Goal: Task Accomplishment & Management: Manage account settings

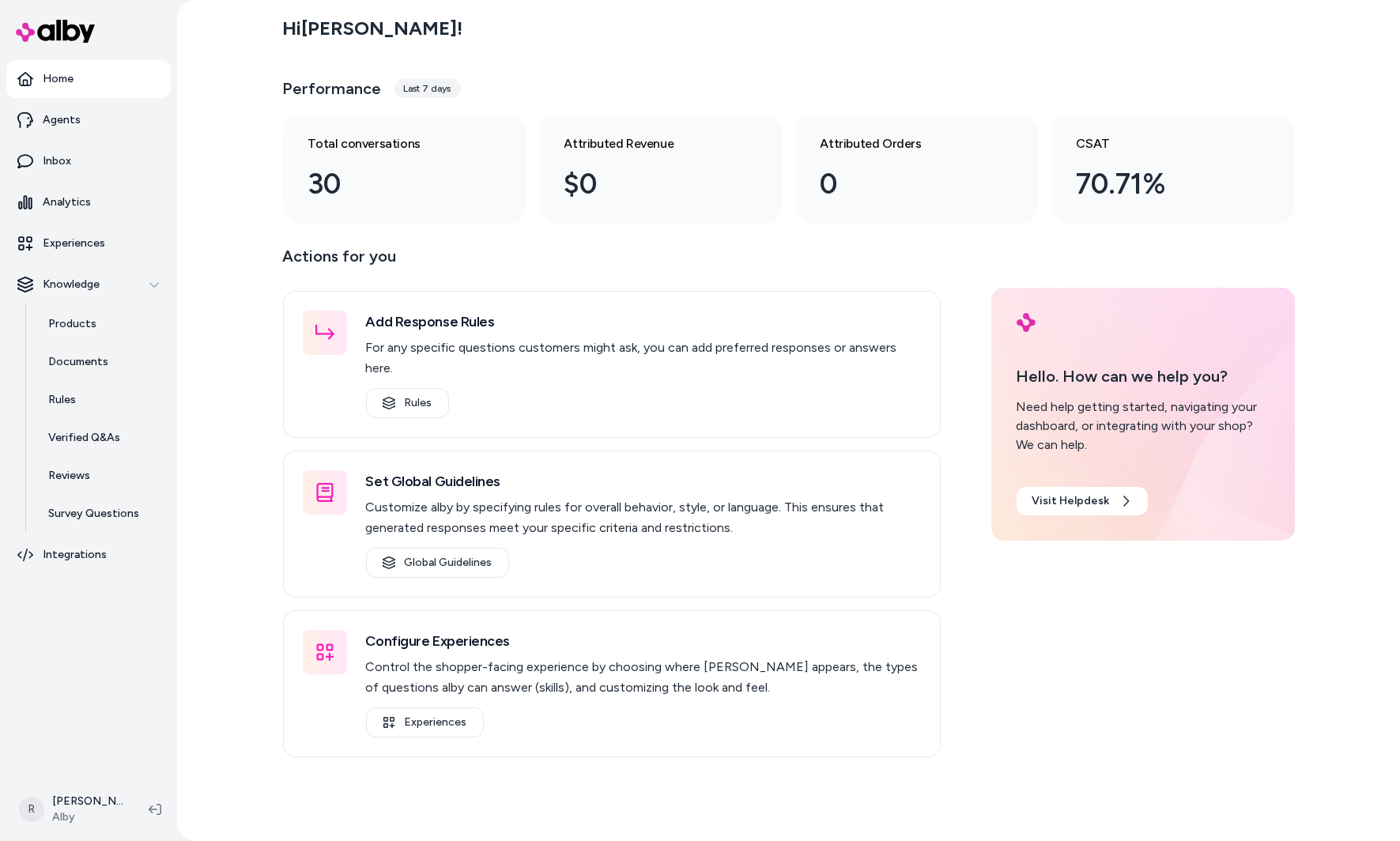
click at [223, 109] on div "Hi [PERSON_NAME] ! Performance Last 7 days Total conversations 30 Attributed Re…" at bounding box center [788, 420] width 1222 height 841
click at [68, 136] on link "Agents" at bounding box center [89, 120] width 165 height 38
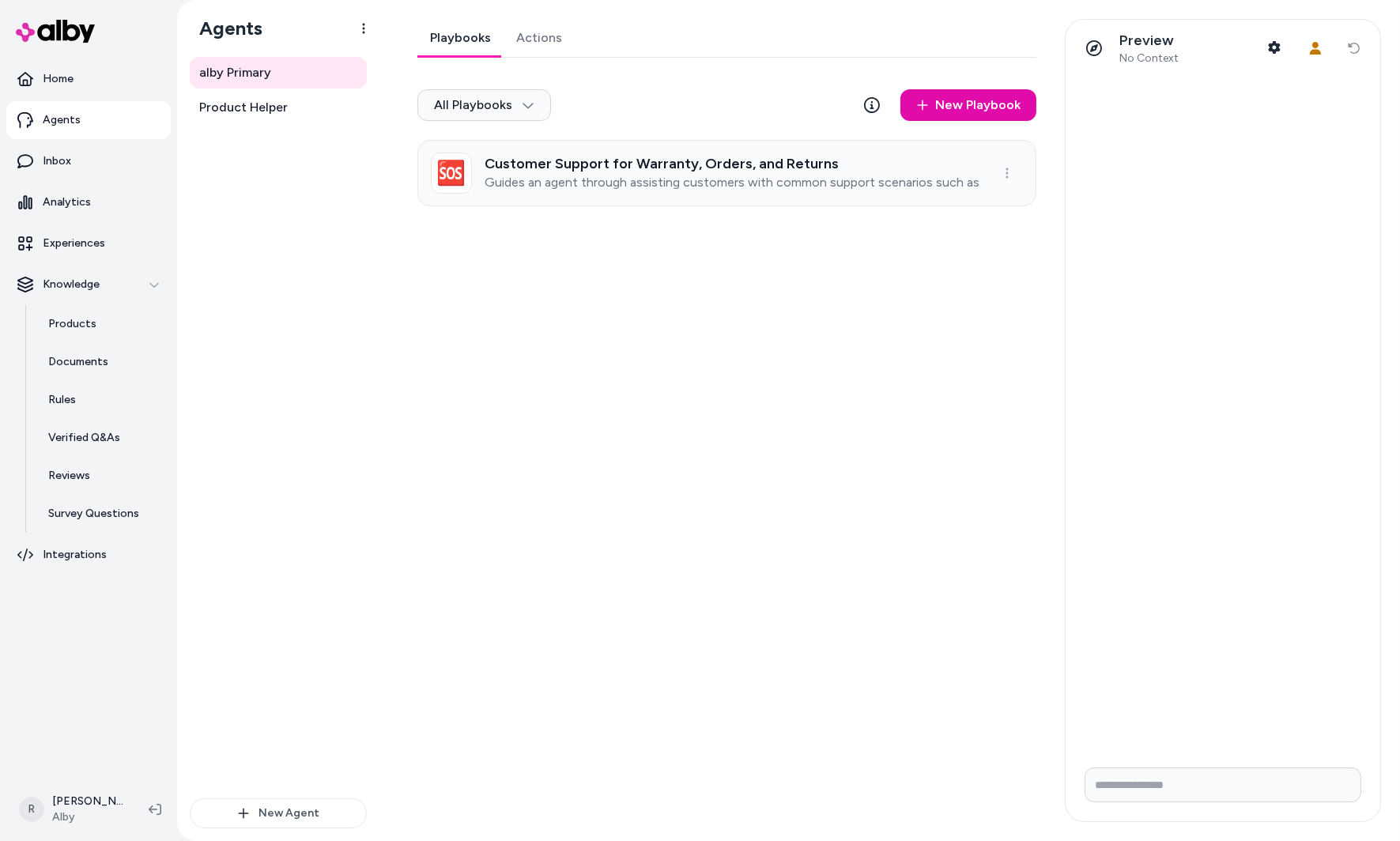
click at [596, 183] on p "Guides an agent through assisting customers with common support scenarios such …" at bounding box center [732, 182] width 494 height 15
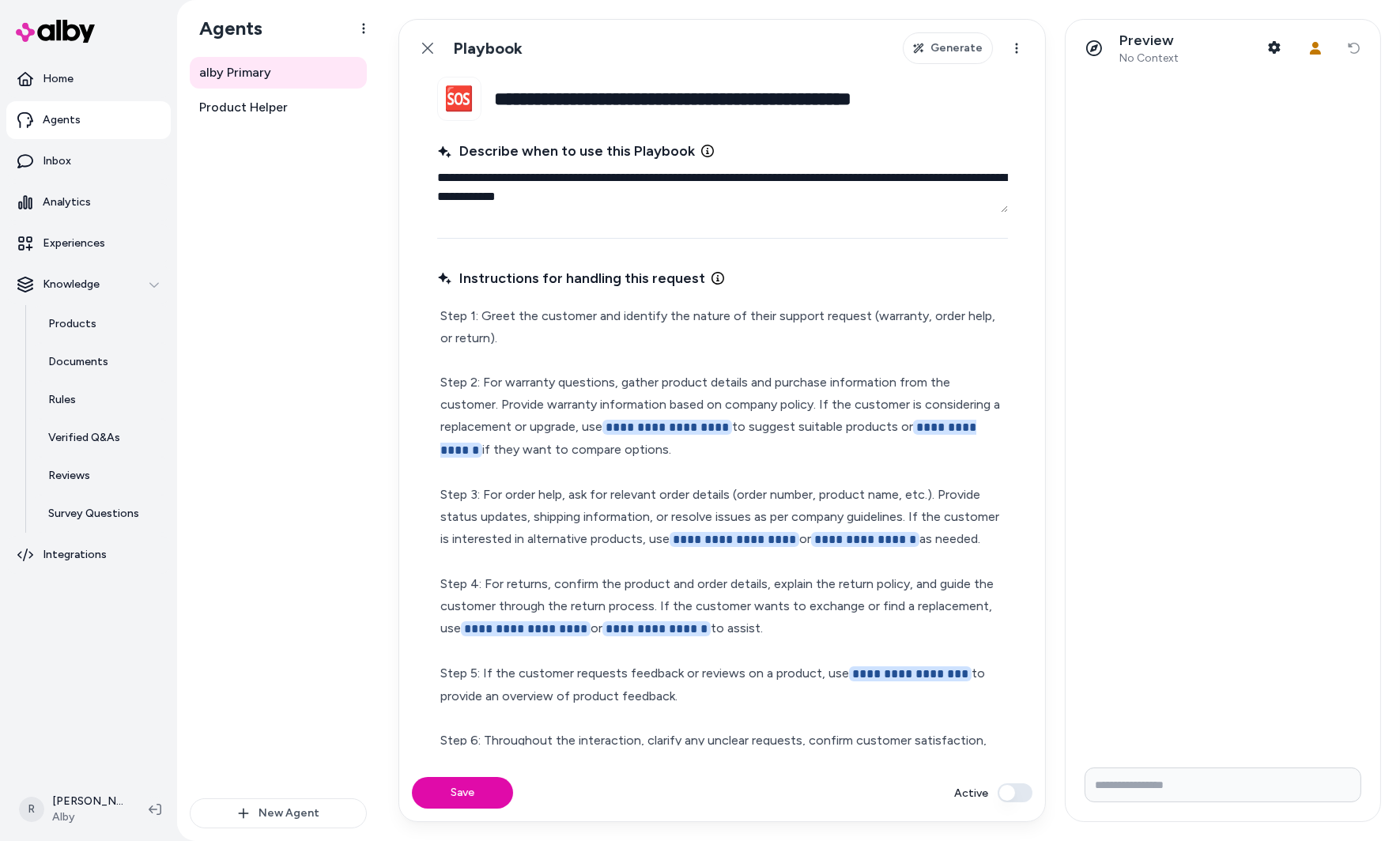
click at [662, 422] on span "**********" at bounding box center [667, 427] width 130 height 15
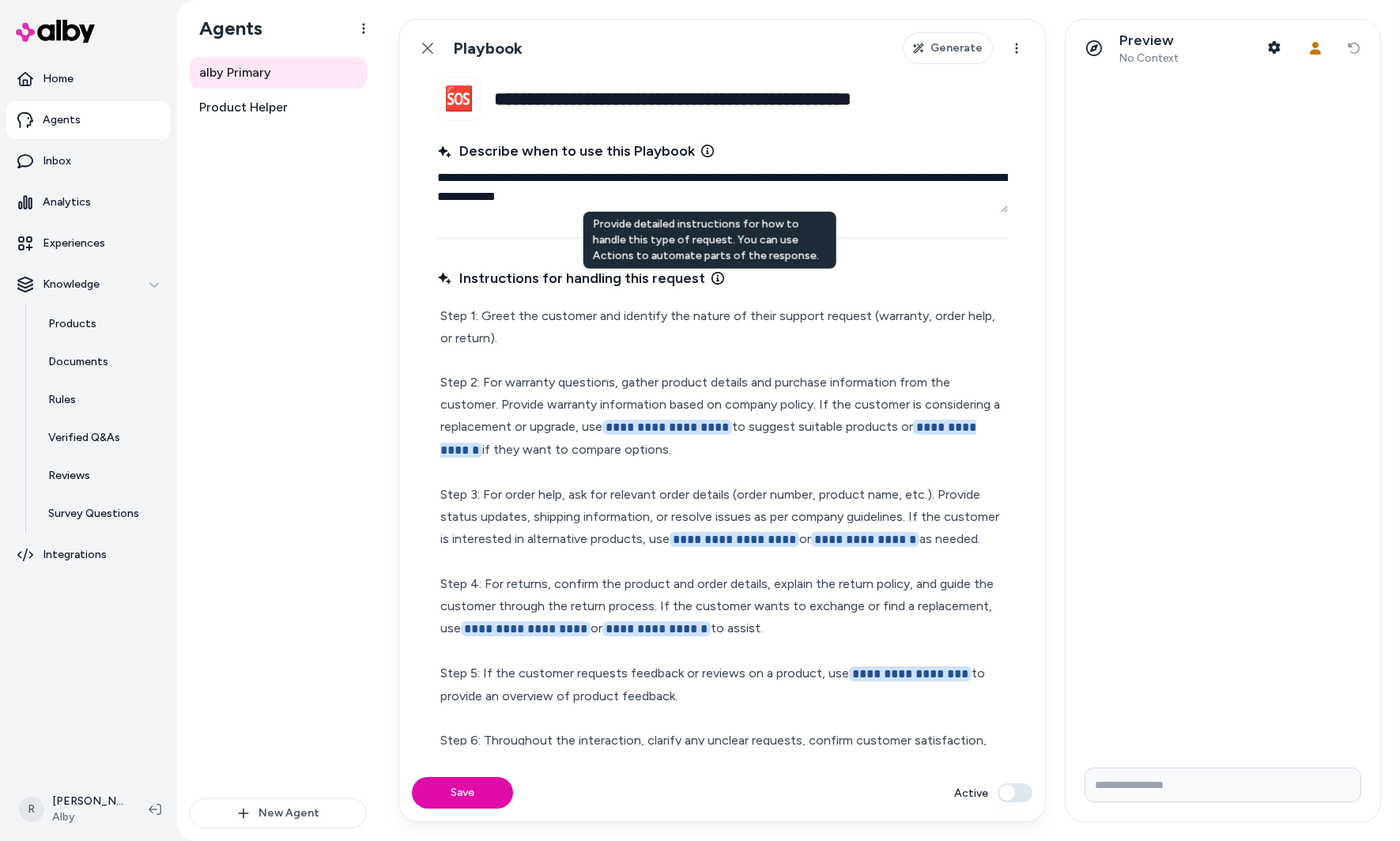
click at [711, 275] on icon at bounding box center [718, 279] width 13 height 13
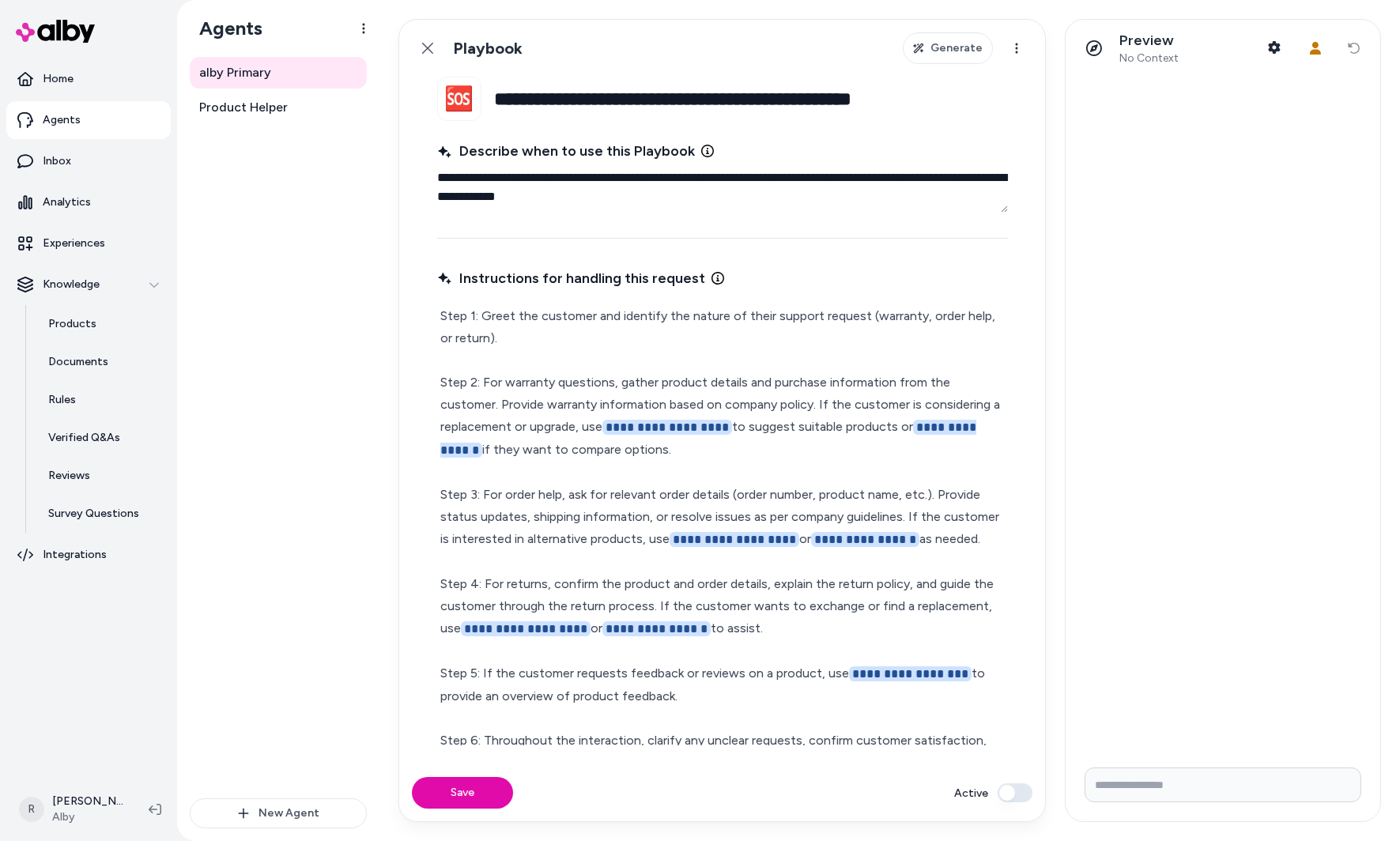
click at [711, 275] on icon at bounding box center [718, 279] width 13 height 13
click at [1029, 164] on fieldset "**********" at bounding box center [722, 420] width 646 height 688
click at [1156, 141] on div at bounding box center [1222, 416] width 315 height 678
click at [1305, 52] on button "User Context" at bounding box center [1315, 48] width 32 height 32
type textarea "*"
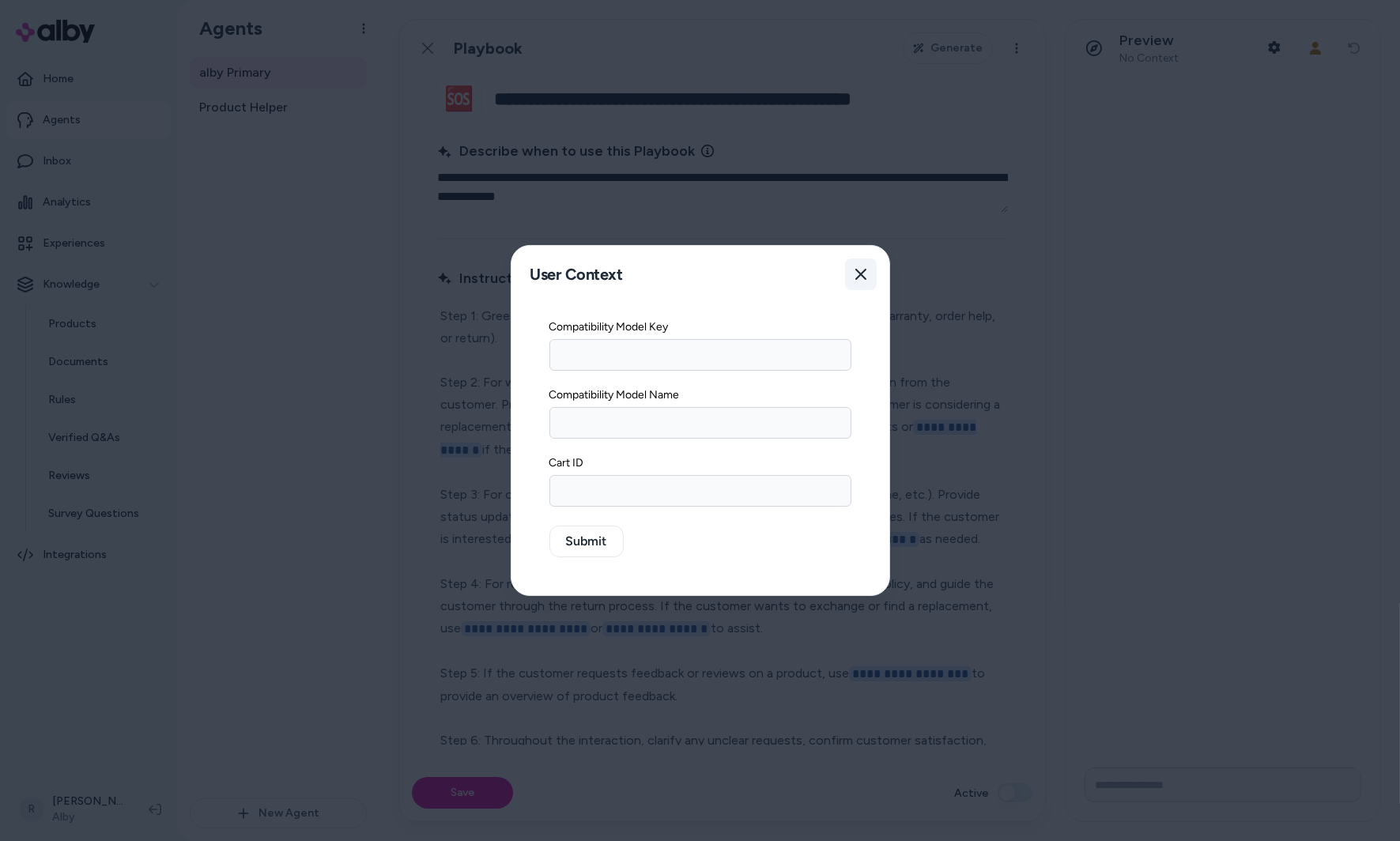
click at [869, 275] on button "Close" at bounding box center [861, 274] width 32 height 32
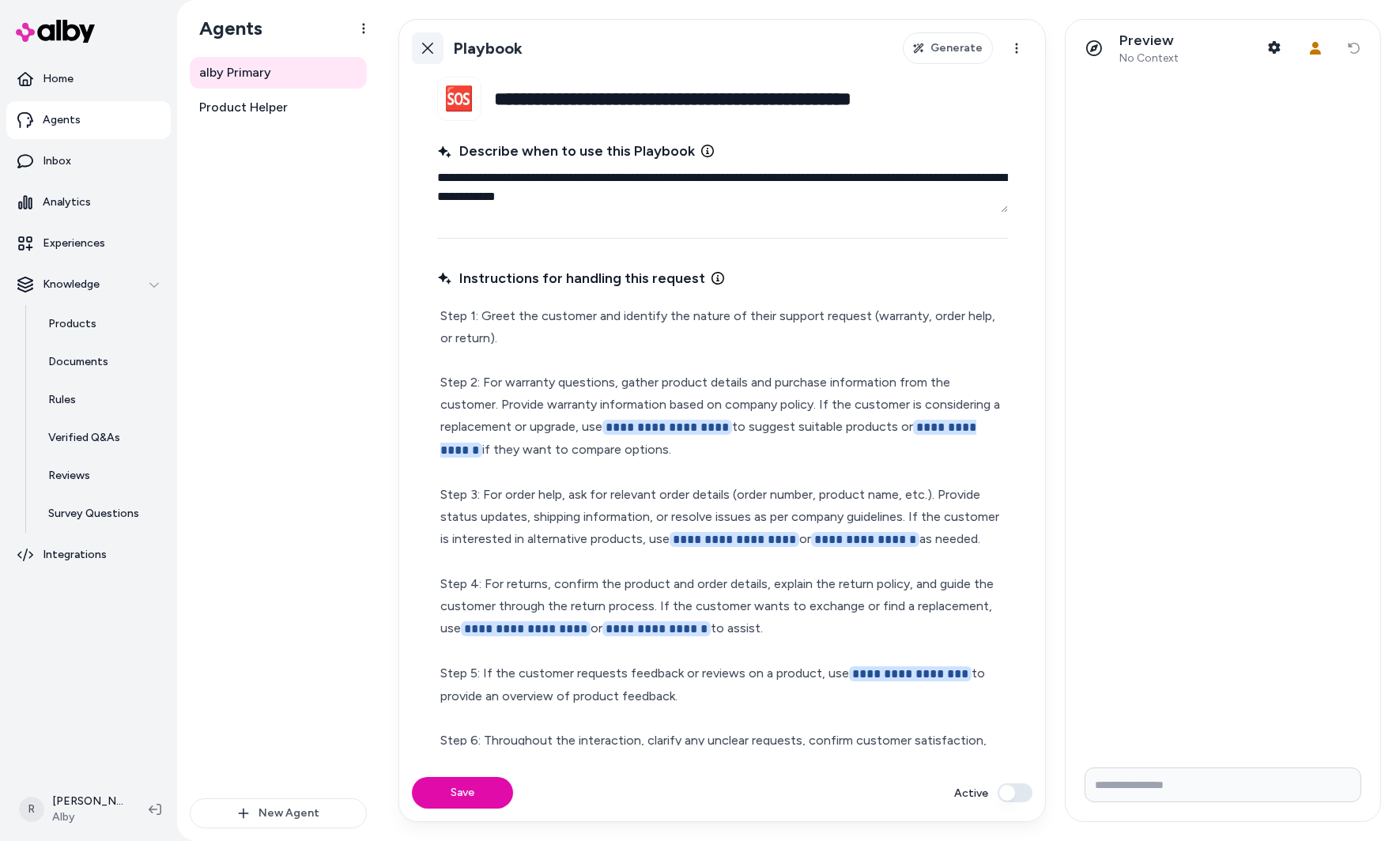
click at [441, 42] on link "Back" at bounding box center [427, 48] width 32 height 32
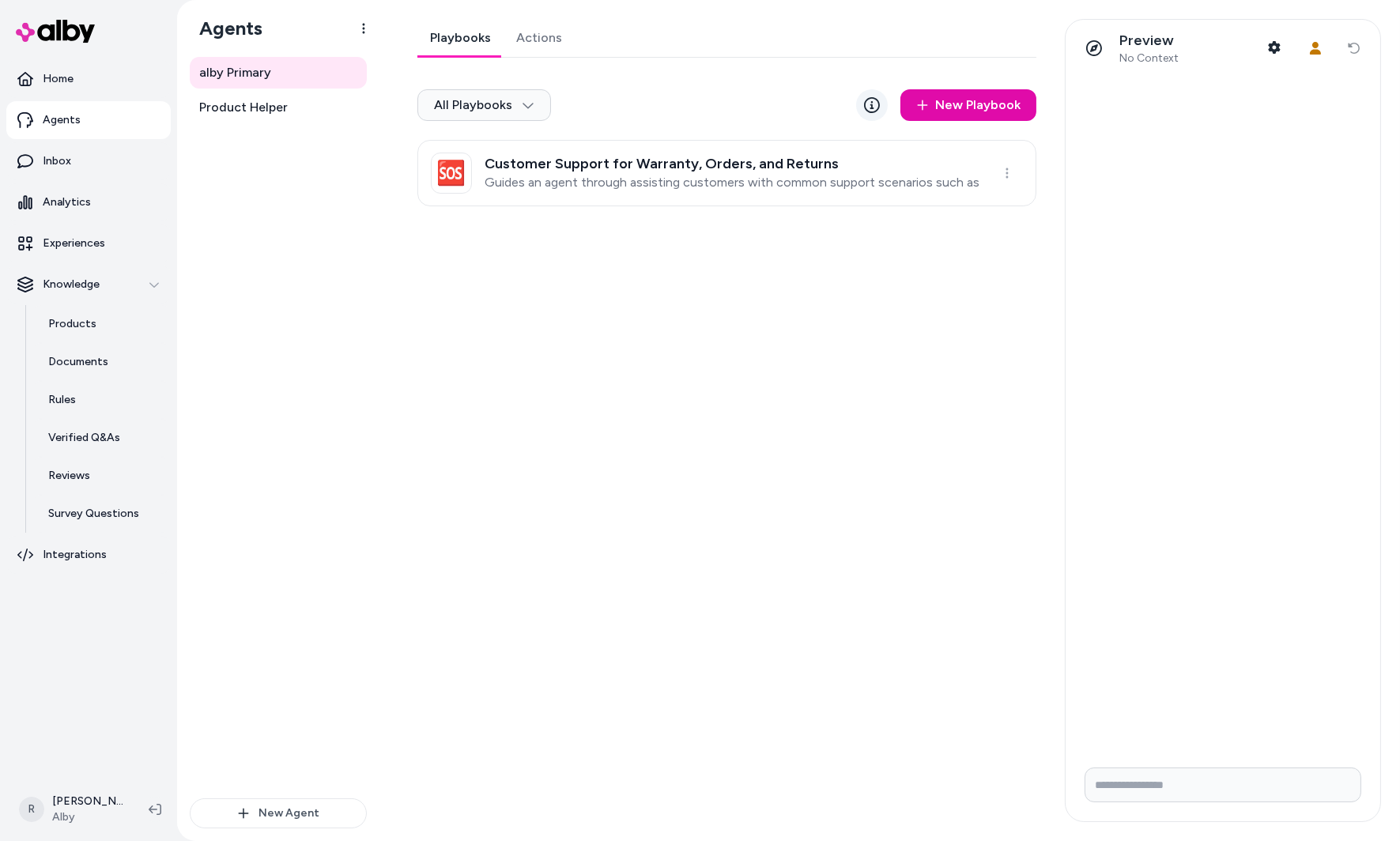
click at [877, 109] on icon at bounding box center [871, 104] width 15 height 15
click at [592, 74] on div "Playbooks Actions All Playbooks New Playbook 🆘 Customer Support for Warranty, O…" at bounding box center [726, 112] width 619 height 187
click at [553, 50] on link "Actions" at bounding box center [539, 37] width 71 height 38
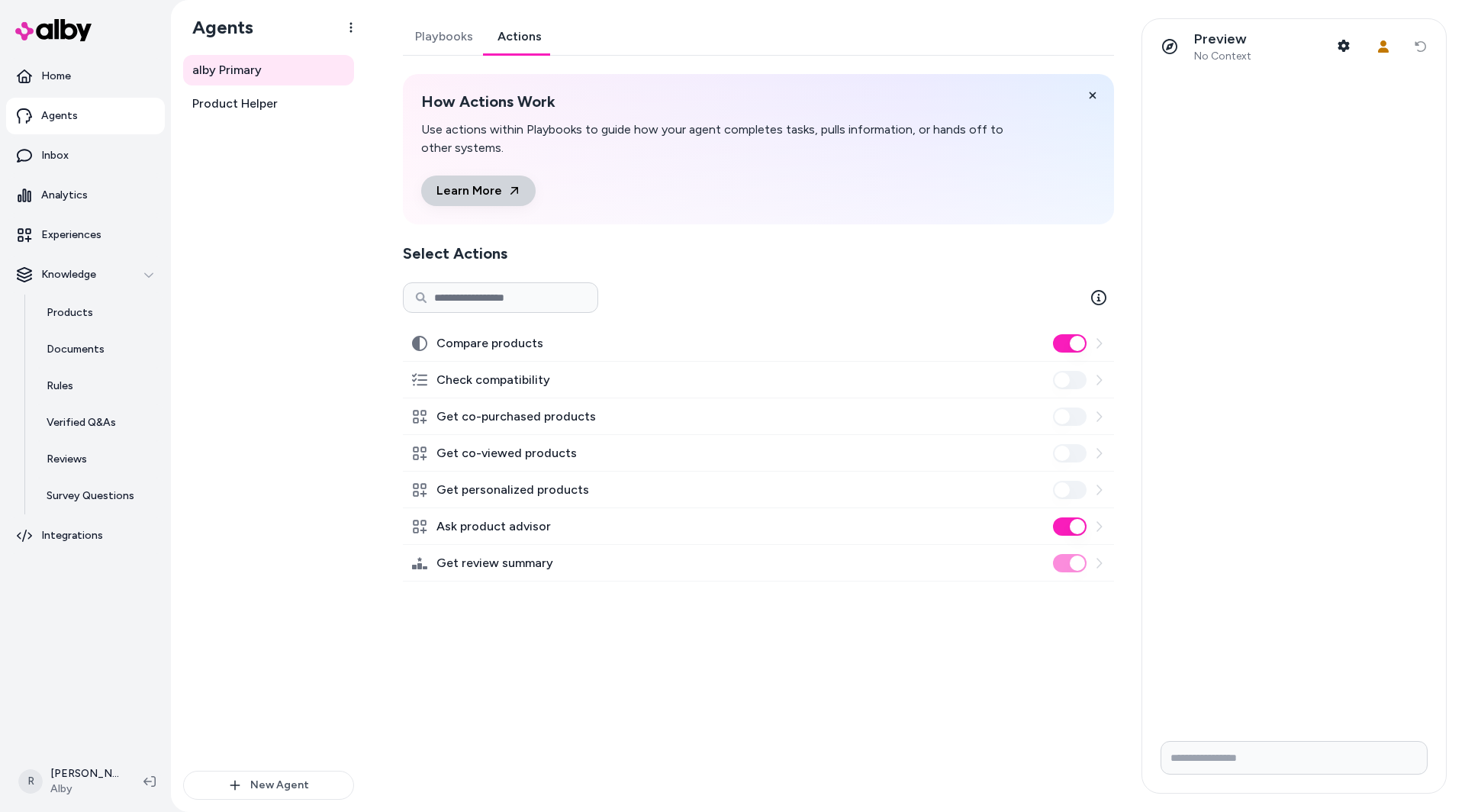
click at [495, 196] on link "Learn More" at bounding box center [478, 190] width 114 height 31
click at [615, 237] on div "How Actions Work Use actions within Playbooks to guide how your agent completes…" at bounding box center [758, 327] width 711 height 507
click at [518, 347] on label "Compare products" at bounding box center [490, 343] width 107 height 18
click at [1053, 347] on button "Compare products" at bounding box center [1069, 343] width 34 height 18
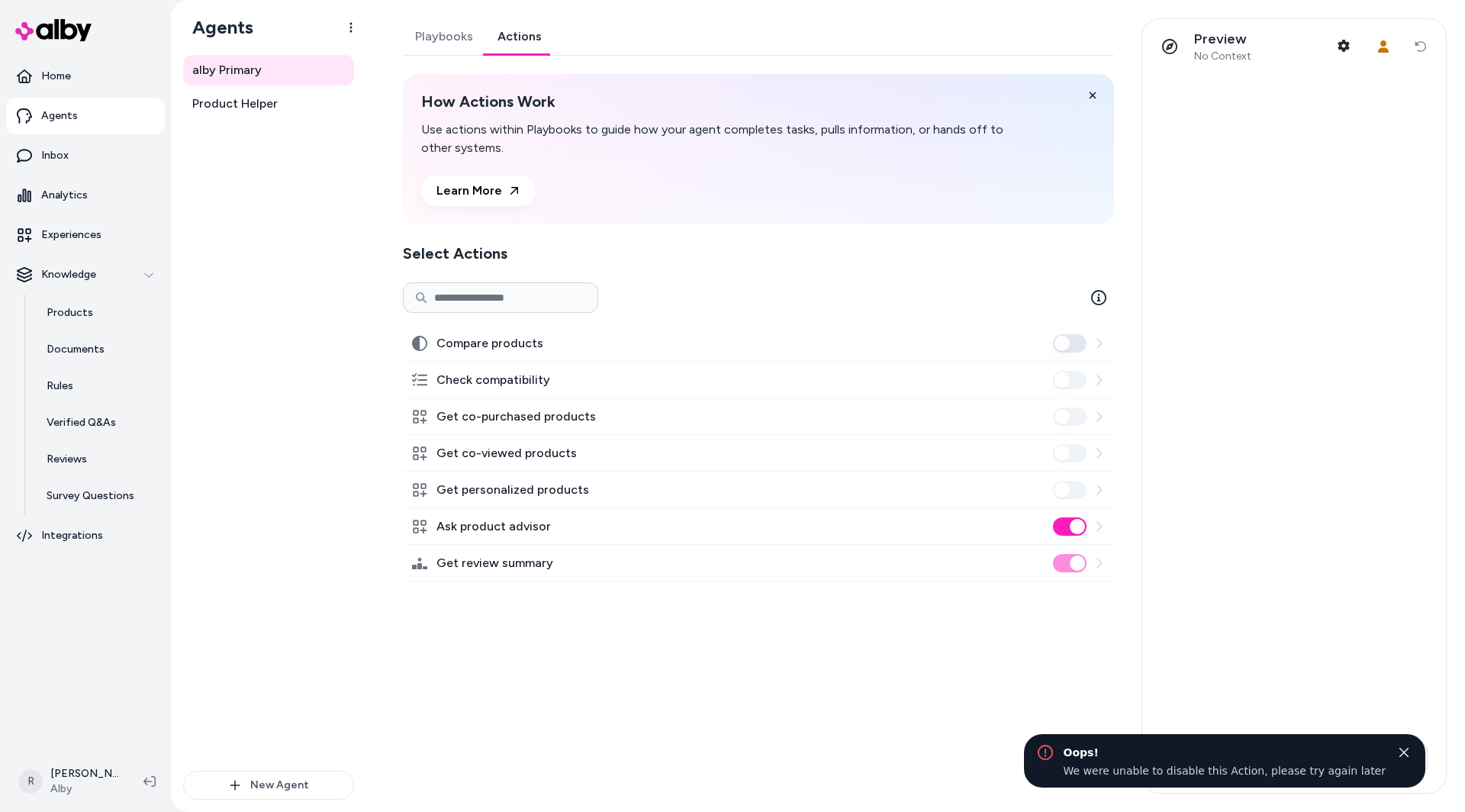
click at [518, 347] on label "Compare products" at bounding box center [490, 343] width 107 height 18
click at [1053, 347] on button "Compare products" at bounding box center [1069, 343] width 34 height 18
click at [1097, 342] on icon at bounding box center [1099, 344] width 13 height 13
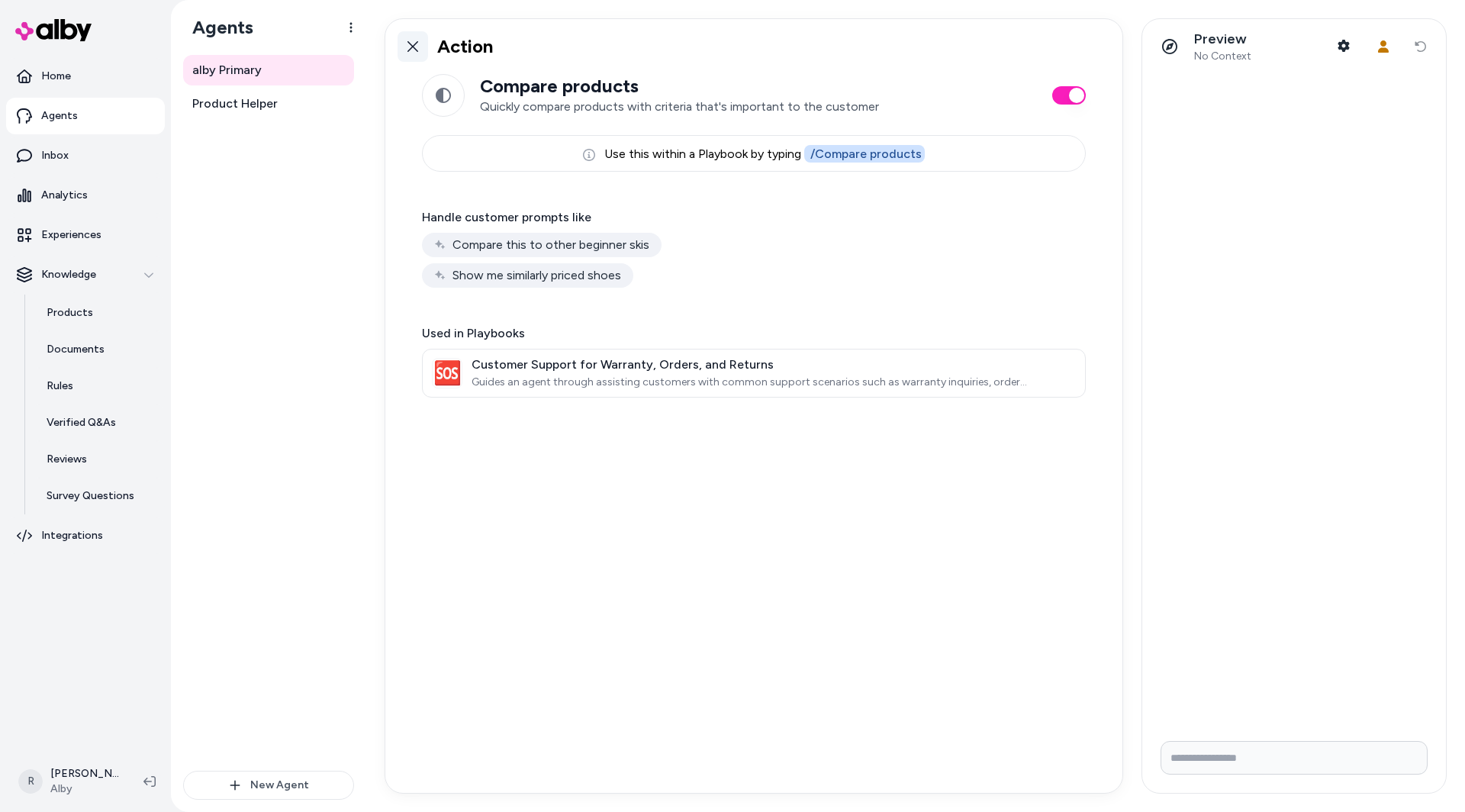
click at [415, 53] on link at bounding box center [412, 46] width 31 height 31
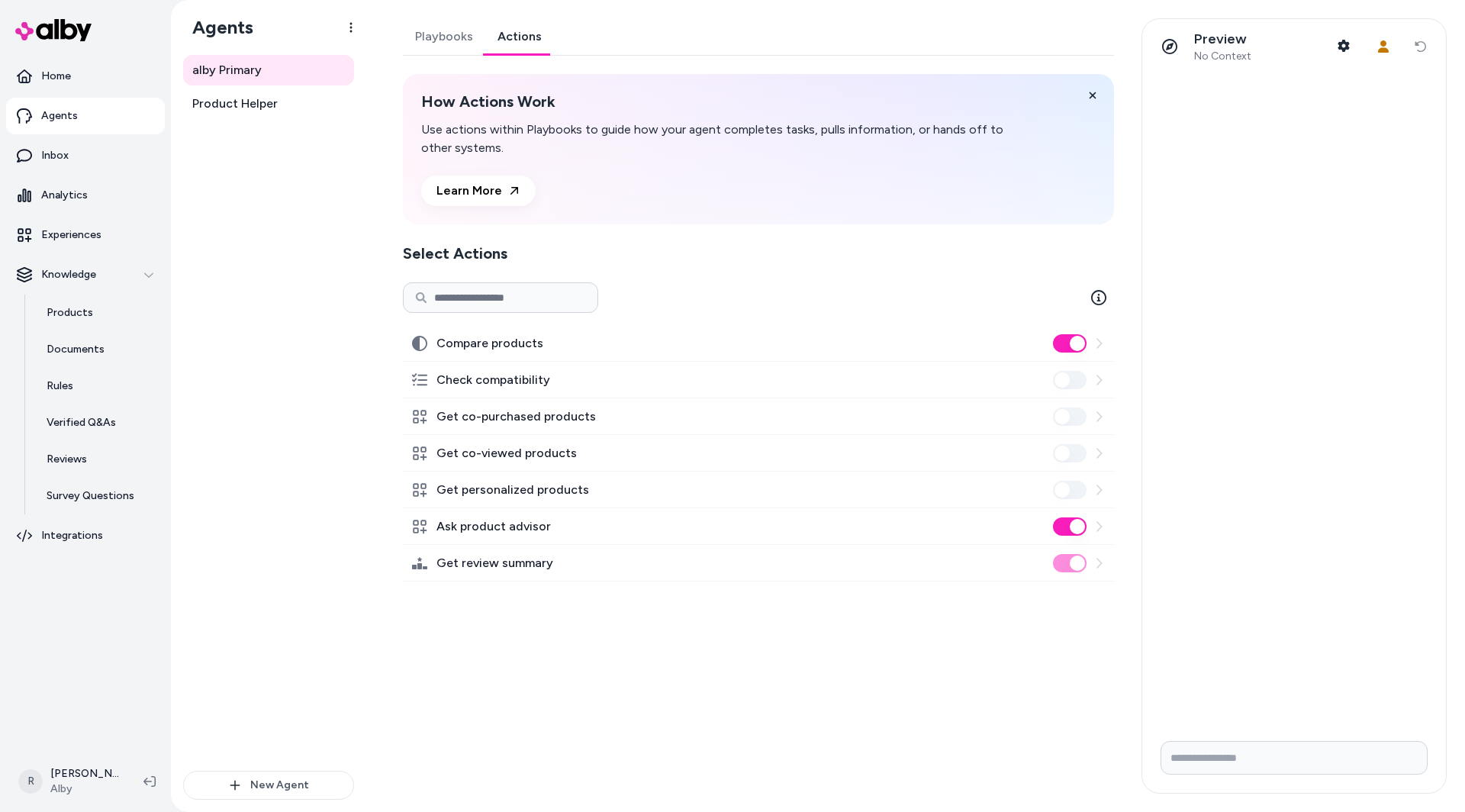
click at [1099, 411] on icon at bounding box center [1099, 417] width 13 height 13
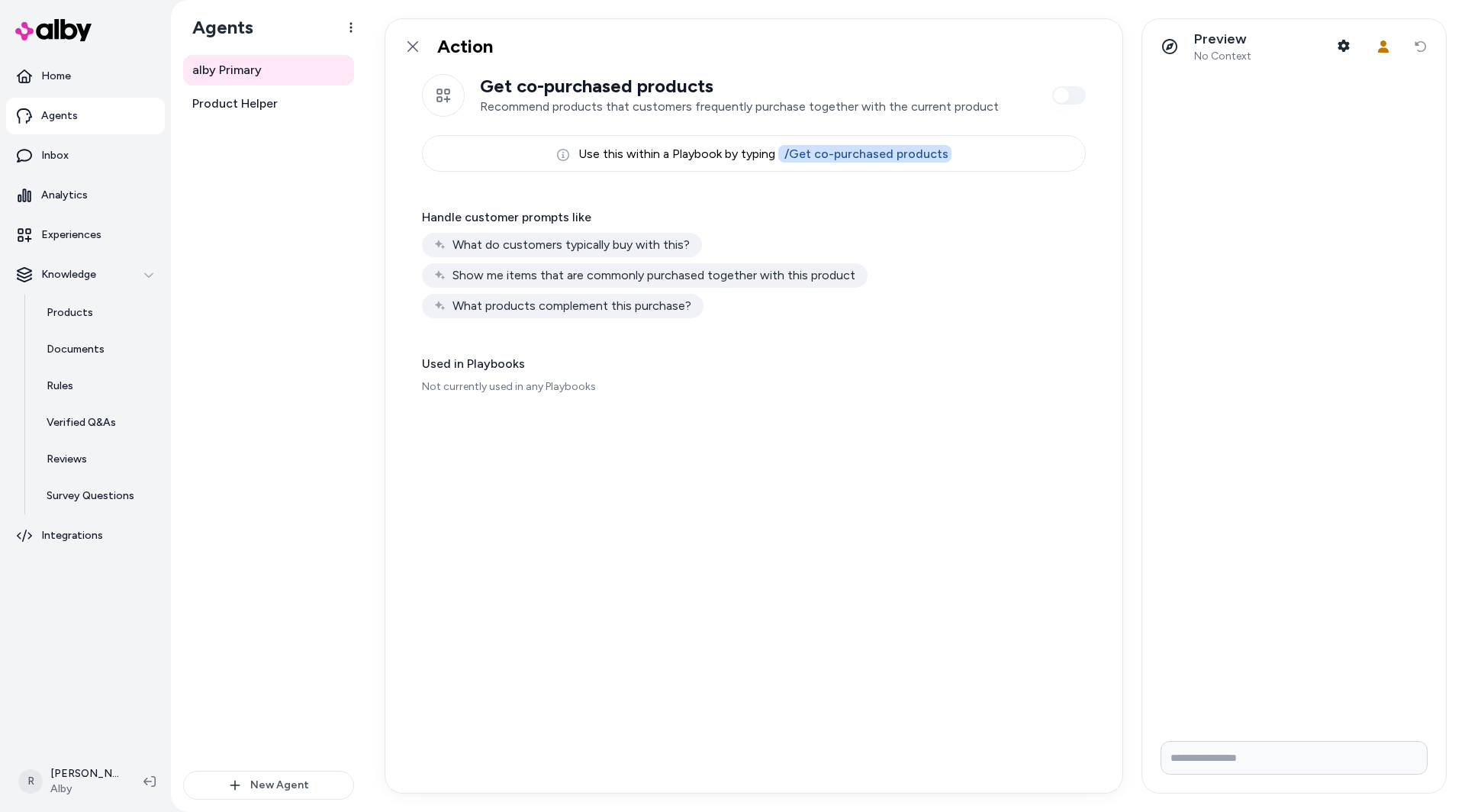
click at [151, 773] on button at bounding box center [149, 781] width 24 height 24
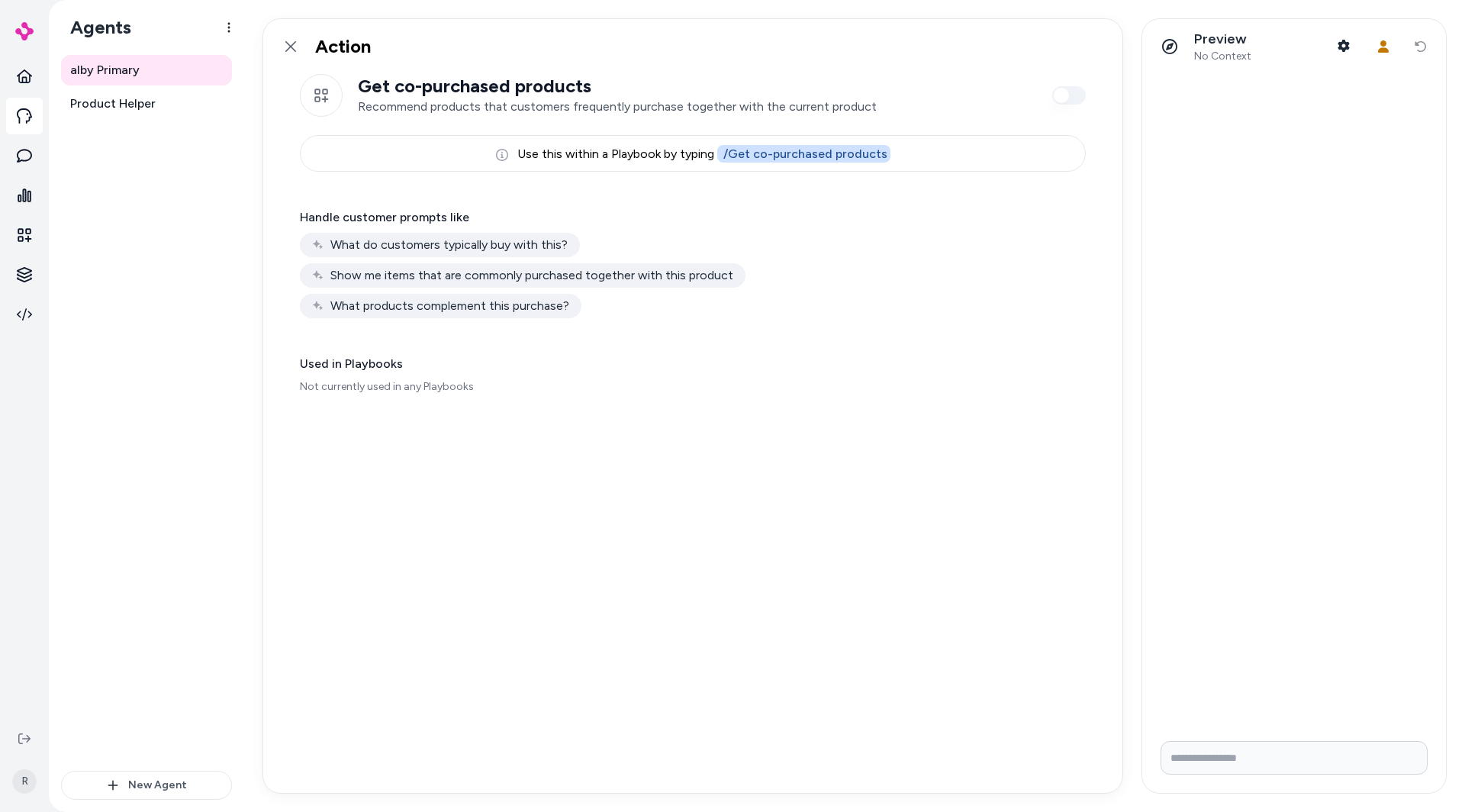
click at [419, 364] on p "Used in Playbooks" at bounding box center [692, 364] width 786 height 18
click at [408, 384] on p "Not currently used in any Playbooks" at bounding box center [692, 386] width 786 height 15
click at [293, 41] on icon at bounding box center [291, 46] width 11 height 11
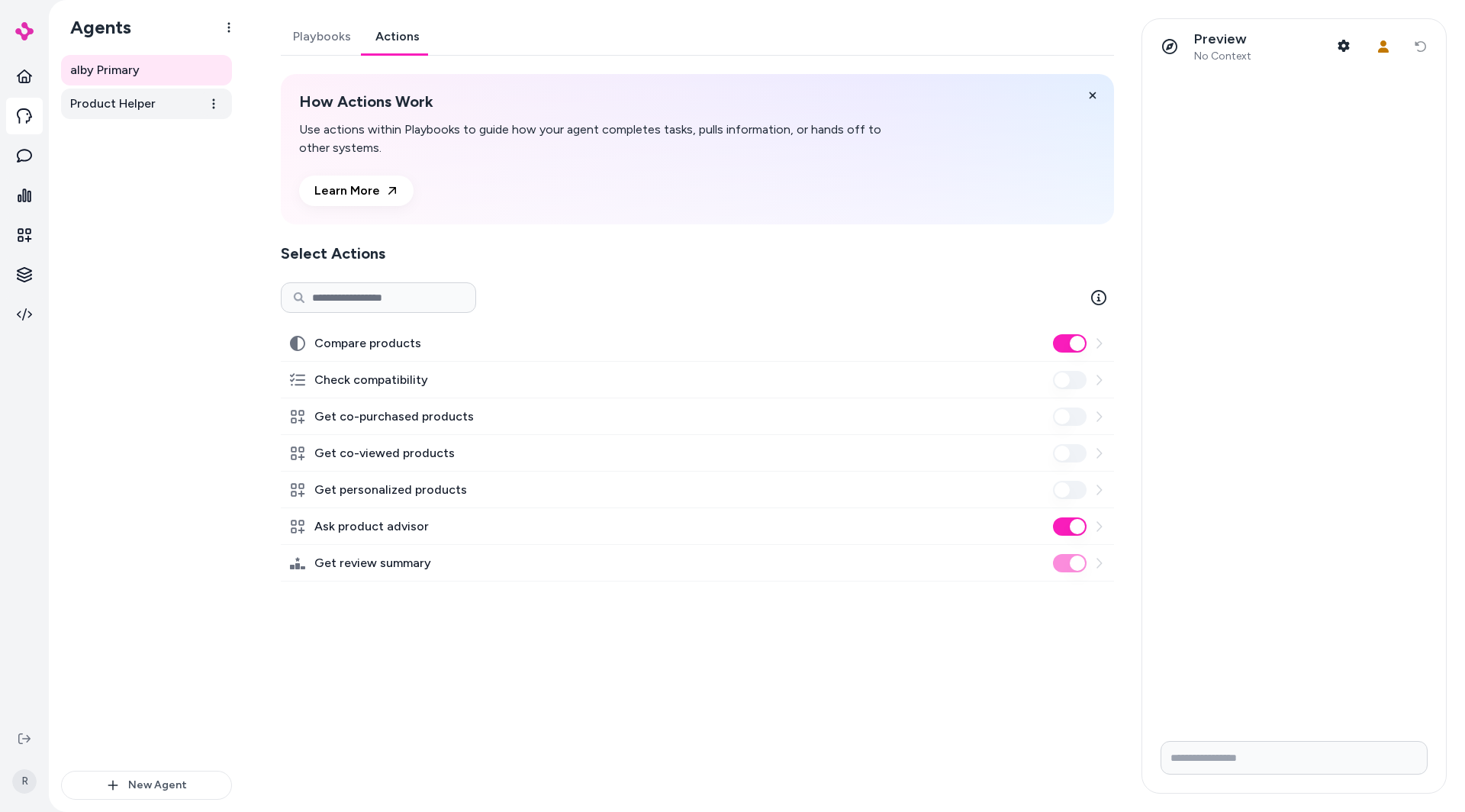
click at [118, 116] on link "Product Helper" at bounding box center [146, 104] width 171 height 31
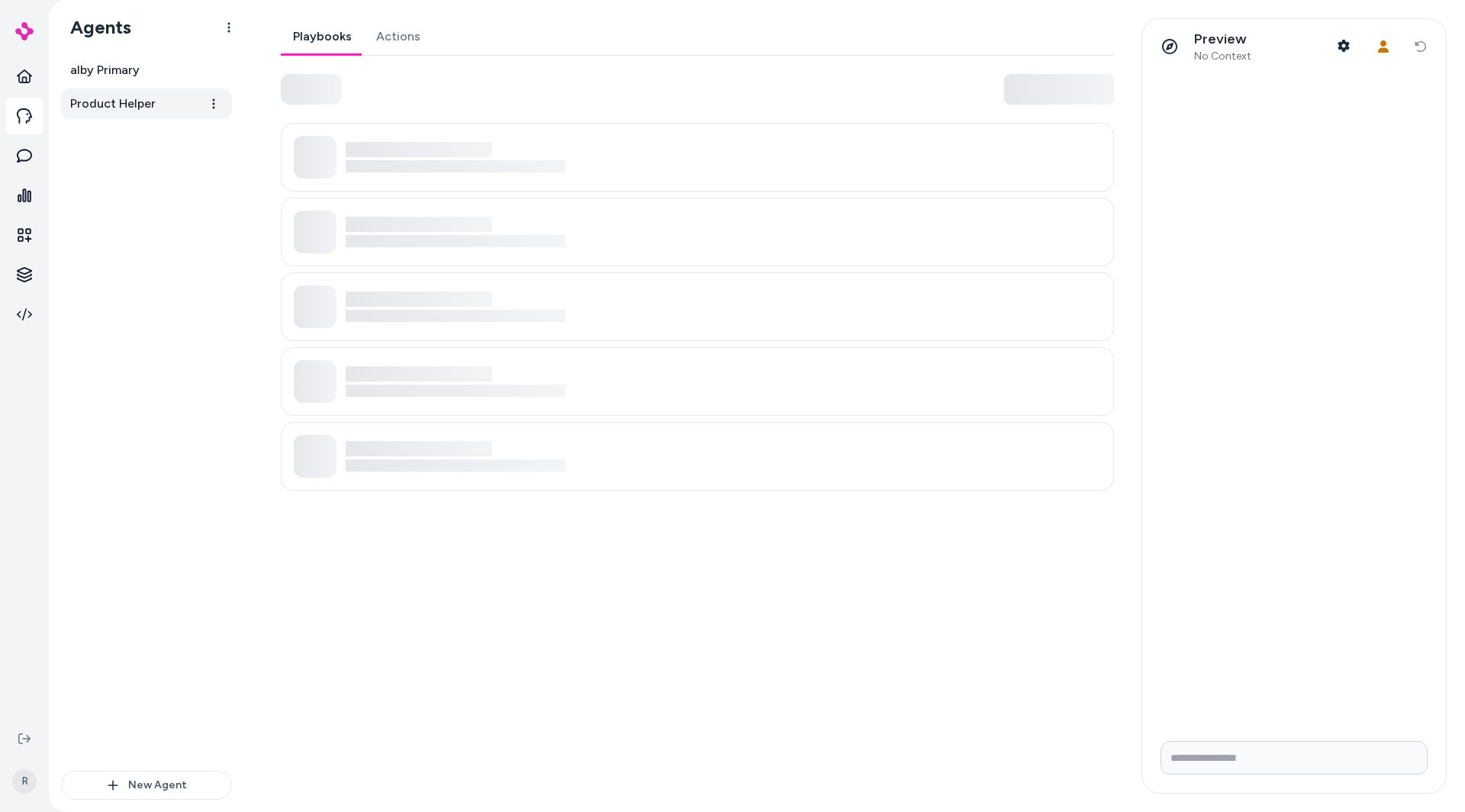
click at [118, 116] on link "Product Helper" at bounding box center [146, 104] width 171 height 31
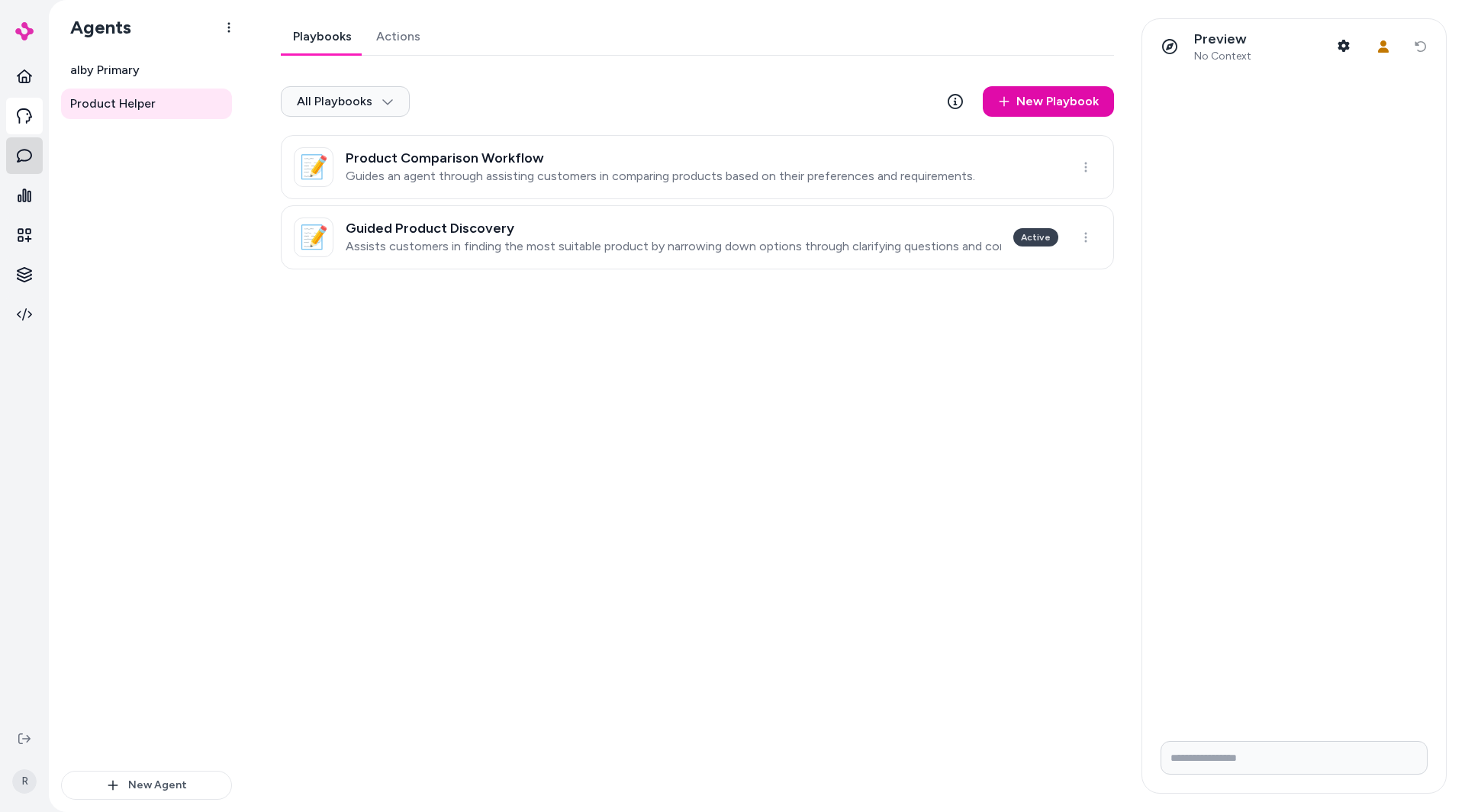
click at [38, 158] on link at bounding box center [24, 156] width 37 height 37
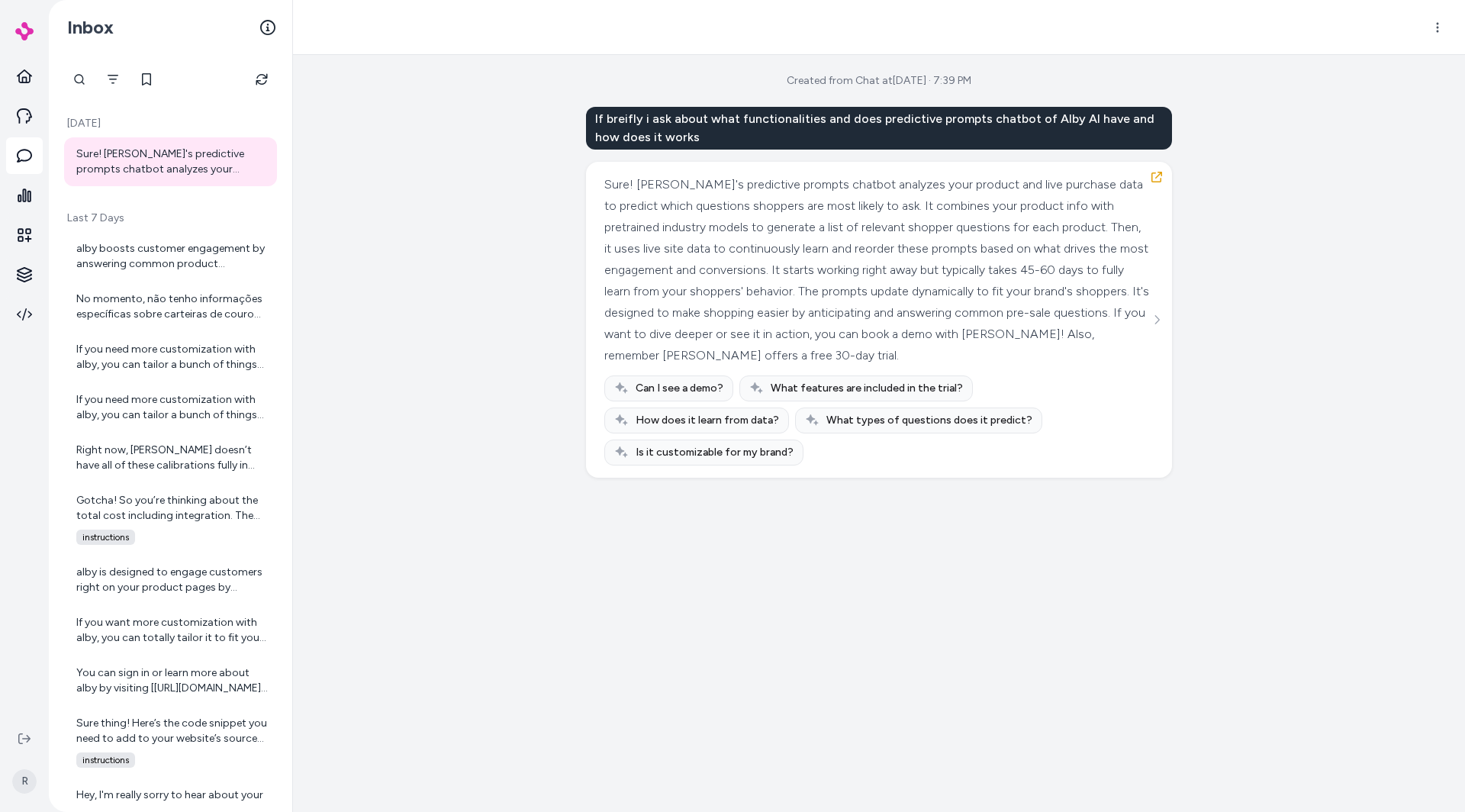
click at [111, 224] on p "Last 7 Days" at bounding box center [170, 218] width 213 height 15
click at [147, 256] on div "alby boosts customer engagement by answering common product questions right on …" at bounding box center [172, 256] width 191 height 31
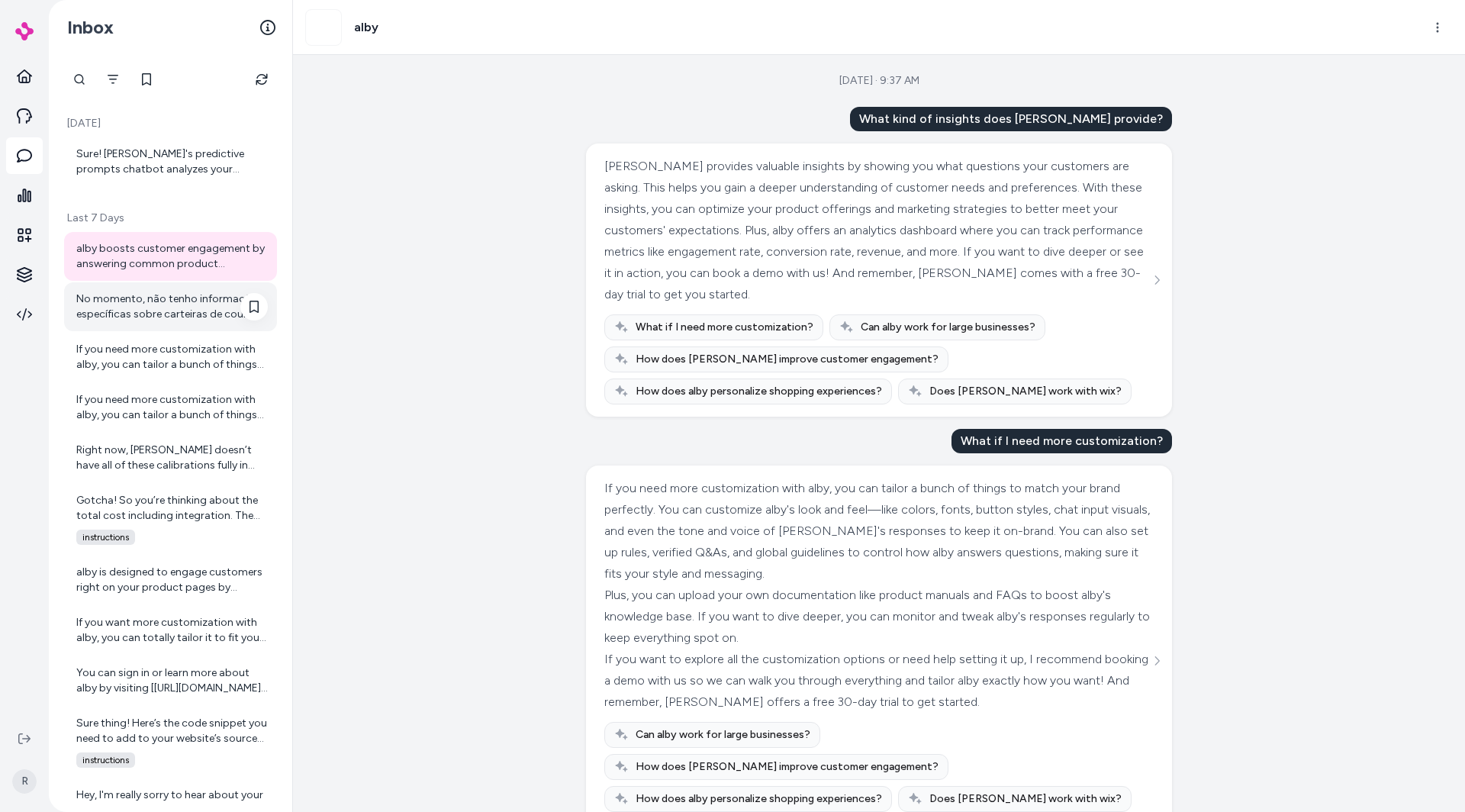
click at [170, 302] on div "No momento, não tenho informações específicas sobre carteiras de couro no catál…" at bounding box center [172, 307] width 191 height 31
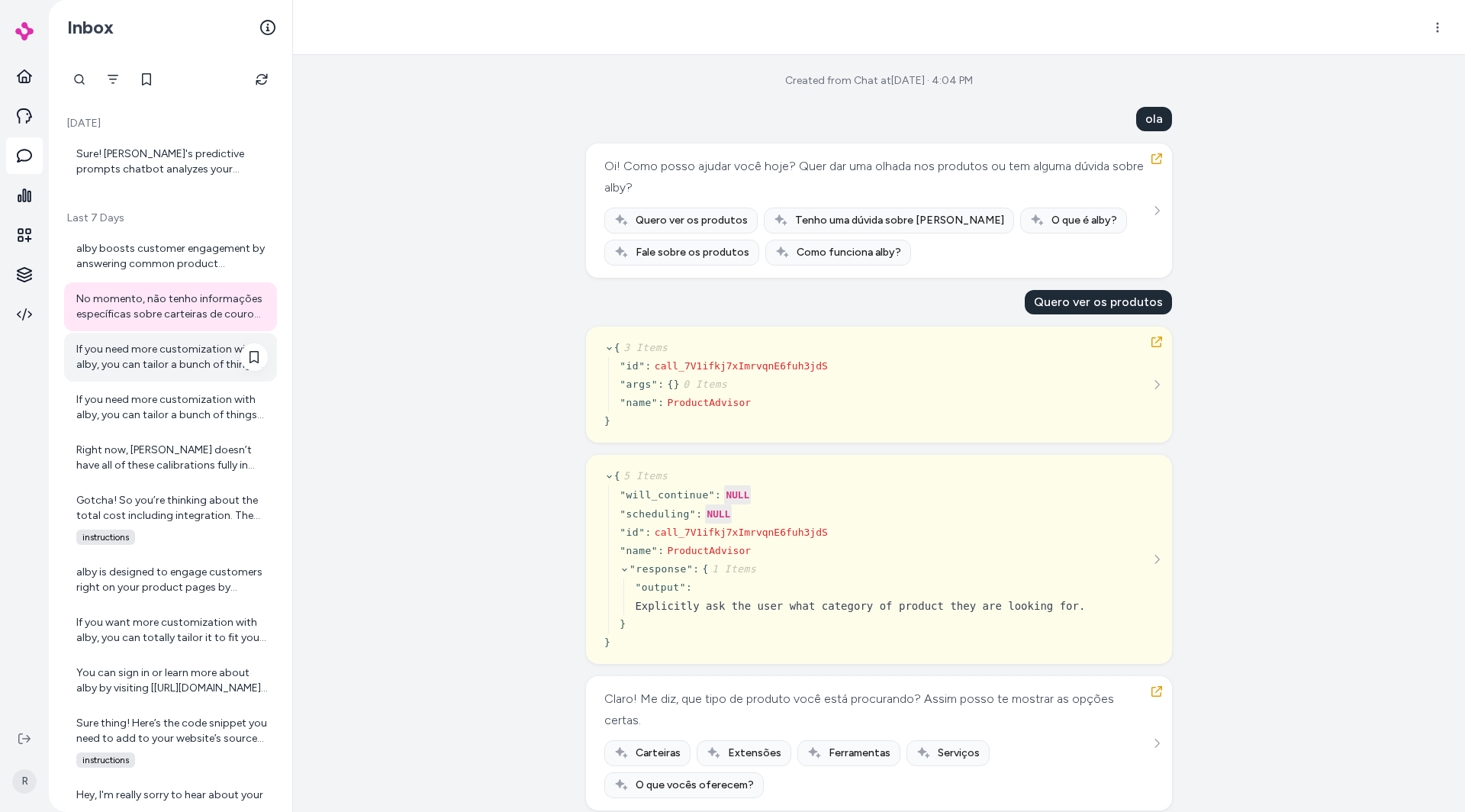
click at [180, 344] on div "If you need more customization with alby, you can tailor a bunch of things to m…" at bounding box center [172, 357] width 191 height 31
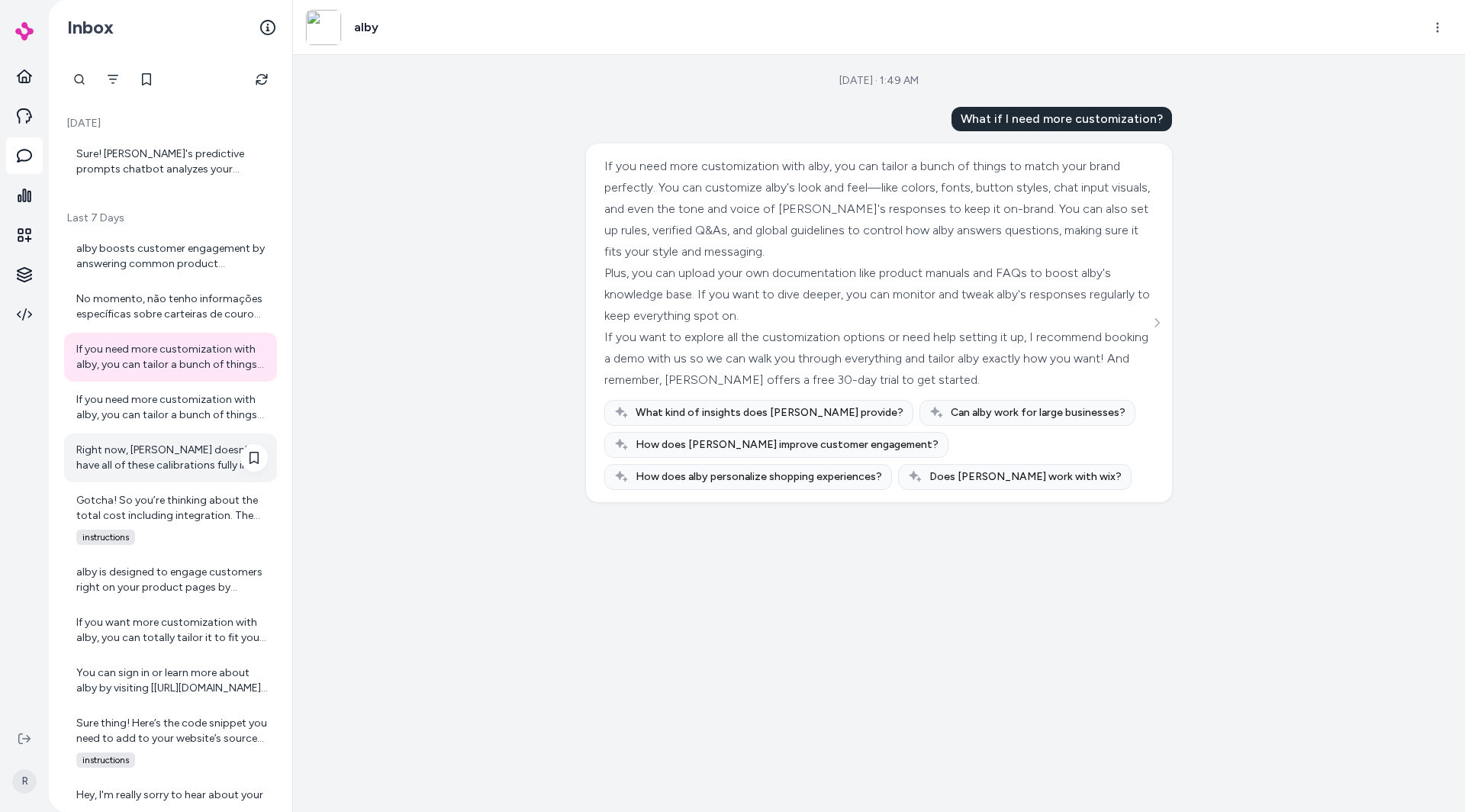
click at [168, 471] on div "Right now, [PERSON_NAME] doesn’t have all of these calibrations fully in place …" at bounding box center [172, 458] width 191 height 31
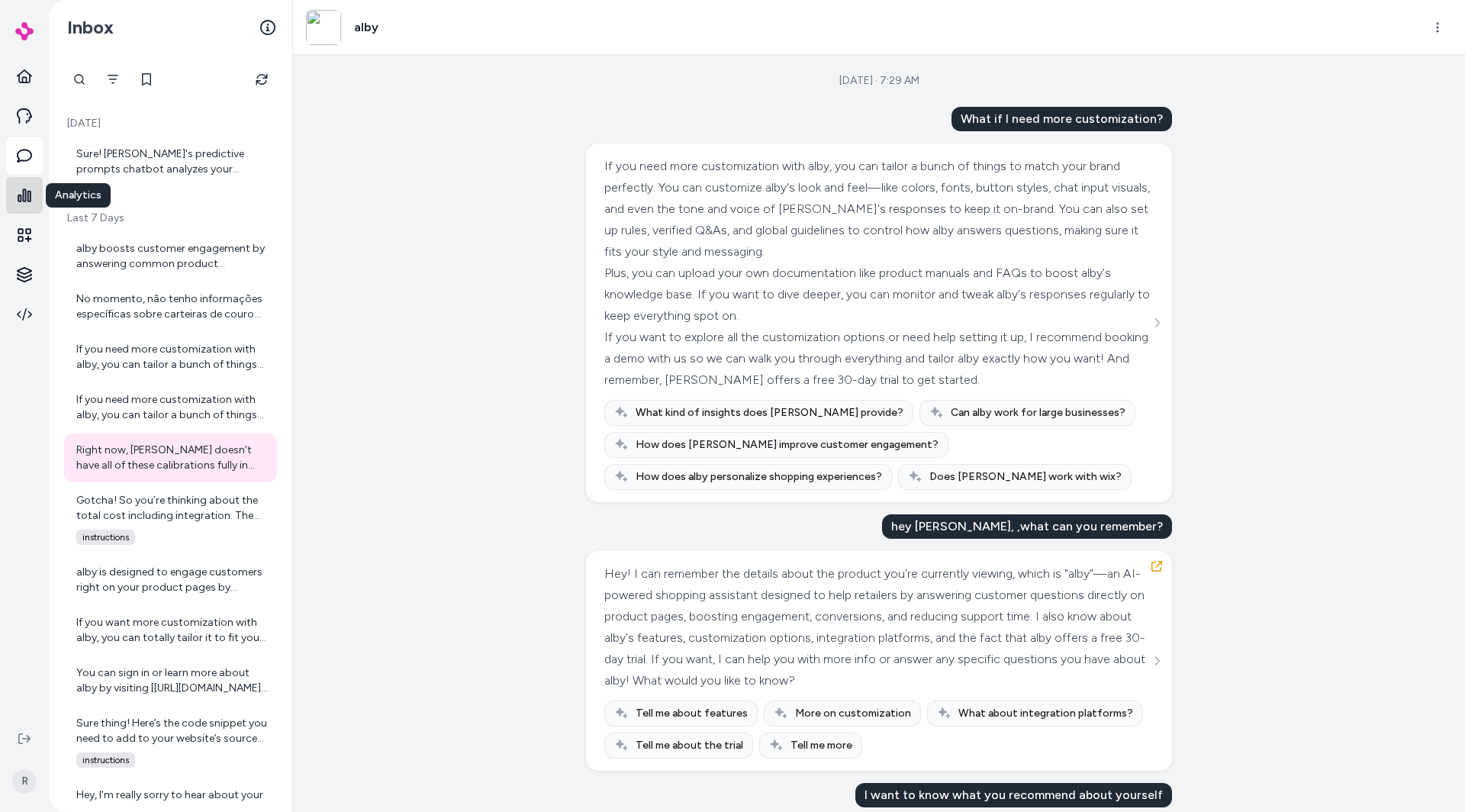
click at [28, 190] on icon at bounding box center [24, 195] width 15 height 15
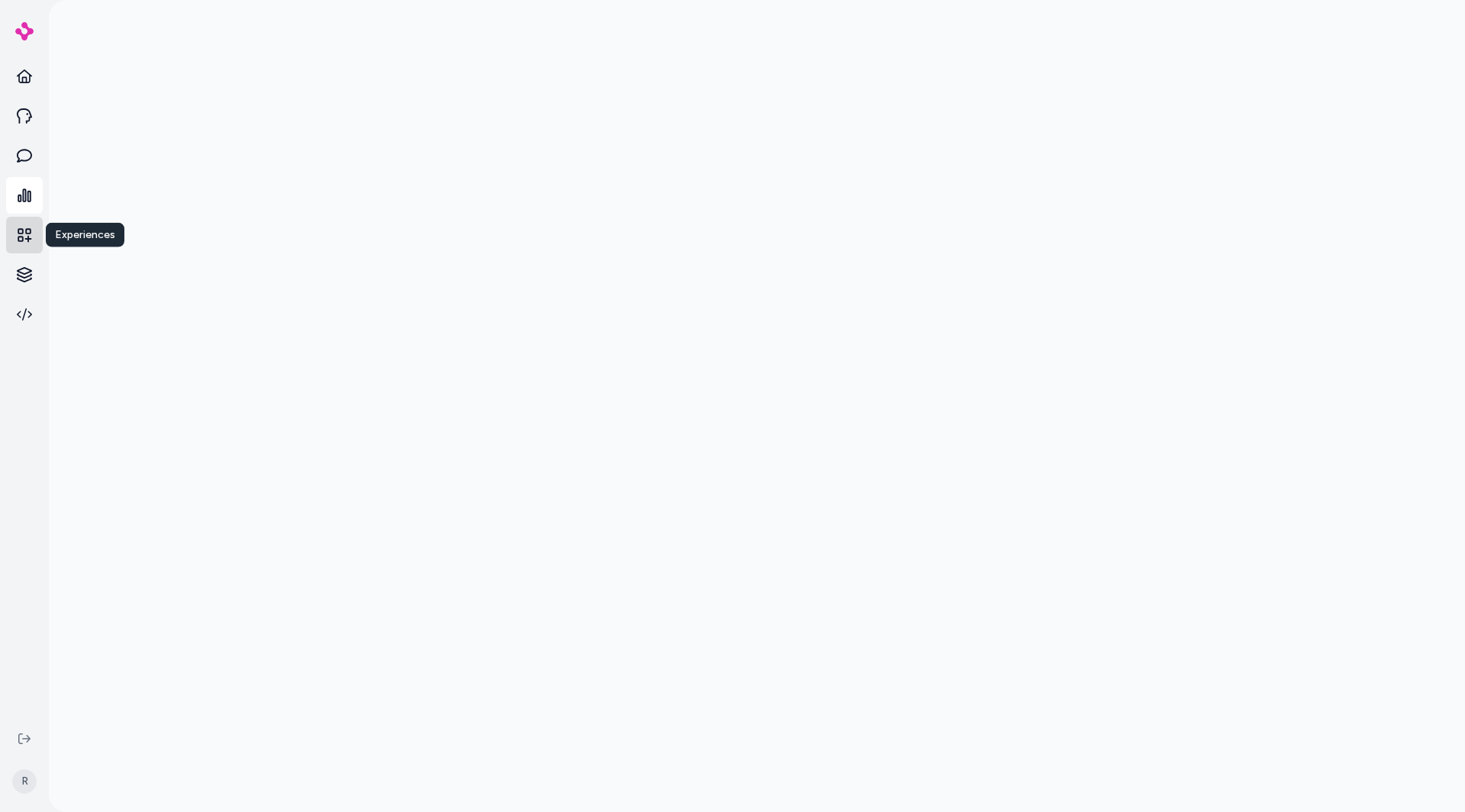
click at [28, 226] on link at bounding box center [24, 234] width 37 height 37
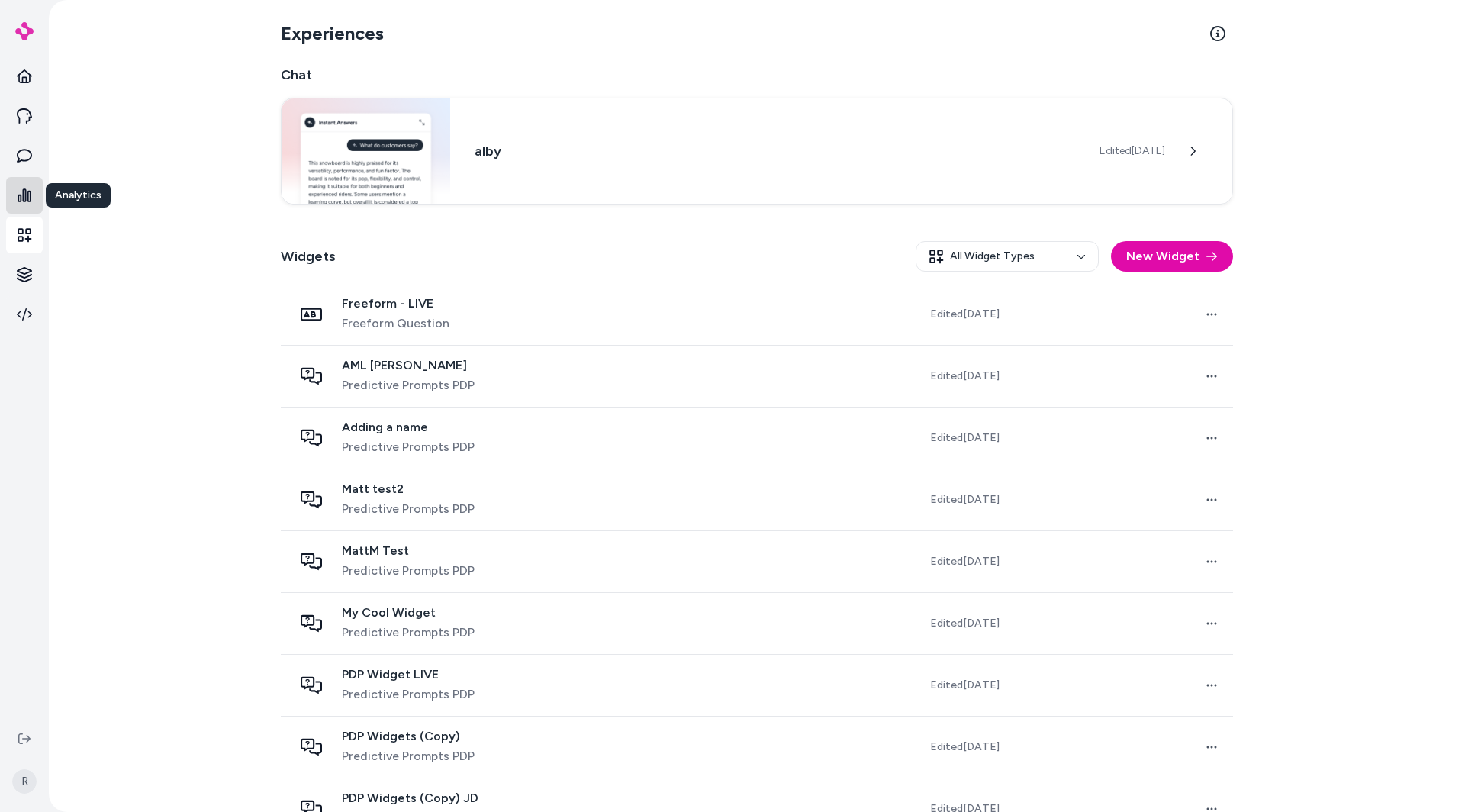
click at [30, 183] on link at bounding box center [24, 195] width 37 height 37
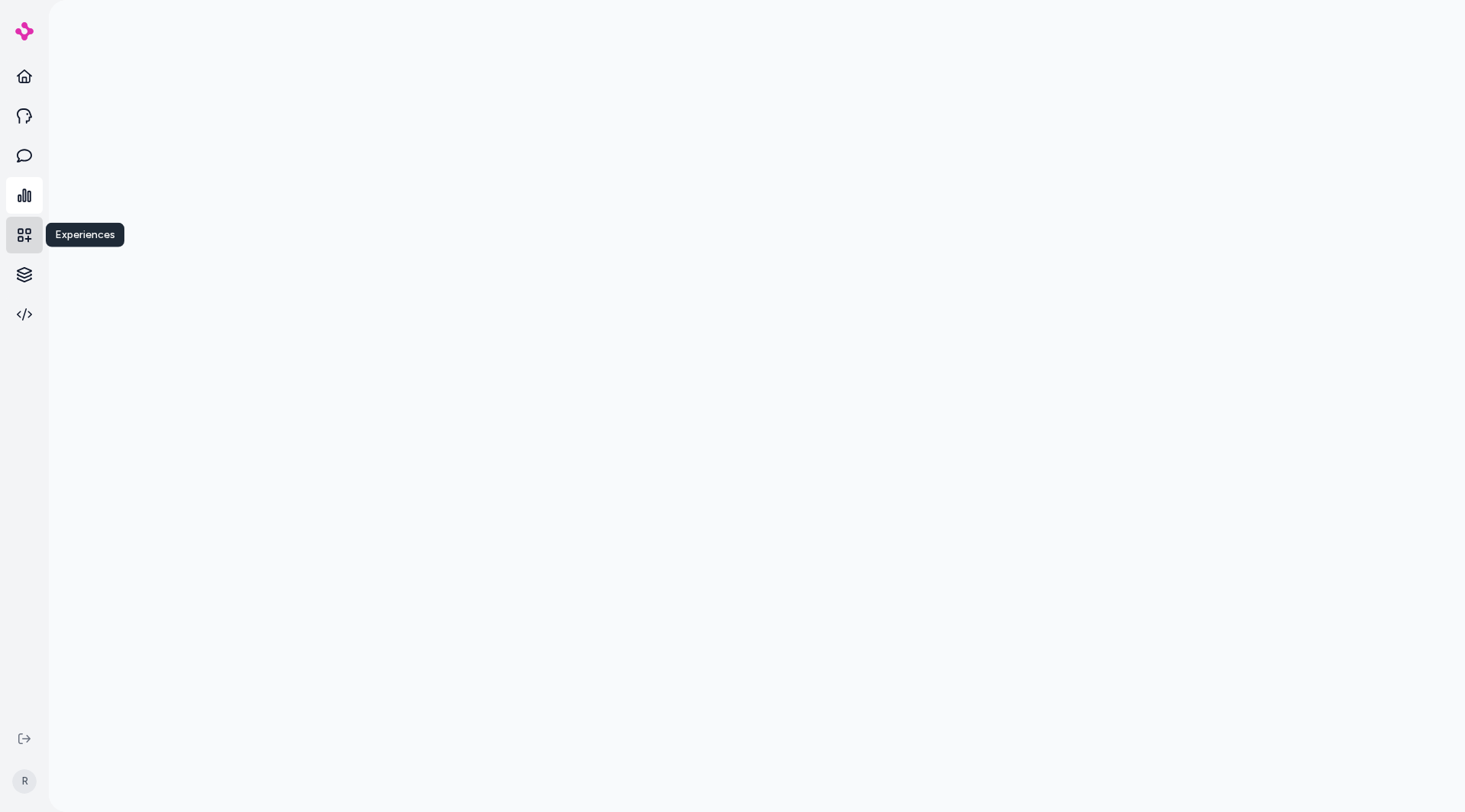
click at [13, 231] on link at bounding box center [24, 234] width 37 height 37
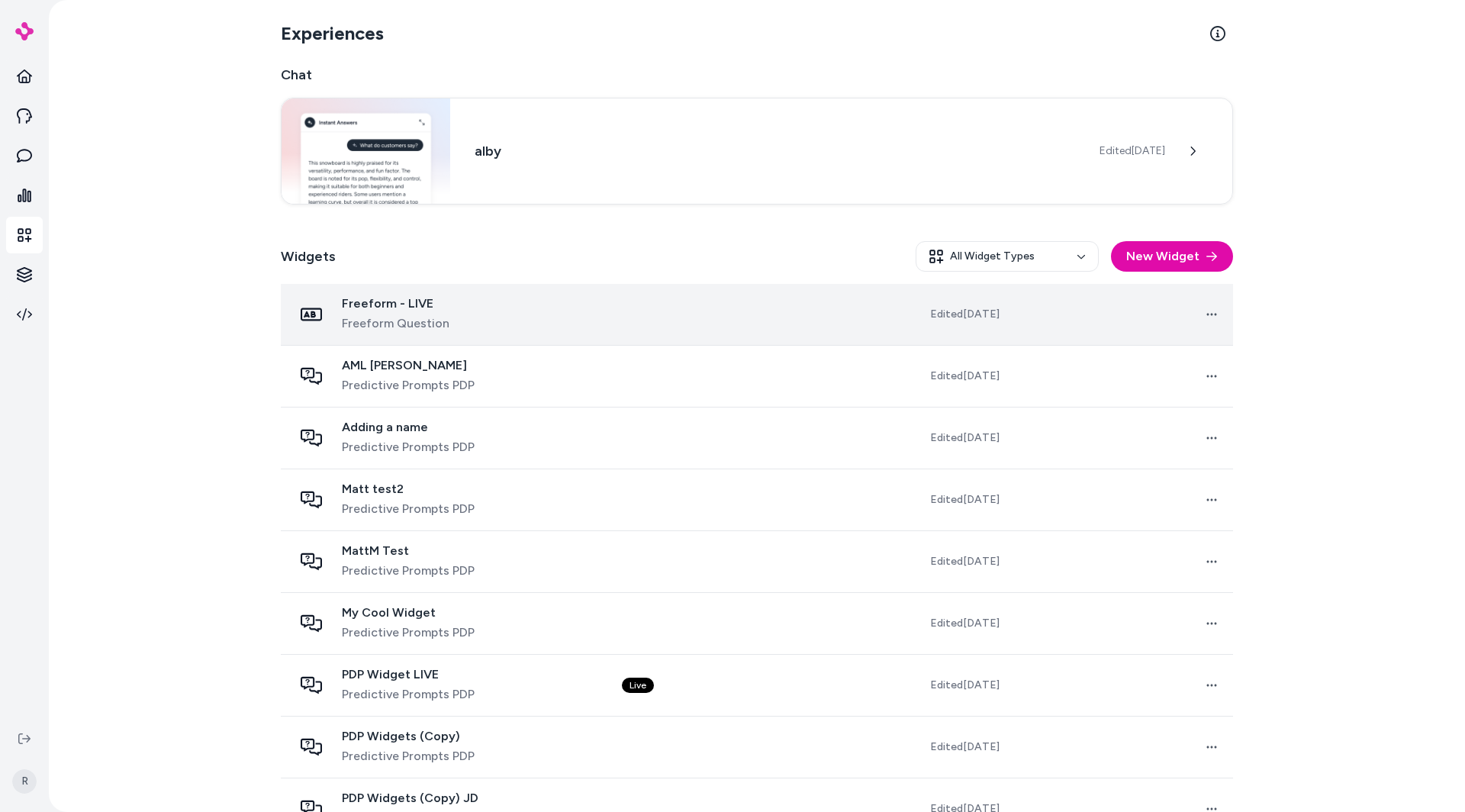
click at [556, 285] on td "Freeform - LIVE Freeform Question" at bounding box center [445, 315] width 329 height 62
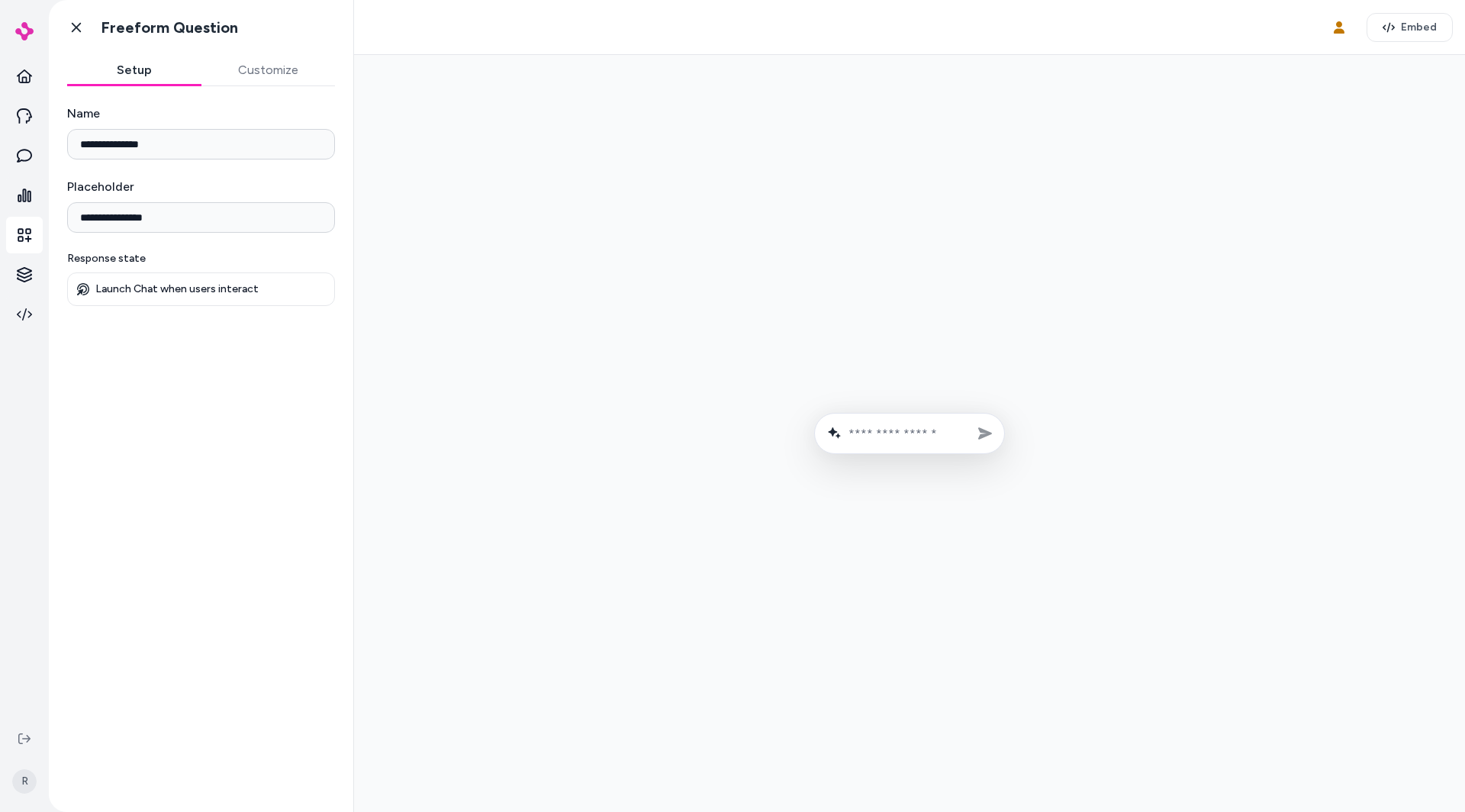
click at [255, 65] on button "Customize" at bounding box center [268, 70] width 135 height 31
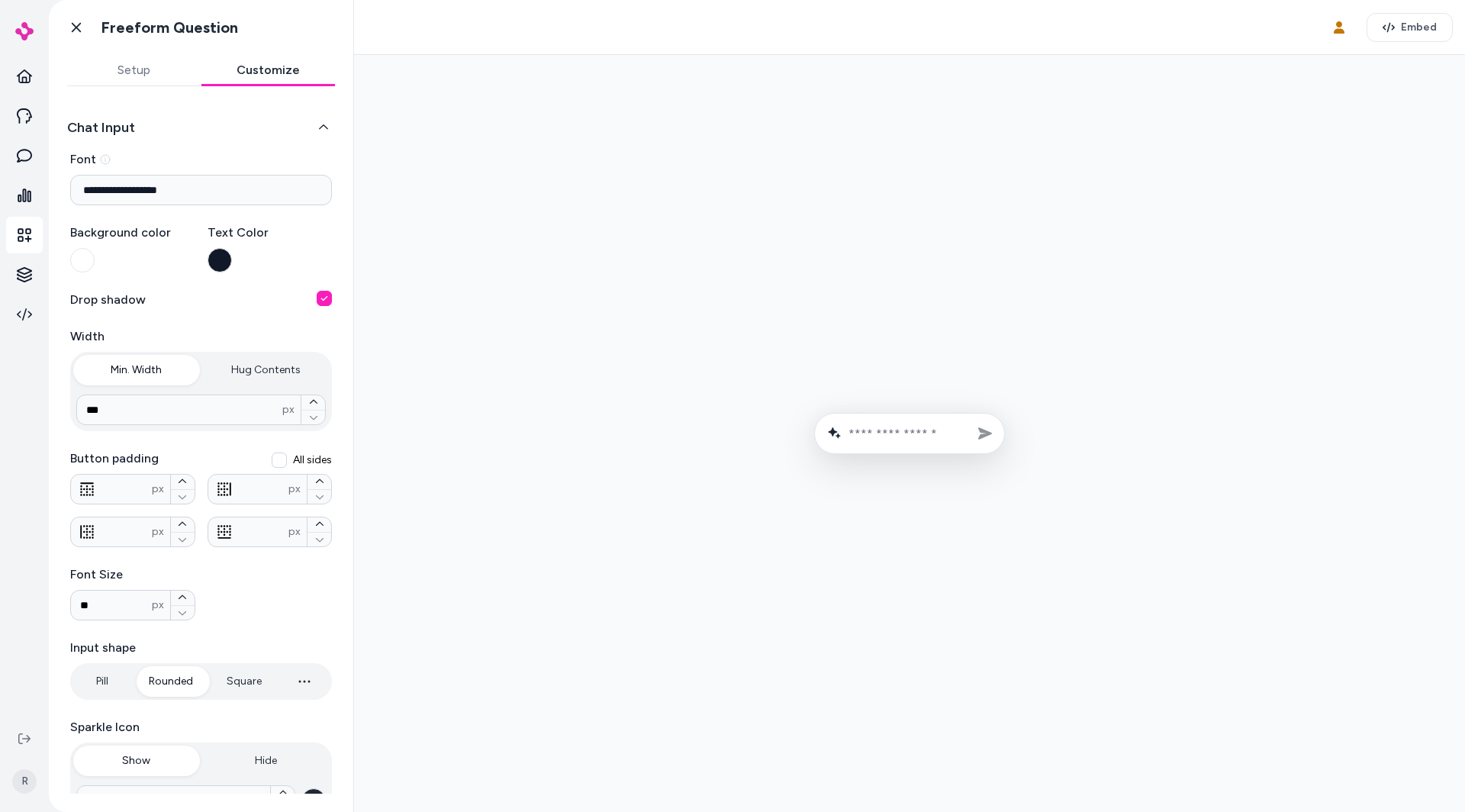
click at [224, 129] on button "Chat Input" at bounding box center [201, 127] width 268 height 21
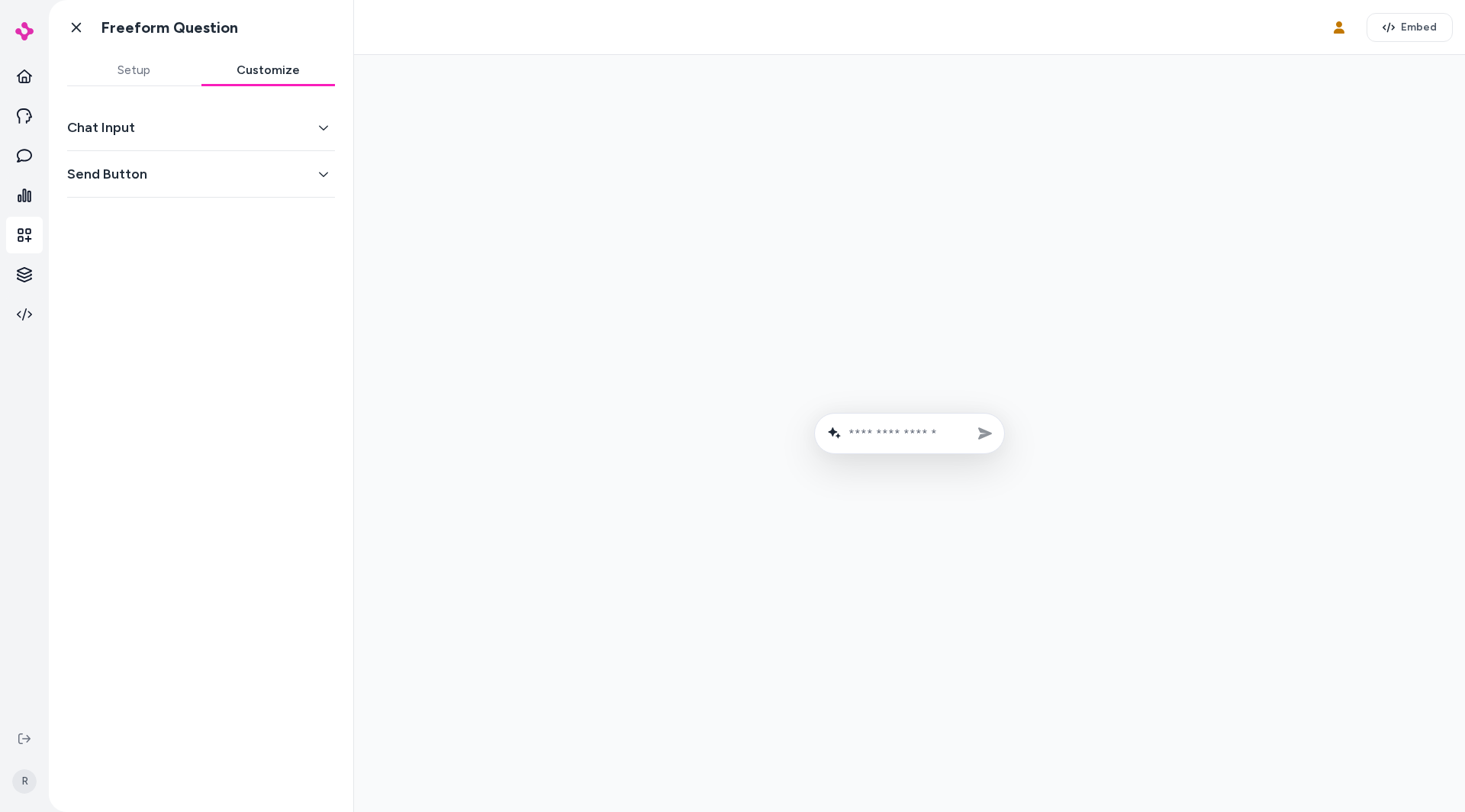
click at [209, 165] on button "Send Button" at bounding box center [201, 174] width 268 height 21
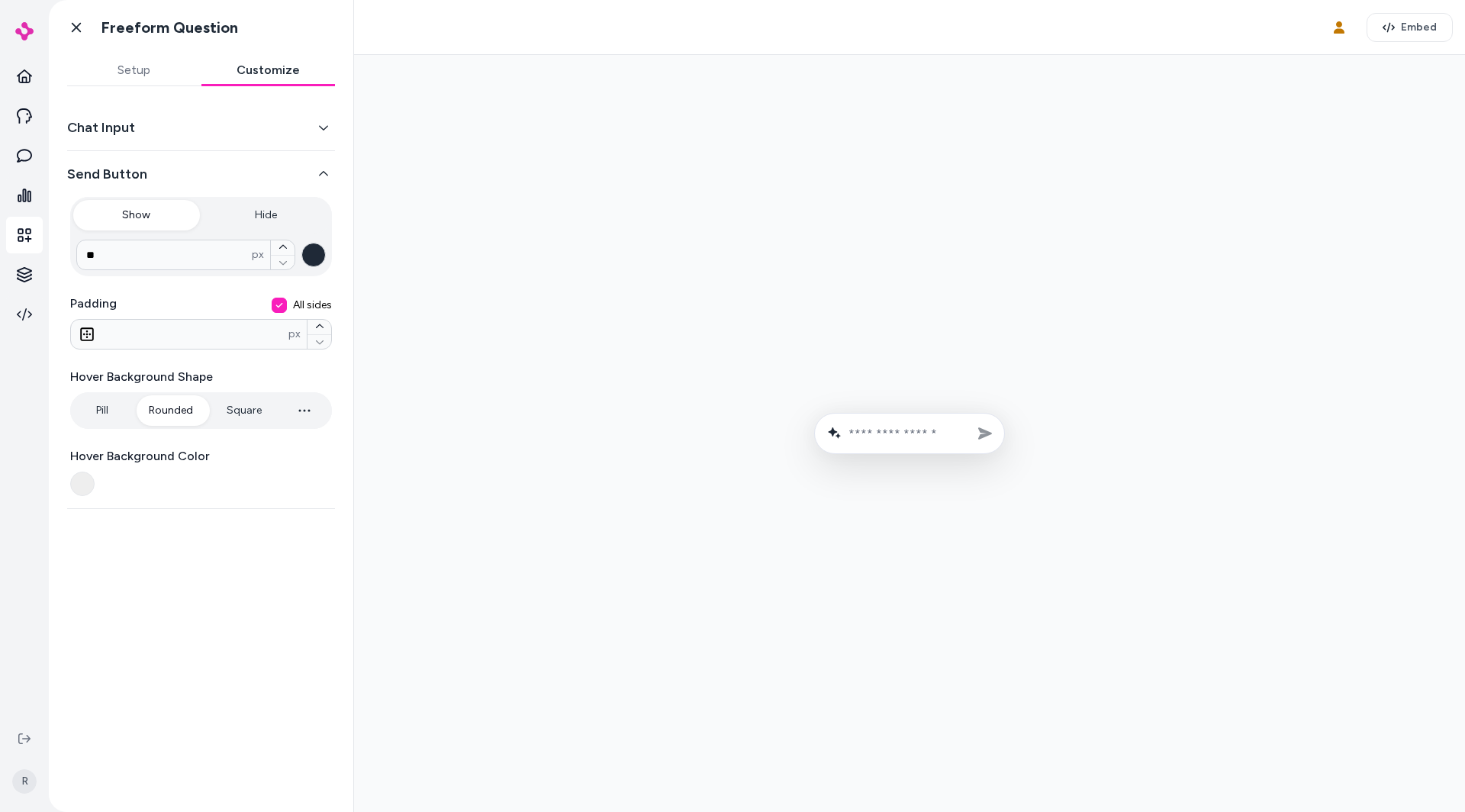
click at [209, 165] on button "Send Button" at bounding box center [201, 174] width 268 height 21
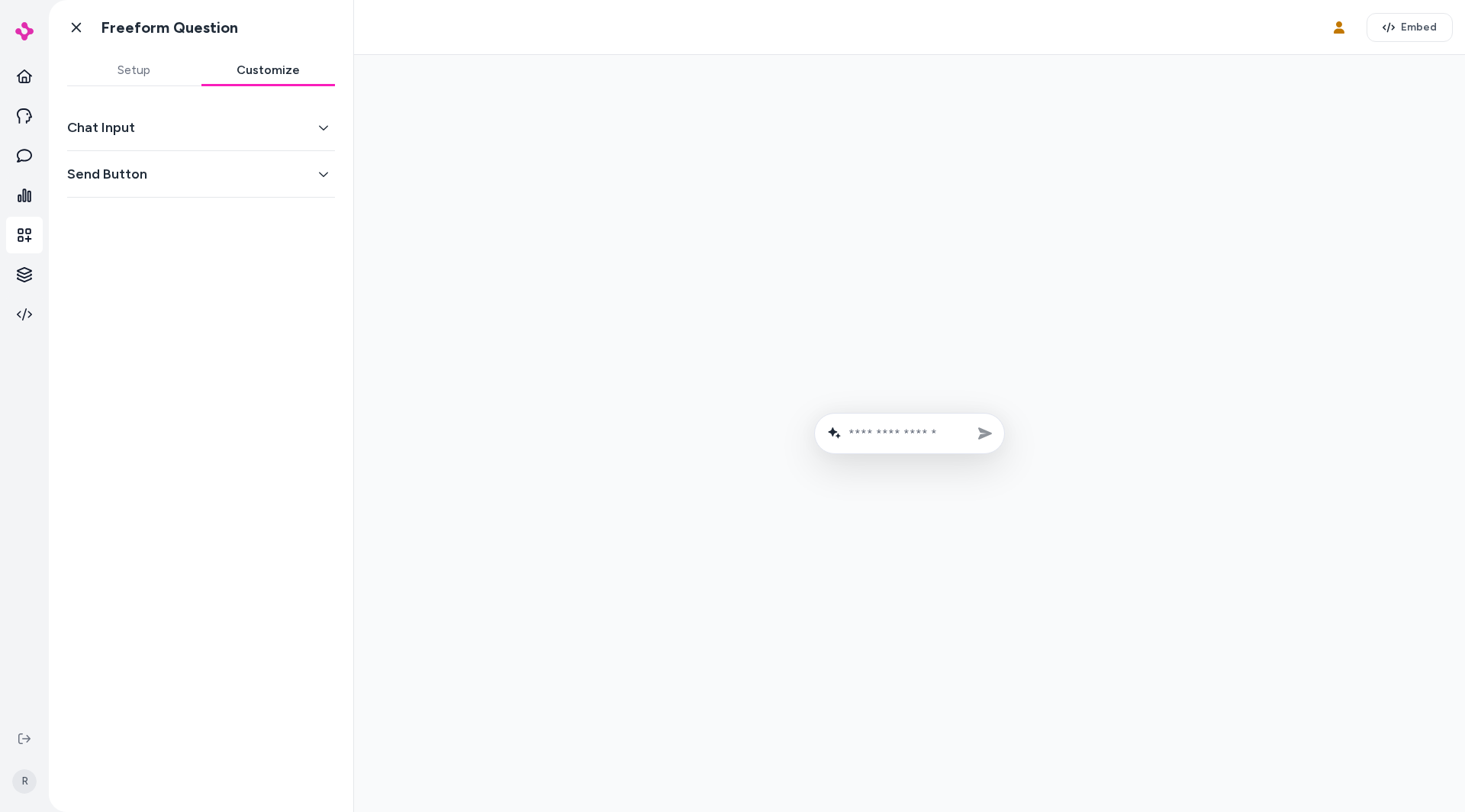
click at [209, 165] on button "Send Button" at bounding box center [201, 174] width 268 height 21
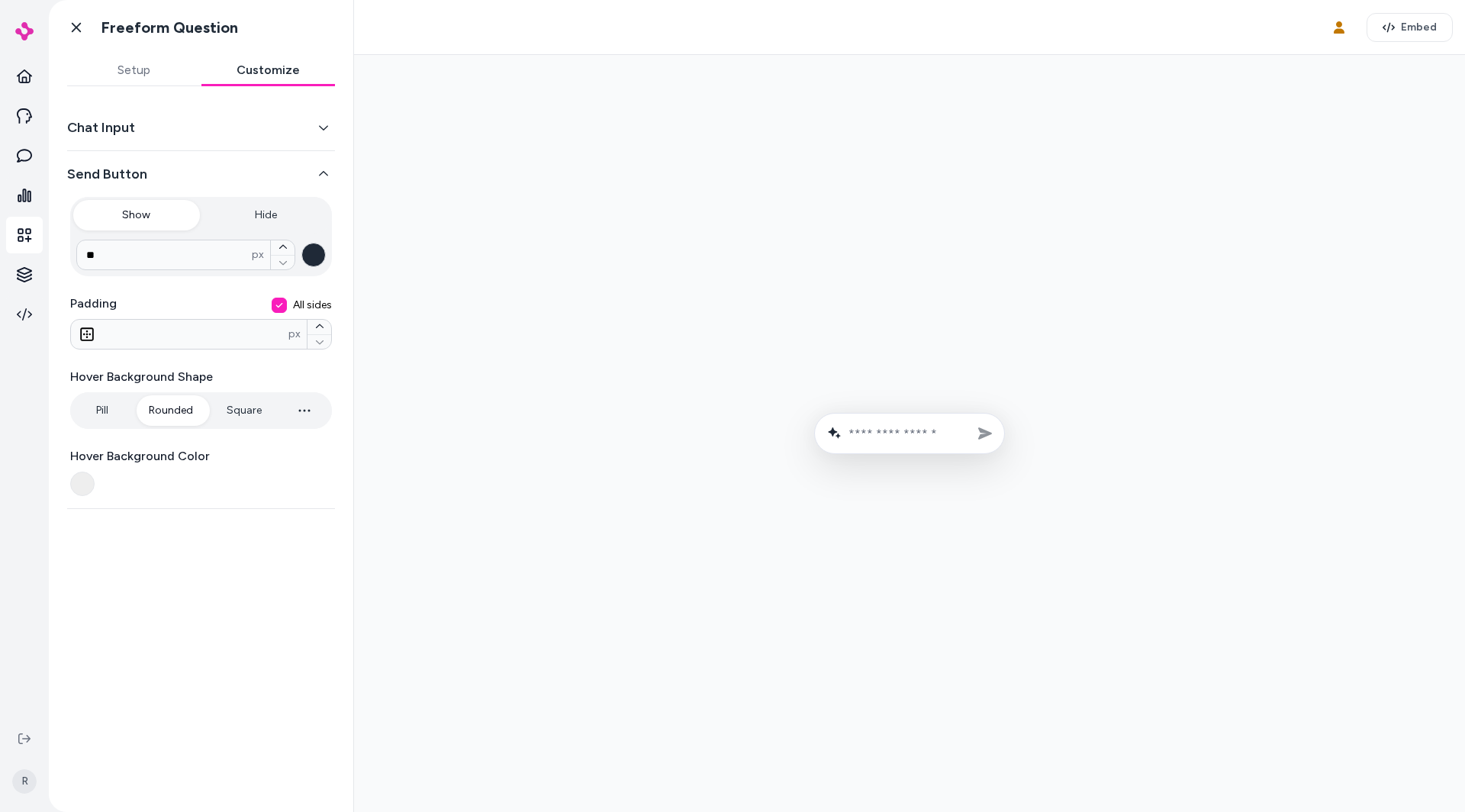
click at [209, 165] on button "Send Button" at bounding box center [201, 174] width 268 height 21
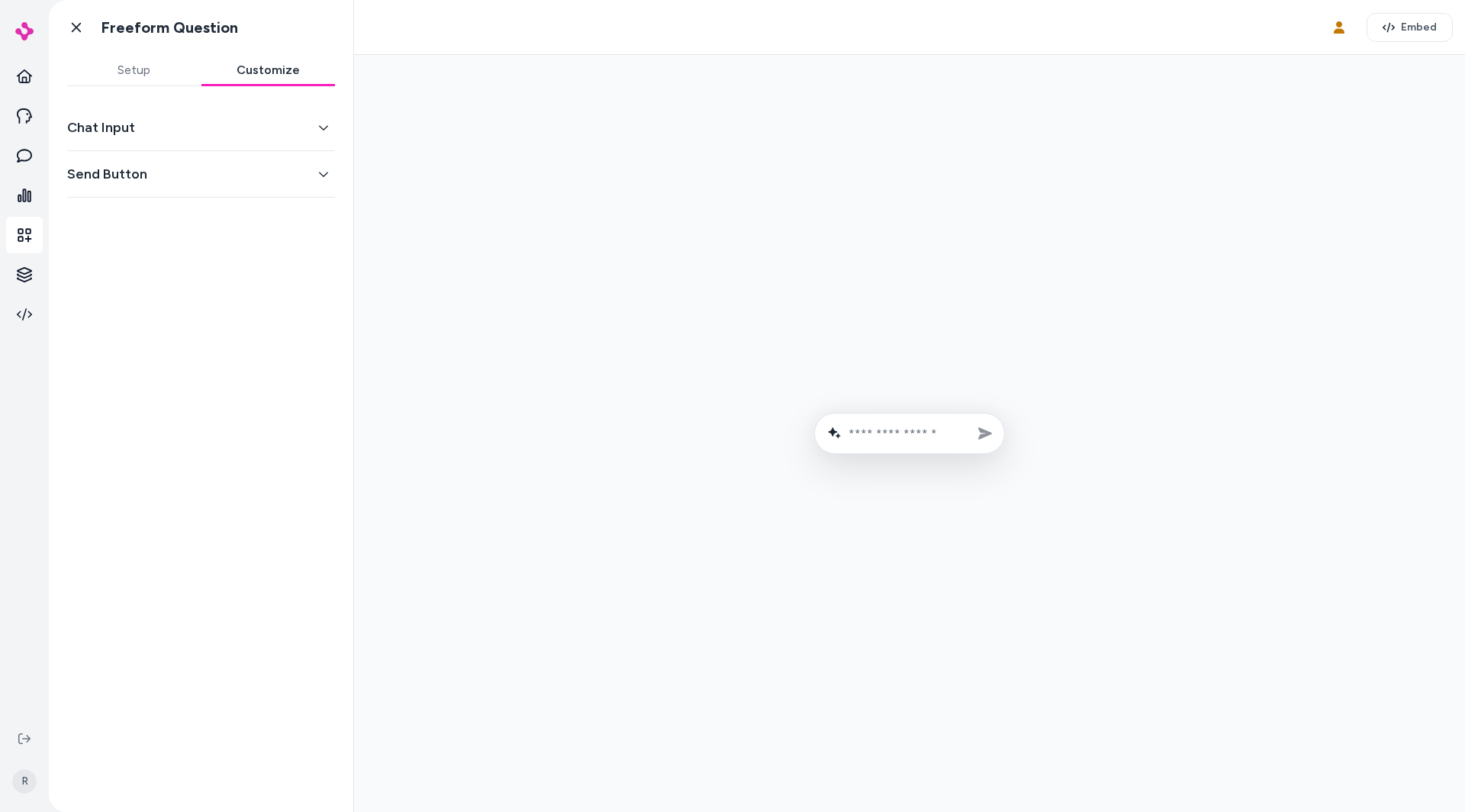
click at [200, 127] on button "Chat Input" at bounding box center [201, 127] width 268 height 21
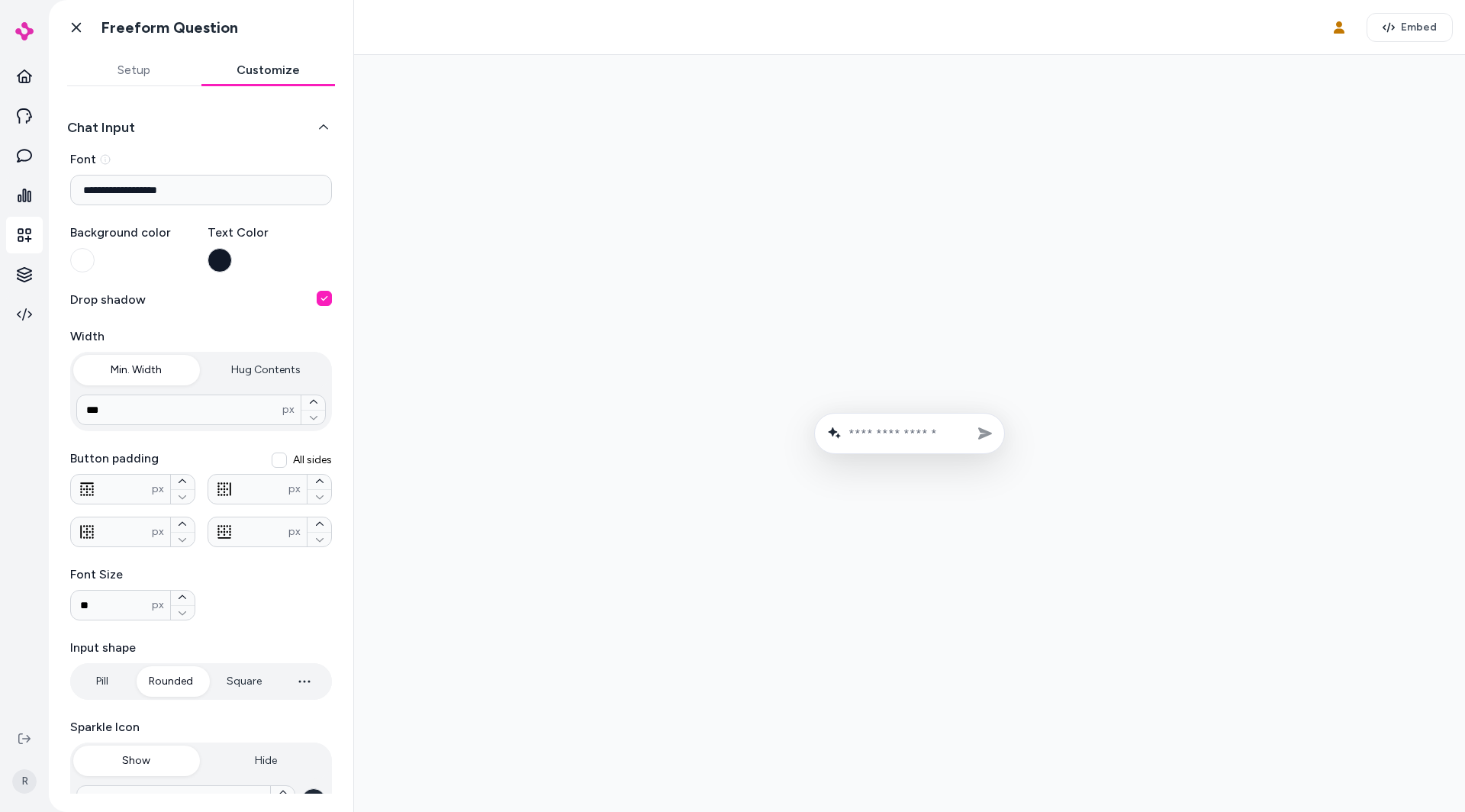
click at [200, 127] on button "Chat Input" at bounding box center [201, 127] width 268 height 21
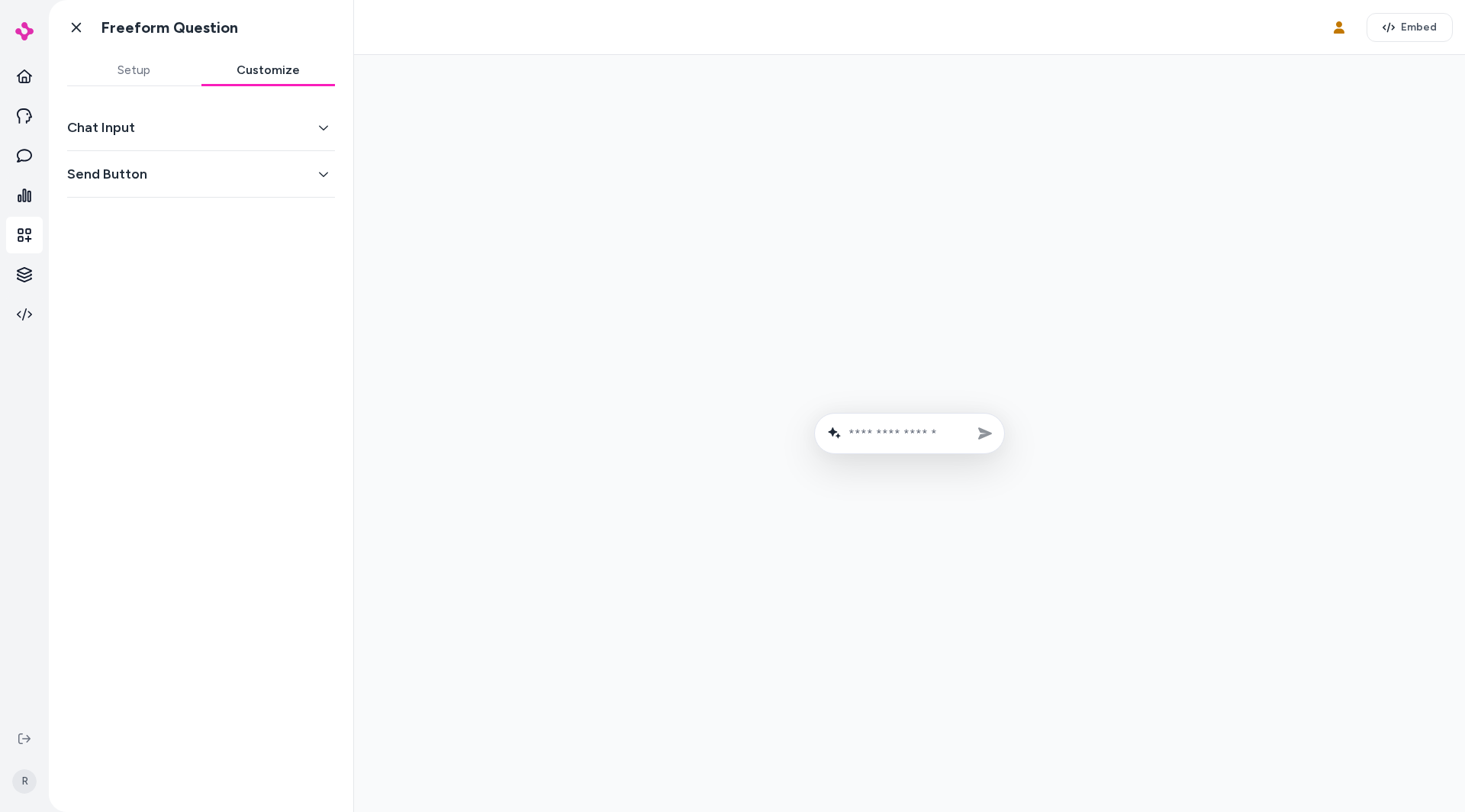
click at [190, 159] on div "Send Button" at bounding box center [201, 174] width 268 height 46
click at [163, 173] on button "Send Button" at bounding box center [201, 174] width 268 height 21
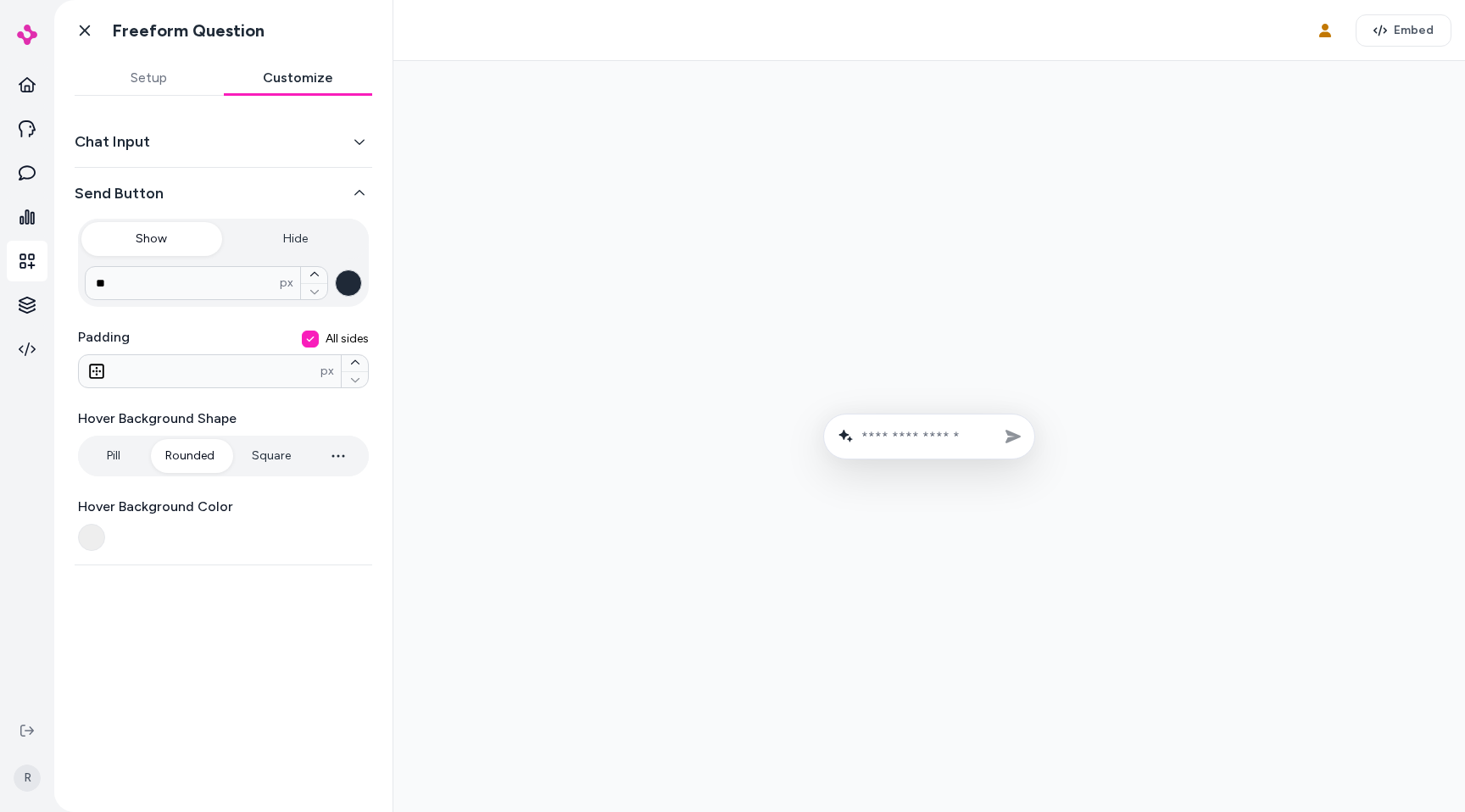
click at [230, 191] on button "Send Button" at bounding box center [223, 193] width 297 height 24
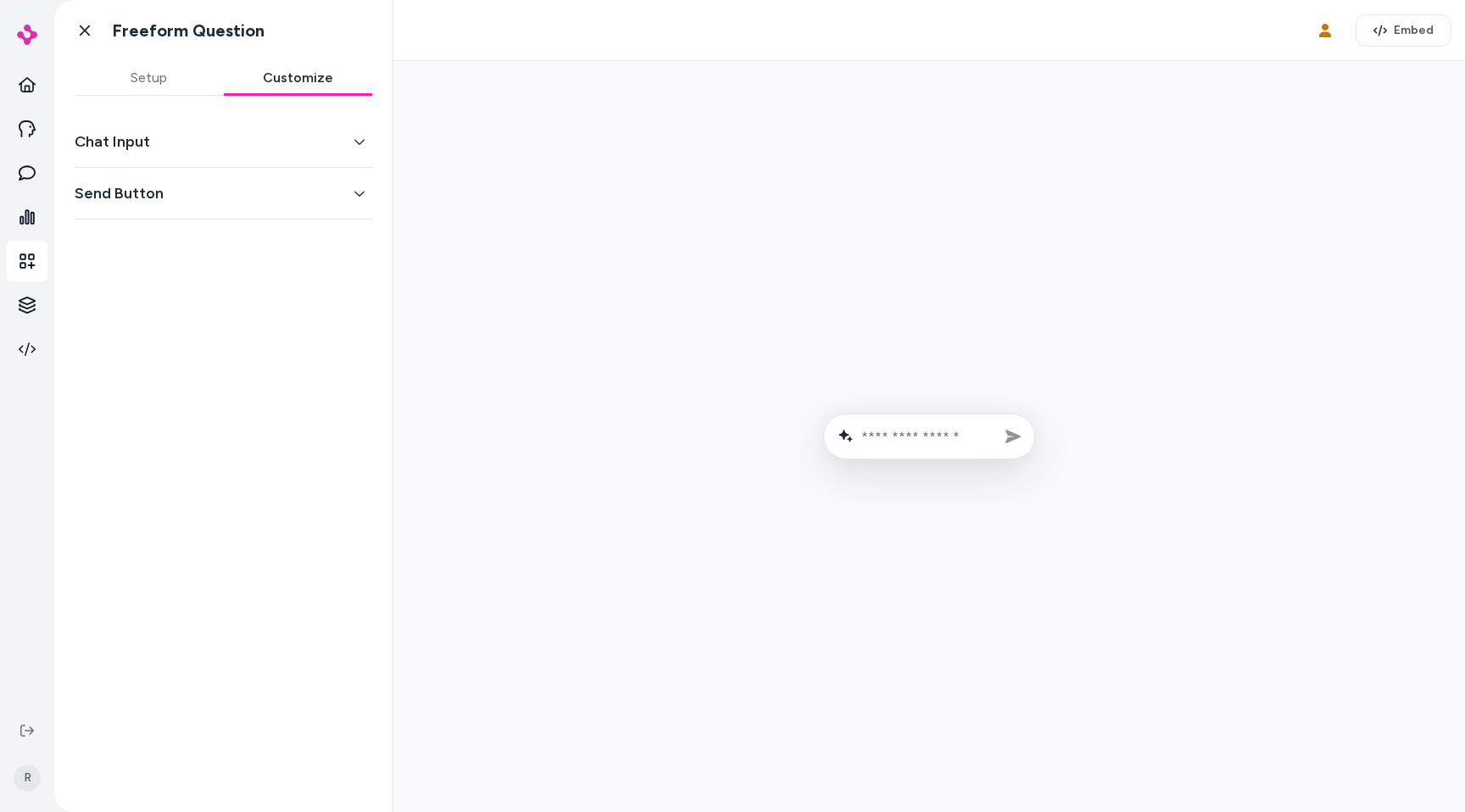
click at [174, 155] on div "Chat Input" at bounding box center [223, 142] width 297 height 52
click at [144, 142] on button "Chat Input" at bounding box center [223, 141] width 297 height 24
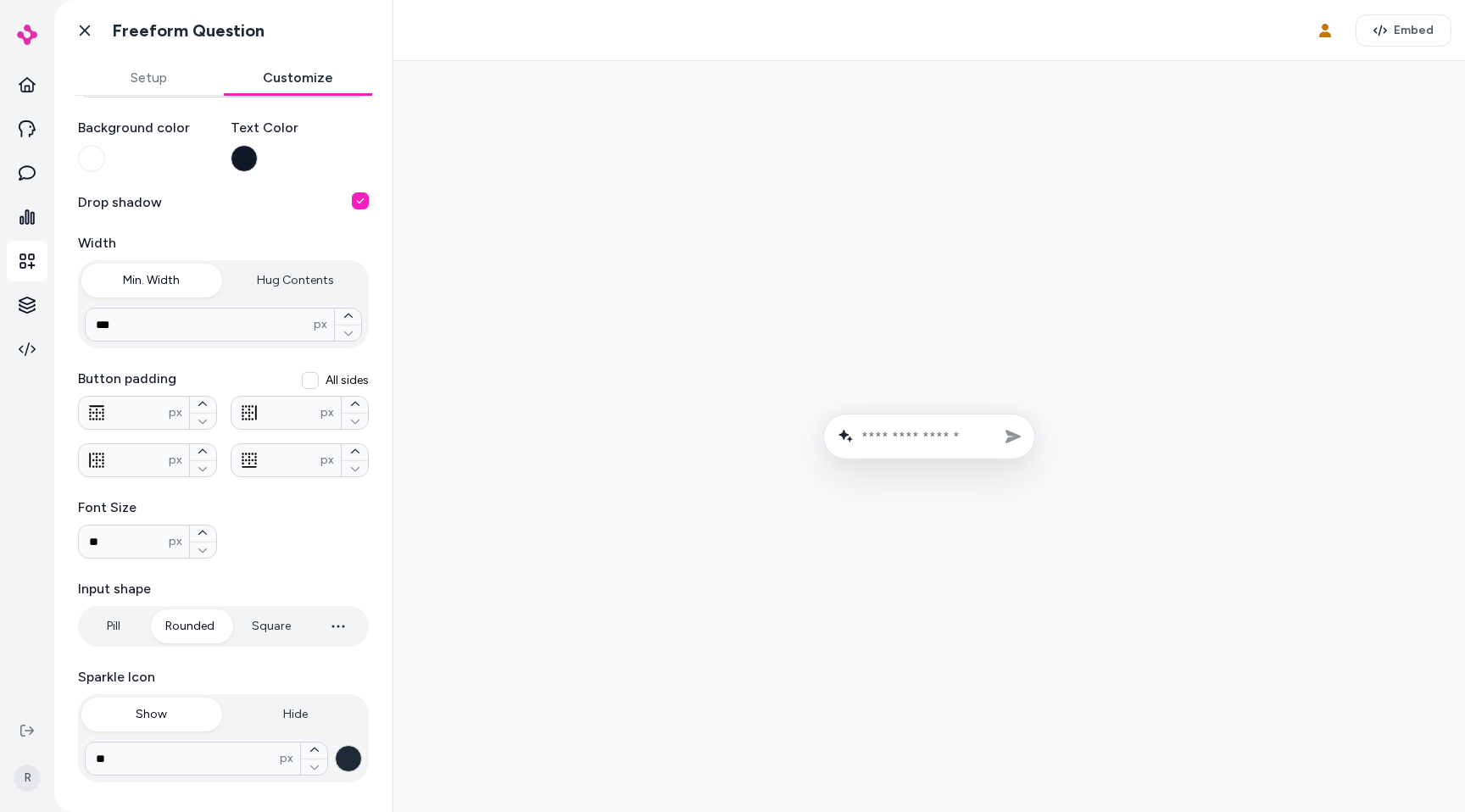
scroll to position [187, 0]
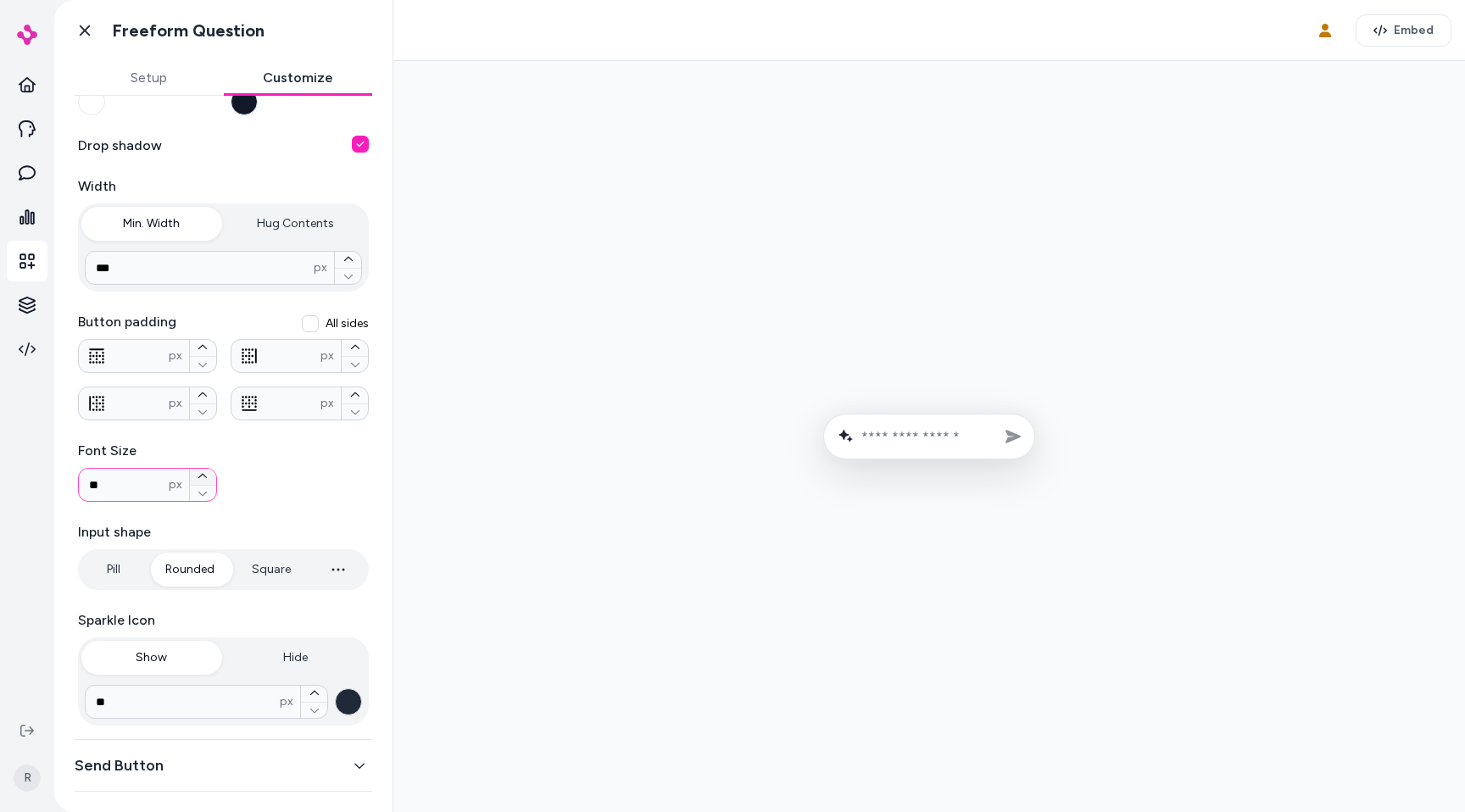
click at [210, 470] on button "button" at bounding box center [203, 476] width 26 height 16
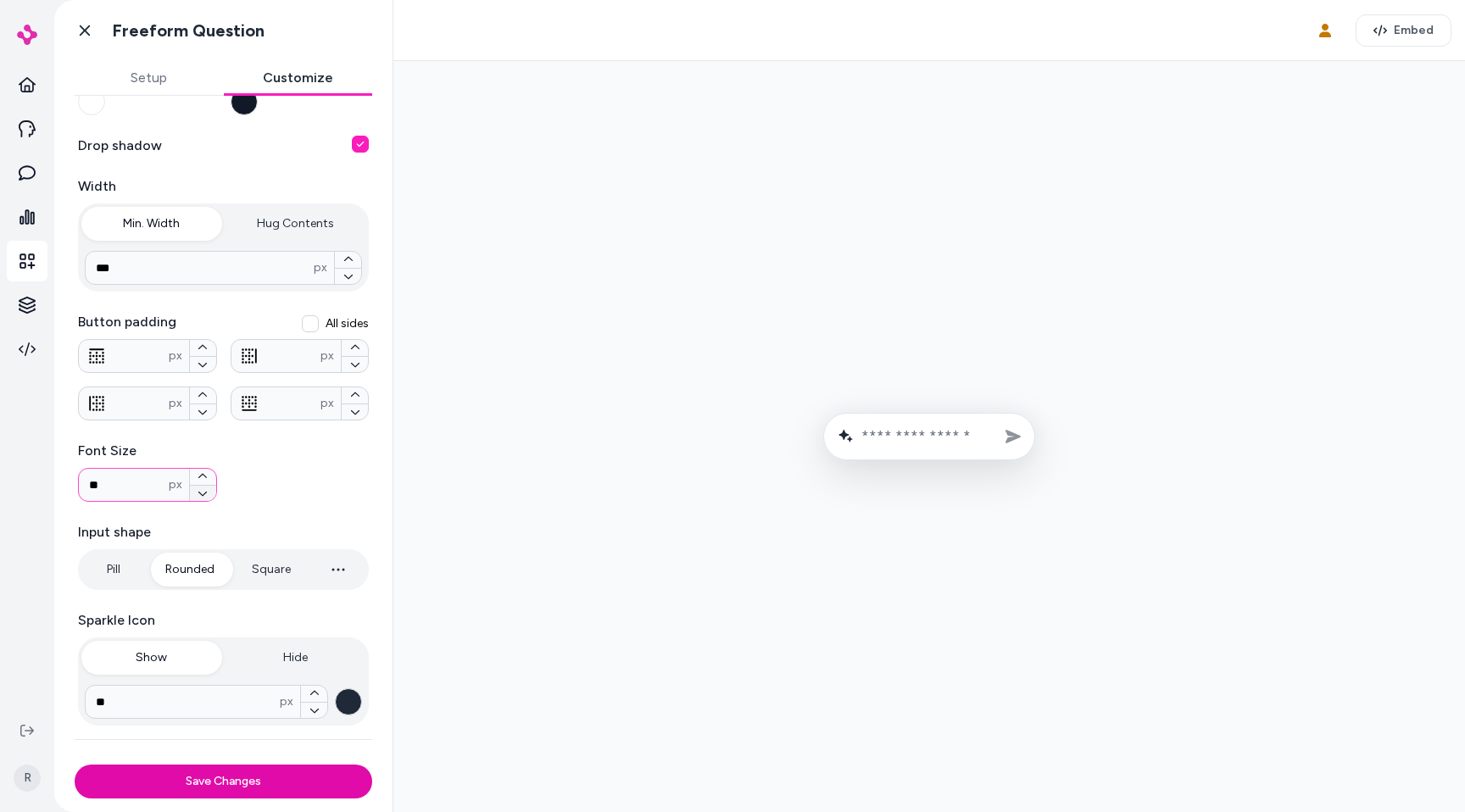
click at [201, 495] on icon "button" at bounding box center [203, 494] width 9 height 4
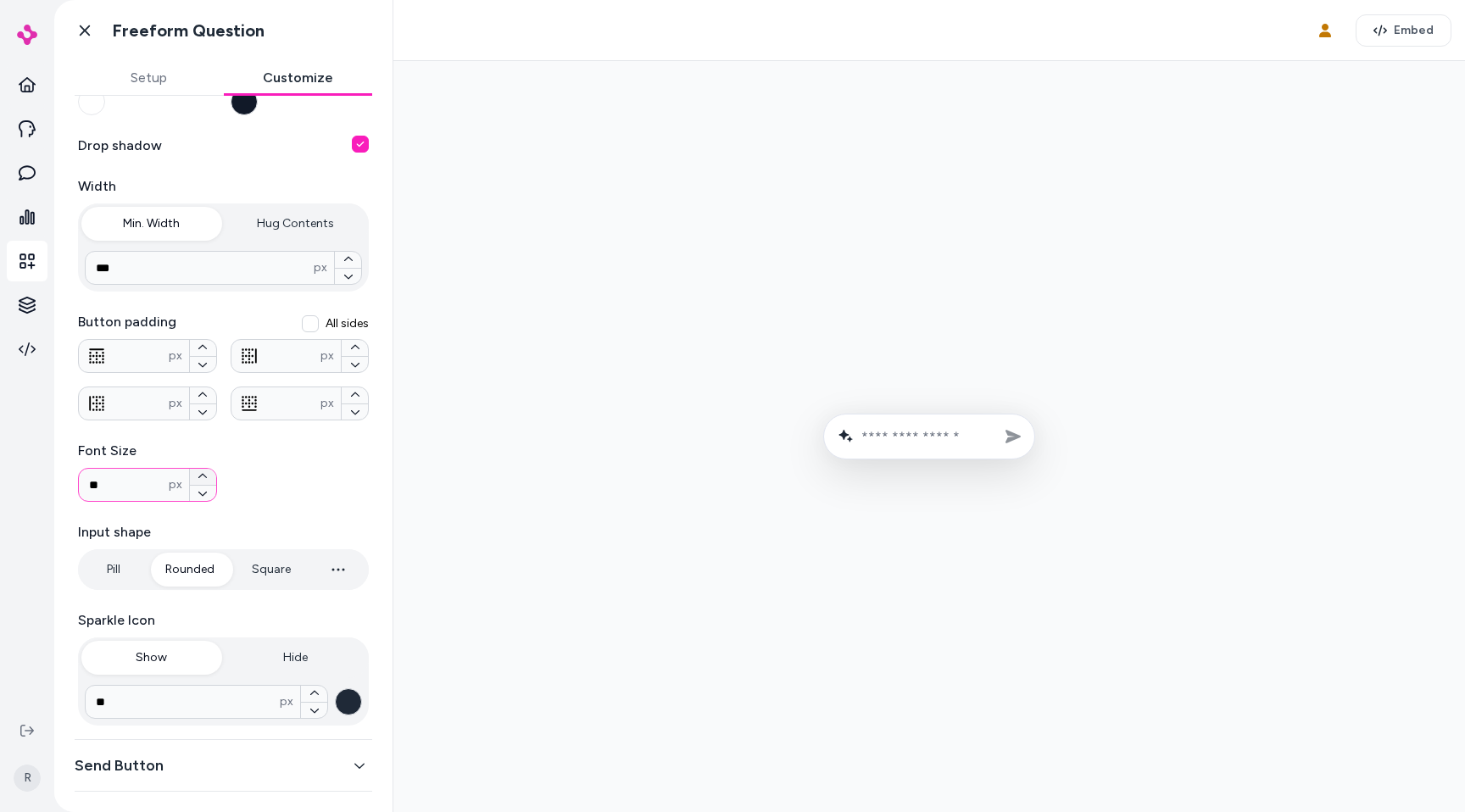
click at [205, 476] on icon "button" at bounding box center [203, 475] width 9 height 4
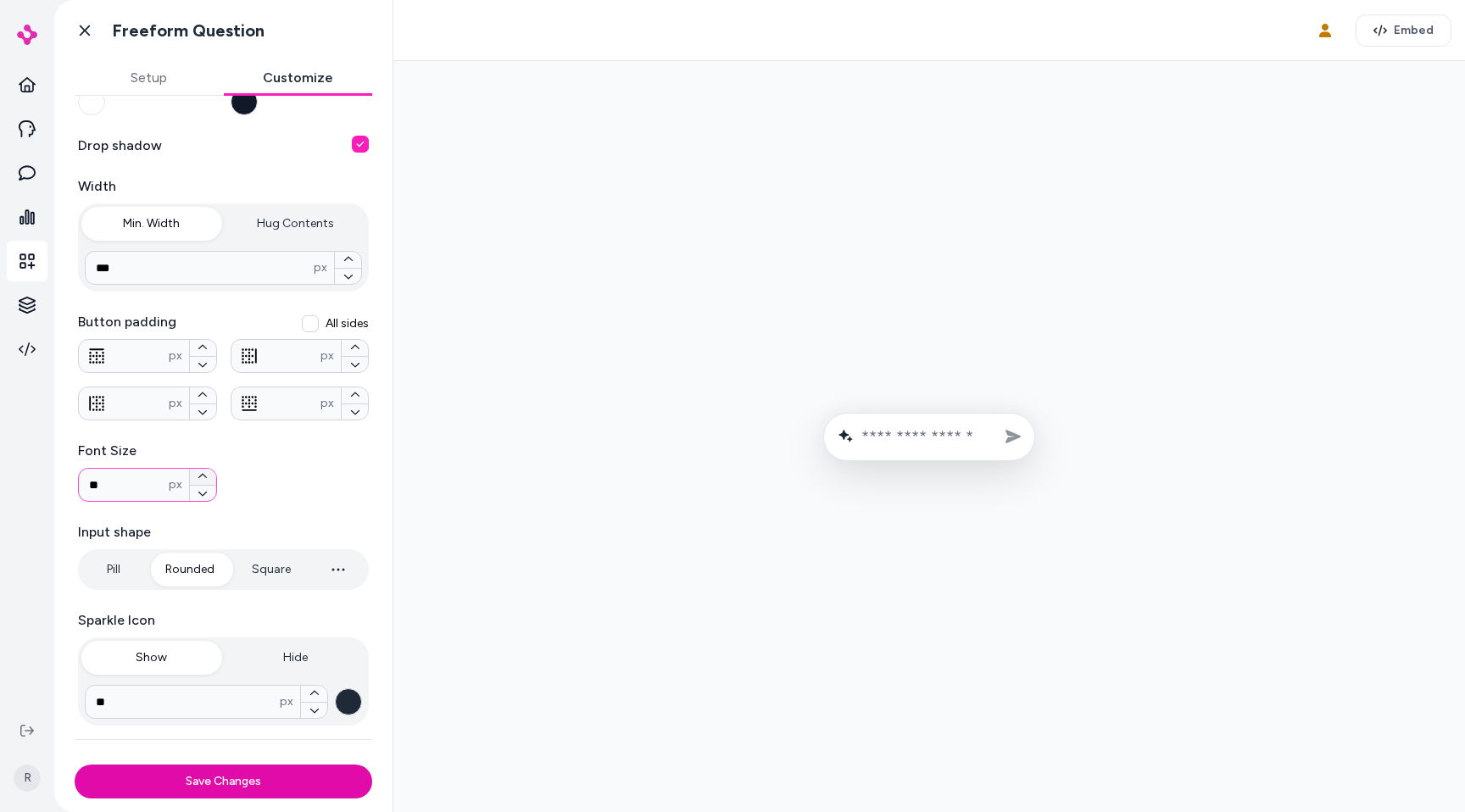
click at [205, 476] on icon "button" at bounding box center [203, 475] width 9 height 4
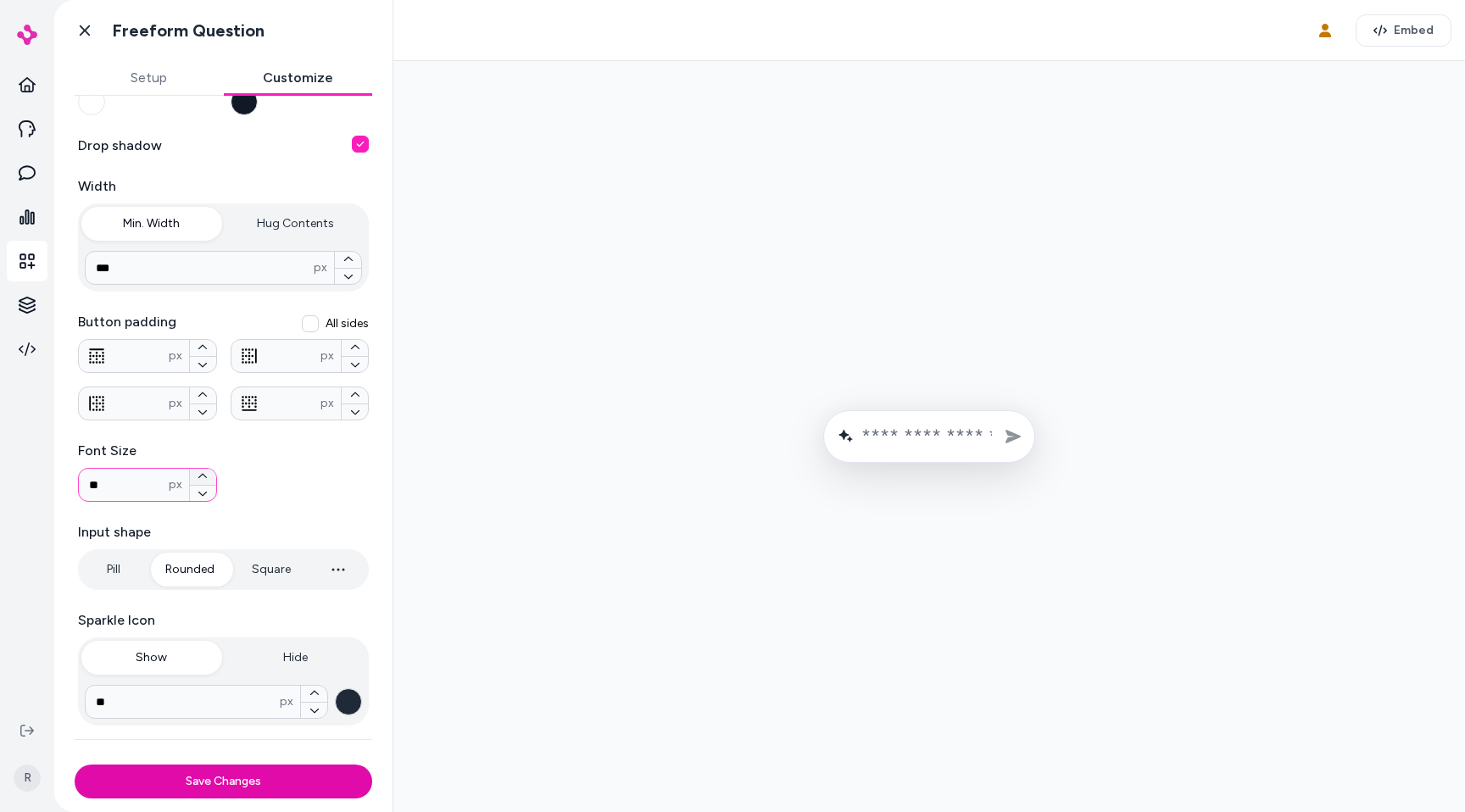
click at [205, 476] on icon "button" at bounding box center [203, 475] width 9 height 4
click at [211, 489] on button "button" at bounding box center [203, 493] width 26 height 17
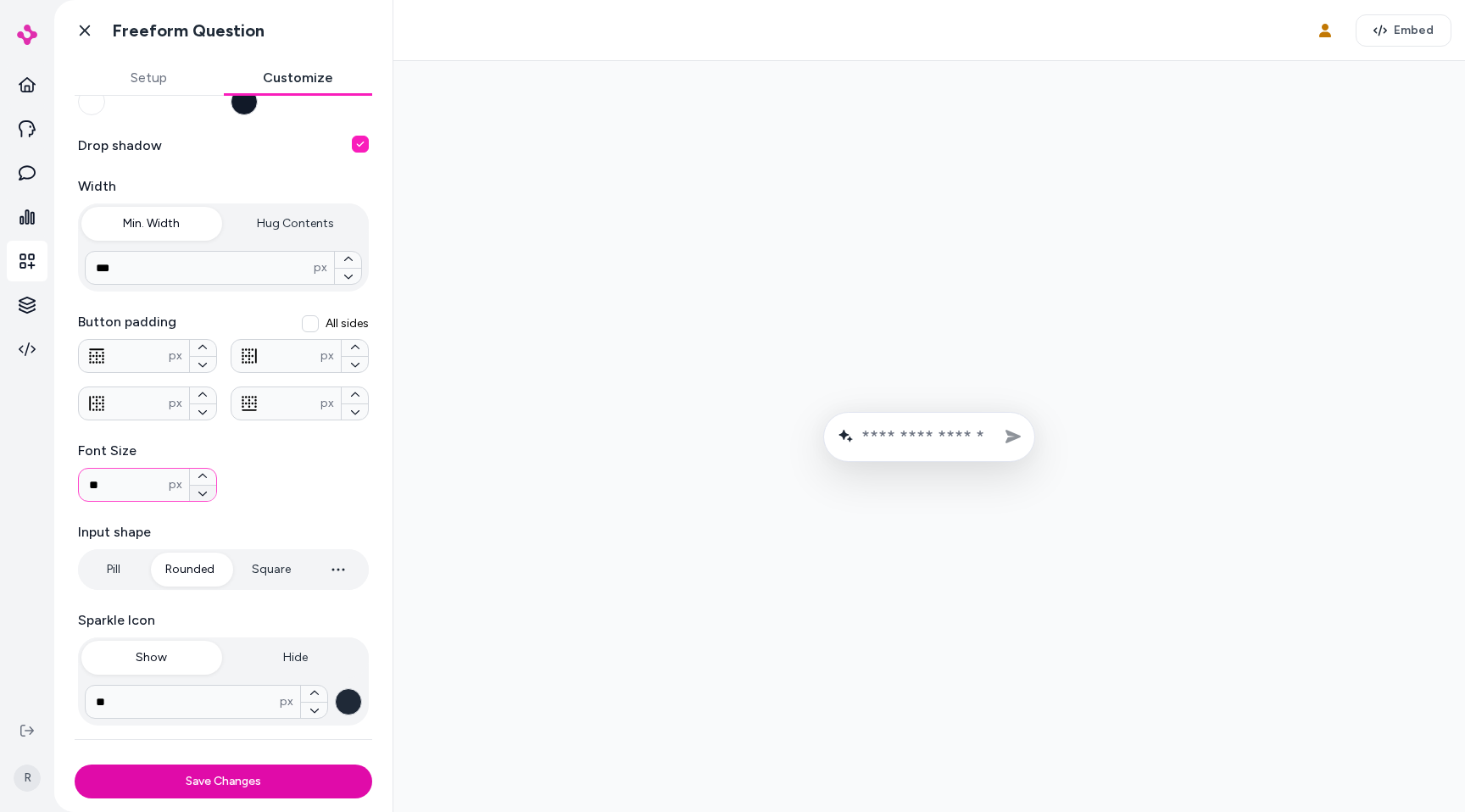
click at [211, 489] on button "button" at bounding box center [203, 493] width 26 height 17
click at [211, 482] on button "button" at bounding box center [203, 476] width 26 height 16
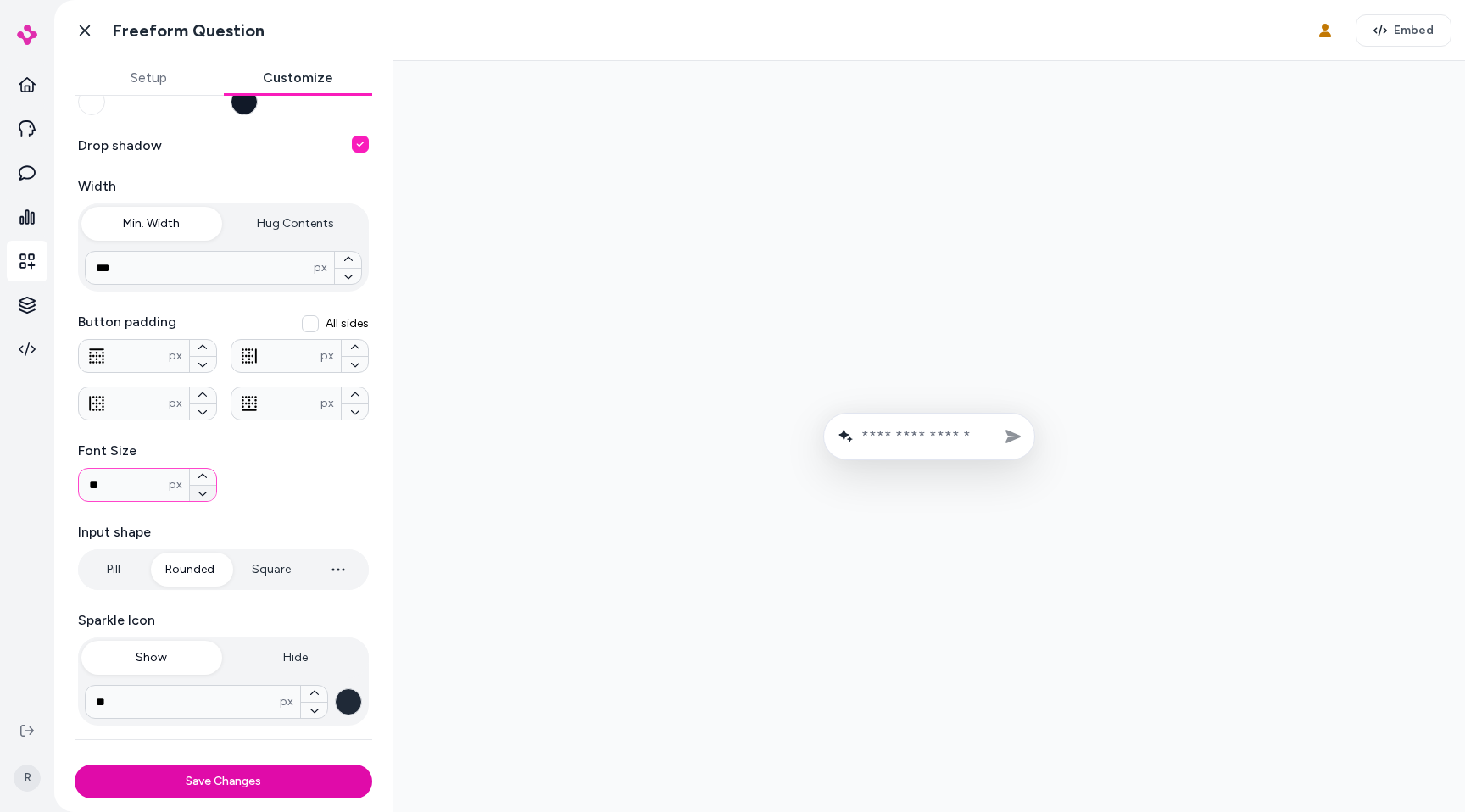
click at [211, 492] on button "button" at bounding box center [203, 493] width 26 height 17
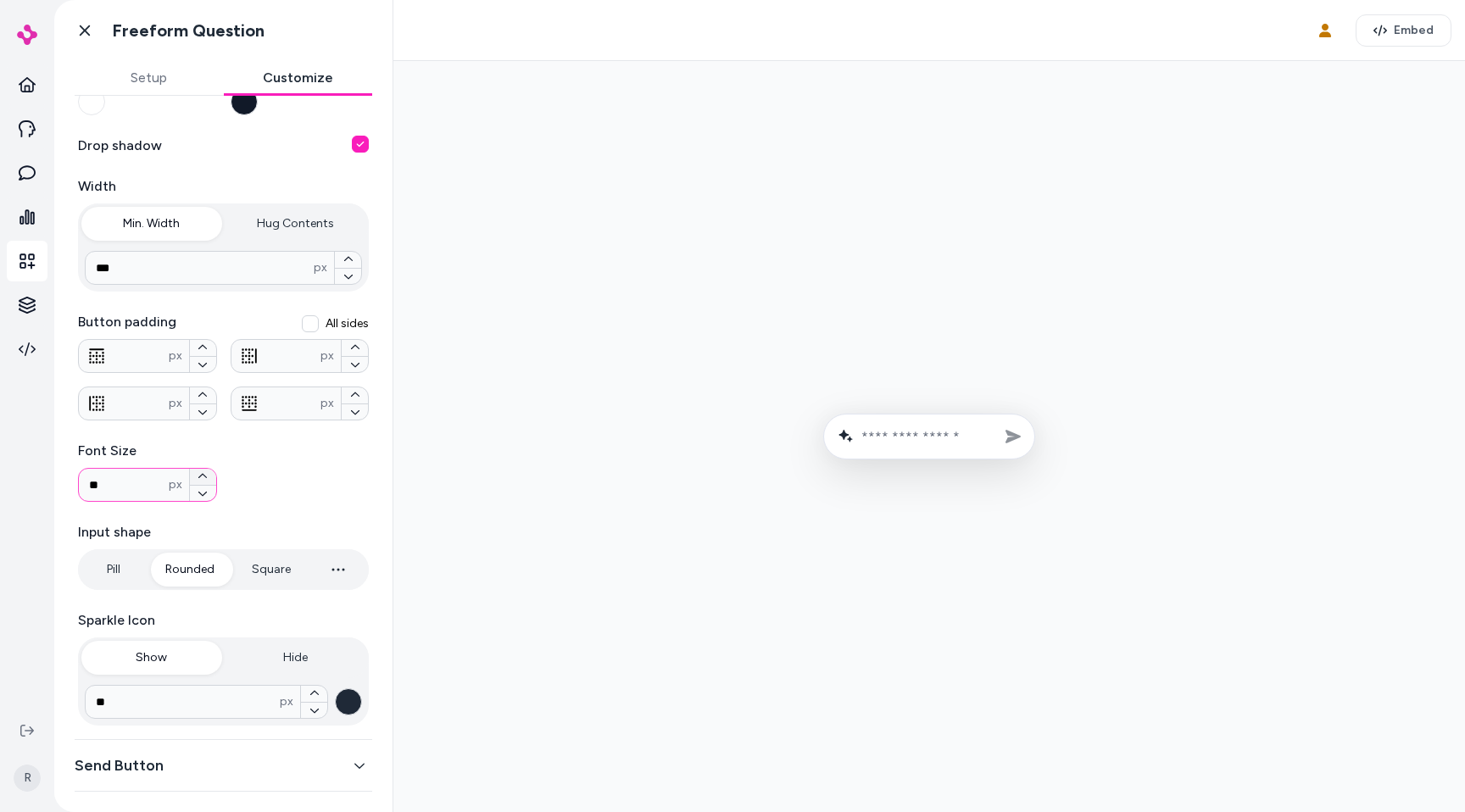
click at [212, 475] on button "button" at bounding box center [203, 476] width 26 height 16
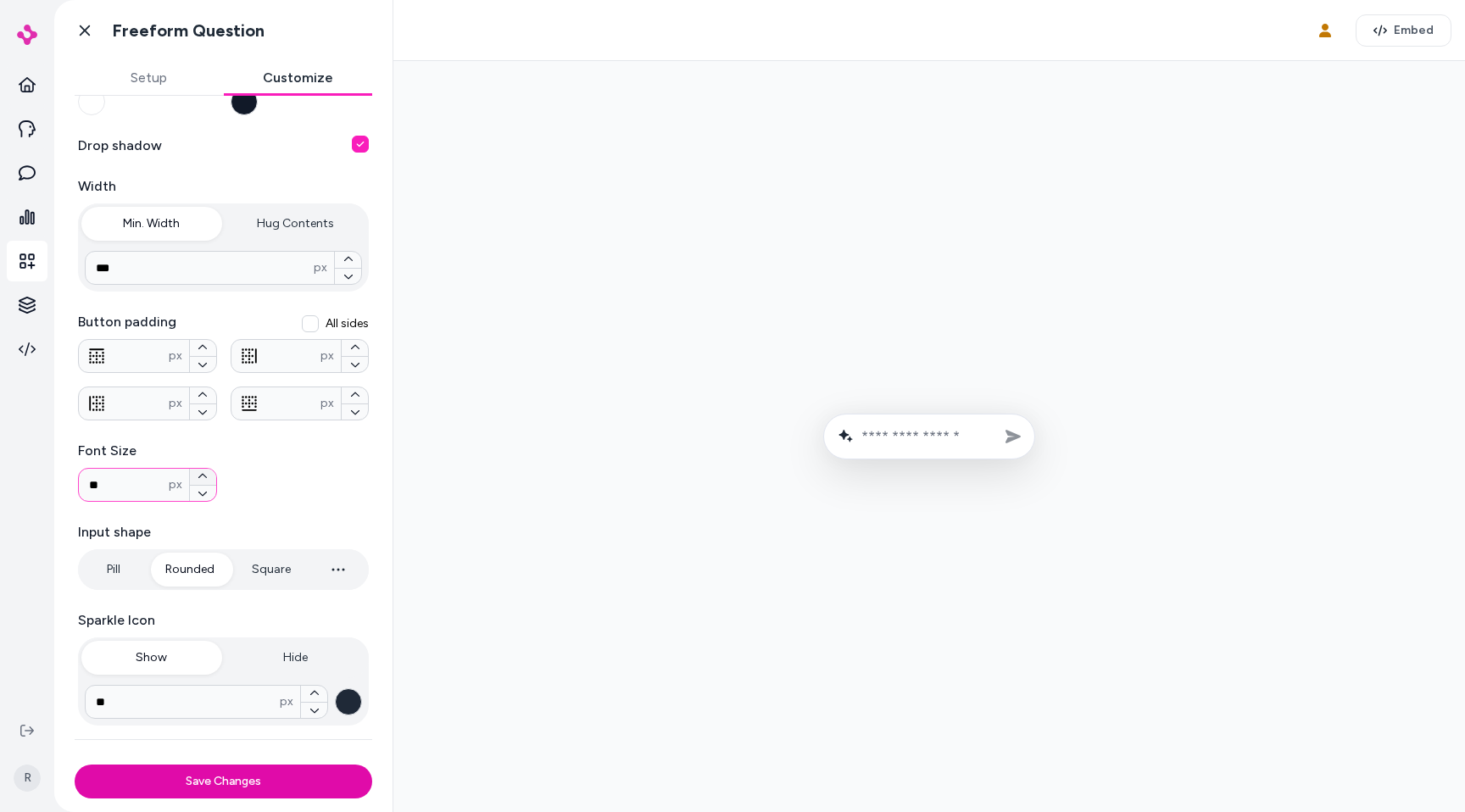
click at [212, 475] on button "button" at bounding box center [203, 476] width 26 height 16
type input "**"
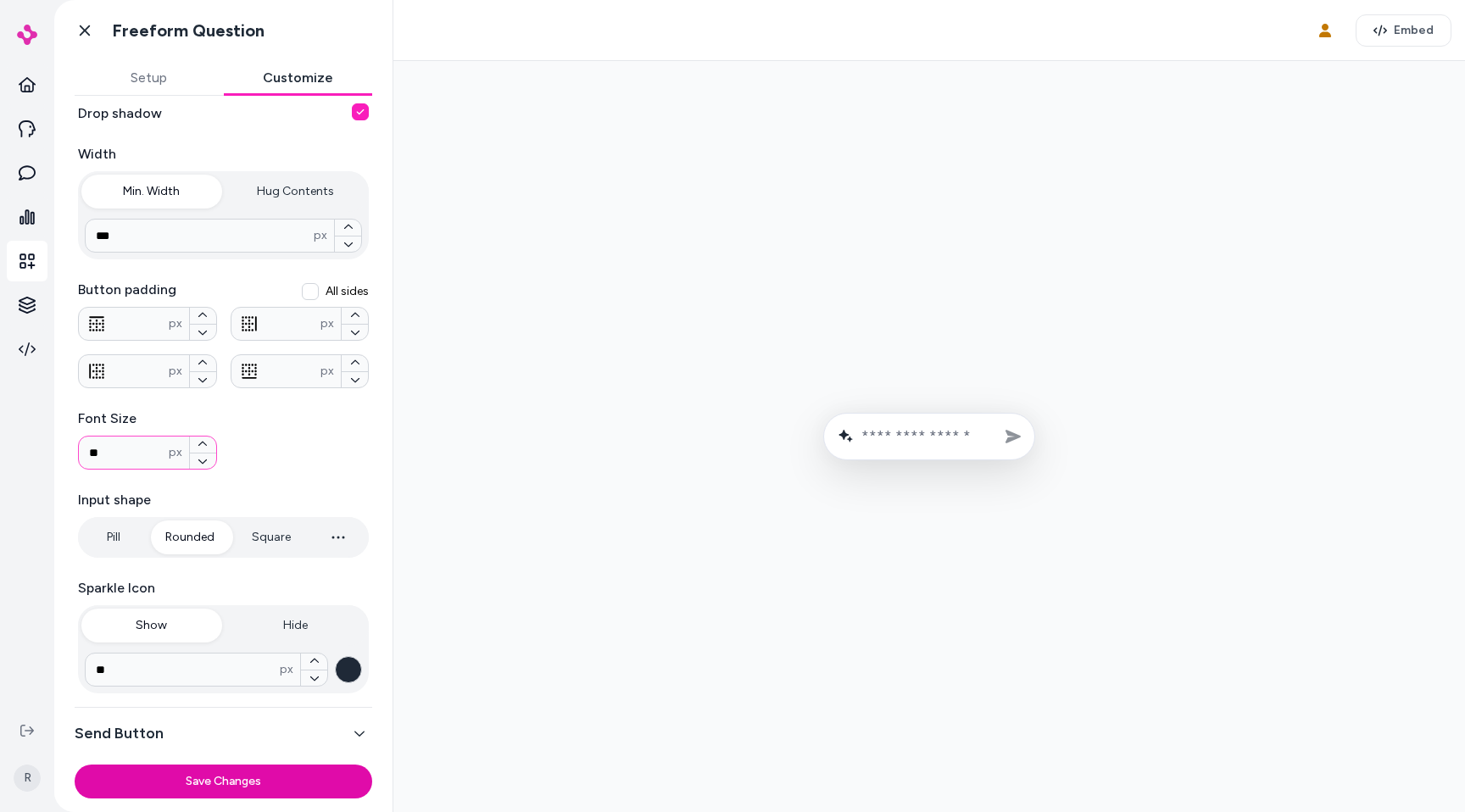
scroll to position [221, 0]
click at [245, 453] on div "Font Size ** px" at bounding box center [223, 438] width 291 height 61
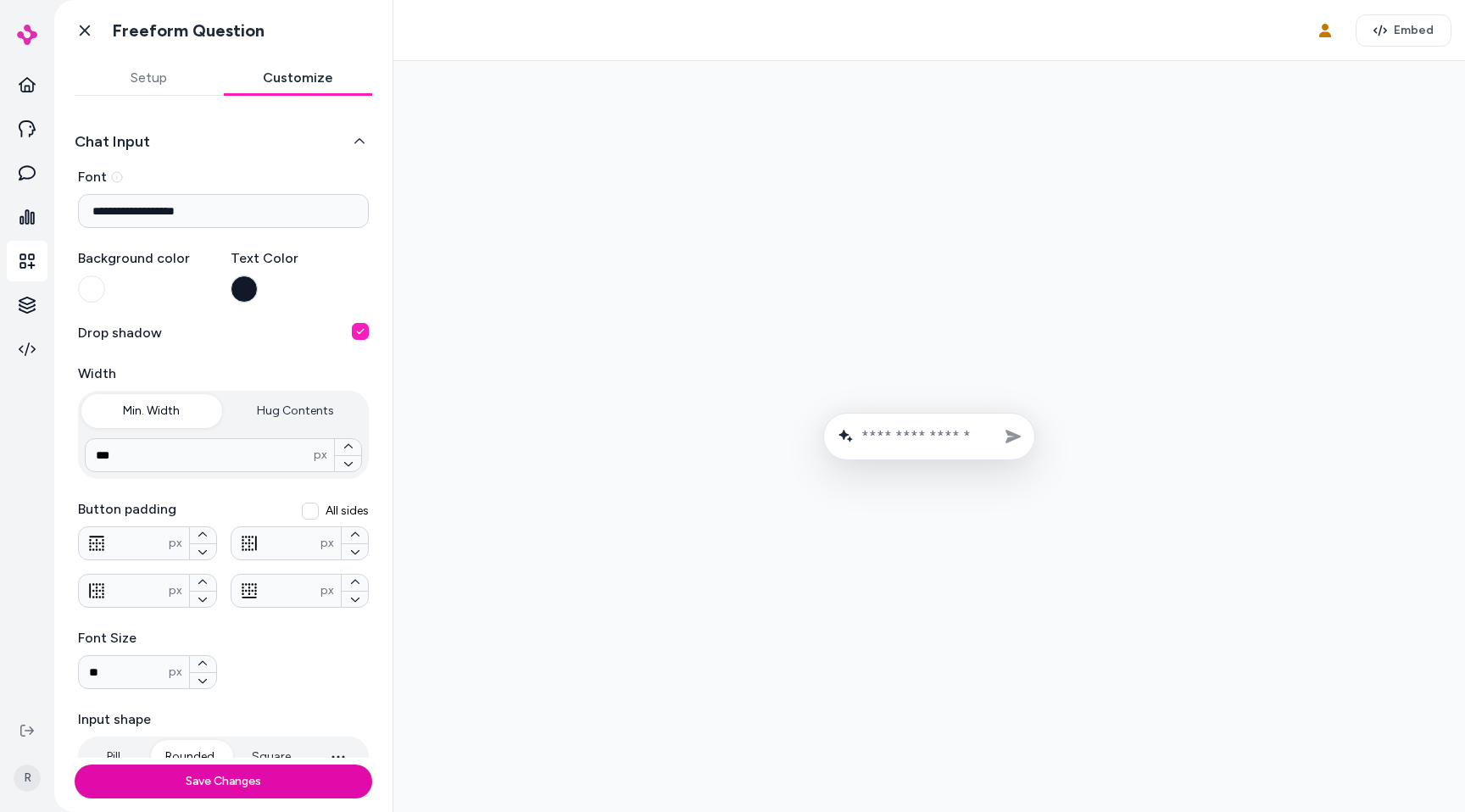
click at [147, 137] on button "Chat Input" at bounding box center [223, 141] width 297 height 24
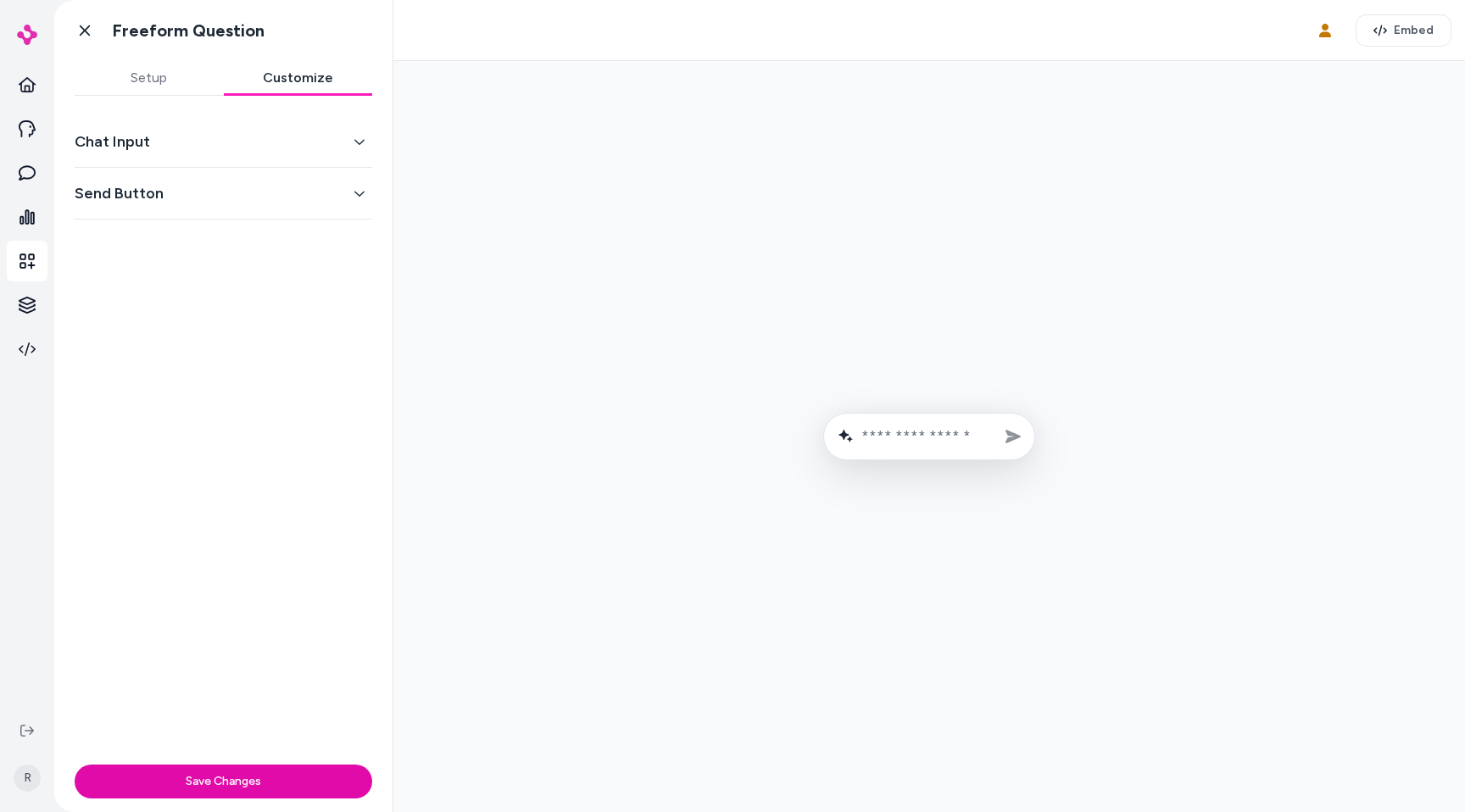
click at [147, 137] on button "Chat Input" at bounding box center [223, 141] width 297 height 24
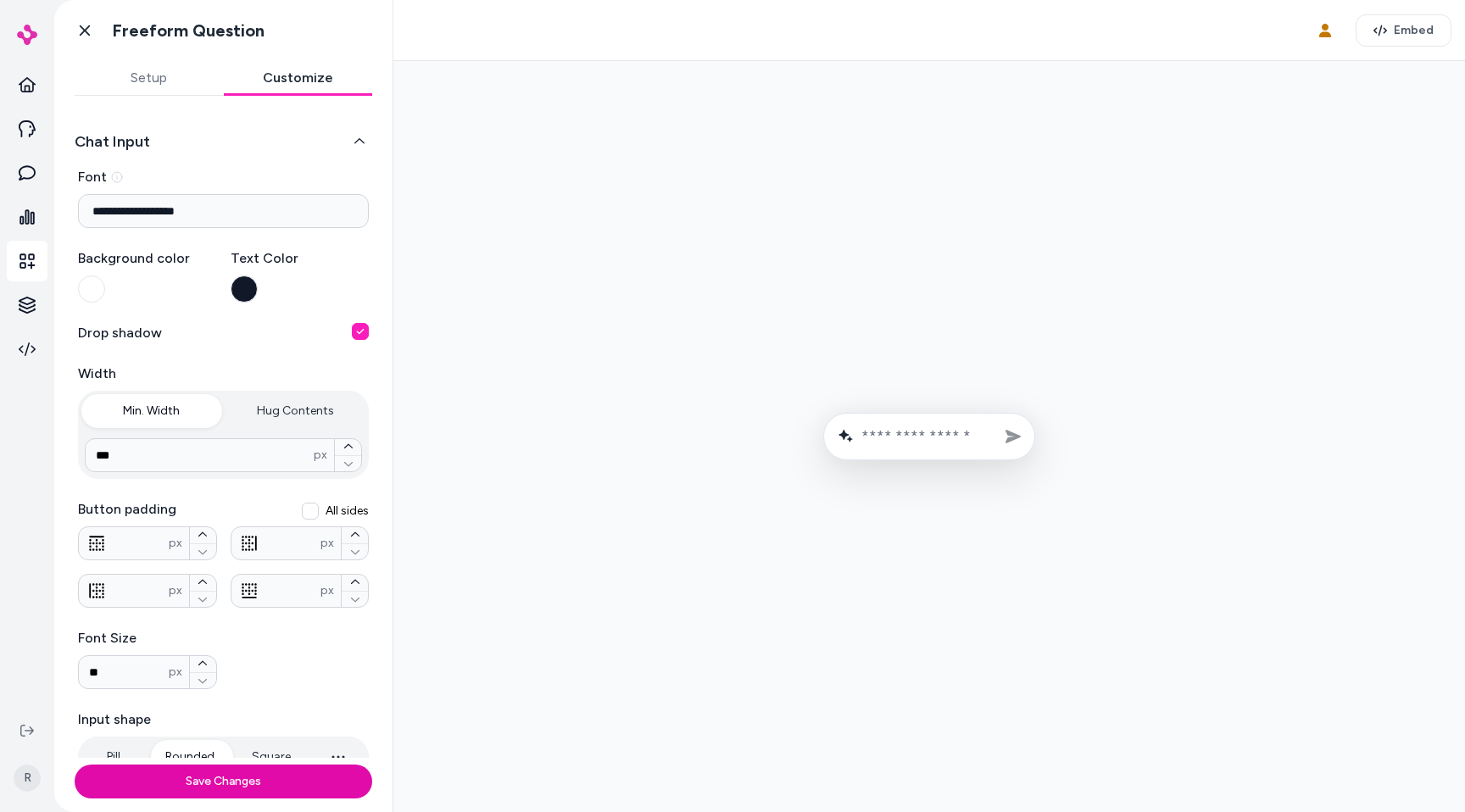
click at [897, 441] on input "text" at bounding box center [941, 436] width 159 height 18
click at [365, 326] on button "button" at bounding box center [360, 331] width 17 height 17
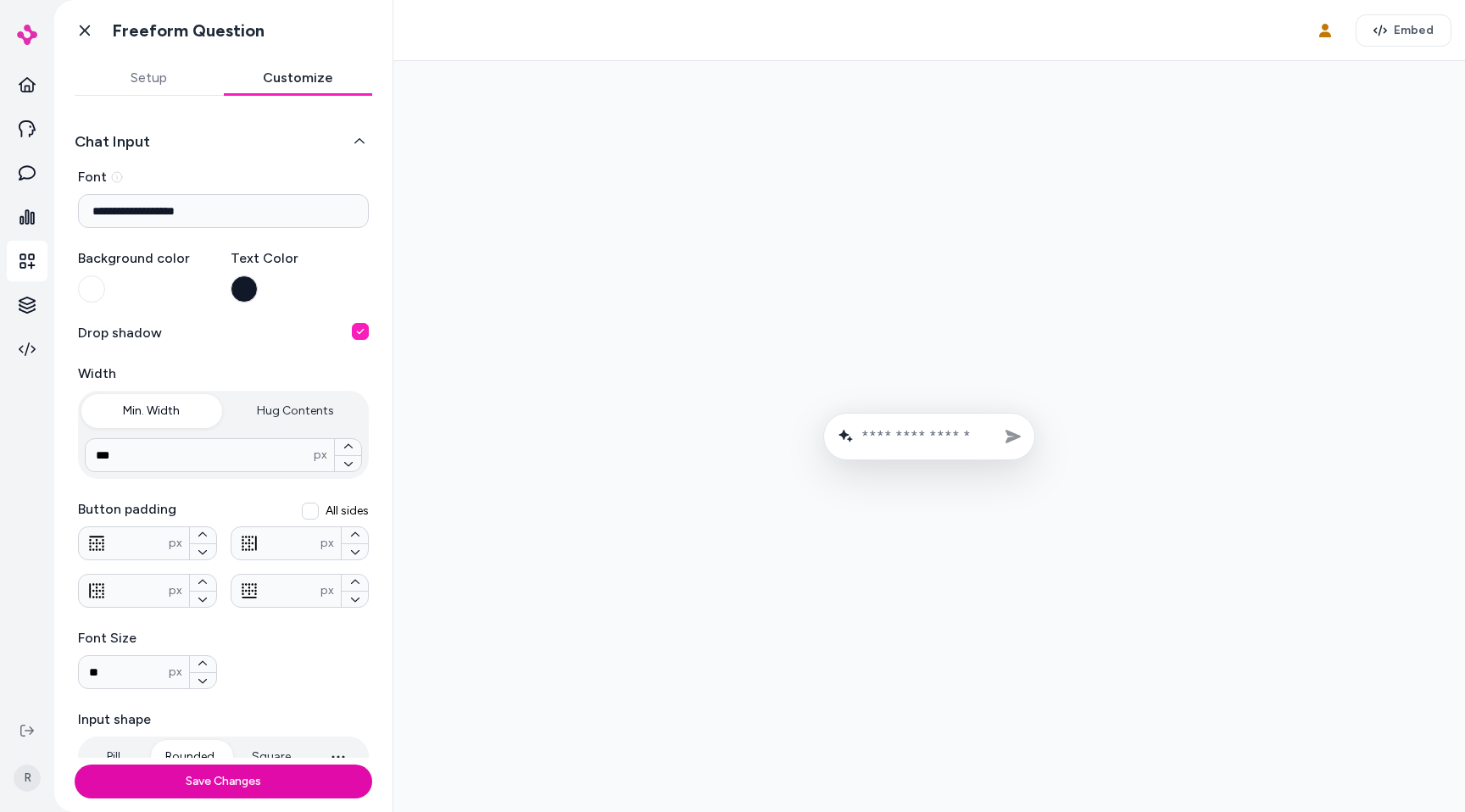
click at [365, 326] on button "button" at bounding box center [360, 331] width 17 height 17
click at [382, 290] on div "**********" at bounding box center [223, 427] width 338 height 662
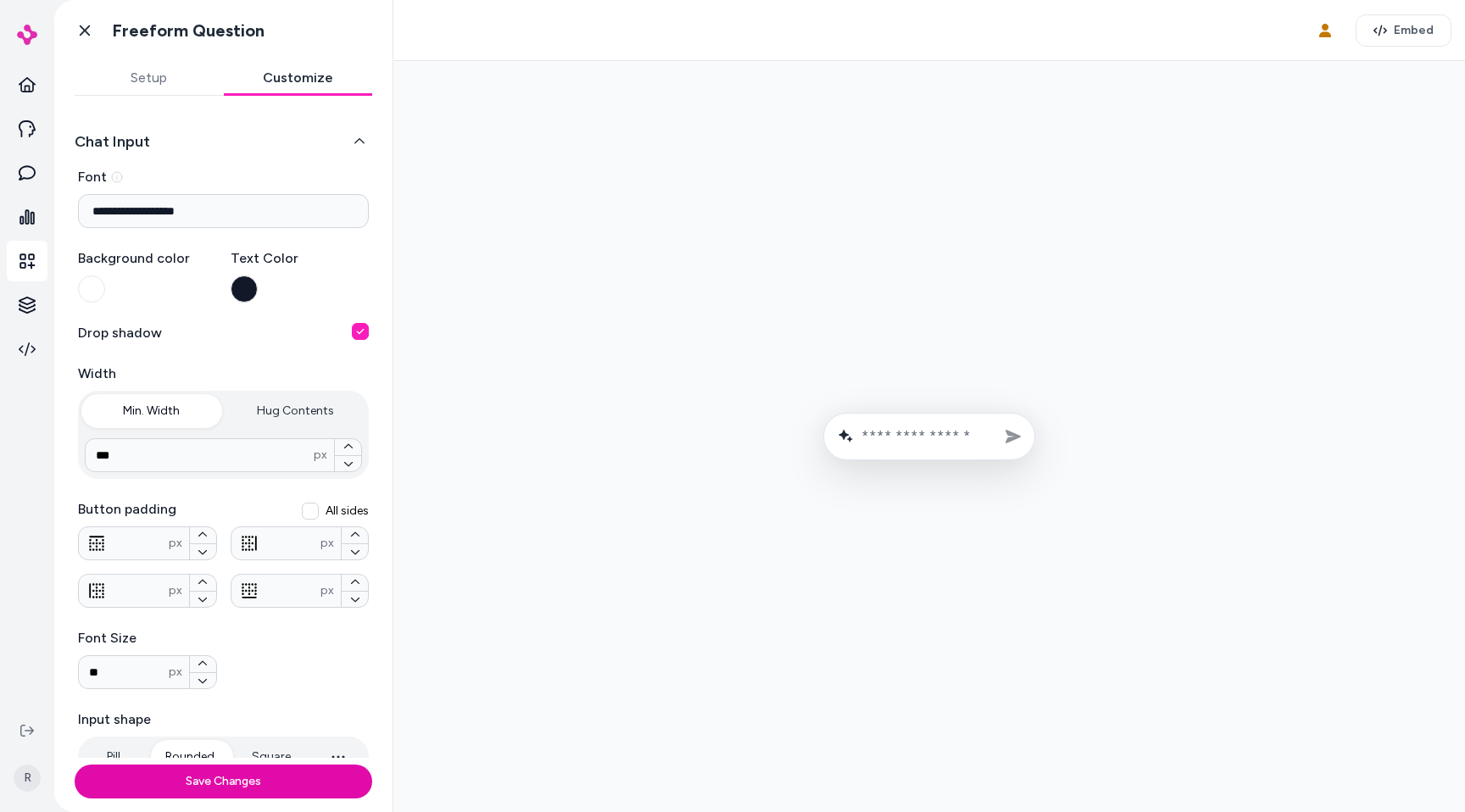
click at [357, 327] on button "button" at bounding box center [360, 331] width 17 height 17
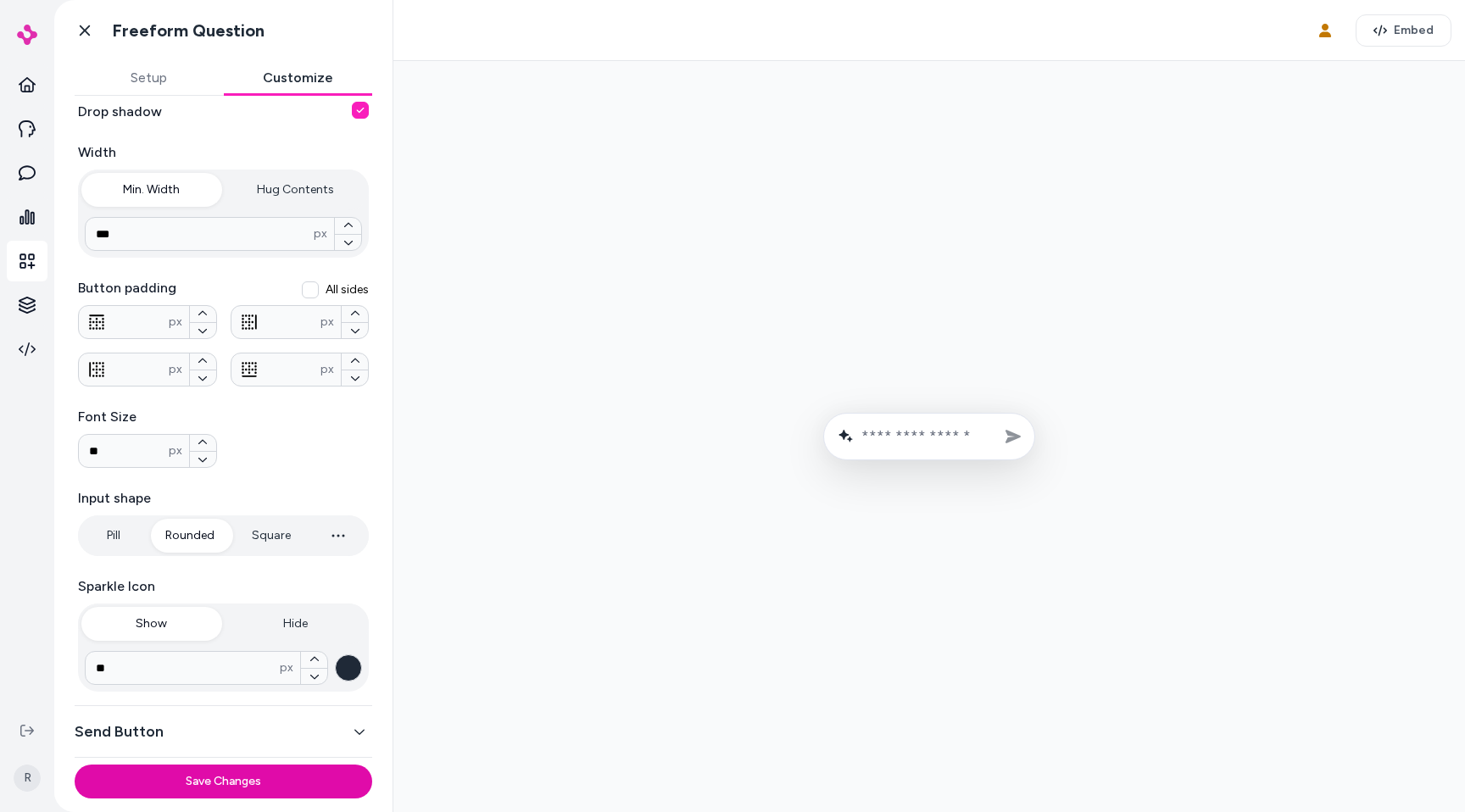
click at [321, 205] on button "Hug Contents" at bounding box center [295, 190] width 141 height 34
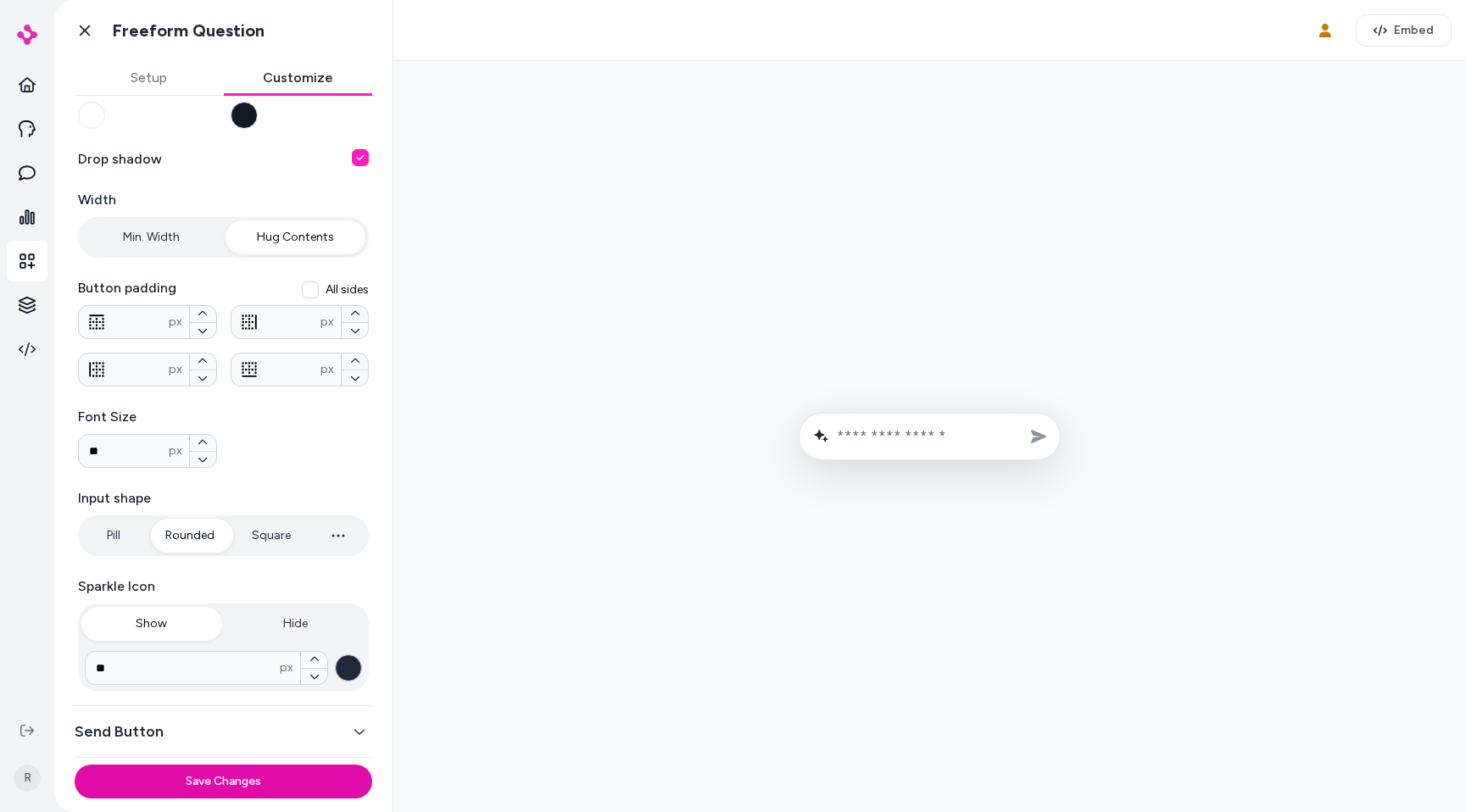
scroll to position [174, 0]
click at [203, 247] on button "Min. Width" at bounding box center [151, 237] width 141 height 34
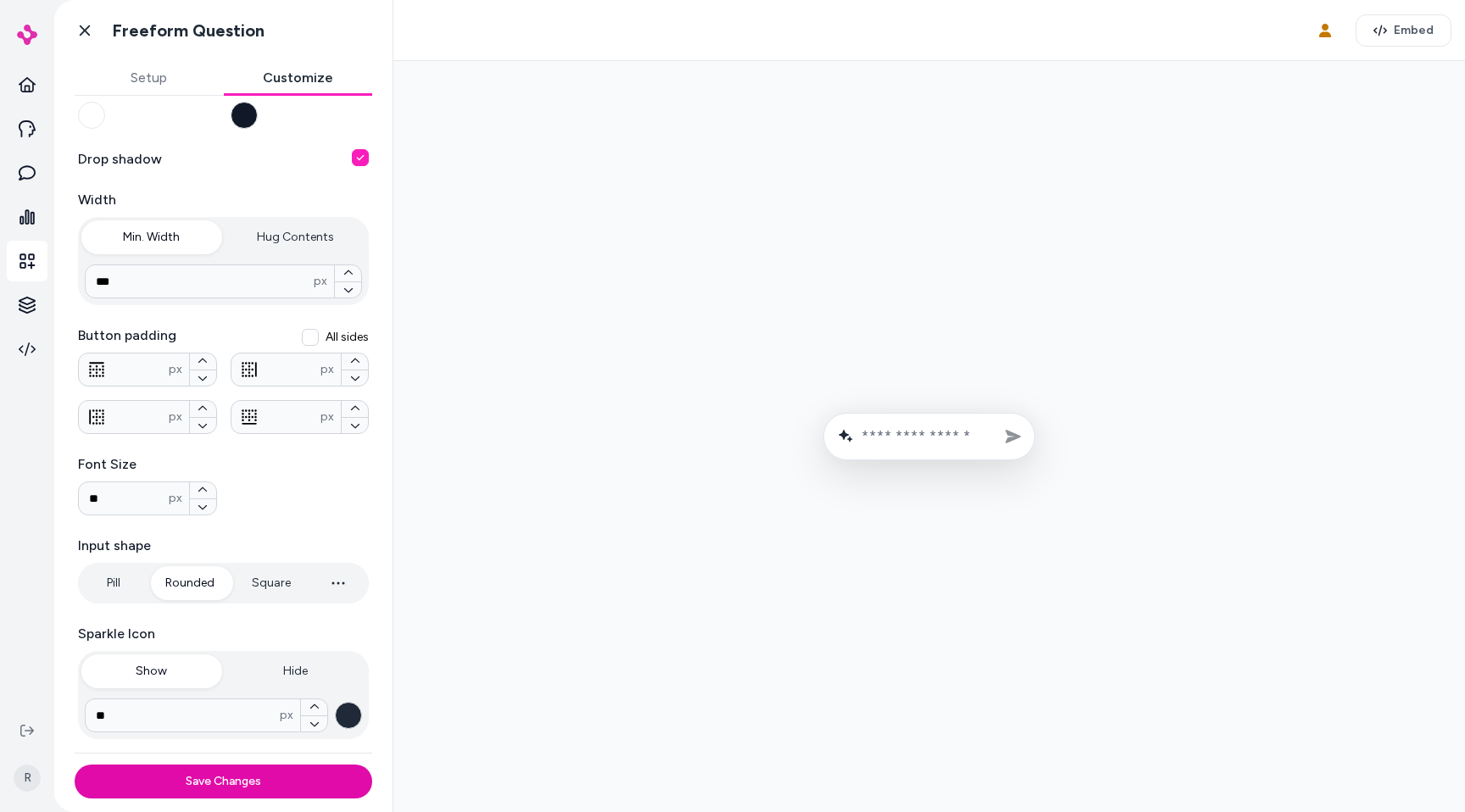
click at [304, 253] on button "Hug Contents" at bounding box center [295, 237] width 141 height 34
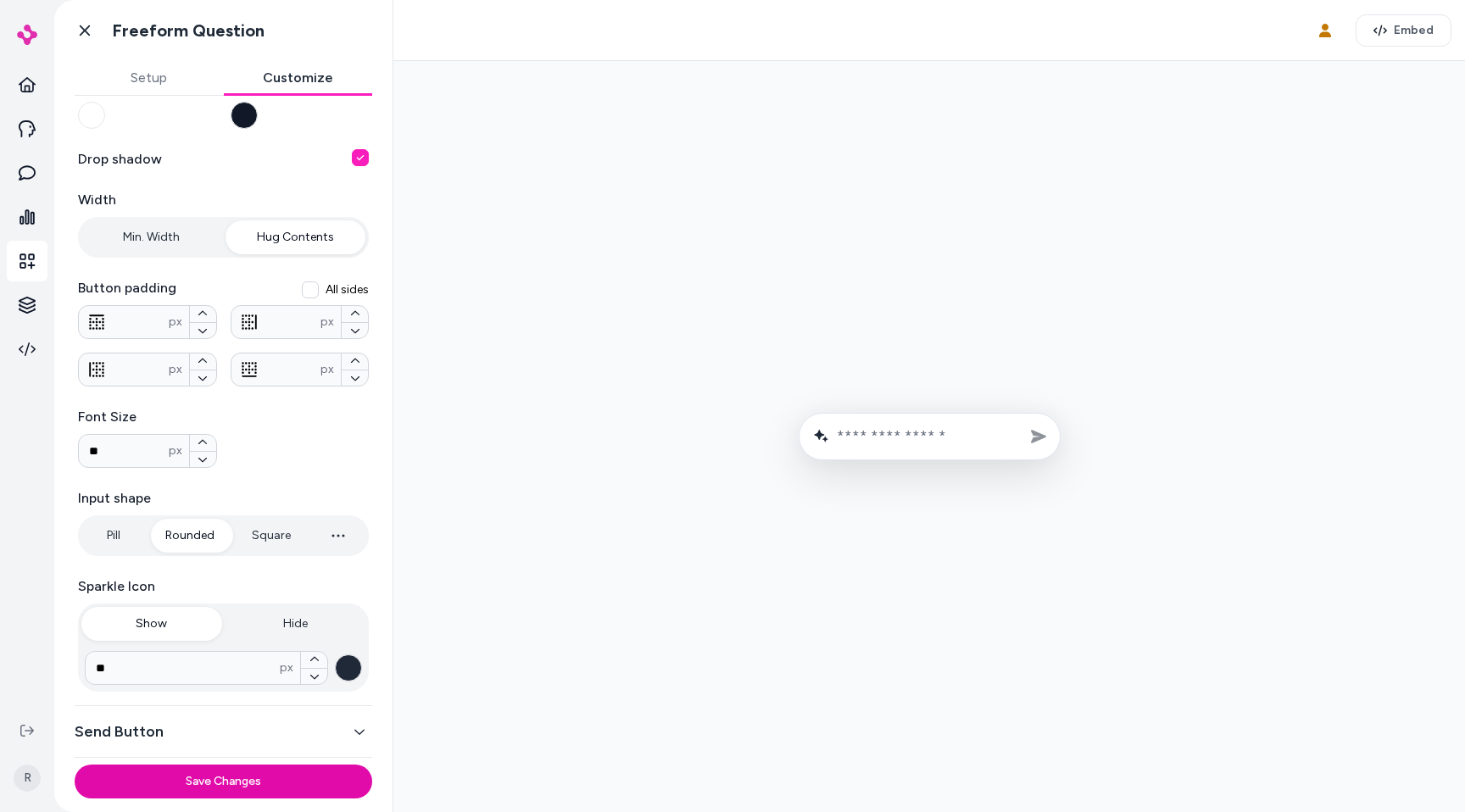
click at [222, 224] on div "Min. Width Hug Contents" at bounding box center [223, 237] width 291 height 41
click at [170, 228] on button "Min. Width" at bounding box center [151, 237] width 141 height 34
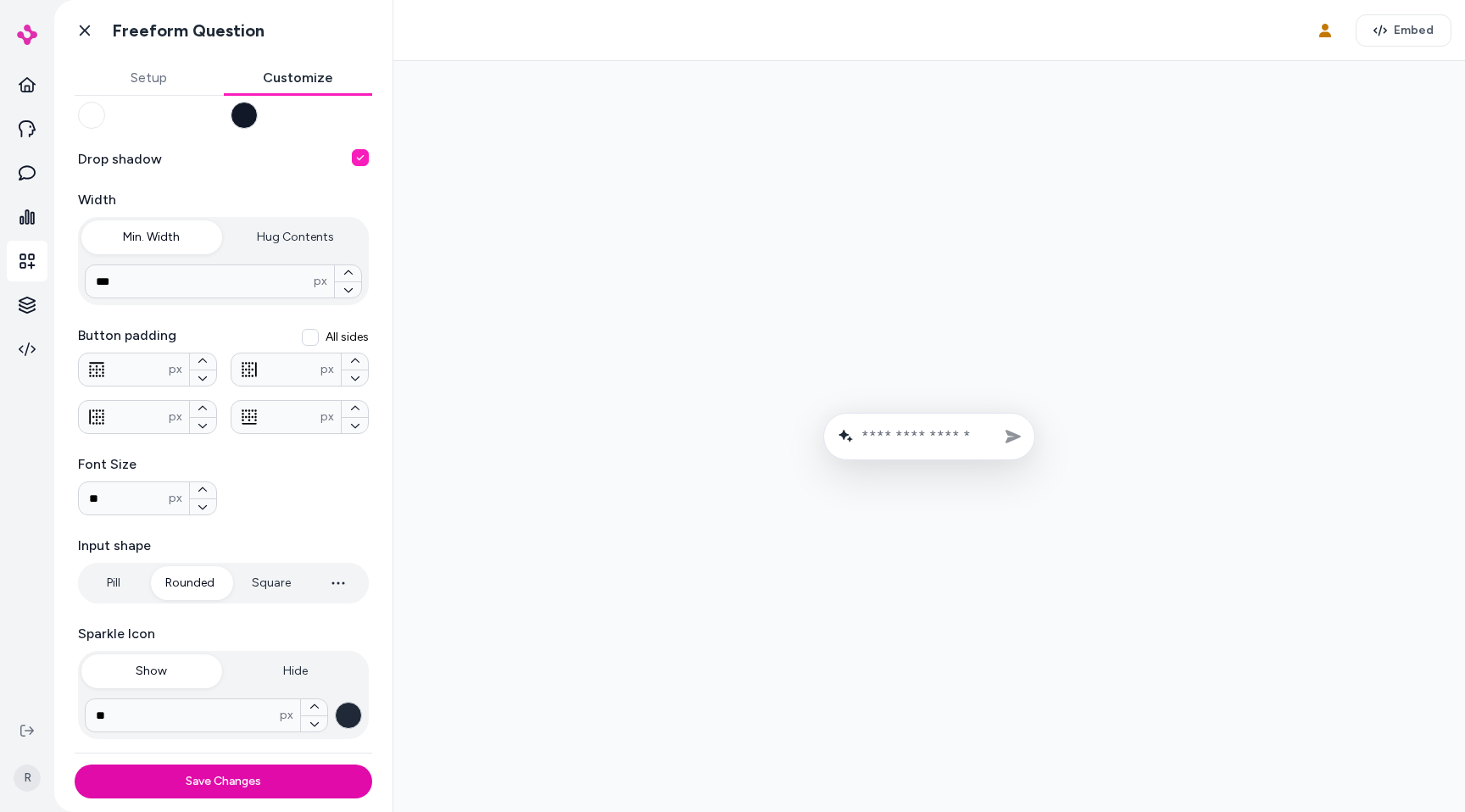
click at [290, 227] on button "Hug Contents" at bounding box center [295, 237] width 141 height 34
type input "***"
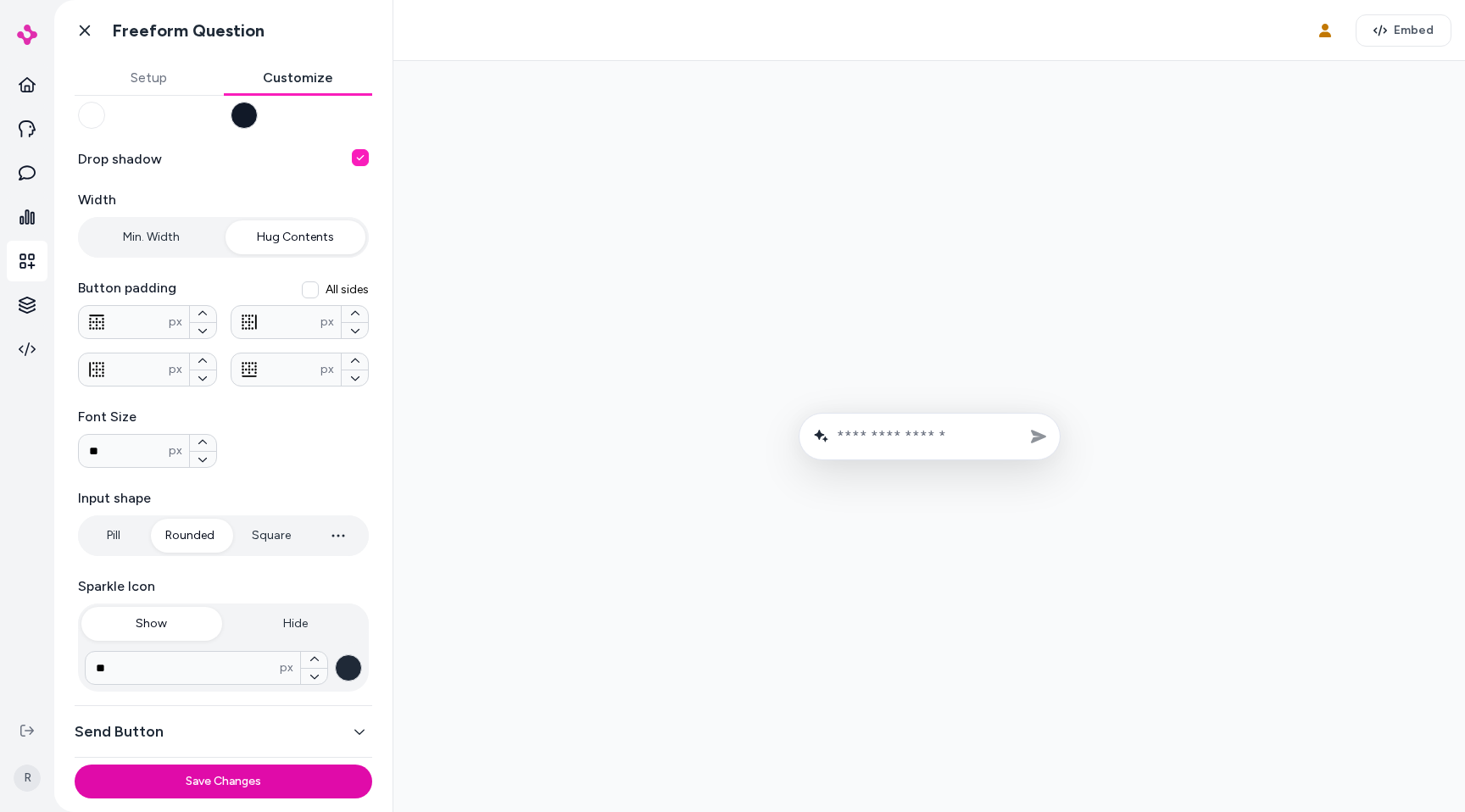
click at [894, 443] on input "text" at bounding box center [941, 436] width 210 height 18
type input "**********"
click at [157, 258] on div "**********" at bounding box center [223, 342] width 291 height 698
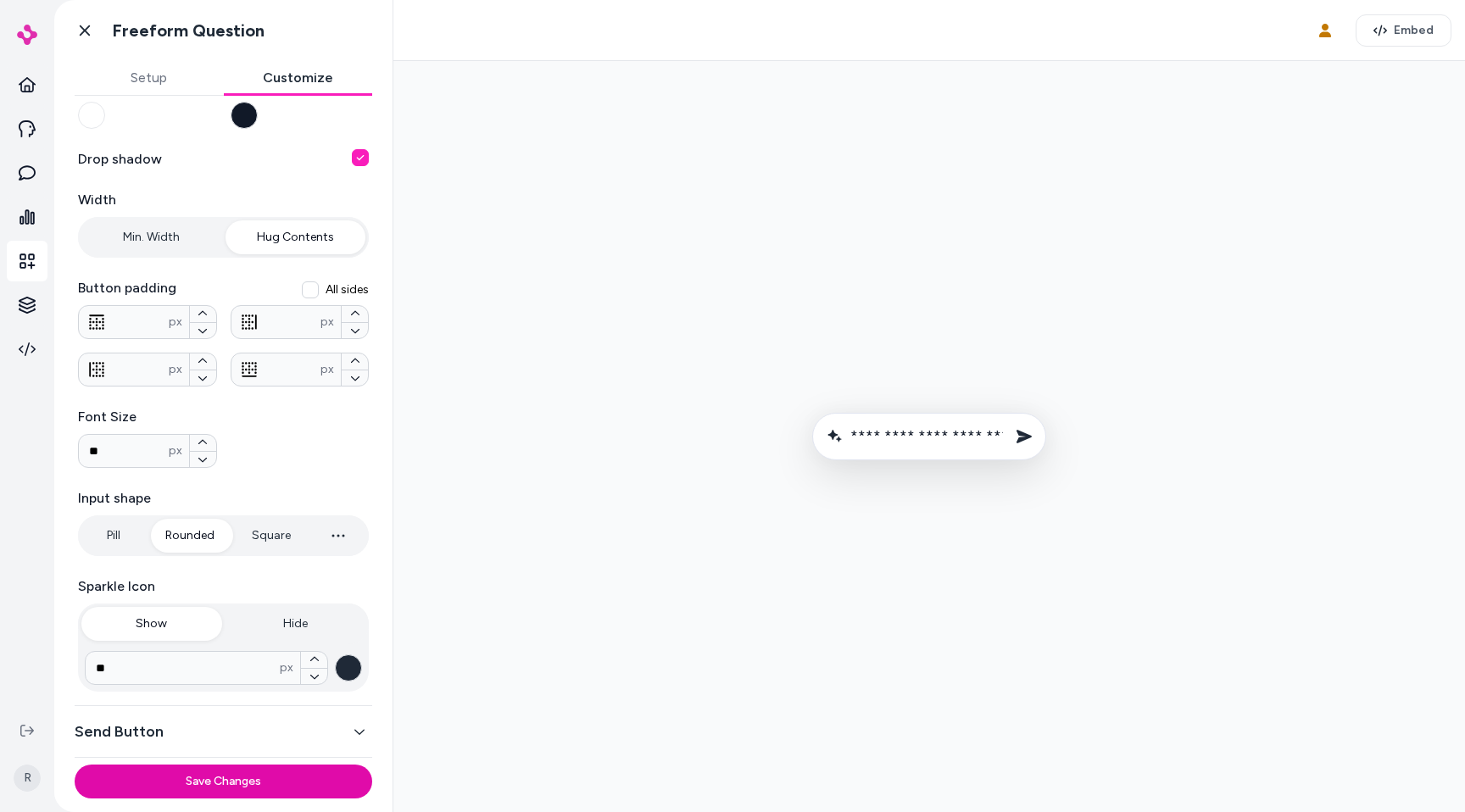
click at [157, 253] on button "Min. Width" at bounding box center [151, 237] width 141 height 34
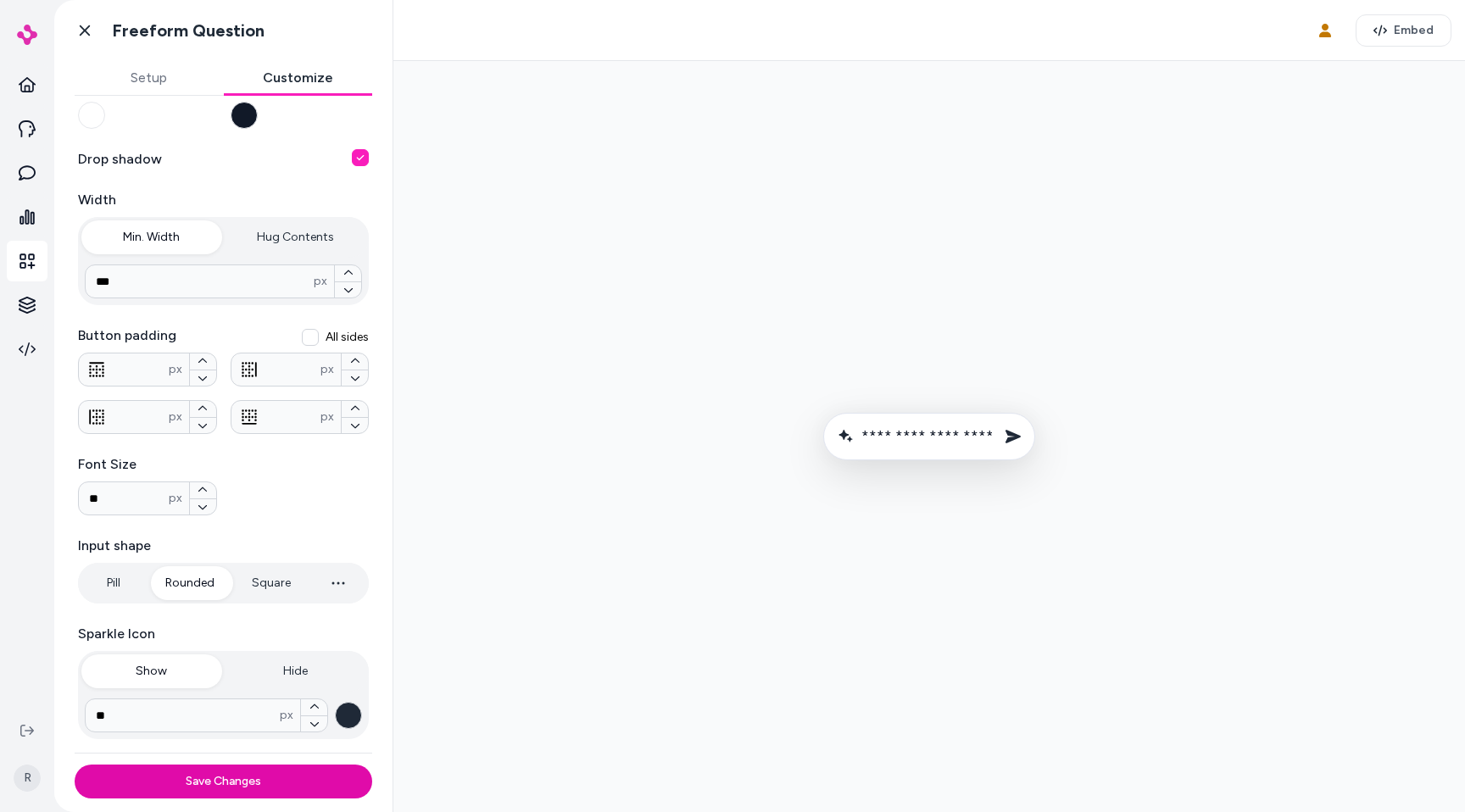
click at [257, 272] on div "*** px" at bounding box center [223, 281] width 277 height 34
click at [233, 273] on input "***" at bounding box center [199, 281] width 228 height 17
type input "***"
click at [577, 253] on div at bounding box center [929, 436] width 1045 height 724
click at [1004, 455] on form "**********" at bounding box center [929, 436] width 543 height 47
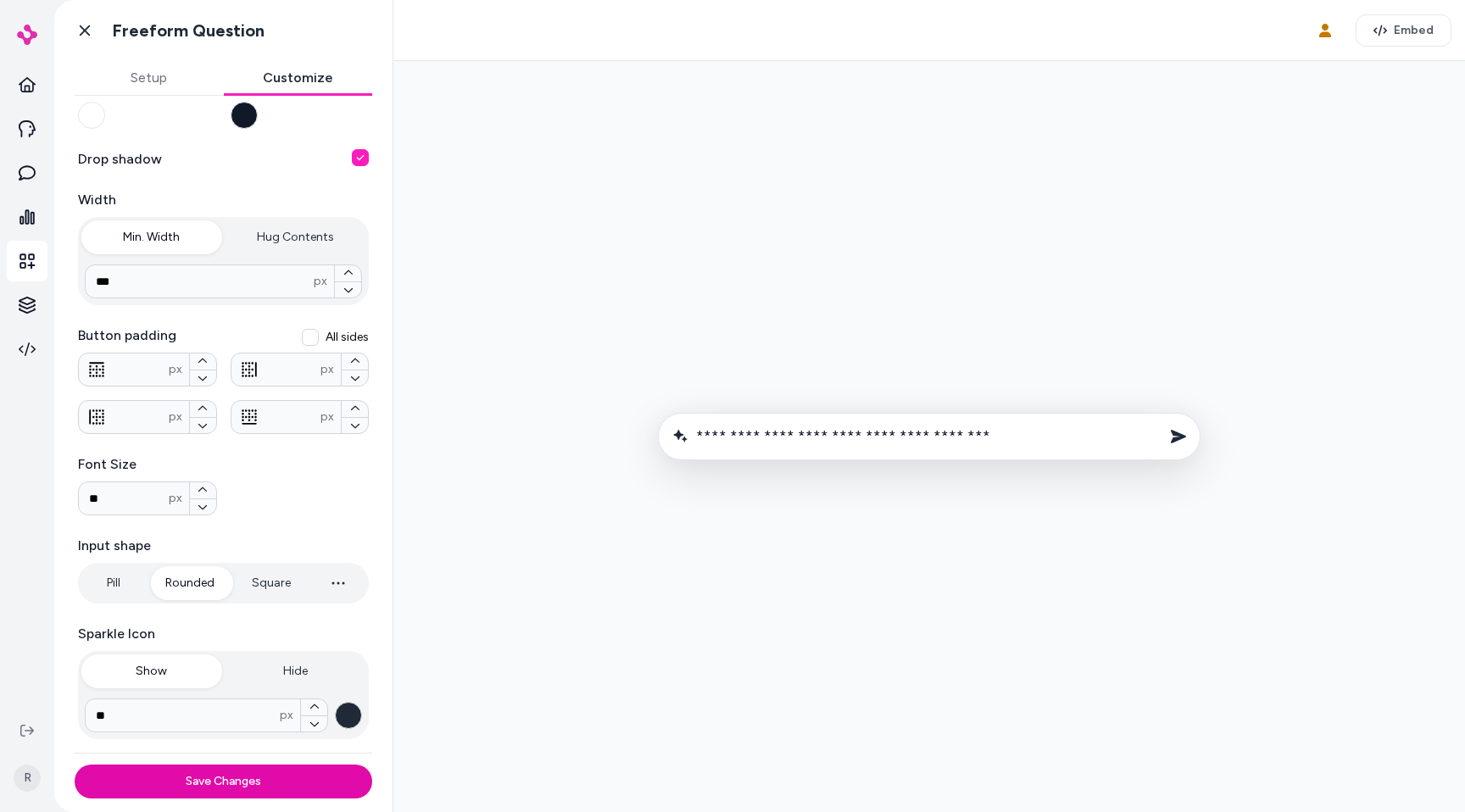
click at [1003, 454] on form "**********" at bounding box center [929, 436] width 543 height 47
click at [899, 198] on div at bounding box center [929, 436] width 1045 height 724
click at [356, 156] on button "button" at bounding box center [360, 157] width 17 height 17
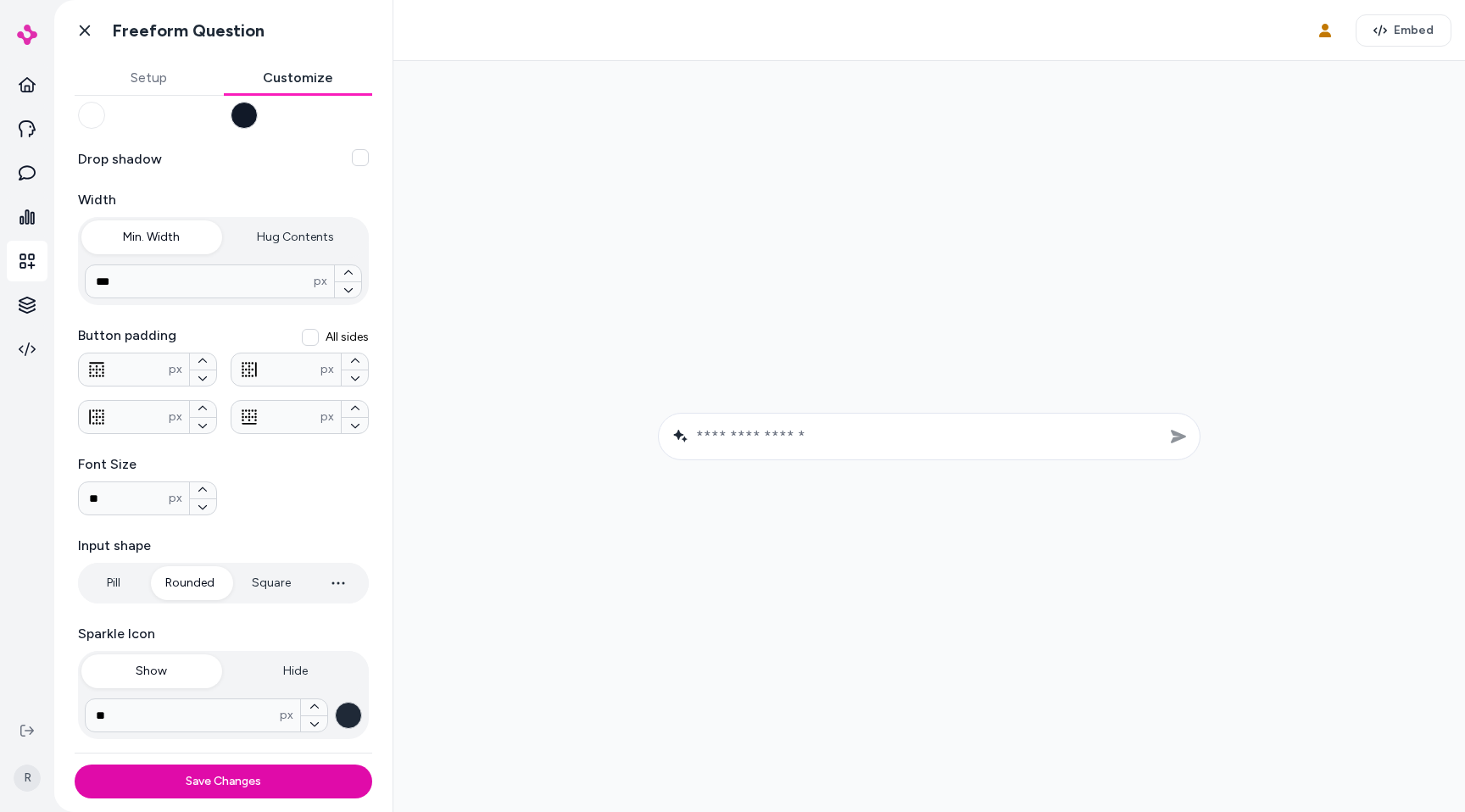
click at [356, 156] on button "button" at bounding box center [360, 157] width 17 height 17
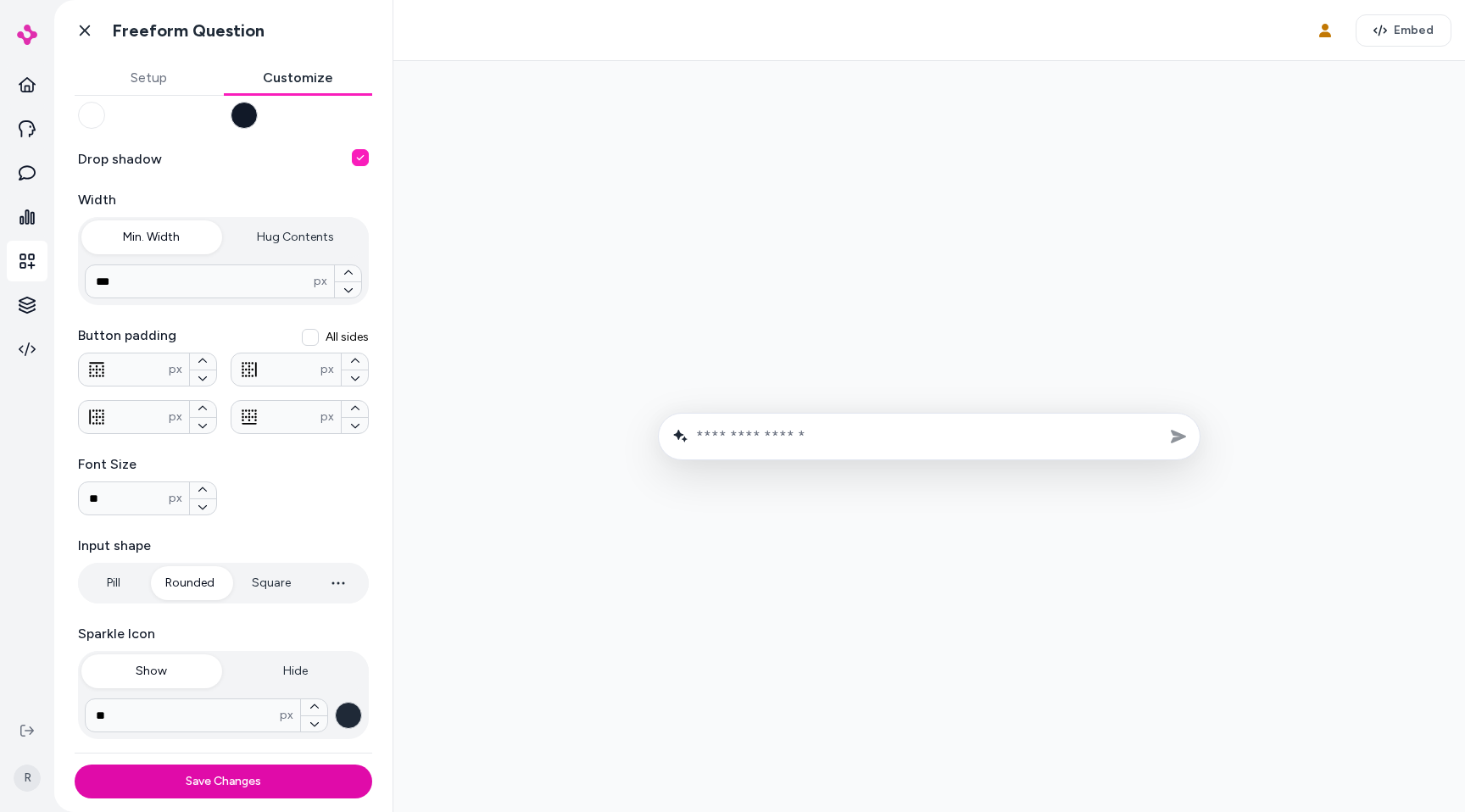
click at [356, 156] on button "button" at bounding box center [360, 157] width 17 height 17
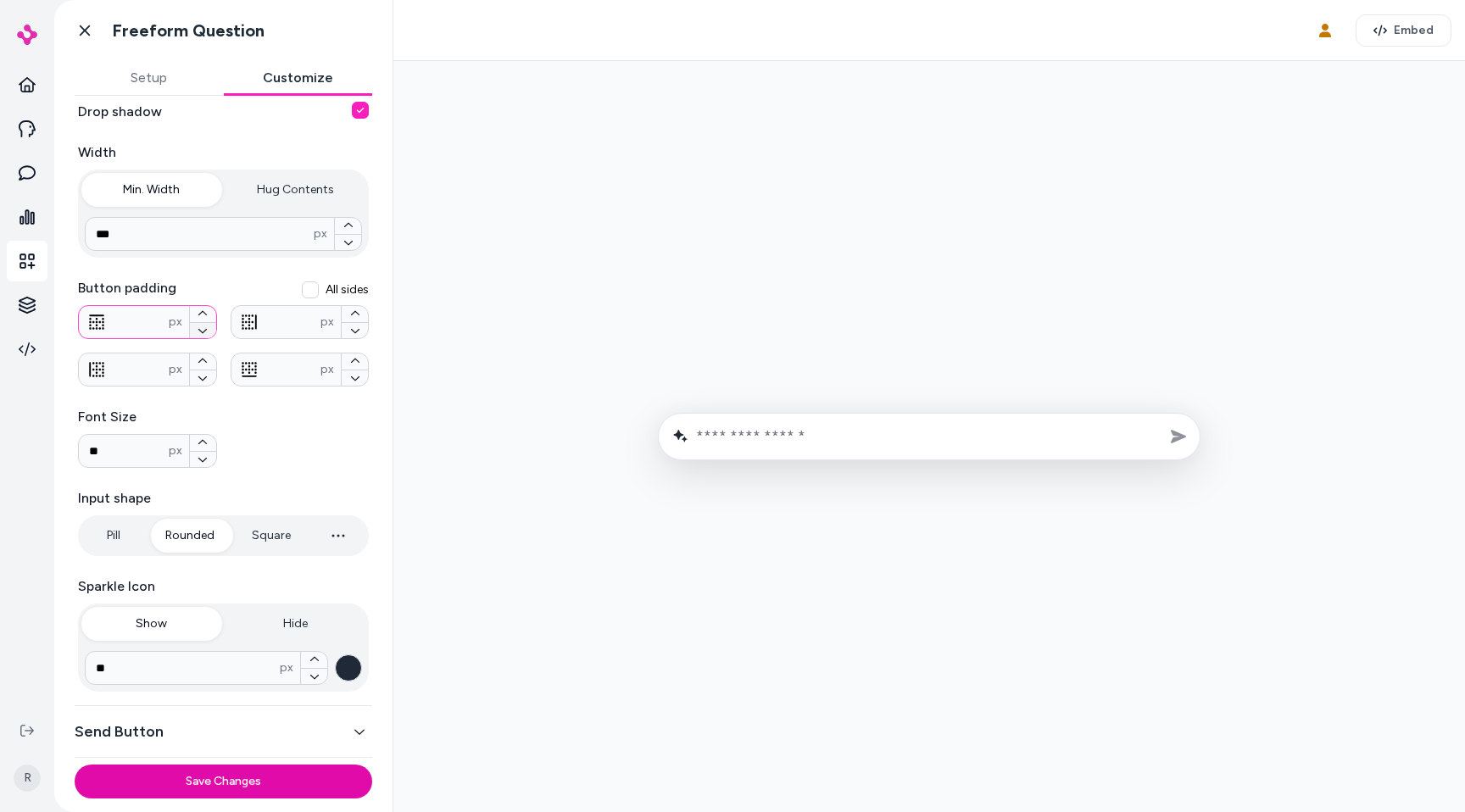
click at [206, 323] on button "button" at bounding box center [203, 330] width 26 height 17
click at [208, 313] on button "button" at bounding box center [203, 314] width 26 height 16
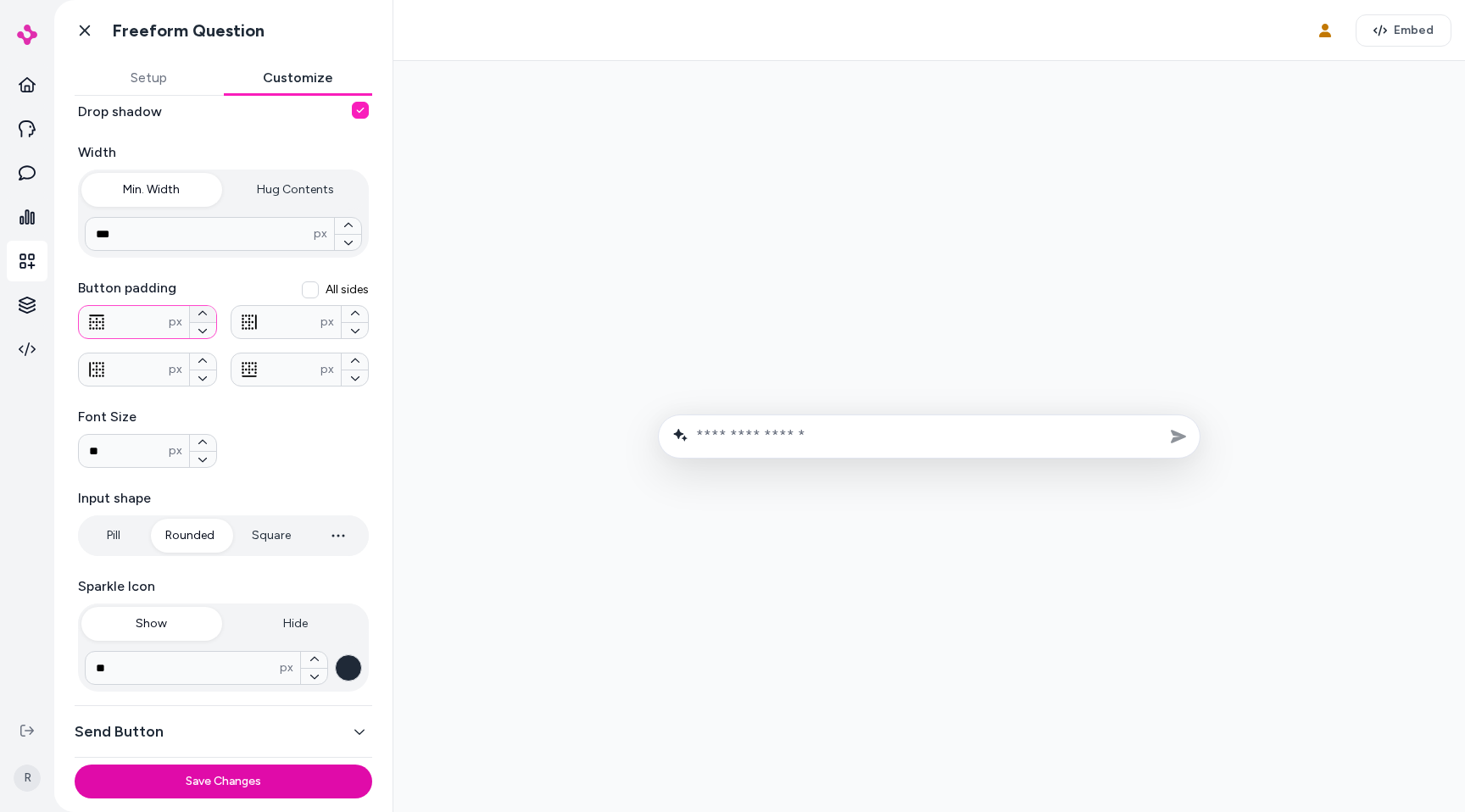
click at [208, 313] on button "button" at bounding box center [203, 314] width 26 height 16
type input "**"
click at [358, 312] on icon "button" at bounding box center [356, 314] width 10 height 10
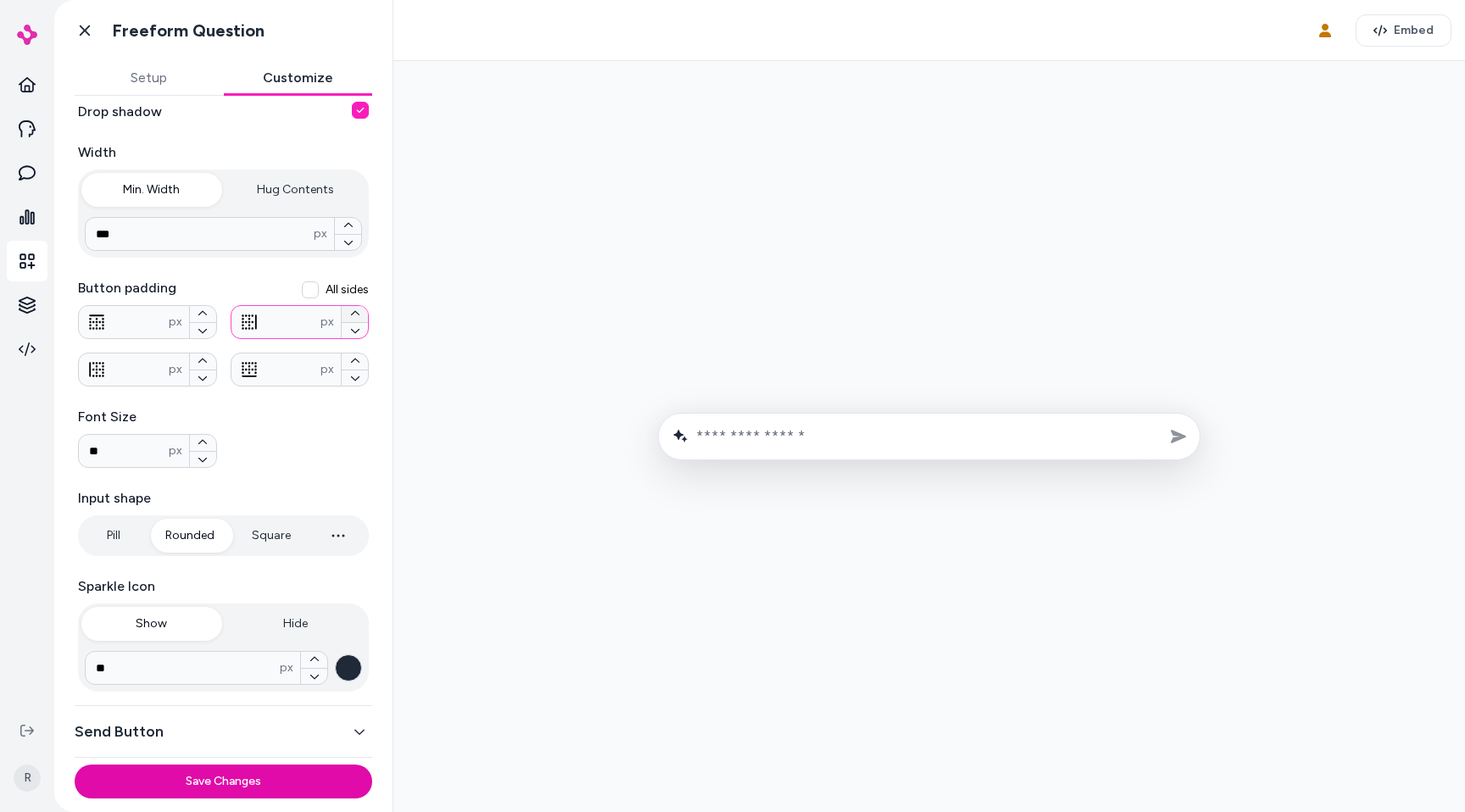
click at [358, 312] on icon "button" at bounding box center [356, 314] width 10 height 10
click at [359, 330] on icon "button" at bounding box center [356, 330] width 10 height 10
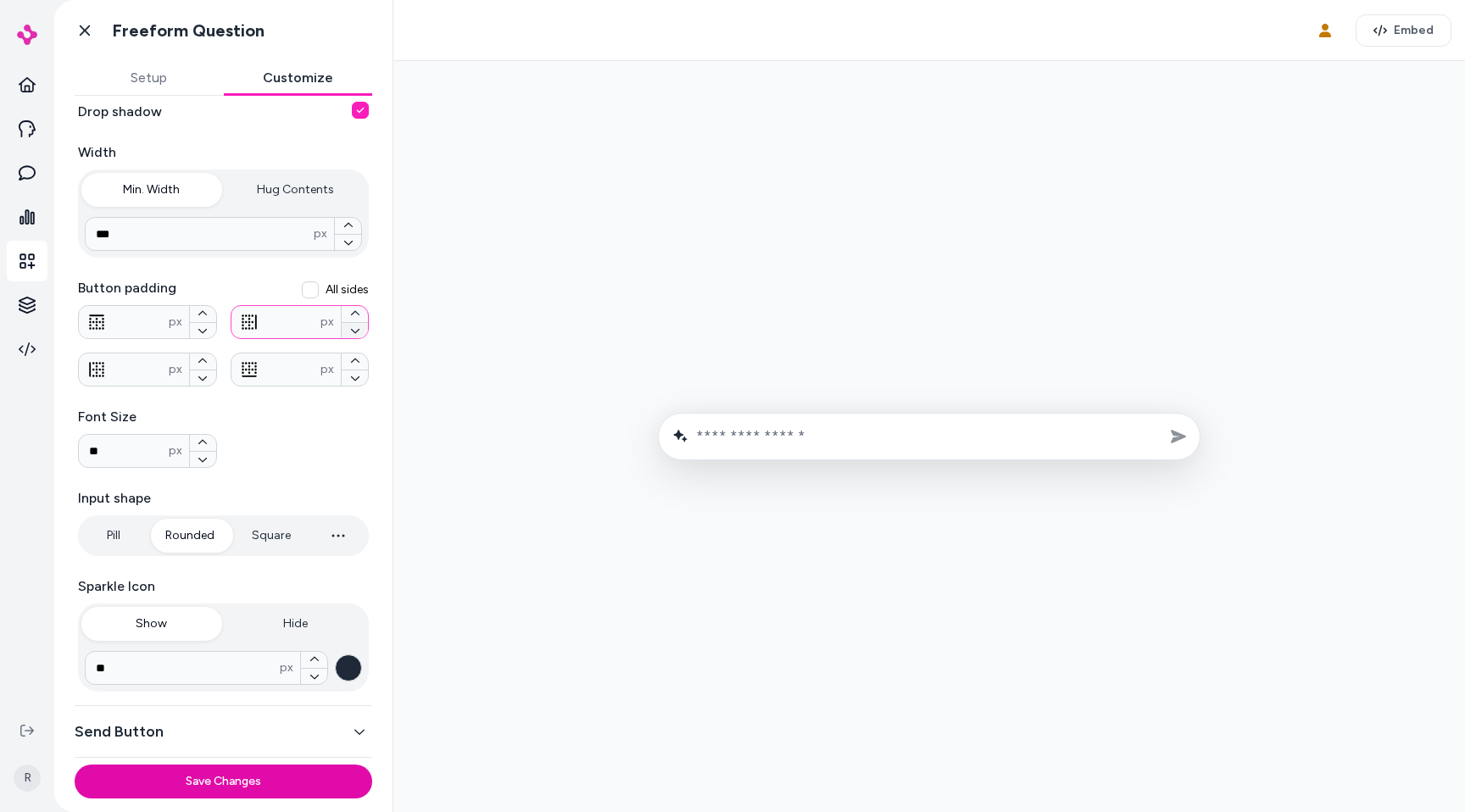
click at [359, 330] on icon "button" at bounding box center [356, 330] width 10 height 10
type input "**"
click at [259, 535] on button "Square" at bounding box center [271, 536] width 73 height 34
click at [181, 534] on button "Rounded" at bounding box center [190, 536] width 83 height 34
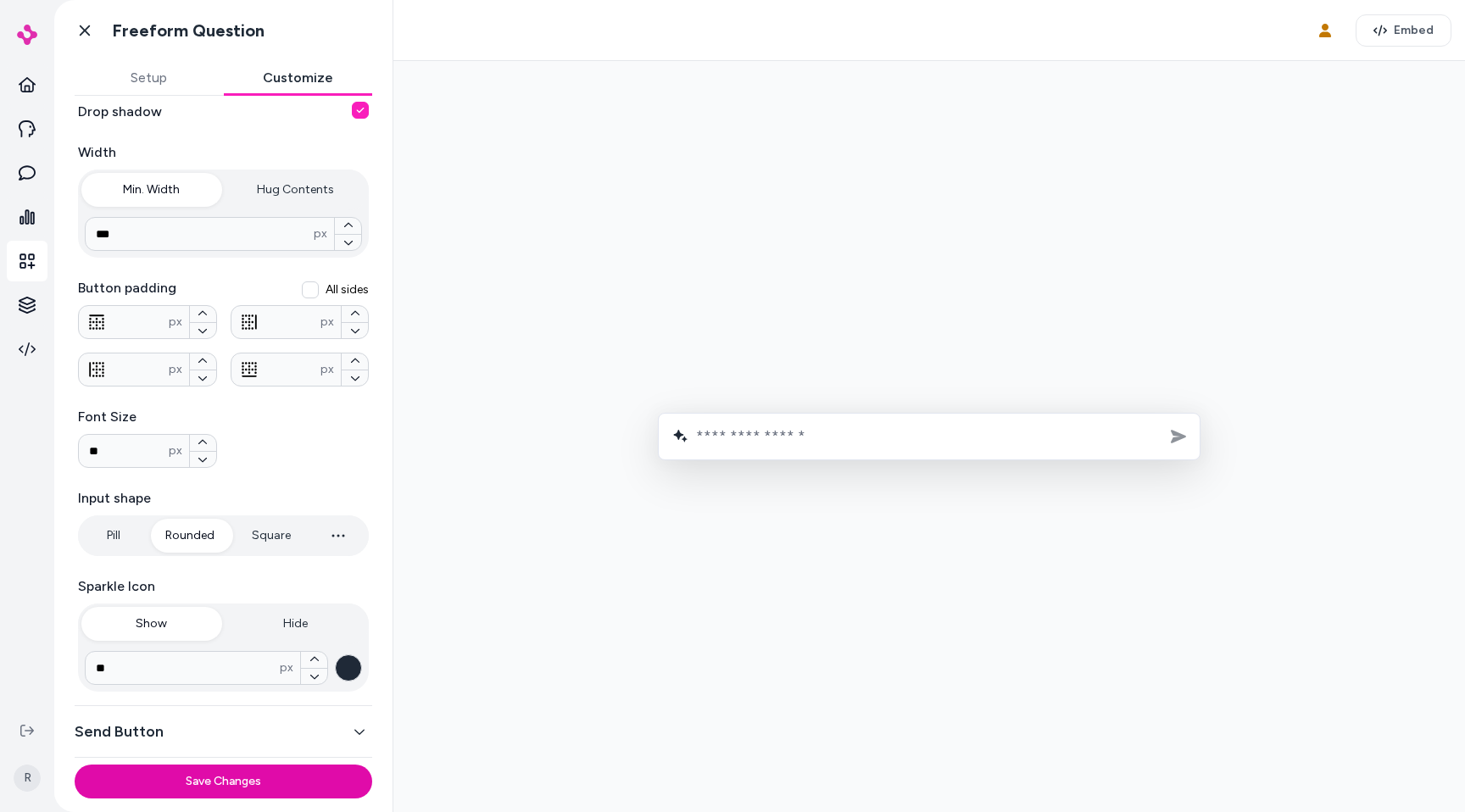
click at [145, 541] on button "Pill" at bounding box center [113, 536] width 64 height 34
type input "****"
click at [241, 486] on div "**********" at bounding box center [223, 319] width 291 height 746
click at [288, 603] on div "Sparkle Icon Show Hide ** px" at bounding box center [223, 635] width 291 height 115
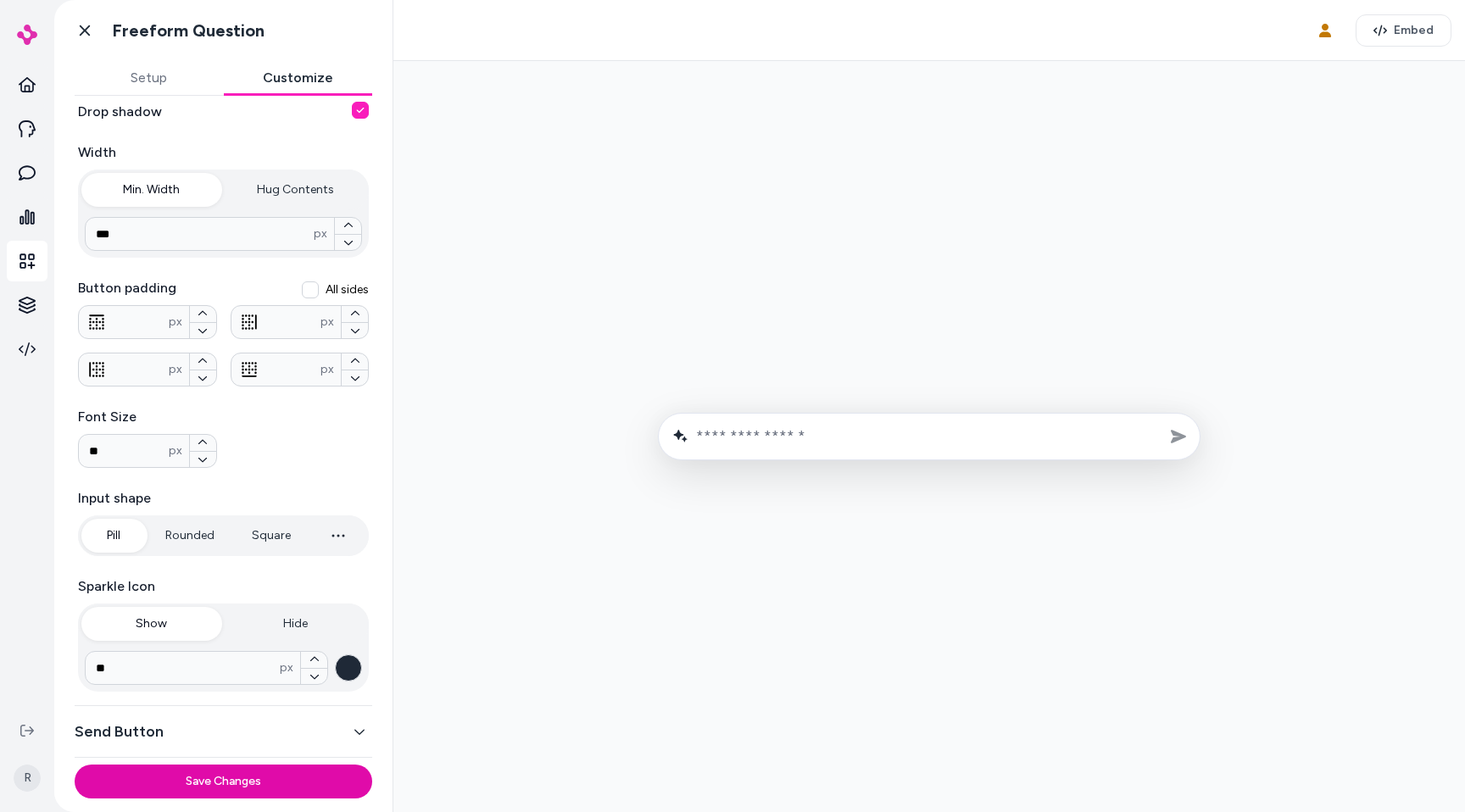
click at [292, 607] on button "Hide" at bounding box center [295, 623] width 141 height 34
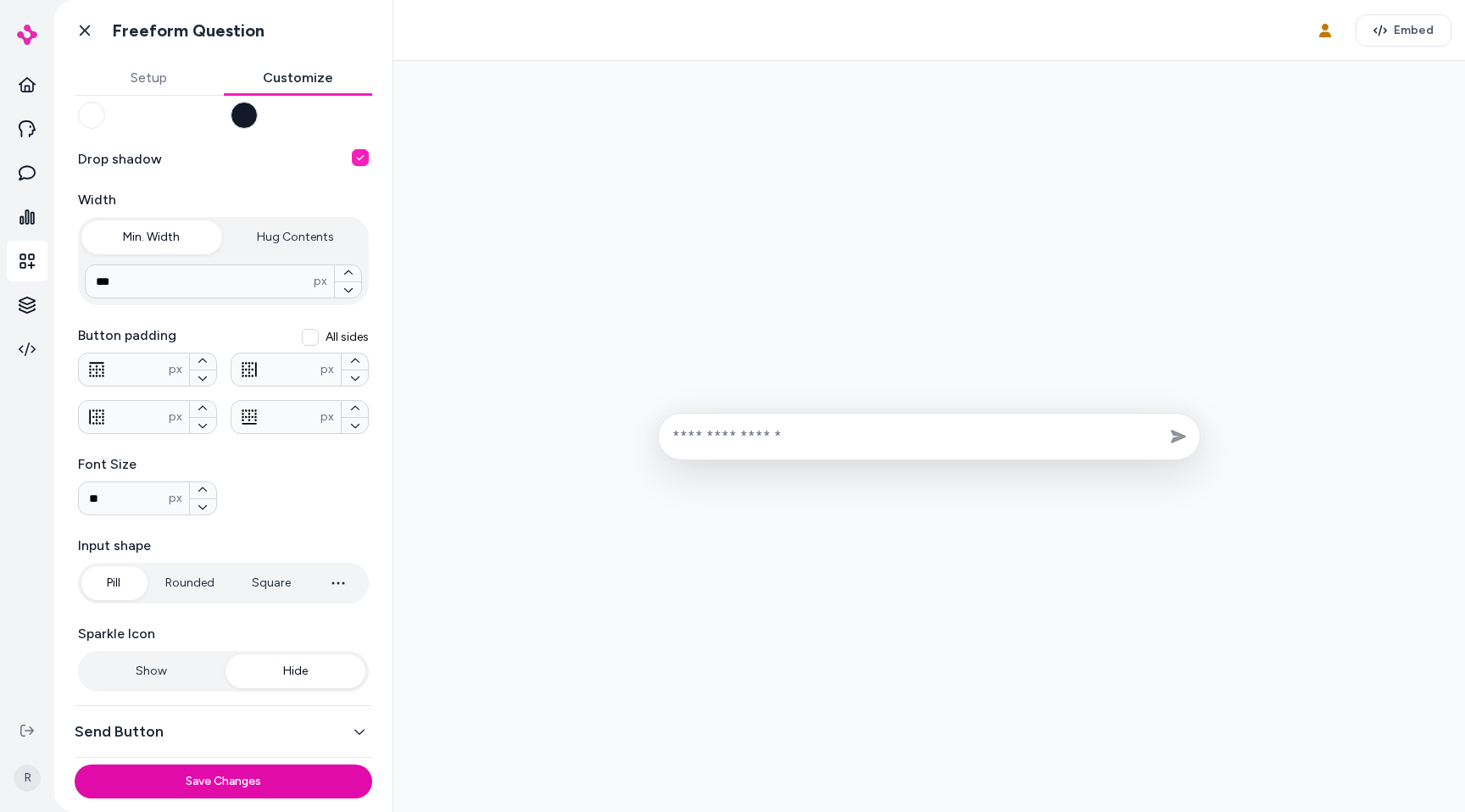
scroll to position [174, 0]
click at [208, 408] on button "button" at bounding box center [203, 409] width 26 height 16
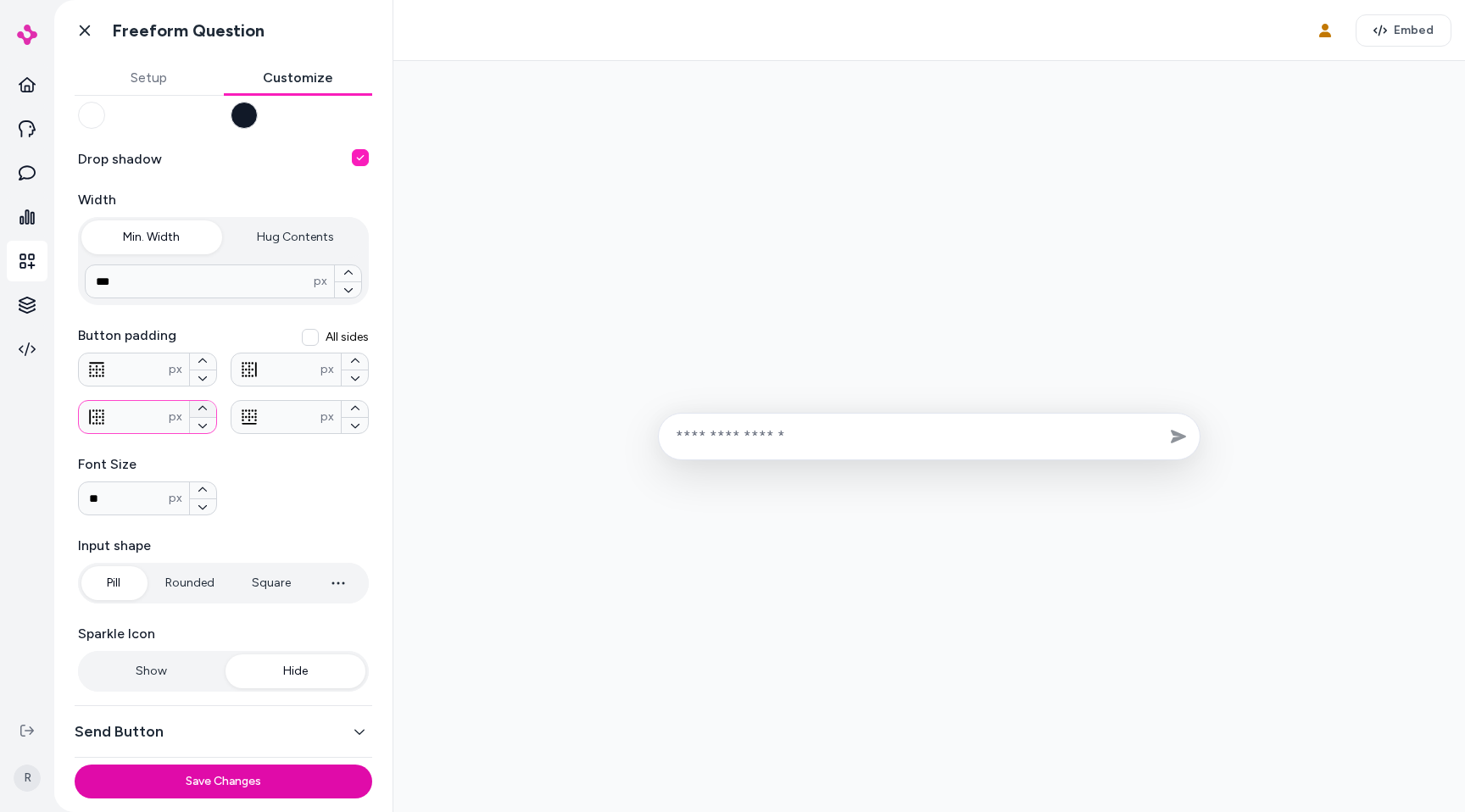
click at [208, 408] on button "button" at bounding box center [203, 409] width 26 height 16
type input "**"
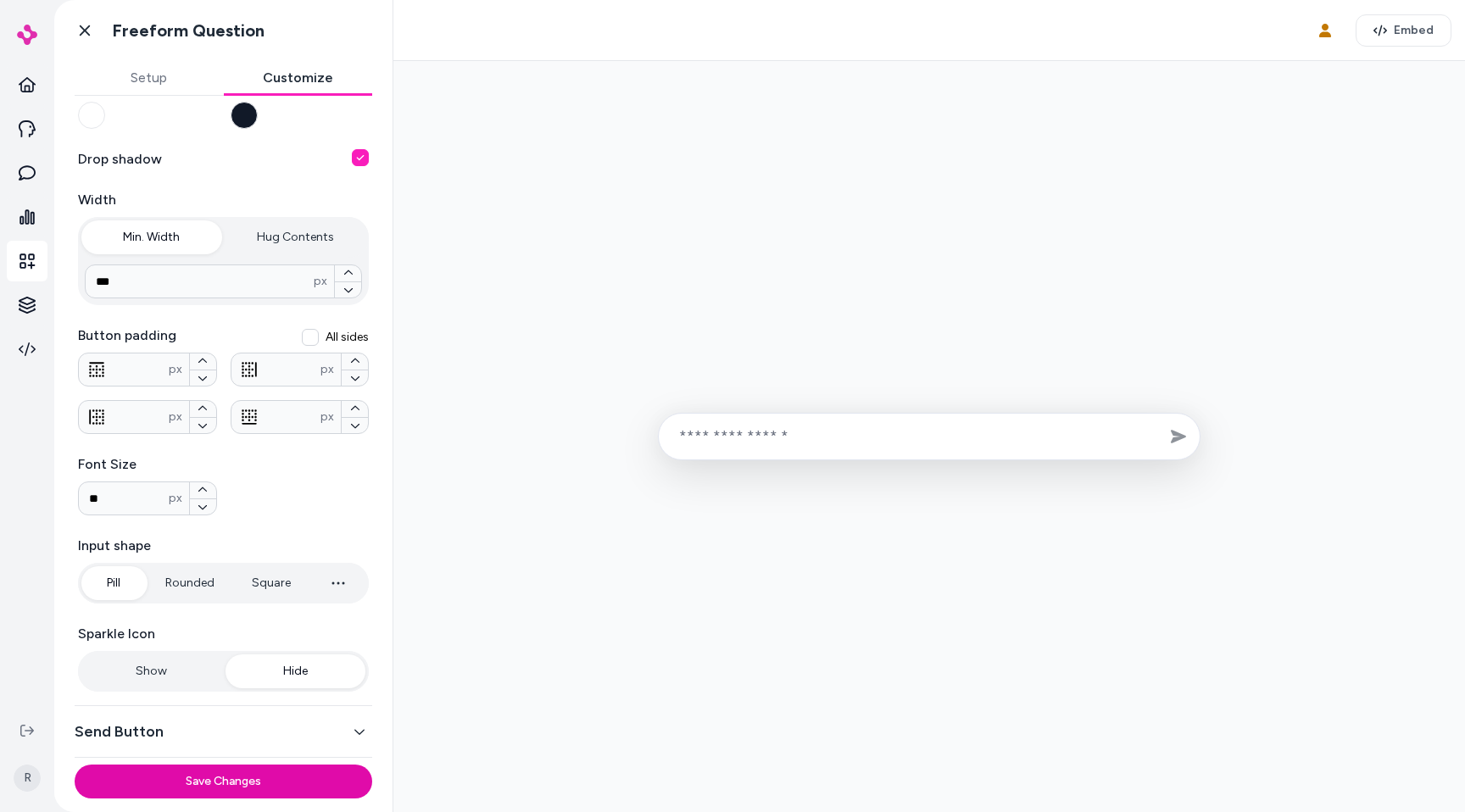
click at [170, 664] on button "Show" at bounding box center [151, 671] width 141 height 34
click at [275, 673] on button "Hide" at bounding box center [295, 671] width 141 height 34
click at [176, 684] on button "Show" at bounding box center [151, 671] width 141 height 34
click at [286, 666] on button "Hide" at bounding box center [295, 671] width 141 height 34
click at [171, 664] on button "Show" at bounding box center [151, 671] width 141 height 34
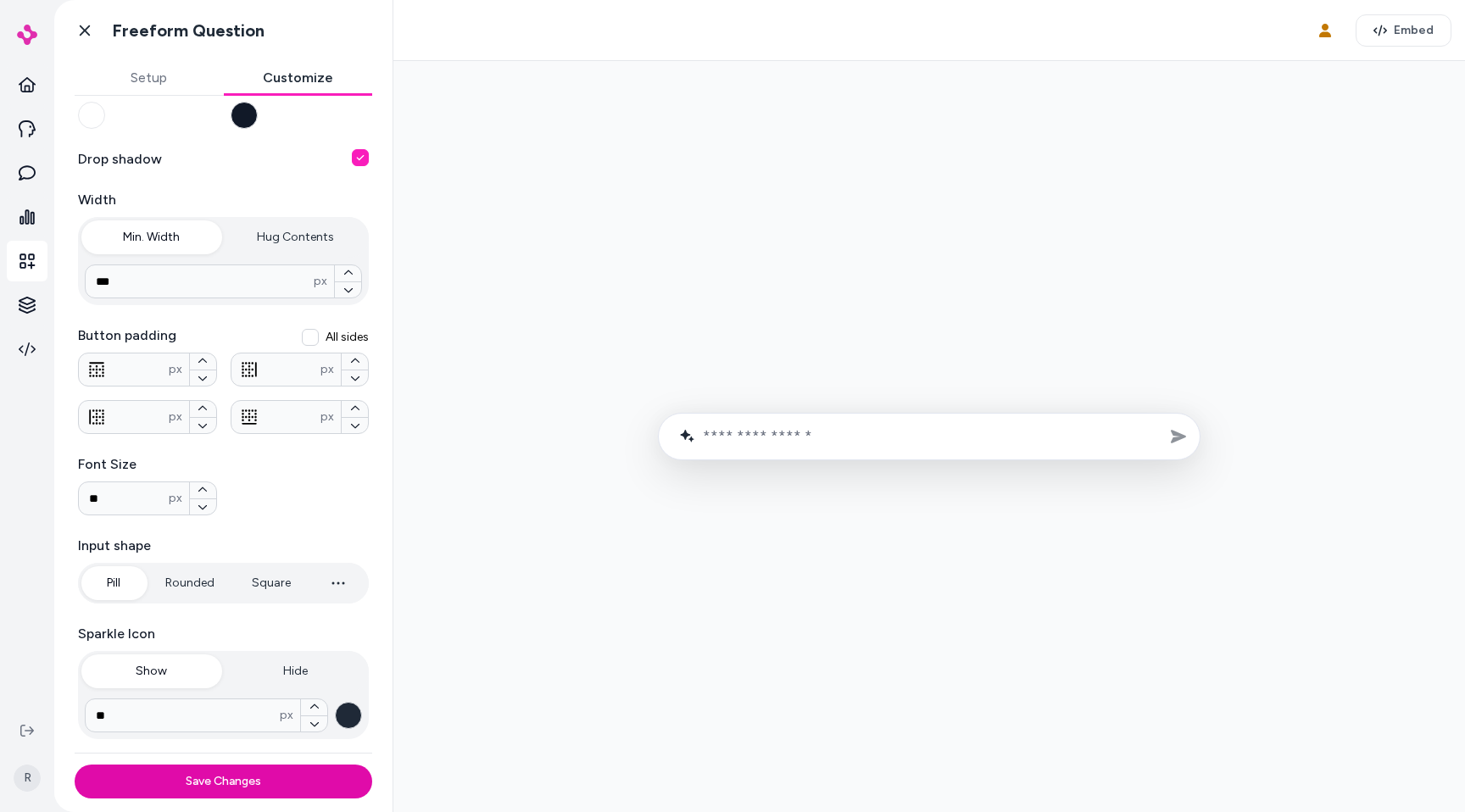
click at [343, 717] on button "button" at bounding box center [348, 715] width 27 height 27
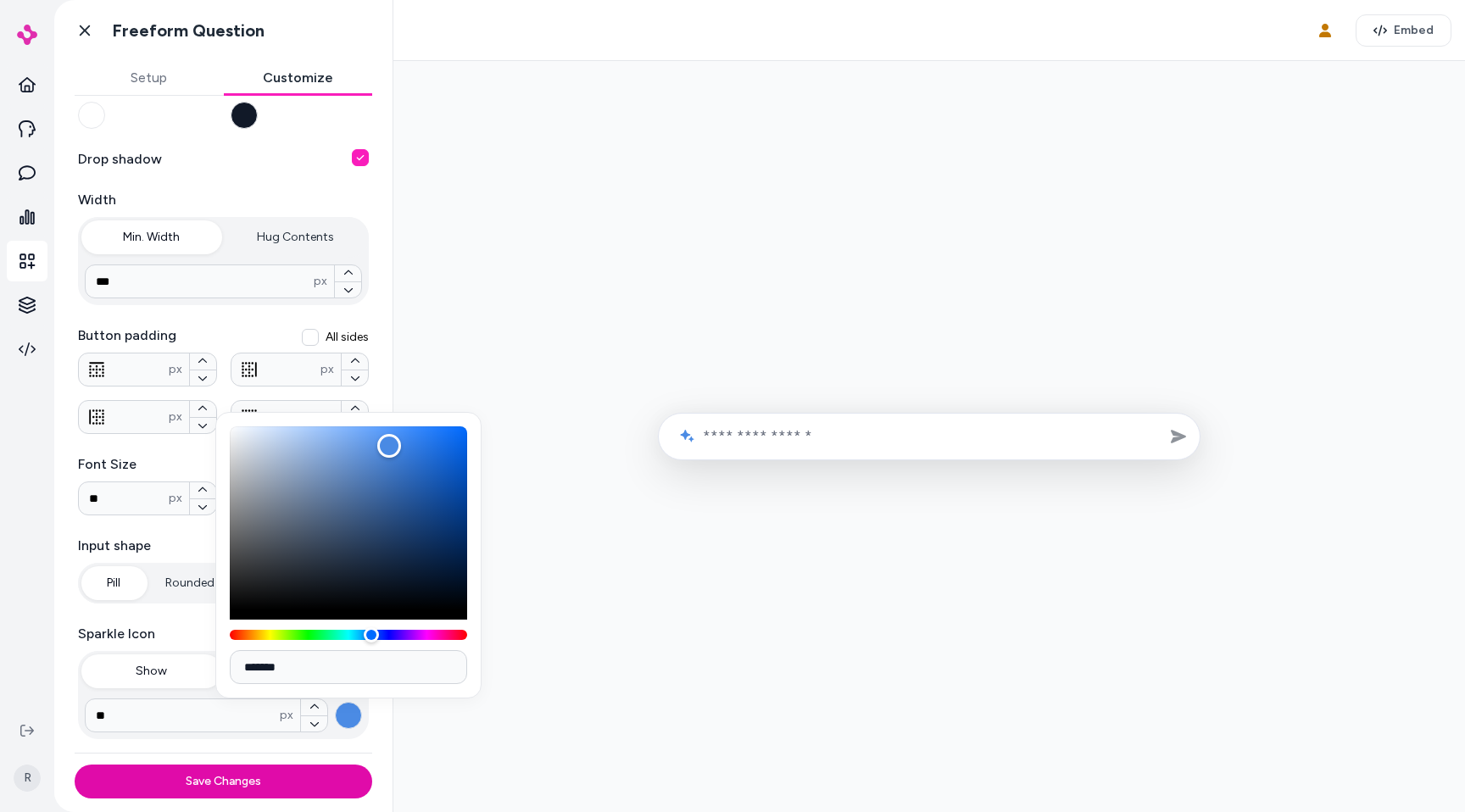
drag, startPoint x: 309, startPoint y: 520, endPoint x: 389, endPoint y: 446, distance: 109.0
click at [389, 446] on div "Color" at bounding box center [349, 517] width 238 height 183
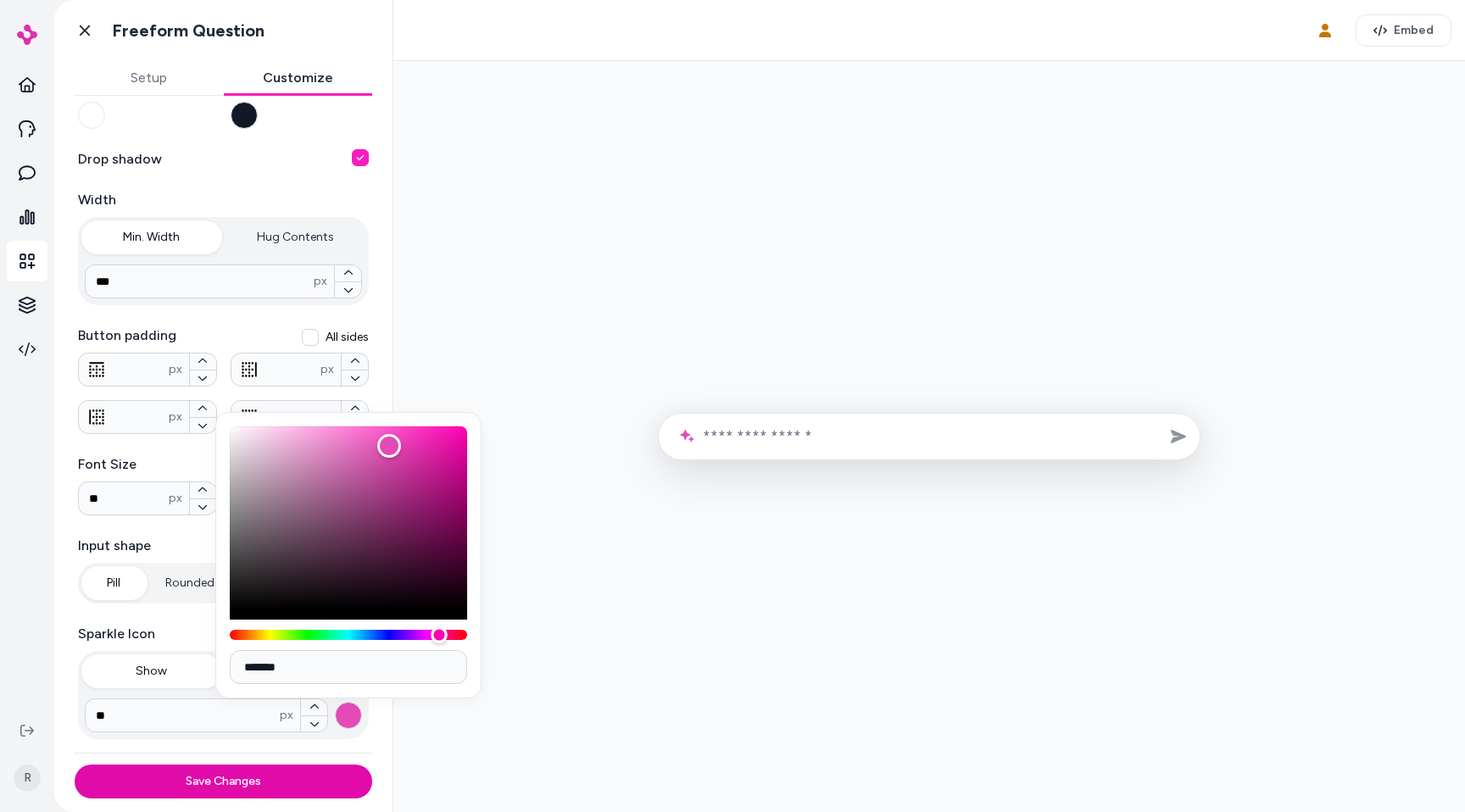
drag, startPoint x: 371, startPoint y: 633, endPoint x: 439, endPoint y: 649, distance: 69.9
click at [439, 649] on div "*******" at bounding box center [348, 555] width 267 height 287
type input "*******"
click at [360, 439] on div "Color" at bounding box center [349, 517] width 238 height 183
click at [573, 469] on div at bounding box center [929, 436] width 1045 height 724
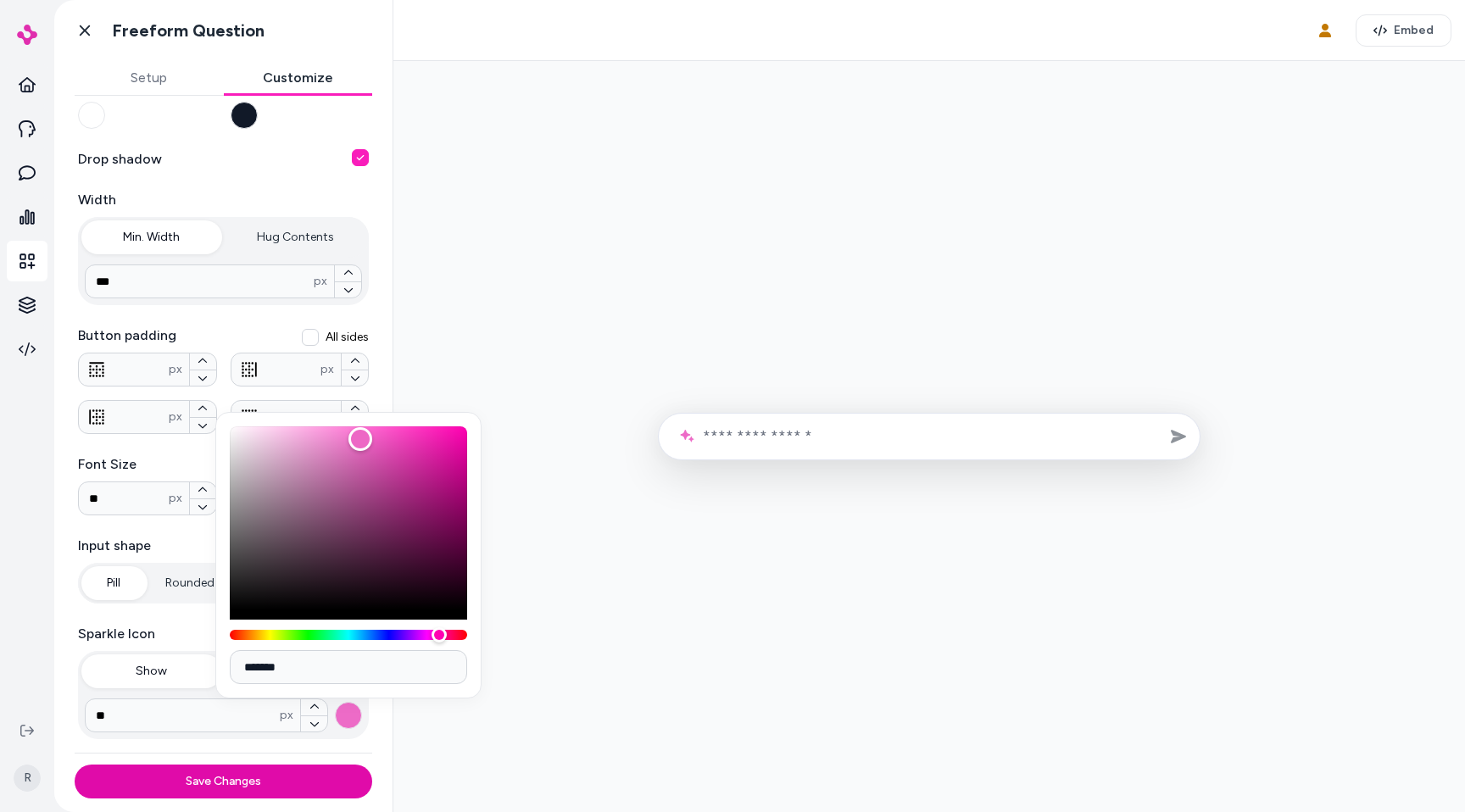
click at [573, 469] on div at bounding box center [929, 436] width 1045 height 724
click at [513, 486] on div at bounding box center [929, 436] width 1045 height 724
click at [432, 718] on div at bounding box center [929, 436] width 1045 height 724
click at [330, 711] on div "** px" at bounding box center [223, 715] width 277 height 34
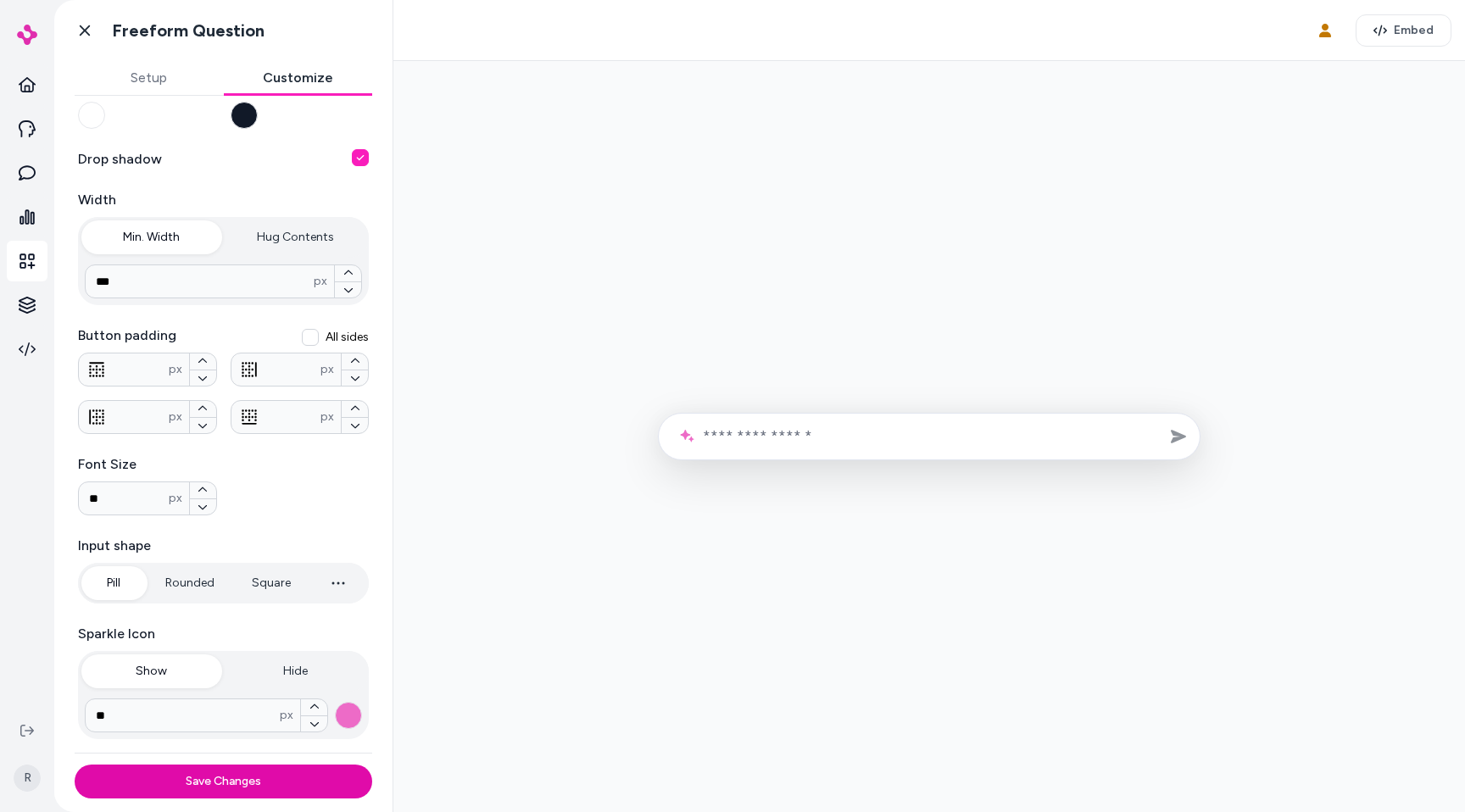
click at [294, 684] on button "Hide" at bounding box center [295, 671] width 141 height 34
click at [189, 670] on button "Show" at bounding box center [151, 671] width 141 height 34
click at [254, 486] on div "Font Size ** px" at bounding box center [223, 485] width 291 height 61
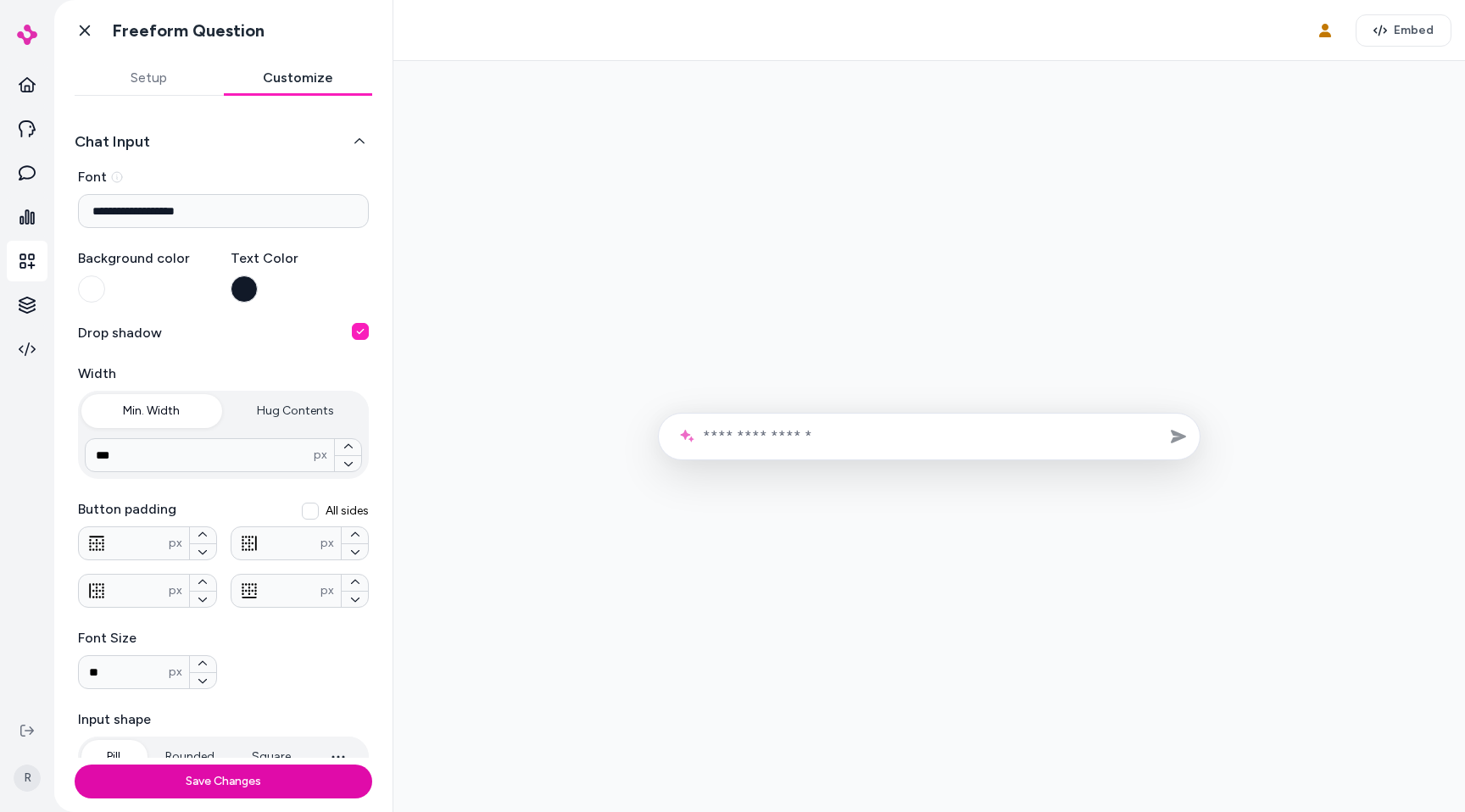
click at [640, 362] on div at bounding box center [929, 436] width 1045 height 724
click at [809, 462] on div at bounding box center [929, 436] width 1045 height 724
click at [800, 431] on input "text" at bounding box center [944, 436] width 483 height 18
click at [575, 295] on div at bounding box center [929, 436] width 1045 height 724
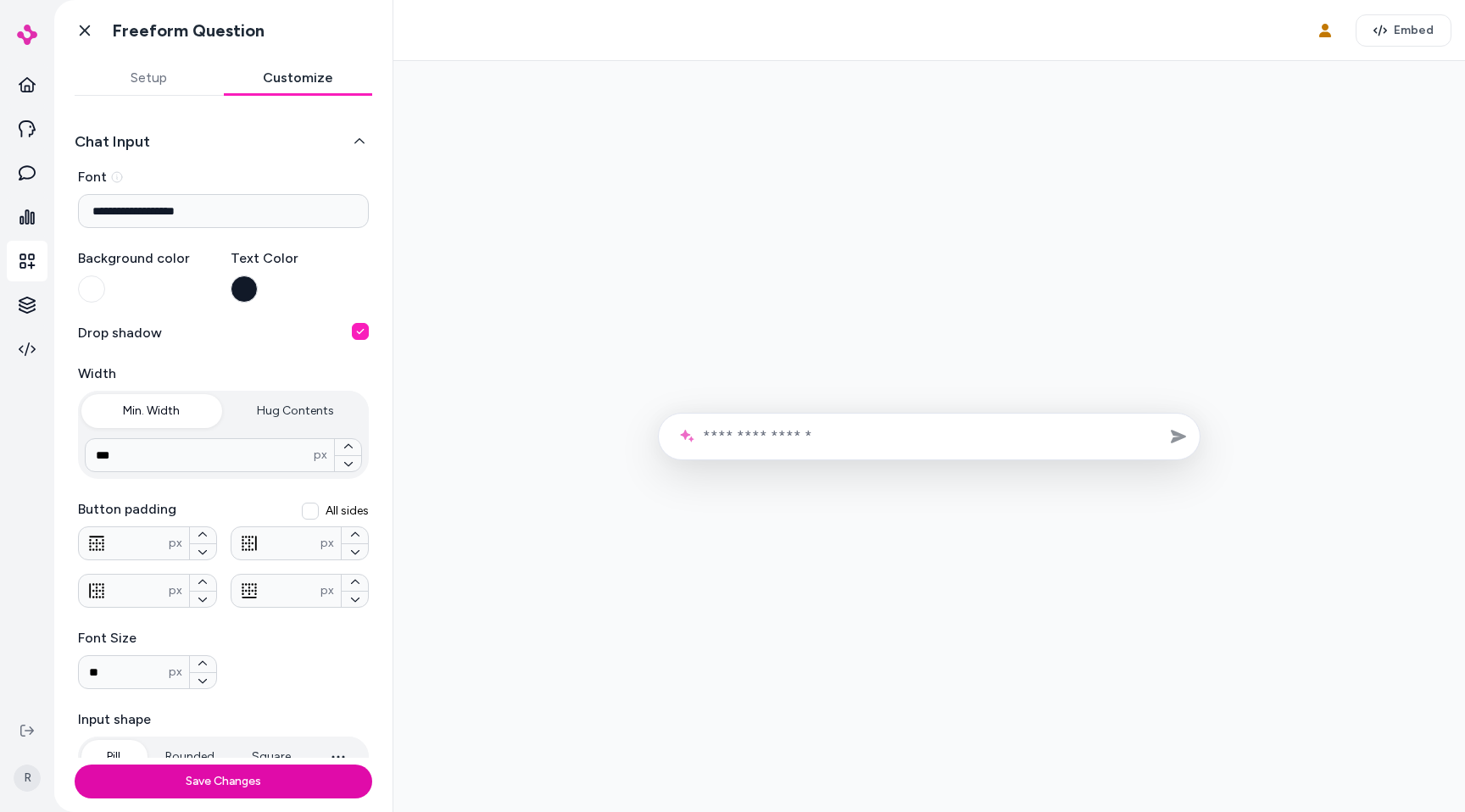
click at [231, 281] on div "Text Color" at bounding box center [300, 275] width 139 height 54
click at [252, 283] on button "button" at bounding box center [244, 288] width 27 height 27
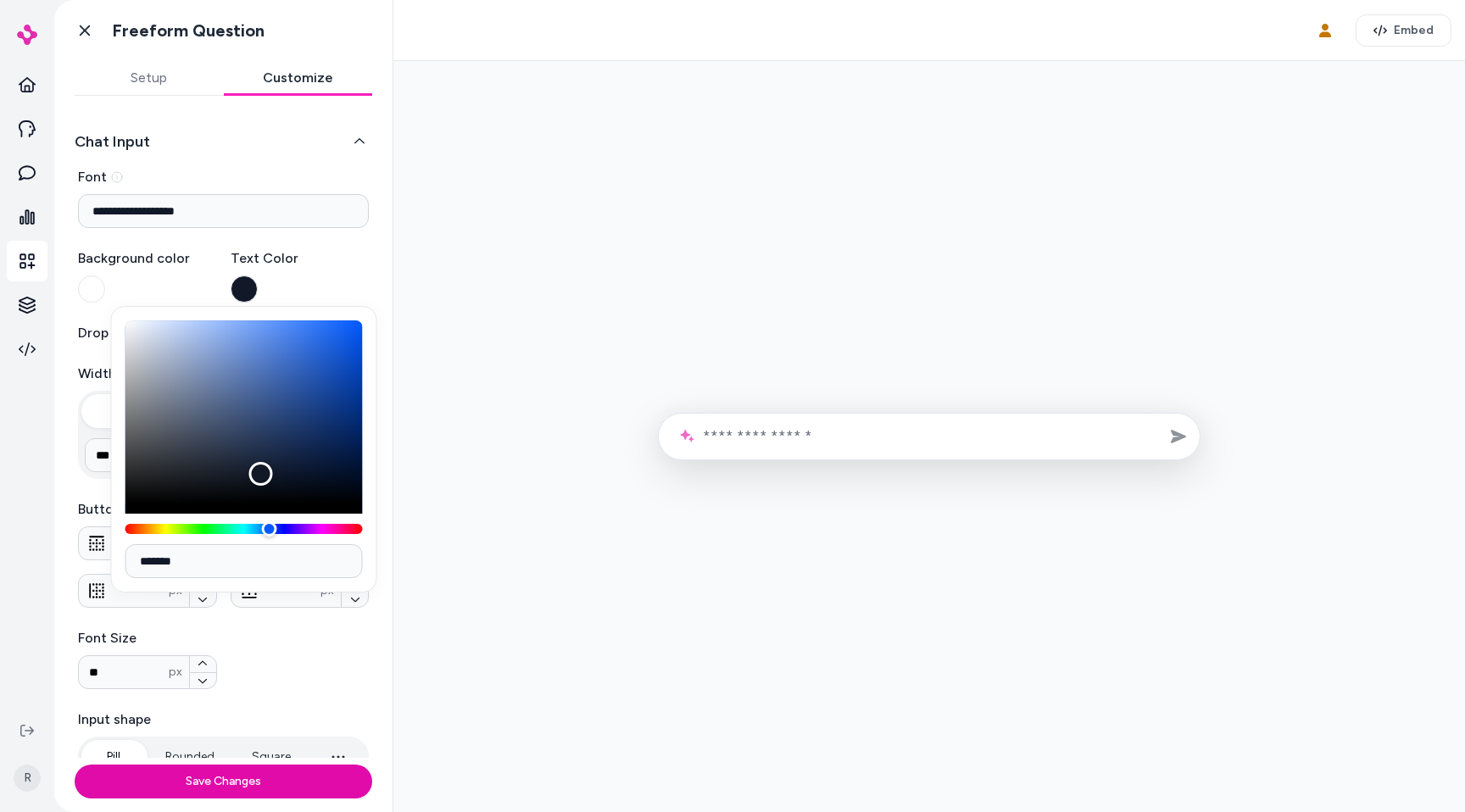
type input "*******"
click at [177, 415] on div "Color" at bounding box center [245, 412] width 238 height 183
click at [529, 324] on div at bounding box center [929, 436] width 1045 height 724
click at [638, 324] on div at bounding box center [929, 436] width 1045 height 724
click at [256, 289] on button "button" at bounding box center [244, 288] width 27 height 27
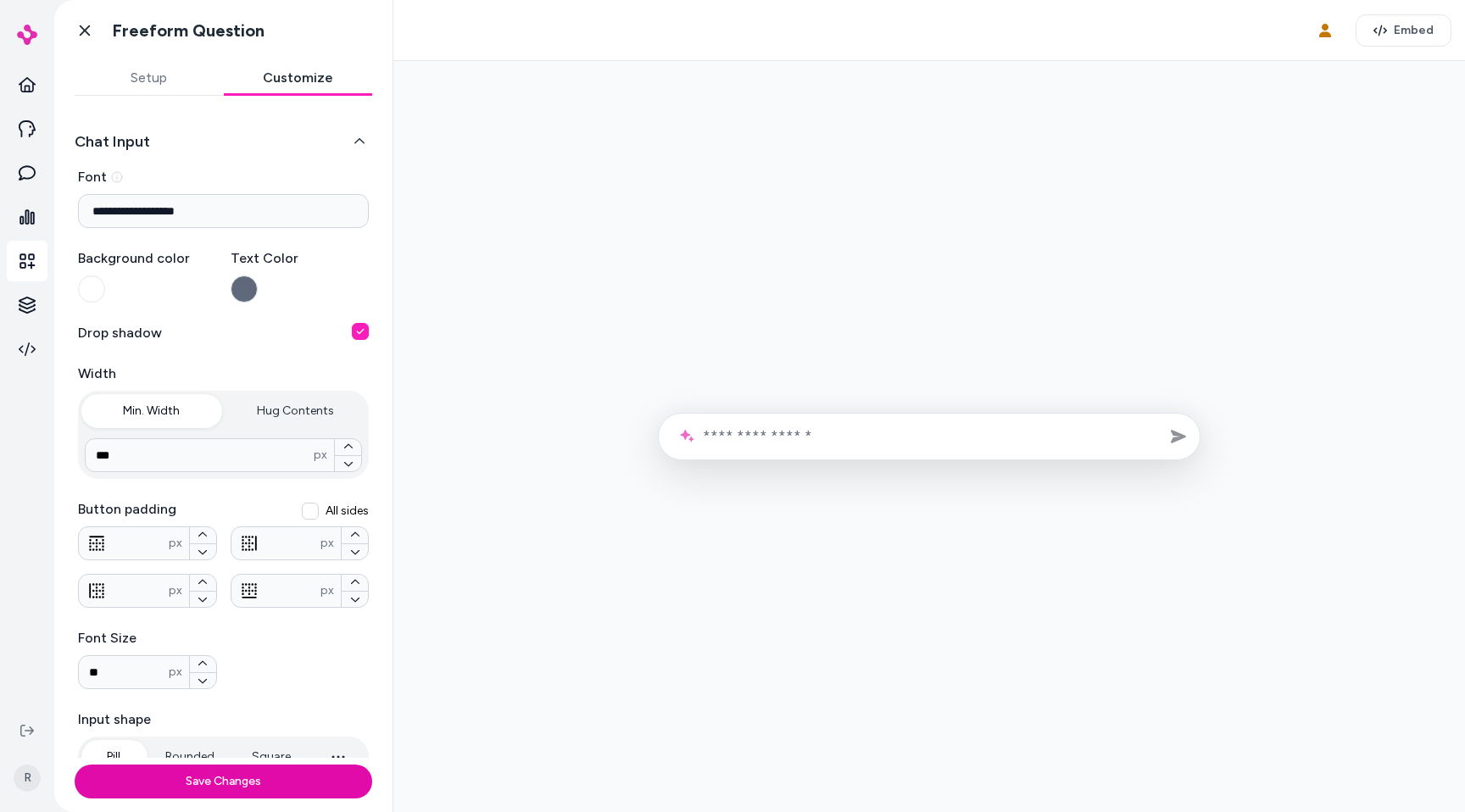
click at [788, 421] on form at bounding box center [929, 436] width 543 height 47
click at [786, 433] on input "text" at bounding box center [944, 436] width 483 height 18
click at [753, 319] on div at bounding box center [929, 436] width 1045 height 724
click at [245, 281] on button "button" at bounding box center [244, 288] width 27 height 27
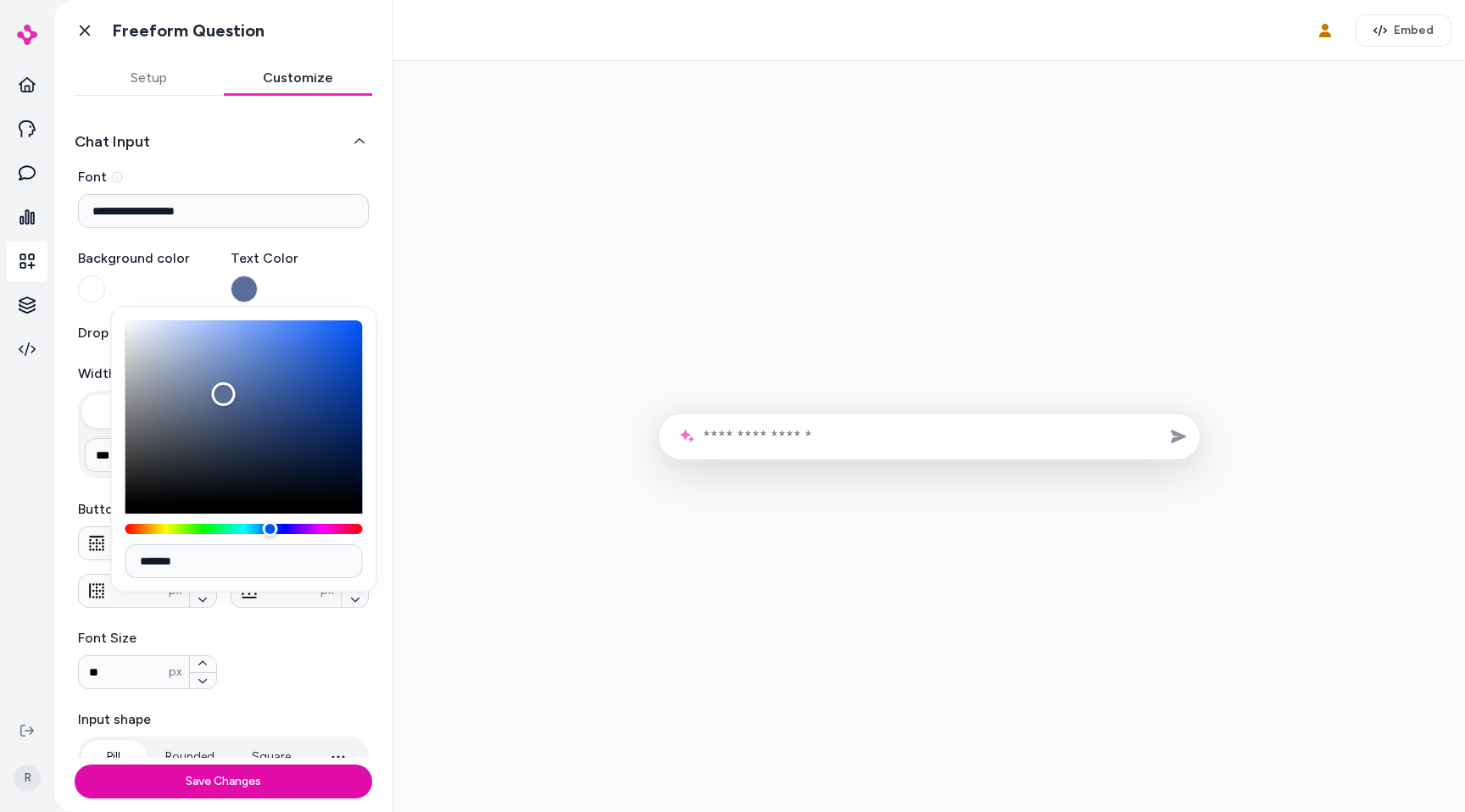
click at [224, 394] on div "Color" at bounding box center [245, 412] width 238 height 183
drag, startPoint x: 224, startPoint y: 394, endPoint x: 269, endPoint y: 430, distance: 57.6
click at [269, 430] on div "Color" at bounding box center [267, 429] width 24 height 24
type input "*******"
drag, startPoint x: 251, startPoint y: 442, endPoint x: 275, endPoint y: 520, distance: 81.6
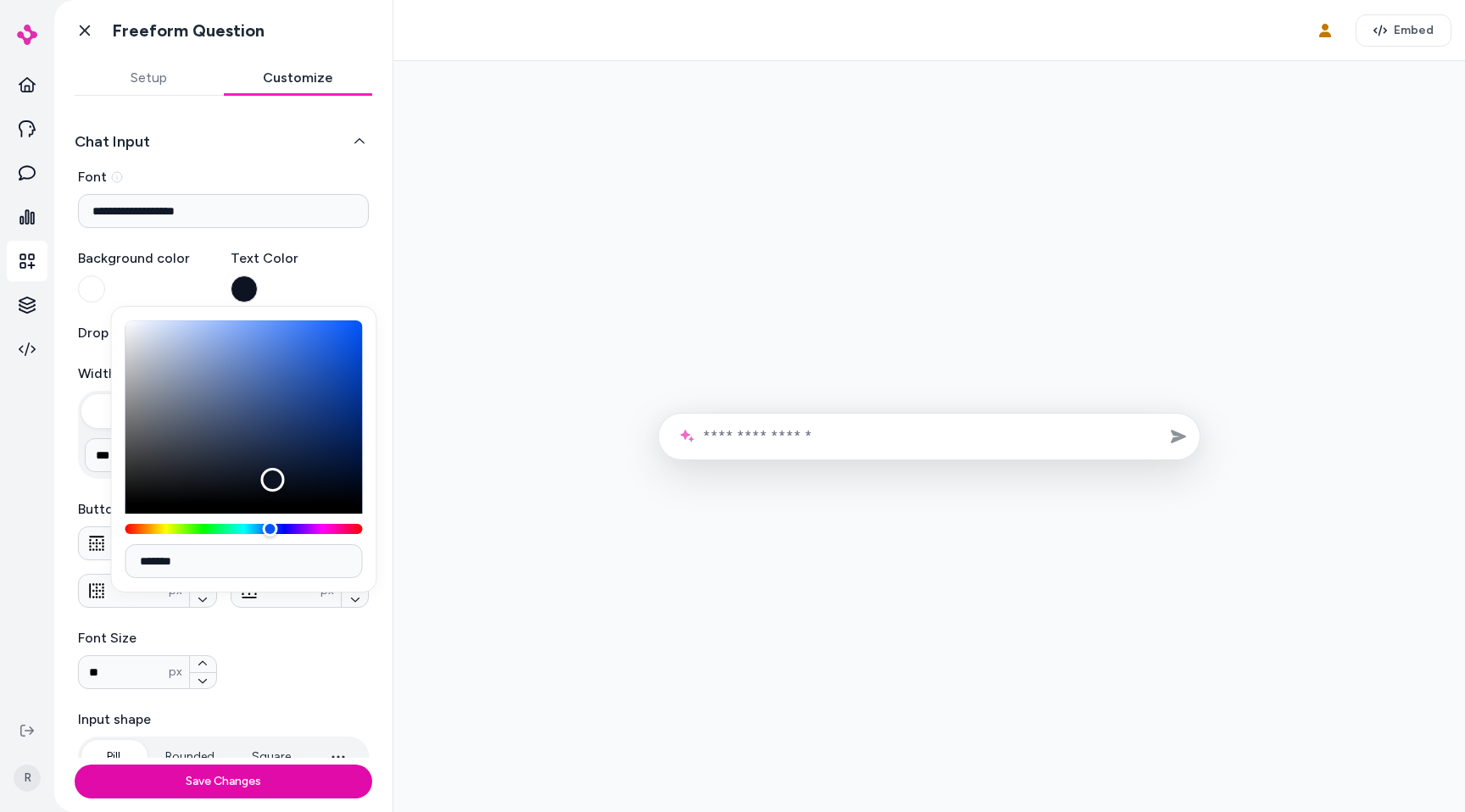
click at [275, 520] on div at bounding box center [245, 427] width 238 height 213
click at [474, 426] on div at bounding box center [929, 436] width 1045 height 724
click at [807, 420] on form at bounding box center [929, 436] width 543 height 47
click at [800, 427] on form at bounding box center [929, 436] width 543 height 47
type input "*********"
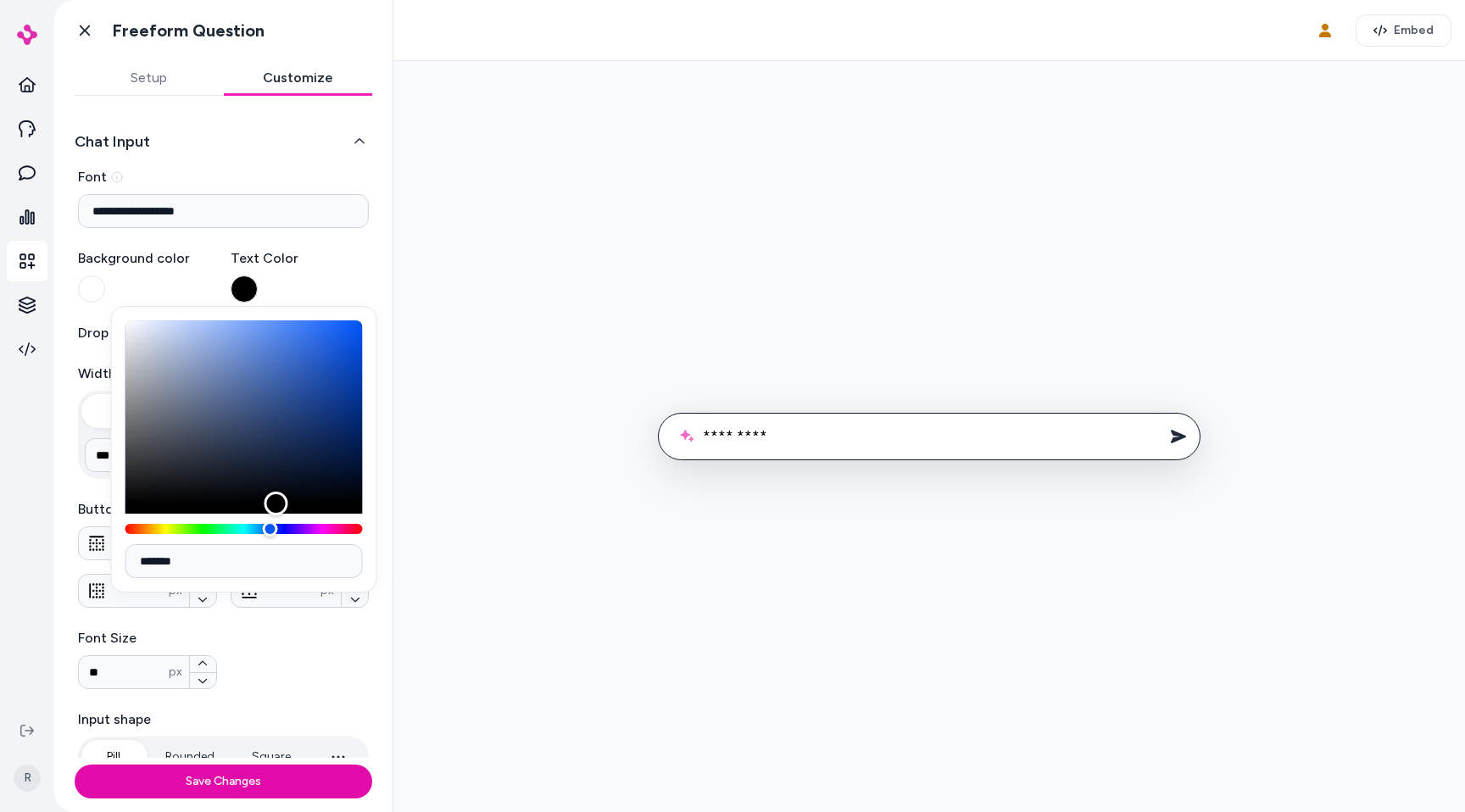
click at [821, 380] on div at bounding box center [929, 436] width 1045 height 724
click at [260, 291] on div "Text Color" at bounding box center [300, 275] width 139 height 54
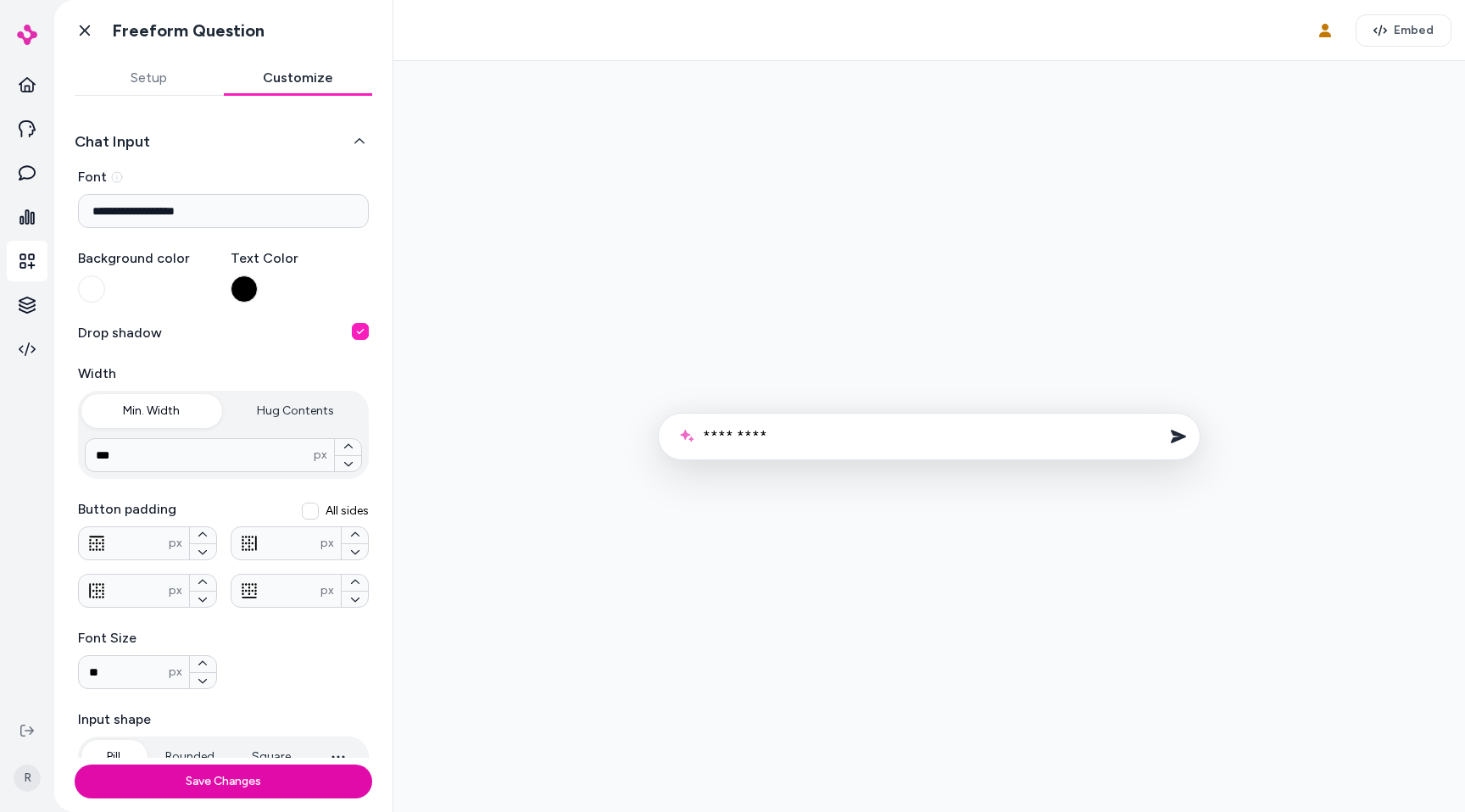
click at [704, 314] on div at bounding box center [929, 436] width 1045 height 724
click at [1177, 437] on icon "Send message" at bounding box center [1177, 437] width 15 height 14
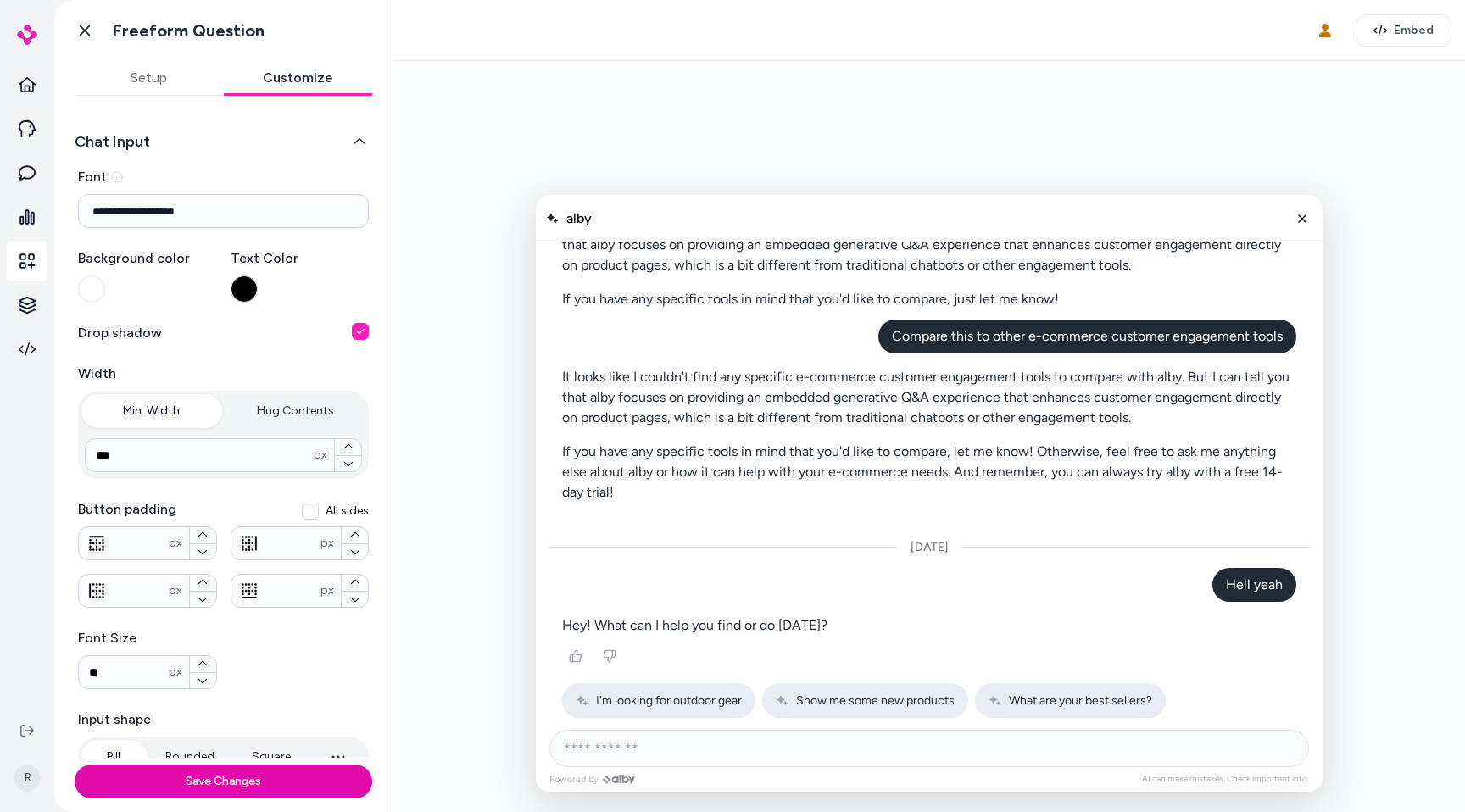
scroll to position [147, 0]
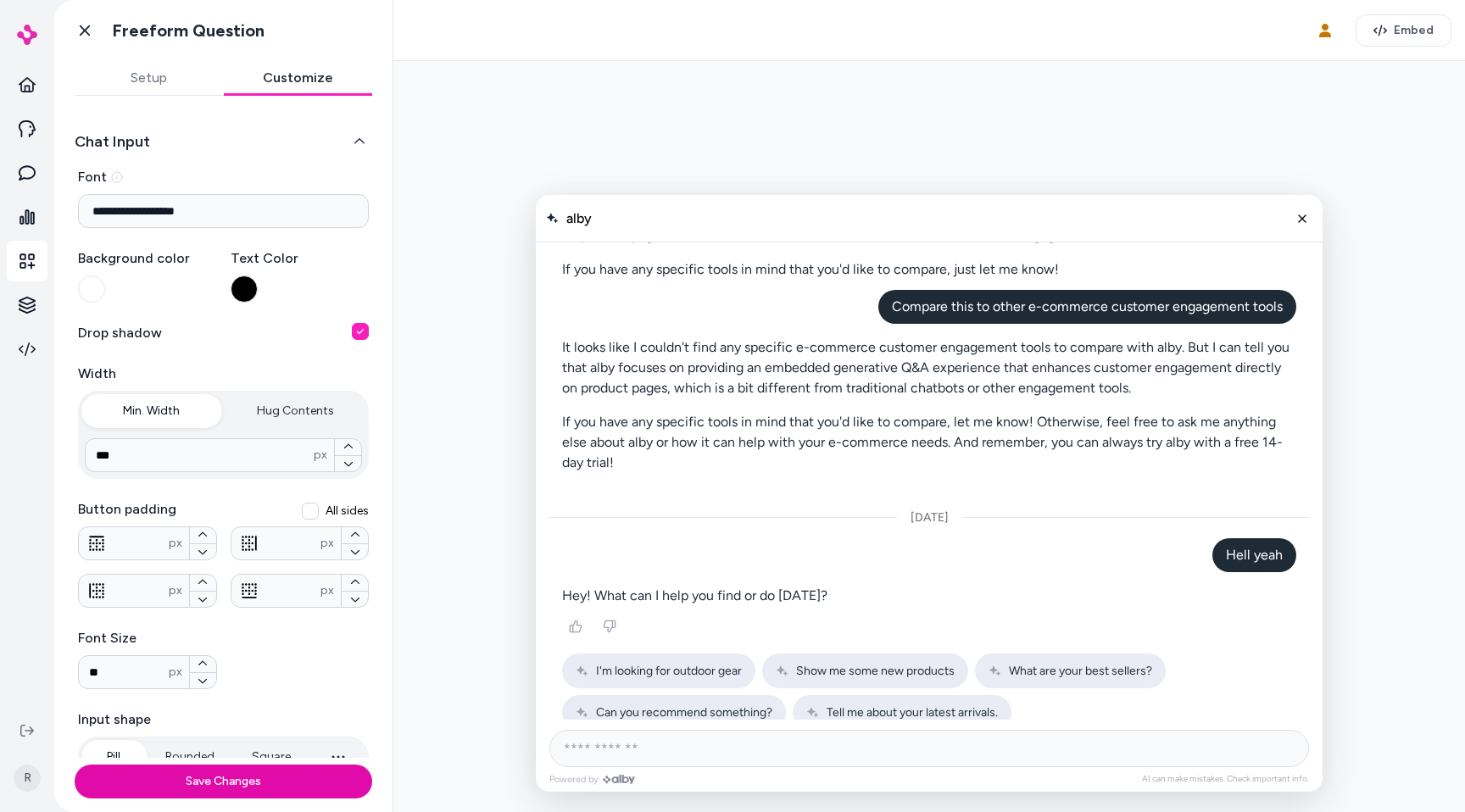
click at [677, 116] on div at bounding box center [929, 436] width 1045 height 724
click at [24, 725] on icon at bounding box center [27, 731] width 14 height 12
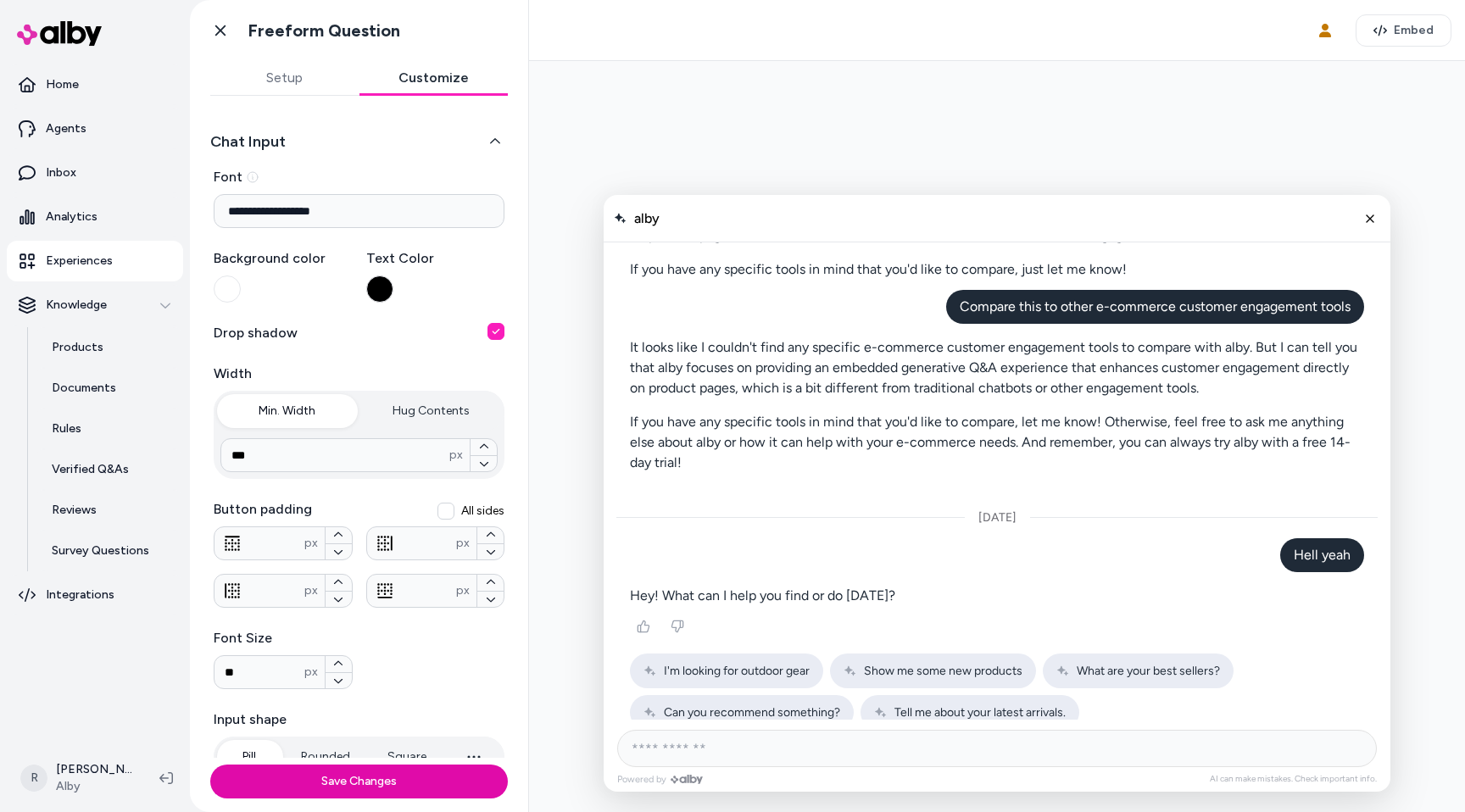
click at [298, 84] on button "Setup" at bounding box center [285, 78] width 149 height 34
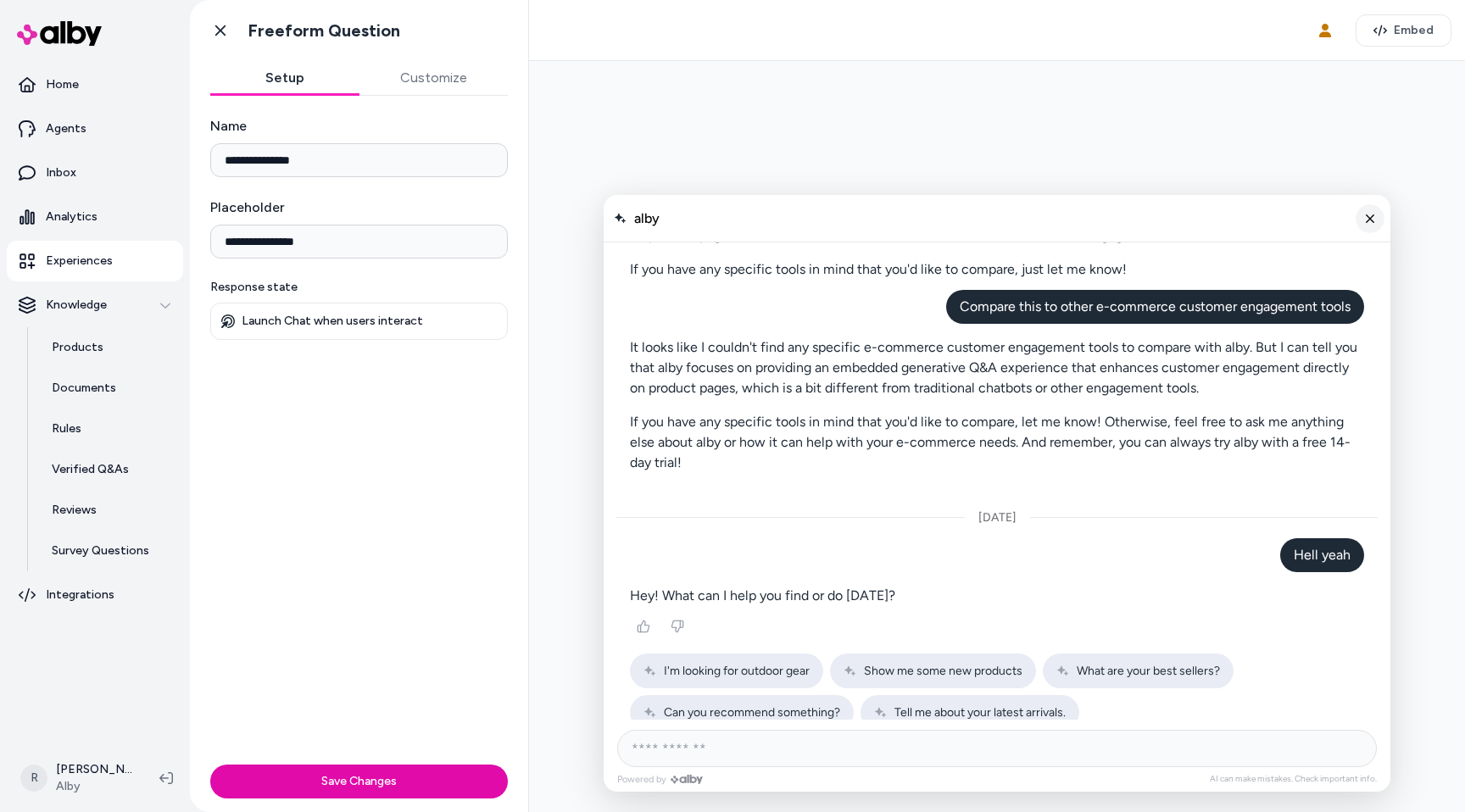
click at [1377, 212] on button "Close chat" at bounding box center [1370, 219] width 29 height 29
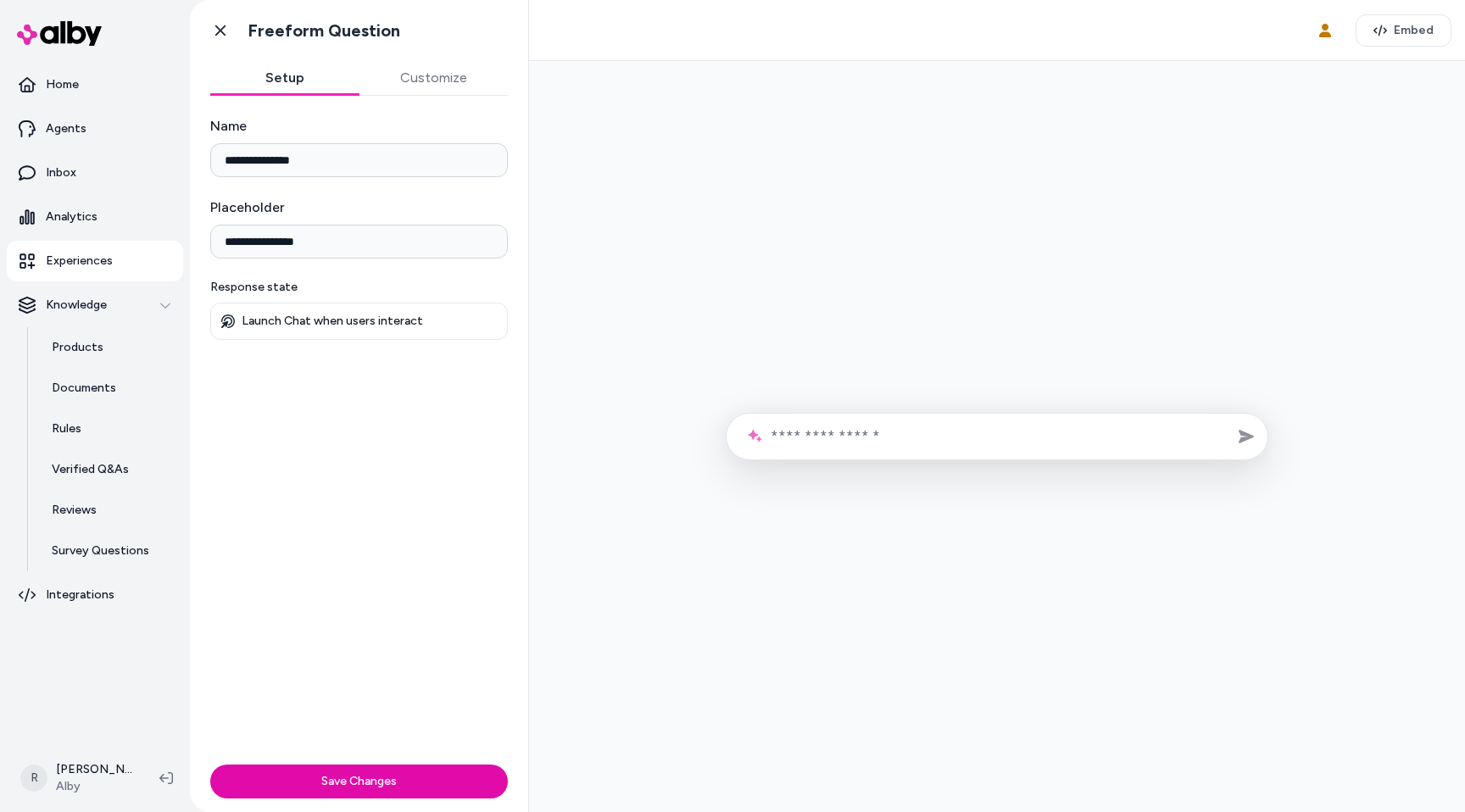
click at [923, 429] on input "text" at bounding box center [1012, 436] width 483 height 18
click at [168, 776] on icon at bounding box center [166, 779] width 14 height 14
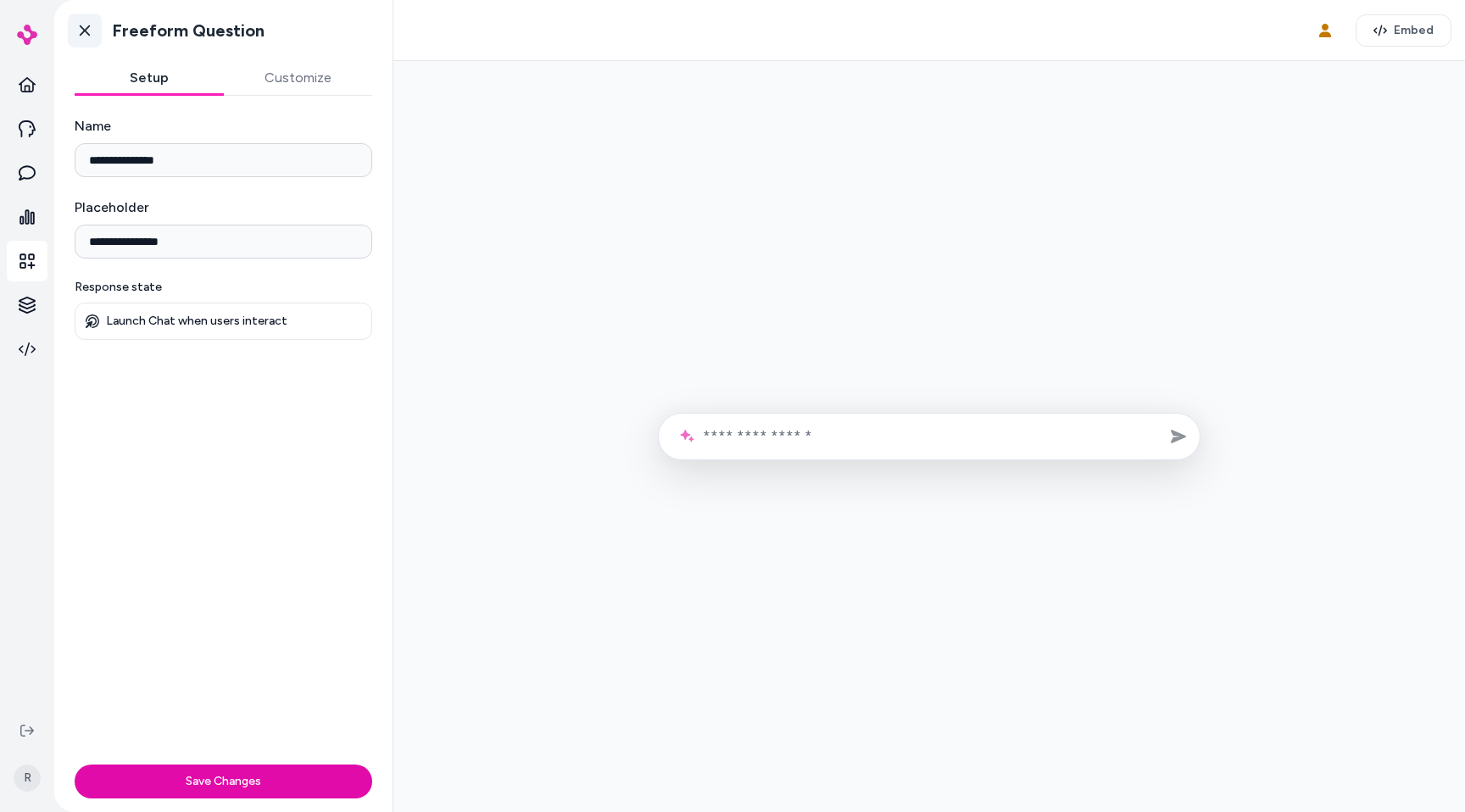
click at [81, 39] on link "Go back" at bounding box center [85, 31] width 34 height 34
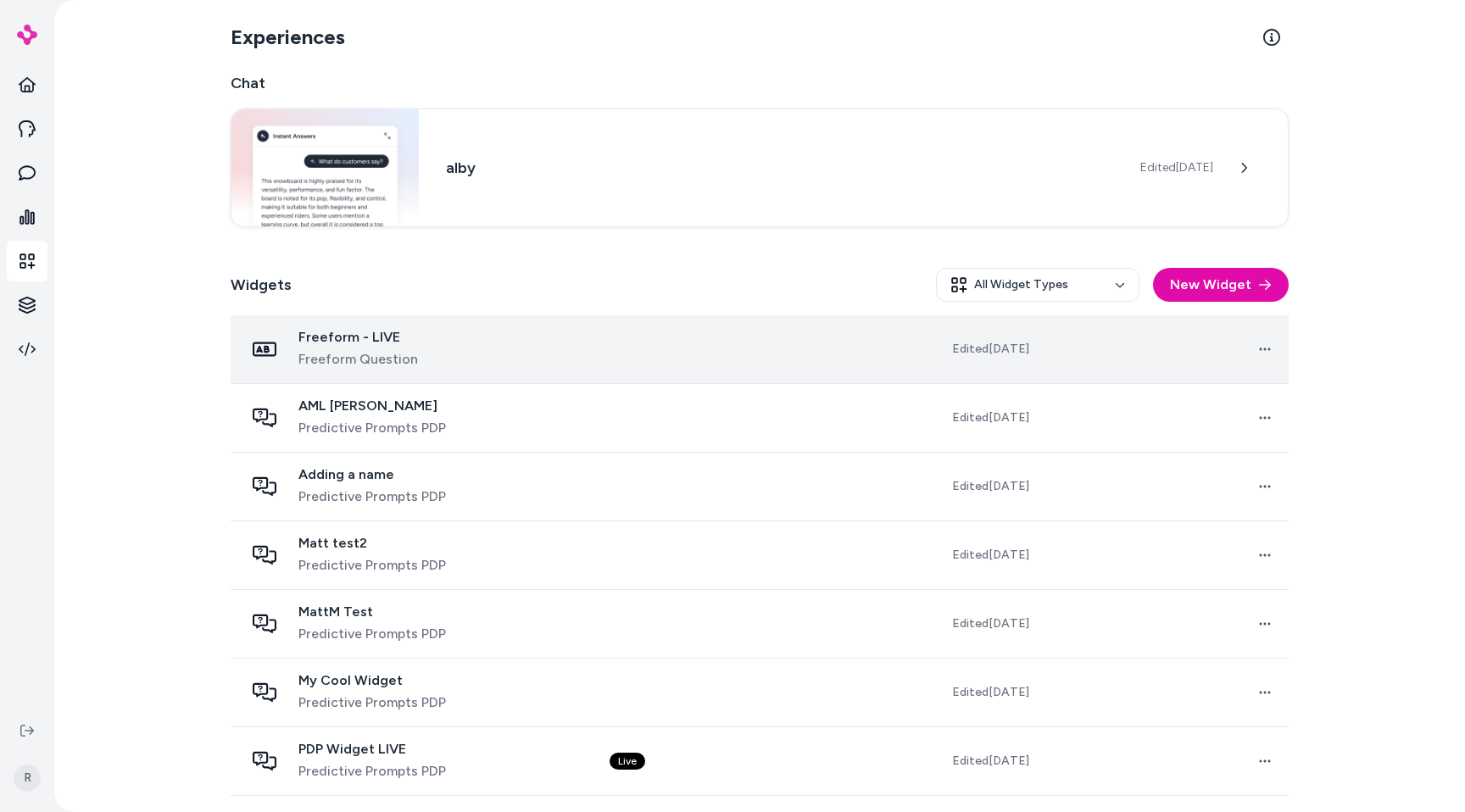
click at [341, 346] on div "Freeform - LIVE Freeform Question" at bounding box center [358, 349] width 120 height 41
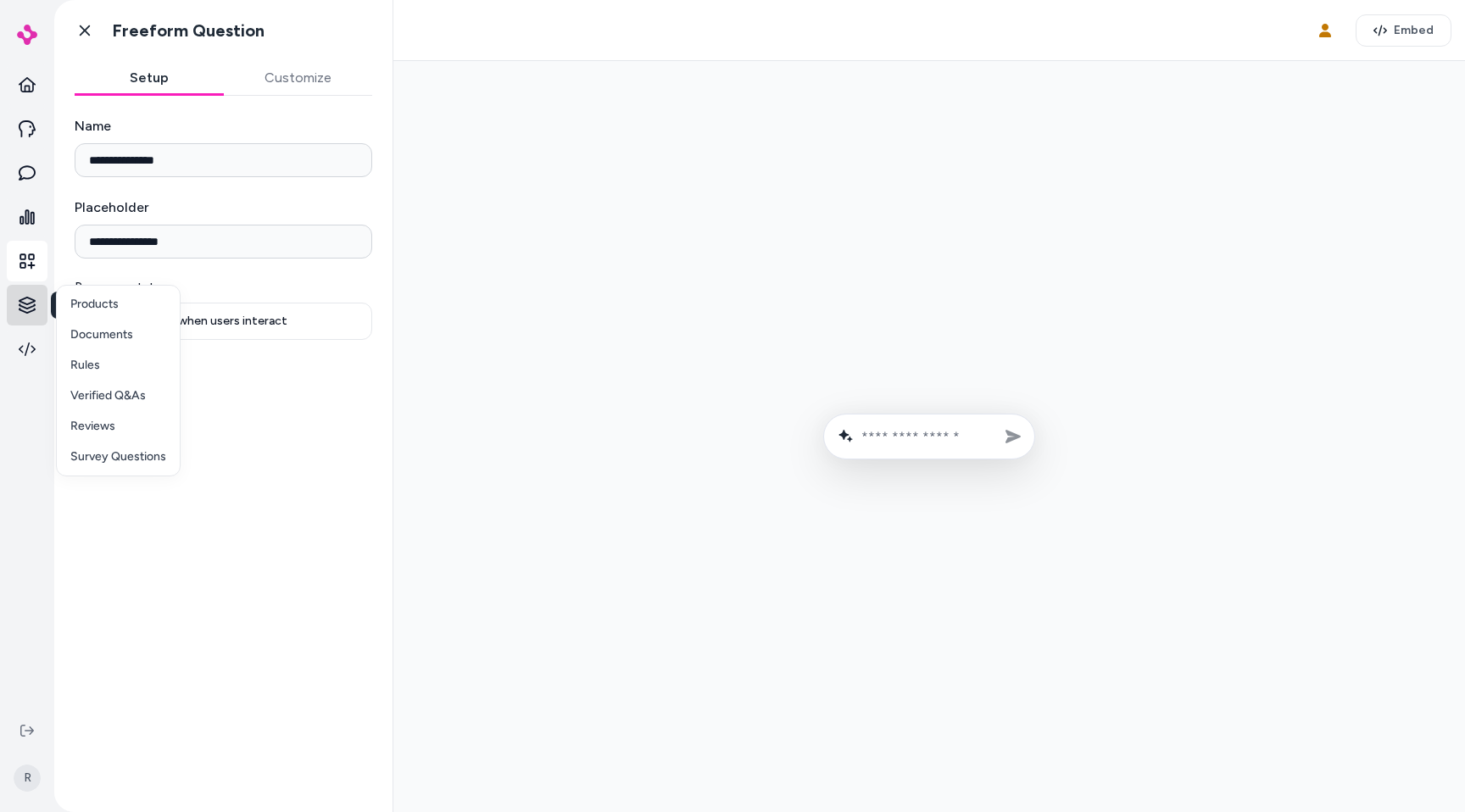
click at [35, 316] on html "**********" at bounding box center [732, 406] width 1465 height 812
click at [135, 313] on link "Products" at bounding box center [118, 304] width 123 height 31
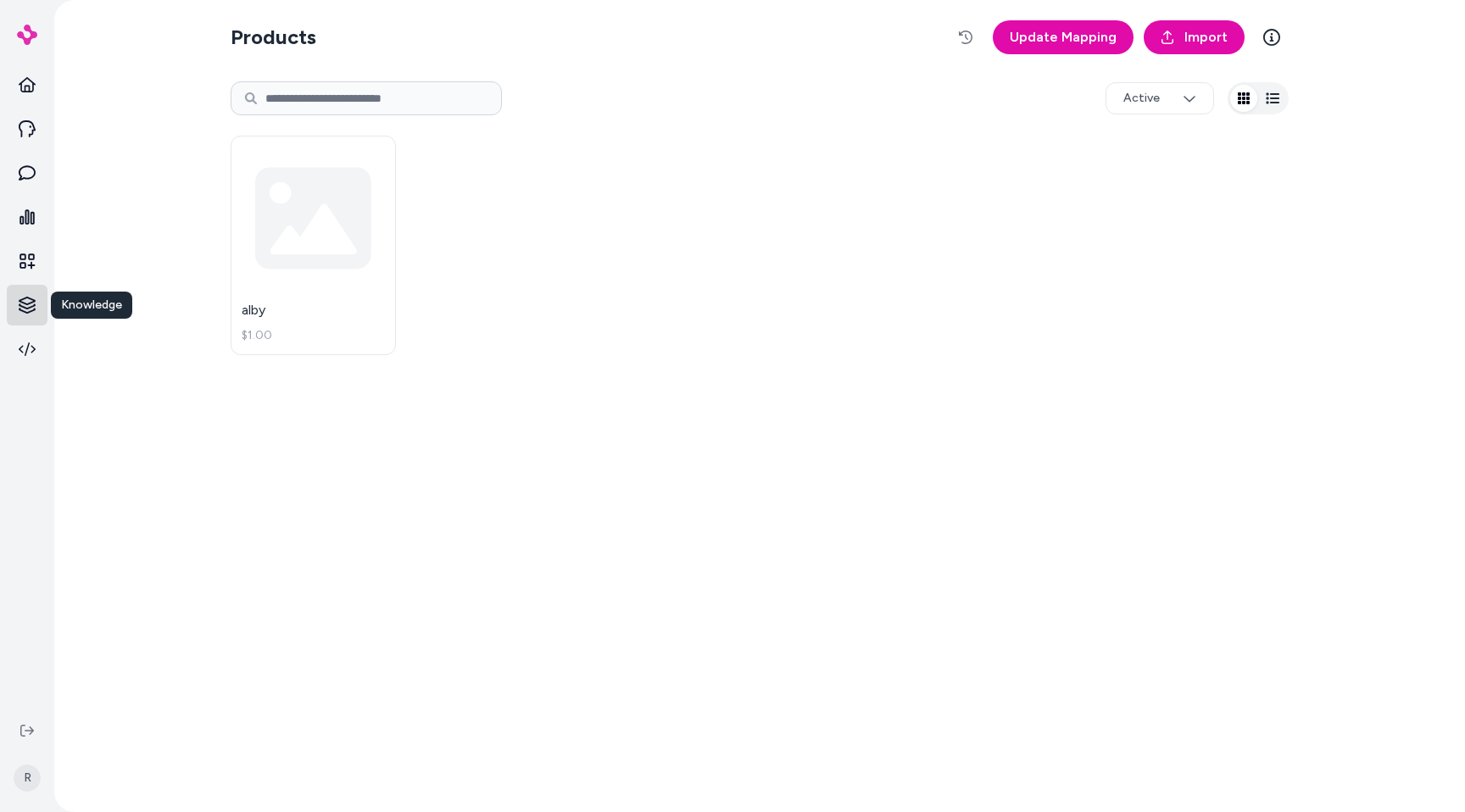
click at [30, 297] on html "Knowledge Knowledge R Products Update Mapping Import Active alby $1.00 *" at bounding box center [732, 406] width 1465 height 812
click at [712, 186] on html "R Products Update Mapping Import Active alby $1.00 * Products Documents Rules V…" at bounding box center [732, 406] width 1465 height 812
click at [836, 280] on div "alby $1.00" at bounding box center [760, 246] width 1058 height 239
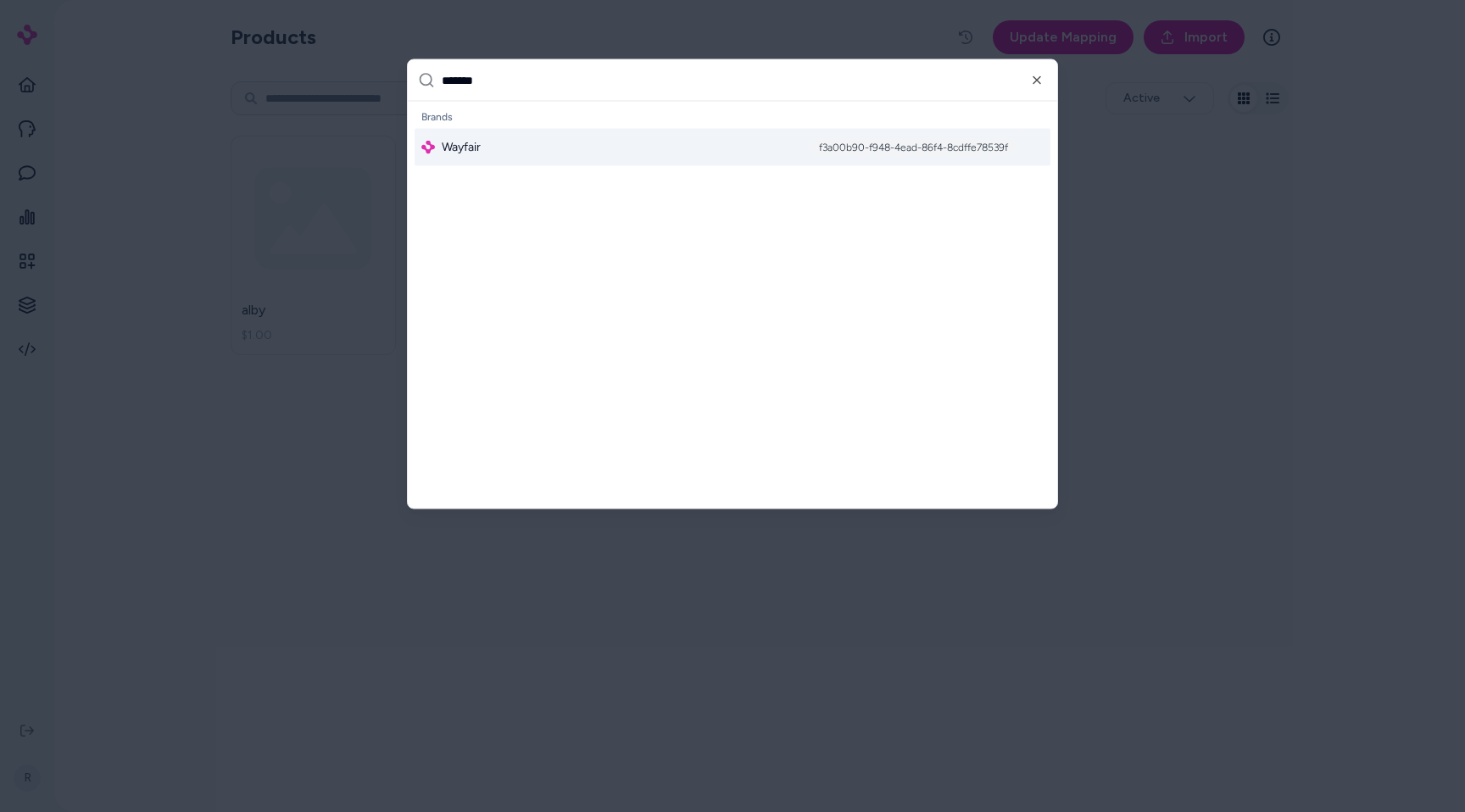
type input "*******"
click at [442, 149] on span "Wayfair" at bounding box center [461, 147] width 39 height 17
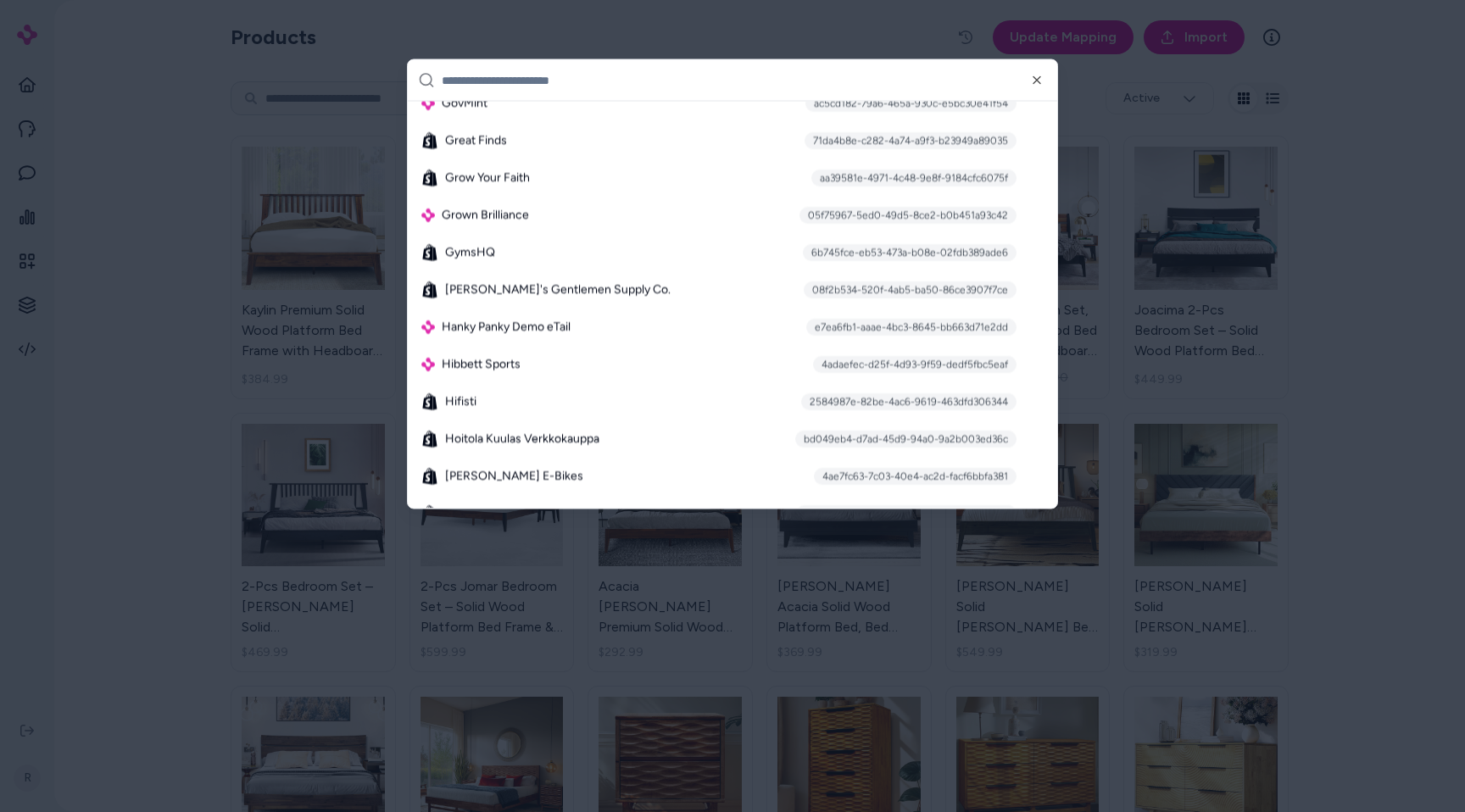
scroll to position [5812, 0]
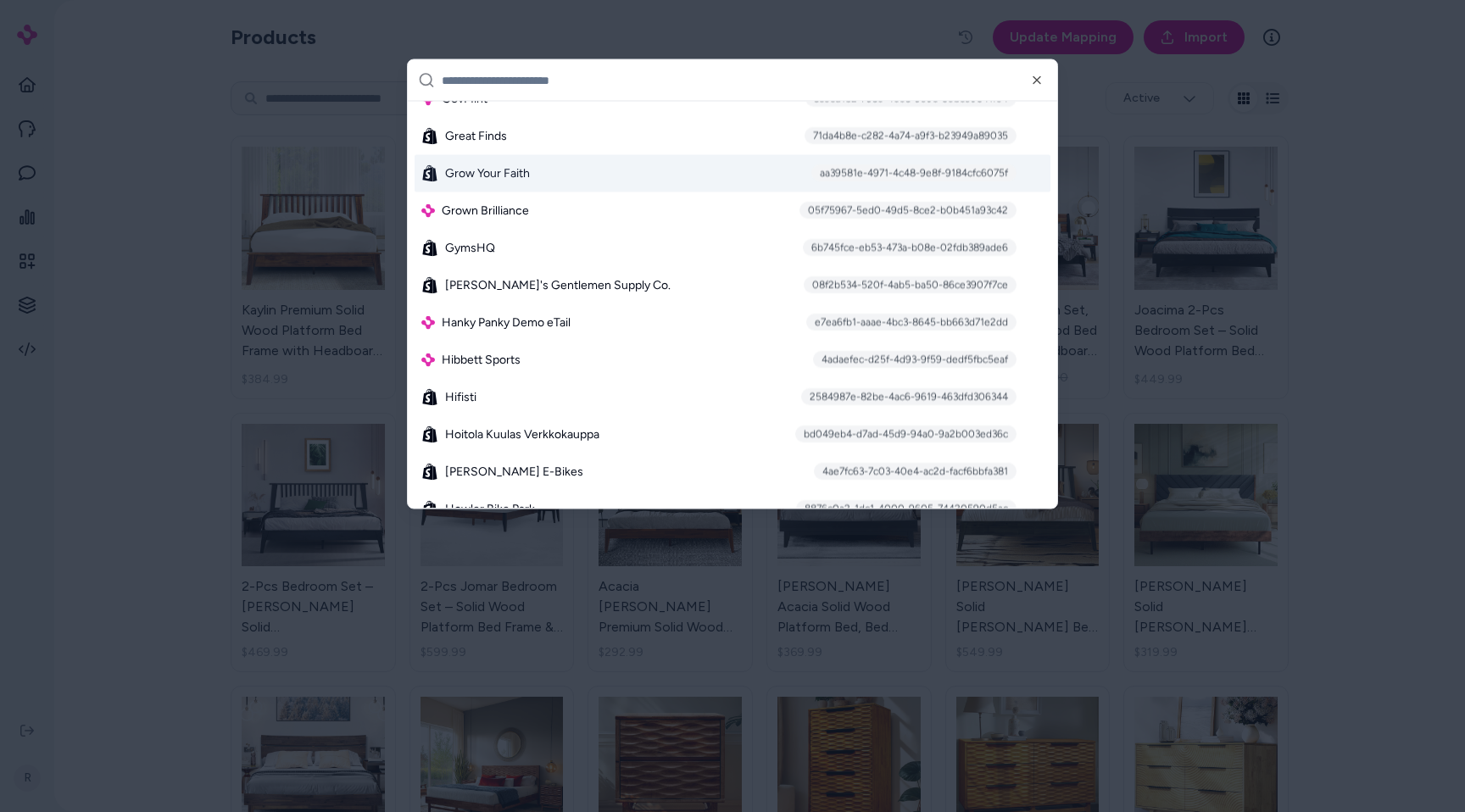
click at [1121, 102] on div at bounding box center [732, 406] width 1465 height 812
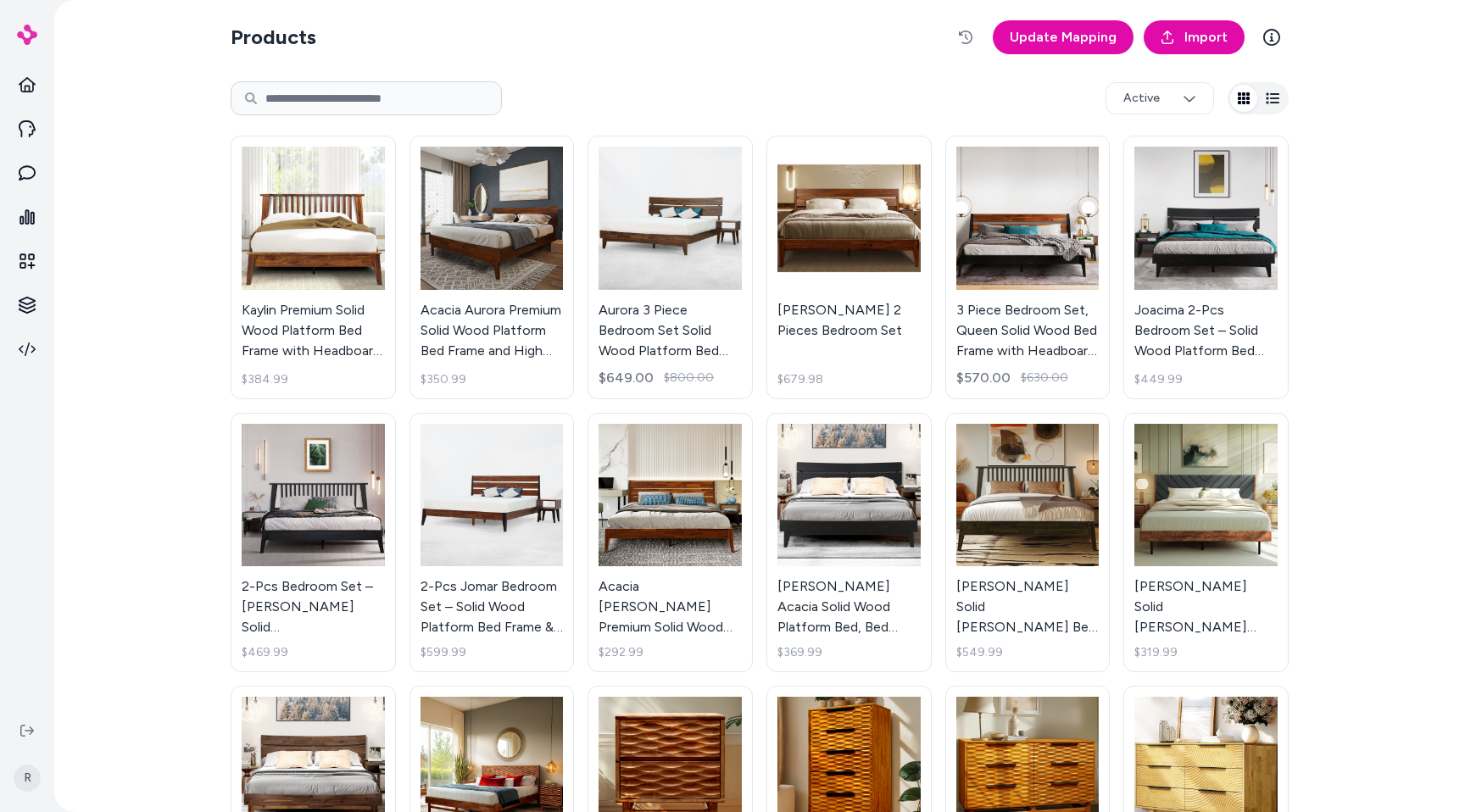
click at [1281, 99] on button "button" at bounding box center [1272, 98] width 27 height 27
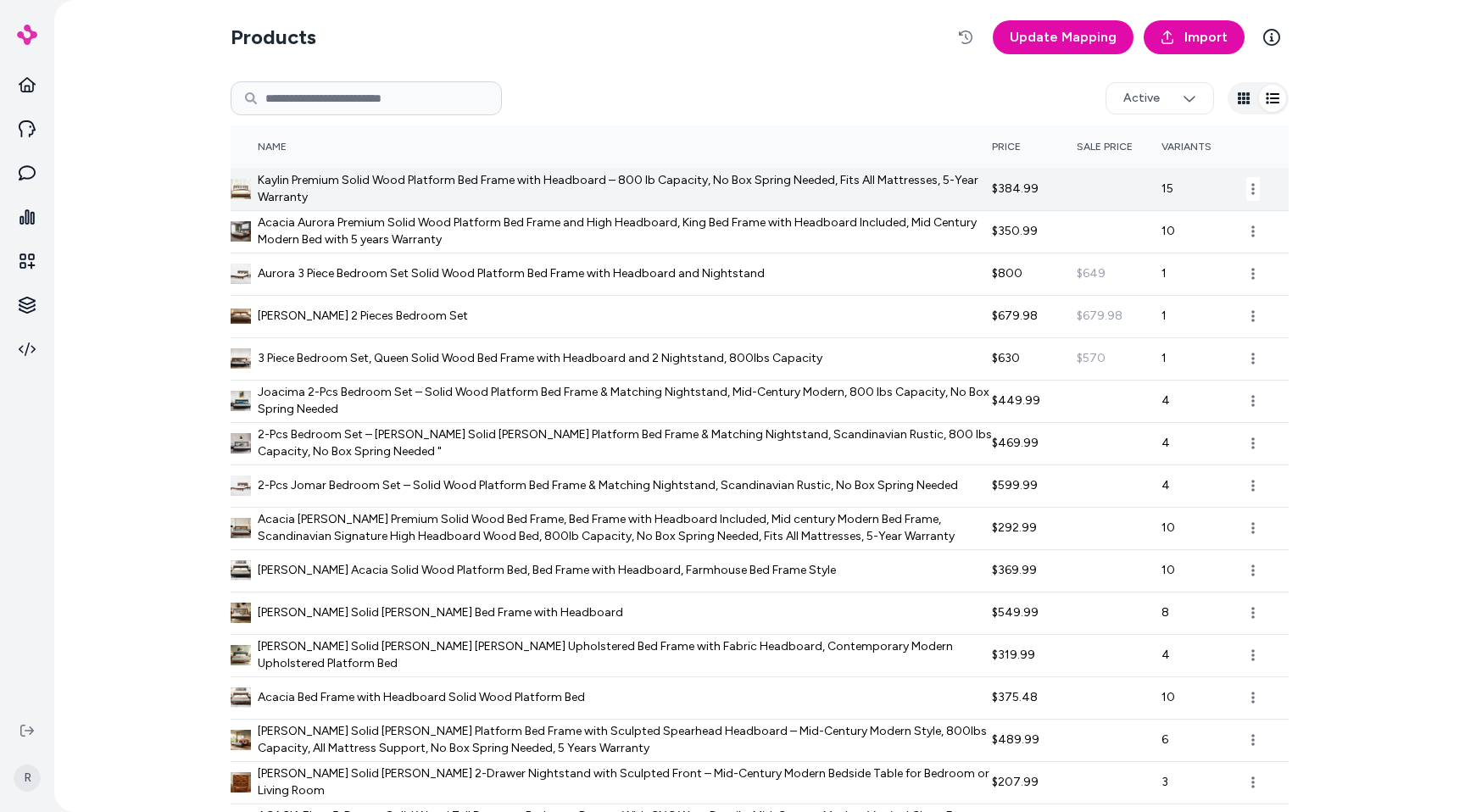
click at [435, 178] on span "Kaylin Premium Solid Wood Platform Bed Frame with Headboard – 800 lb Capacity, …" at bounding box center [625, 189] width 734 height 34
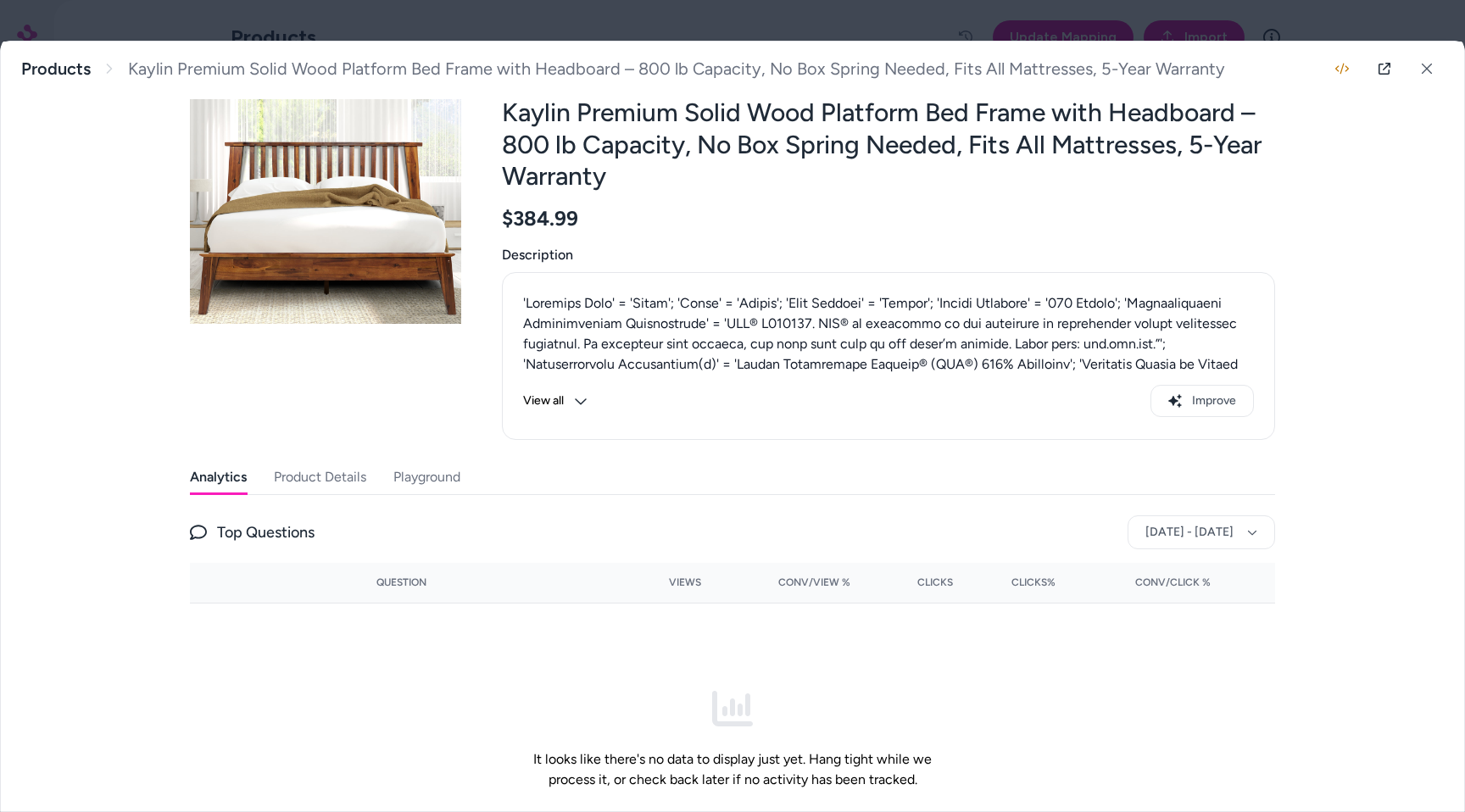
scroll to position [72, 0]
click at [573, 391] on button "View all" at bounding box center [555, 399] width 65 height 32
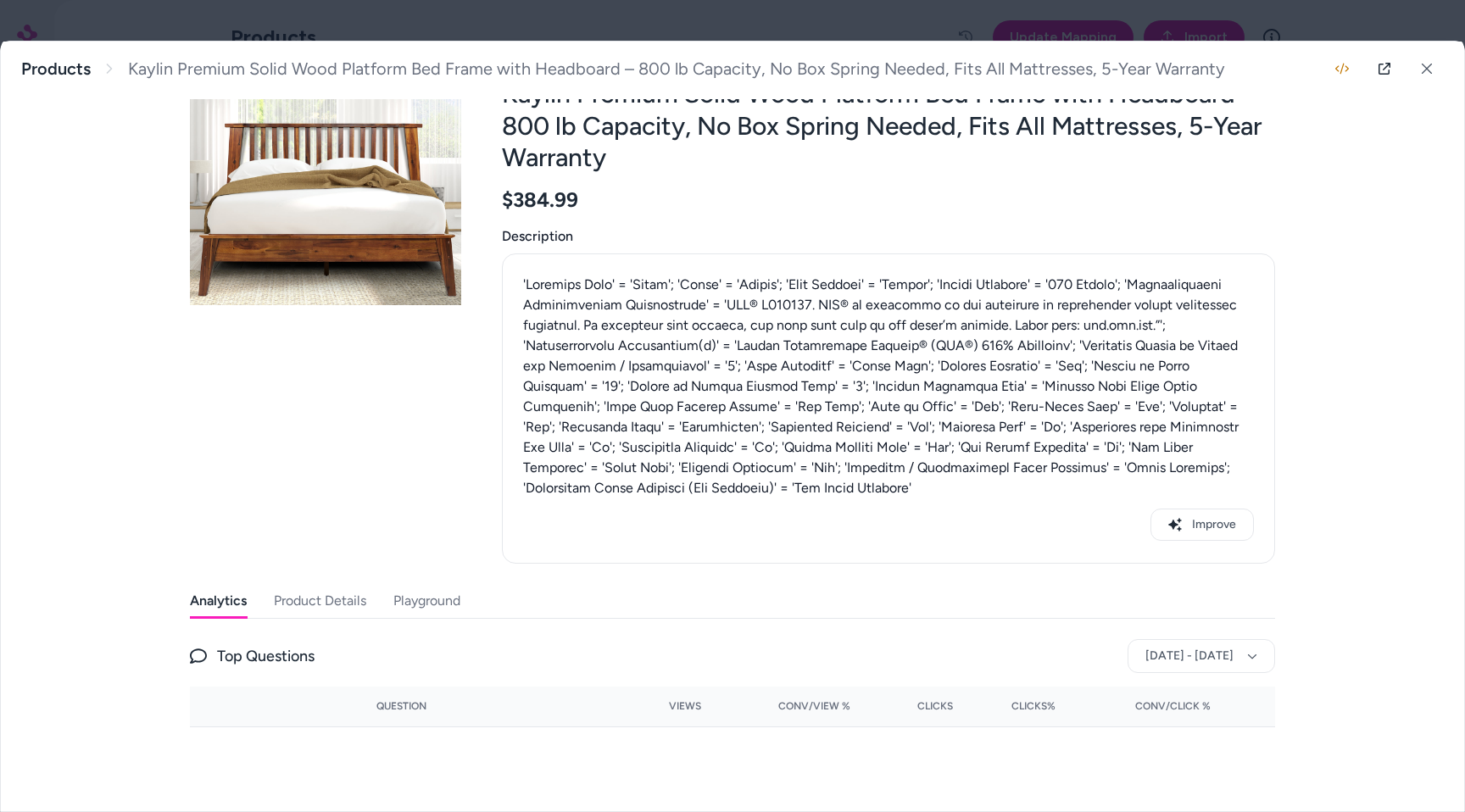
scroll to position [239, 0]
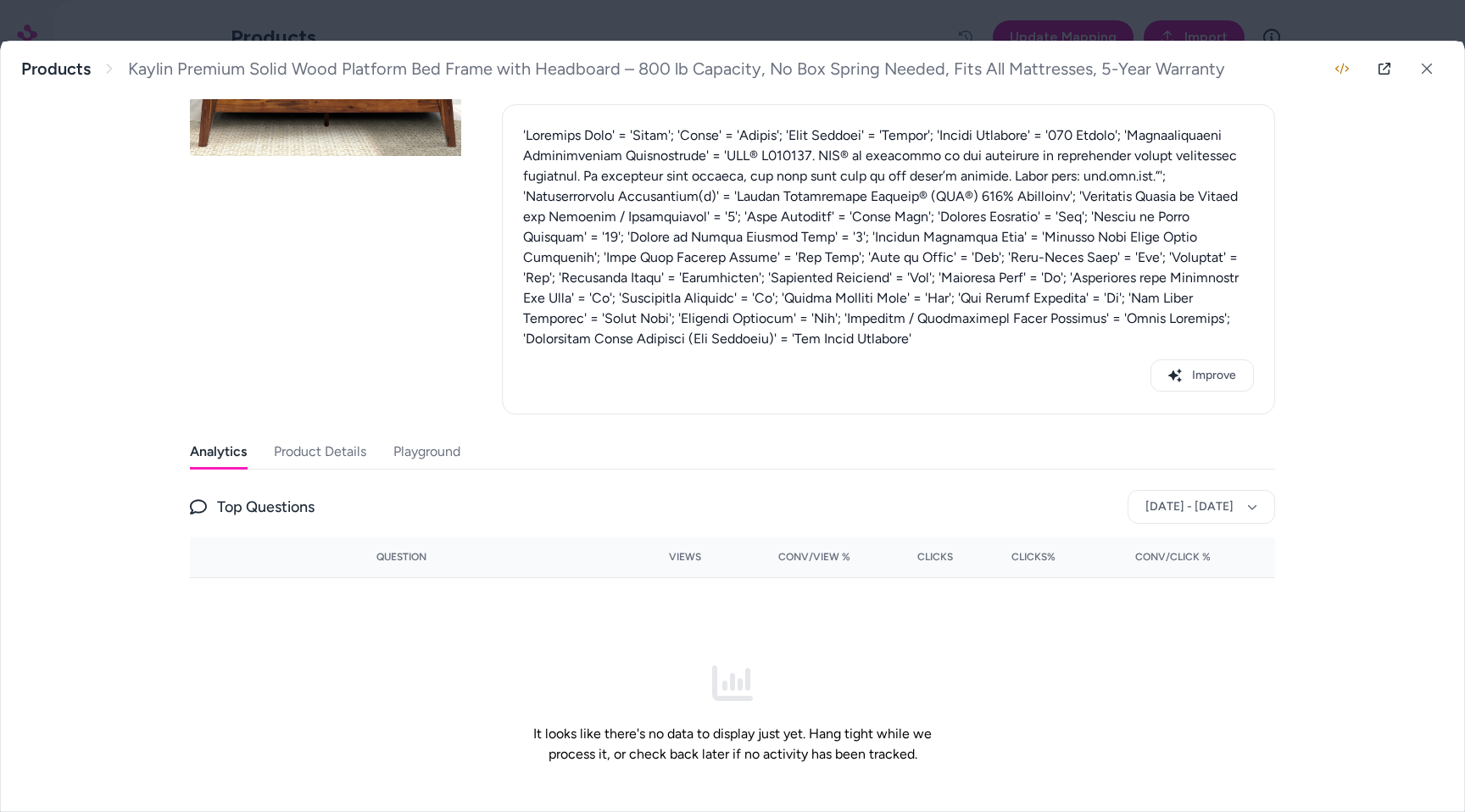
click at [350, 451] on button "Product Details" at bounding box center [320, 452] width 93 height 34
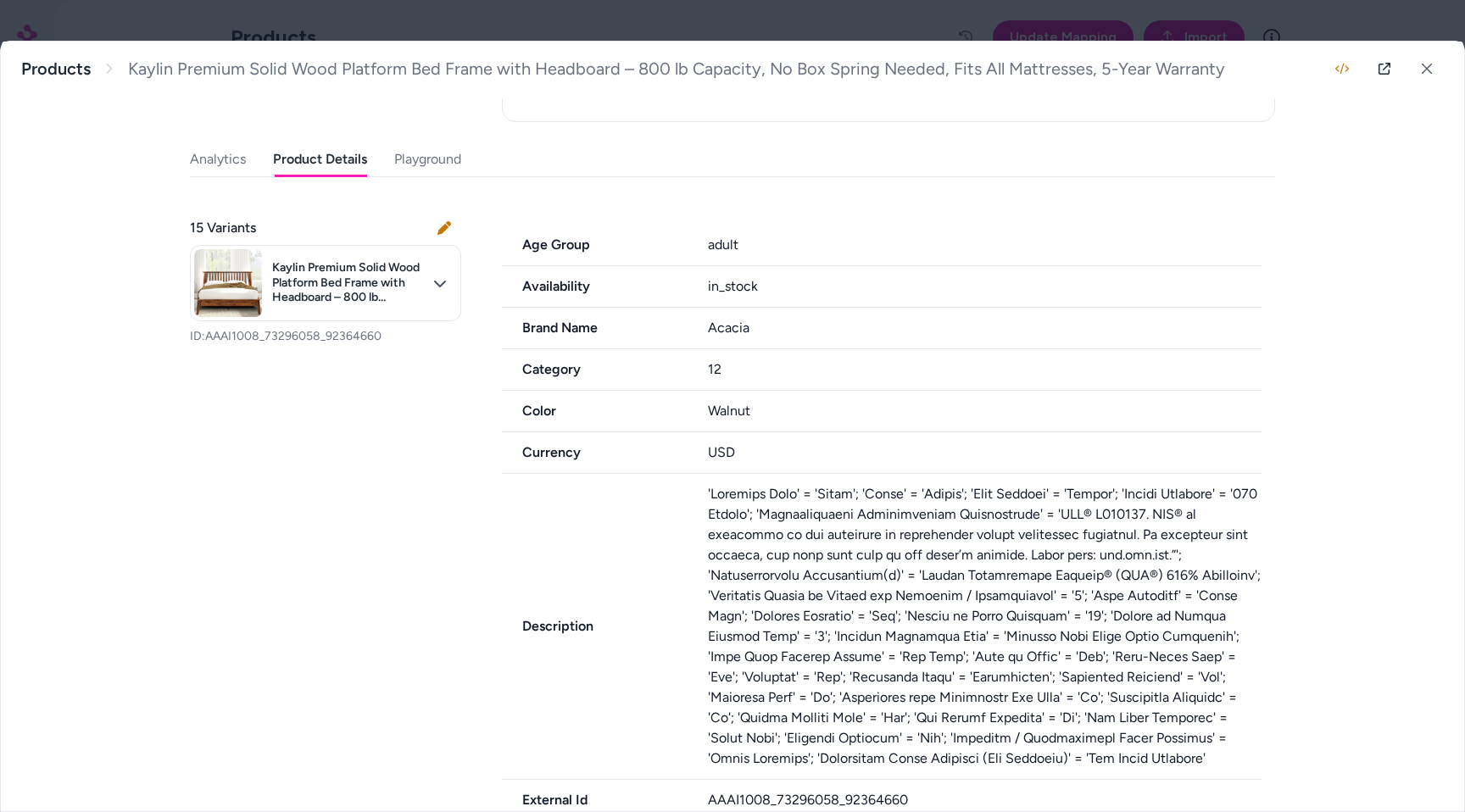
scroll to position [506, 0]
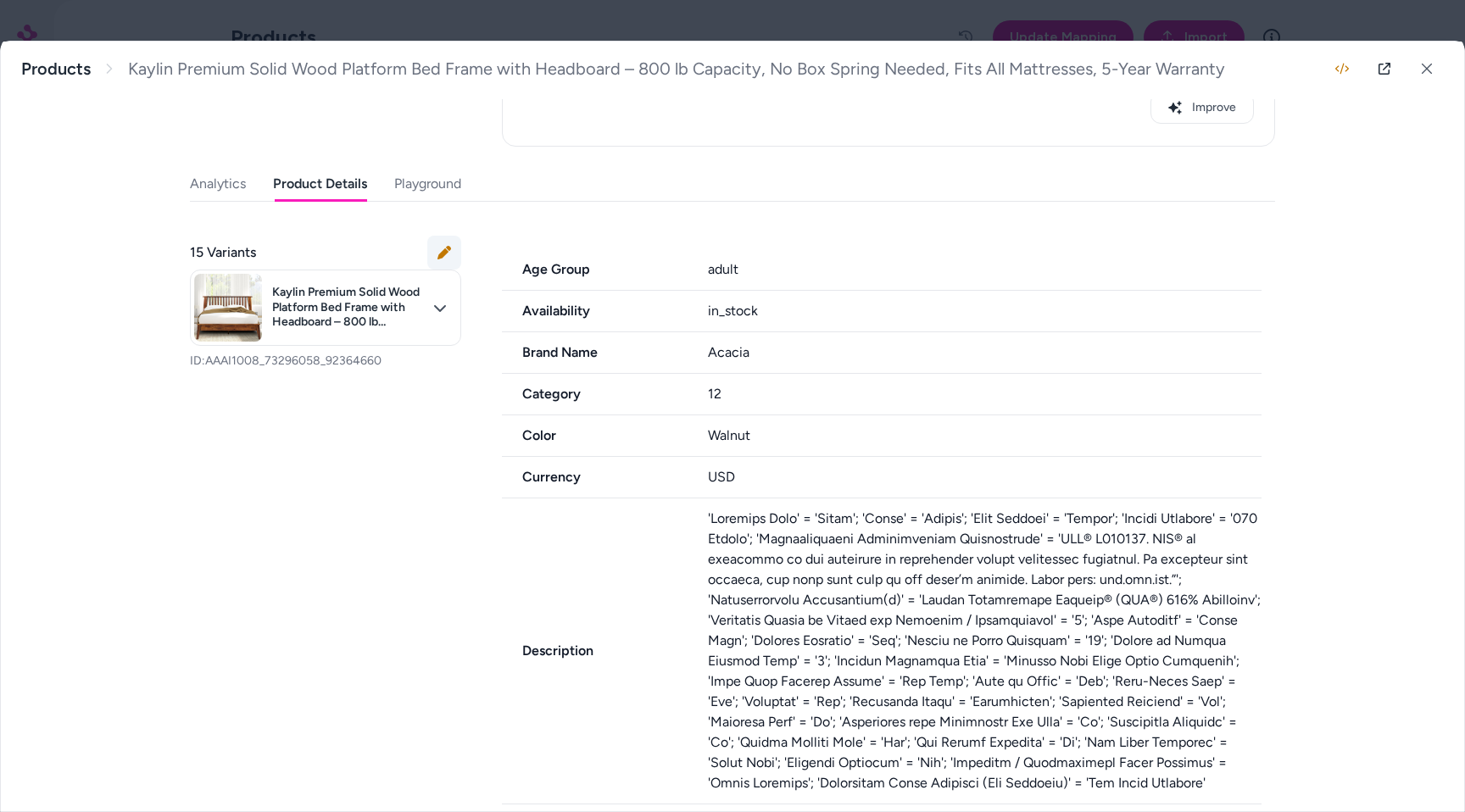
click at [443, 246] on icon at bounding box center [444, 253] width 14 height 14
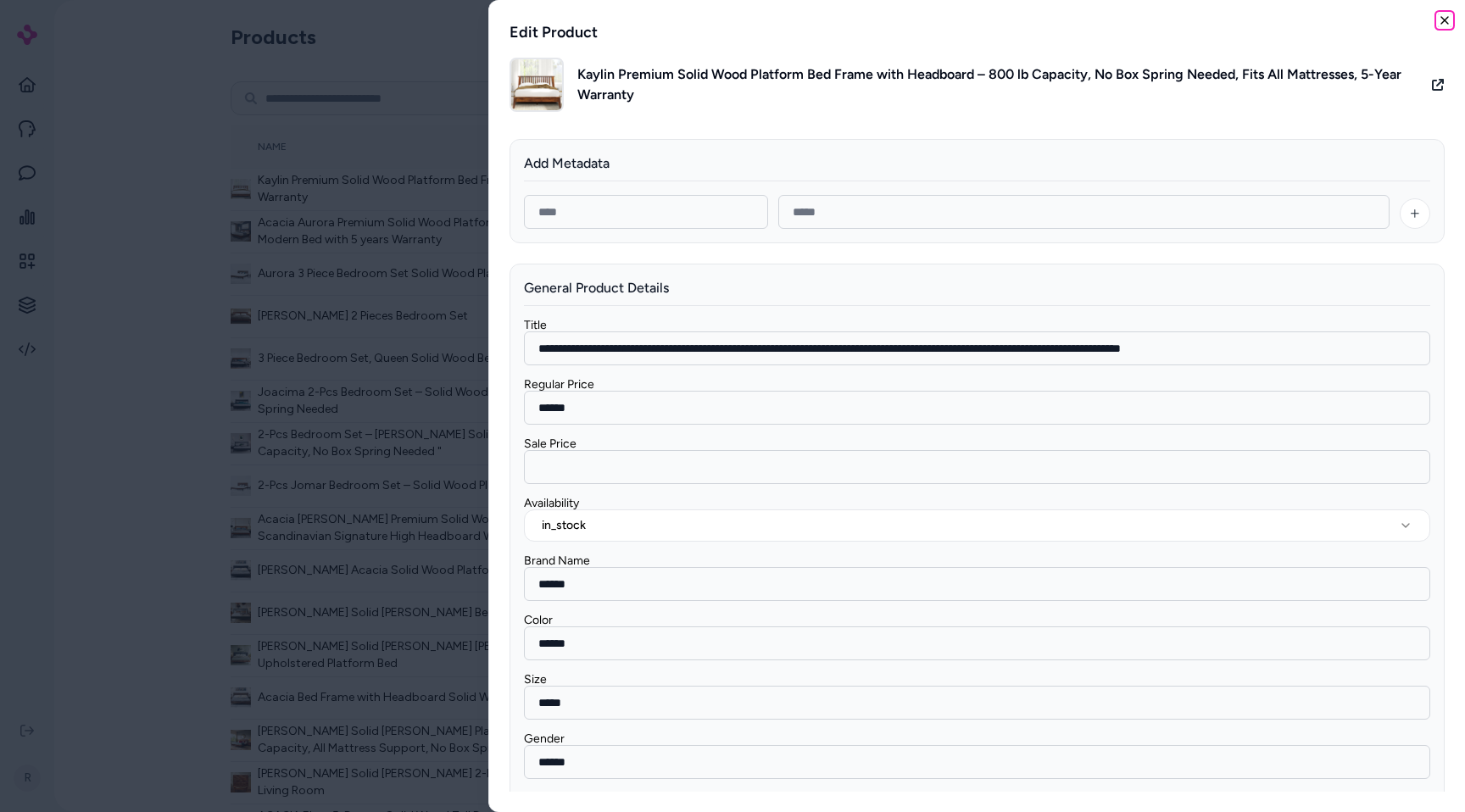
click at [1440, 18] on icon "button" at bounding box center [1445, 21] width 14 height 14
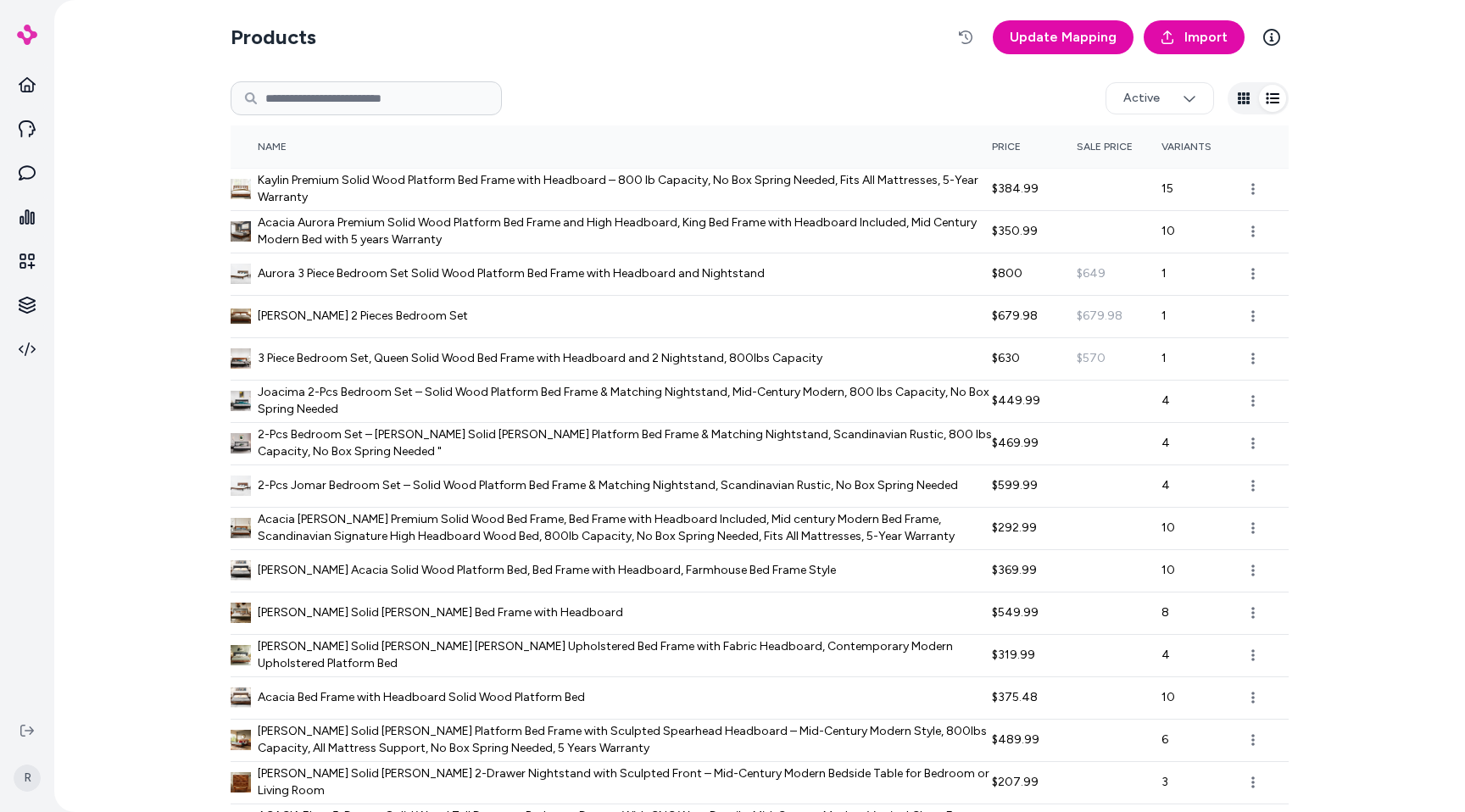
click at [1241, 102] on html "R Products Update Mapping Import Active Name Price Sale Price Variants Kaylin P…" at bounding box center [732, 406] width 1465 height 812
click at [1240, 97] on html "R Products Update Mapping Import Active Name Price Sale Price Variants Kaylin P…" at bounding box center [732, 406] width 1465 height 812
click at [1273, 95] on html "R Products Update Mapping Import Active Name Price Sale Price Variants Kaylin P…" at bounding box center [732, 406] width 1465 height 812
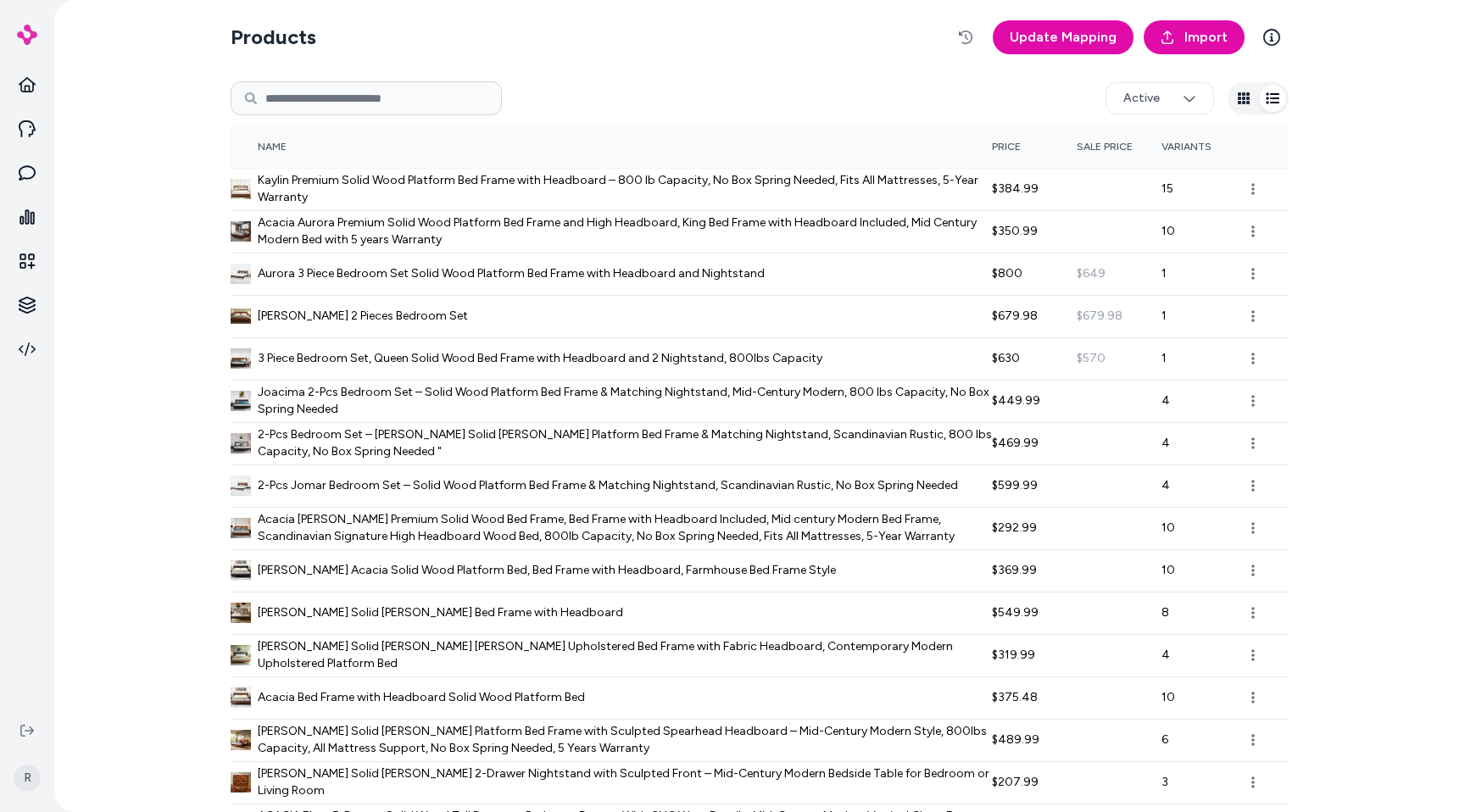
click at [1170, 118] on html "R Products Update Mapping Import Active Name Price Sale Price Variants Kaylin P…" at bounding box center [732, 406] width 1465 height 812
click at [823, 184] on html "R Products Update Mapping Import Active Name Price Sale Price Variants Kaylin P…" at bounding box center [732, 406] width 1465 height 812
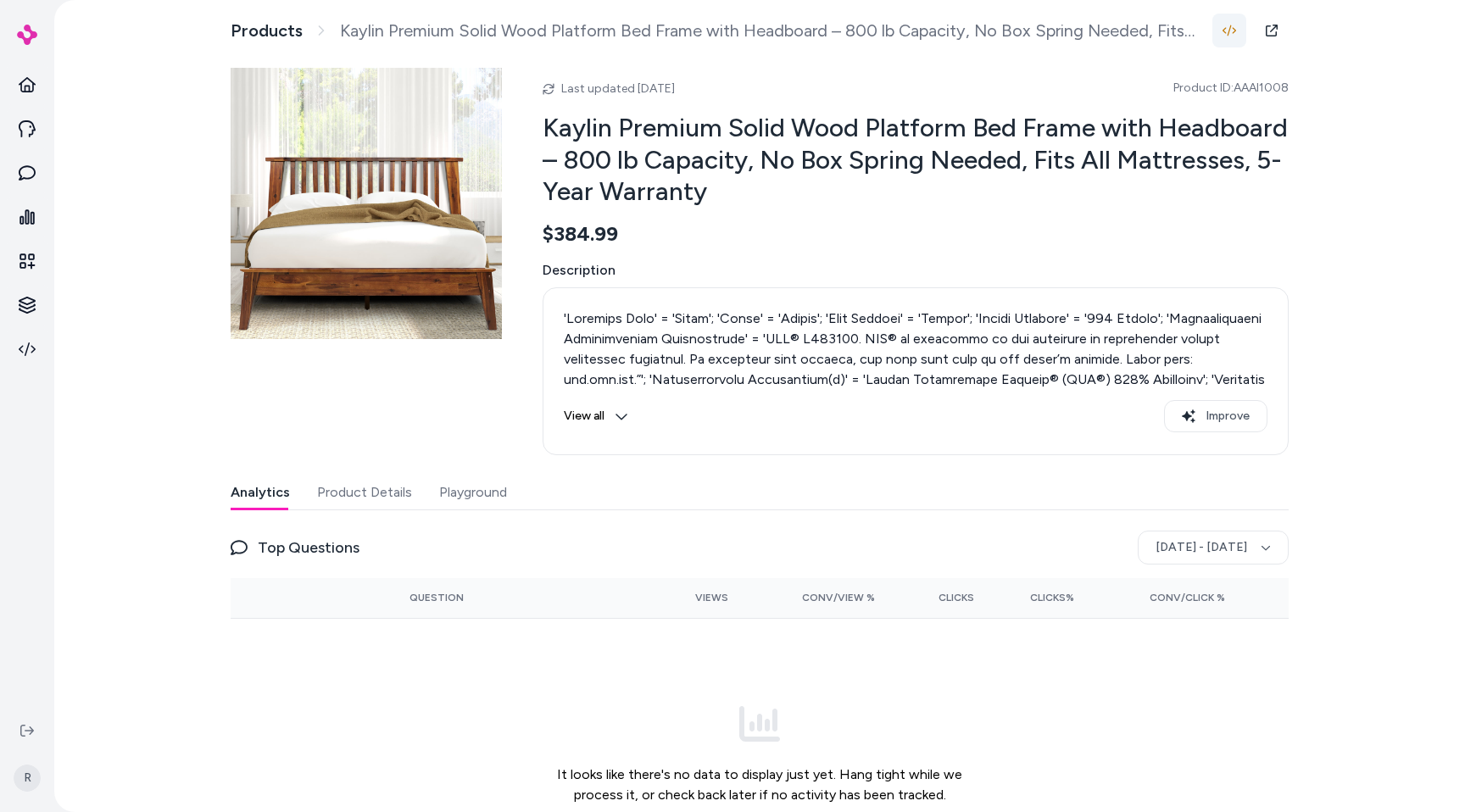
click at [1235, 32] on icon "button" at bounding box center [1230, 31] width 14 height 14
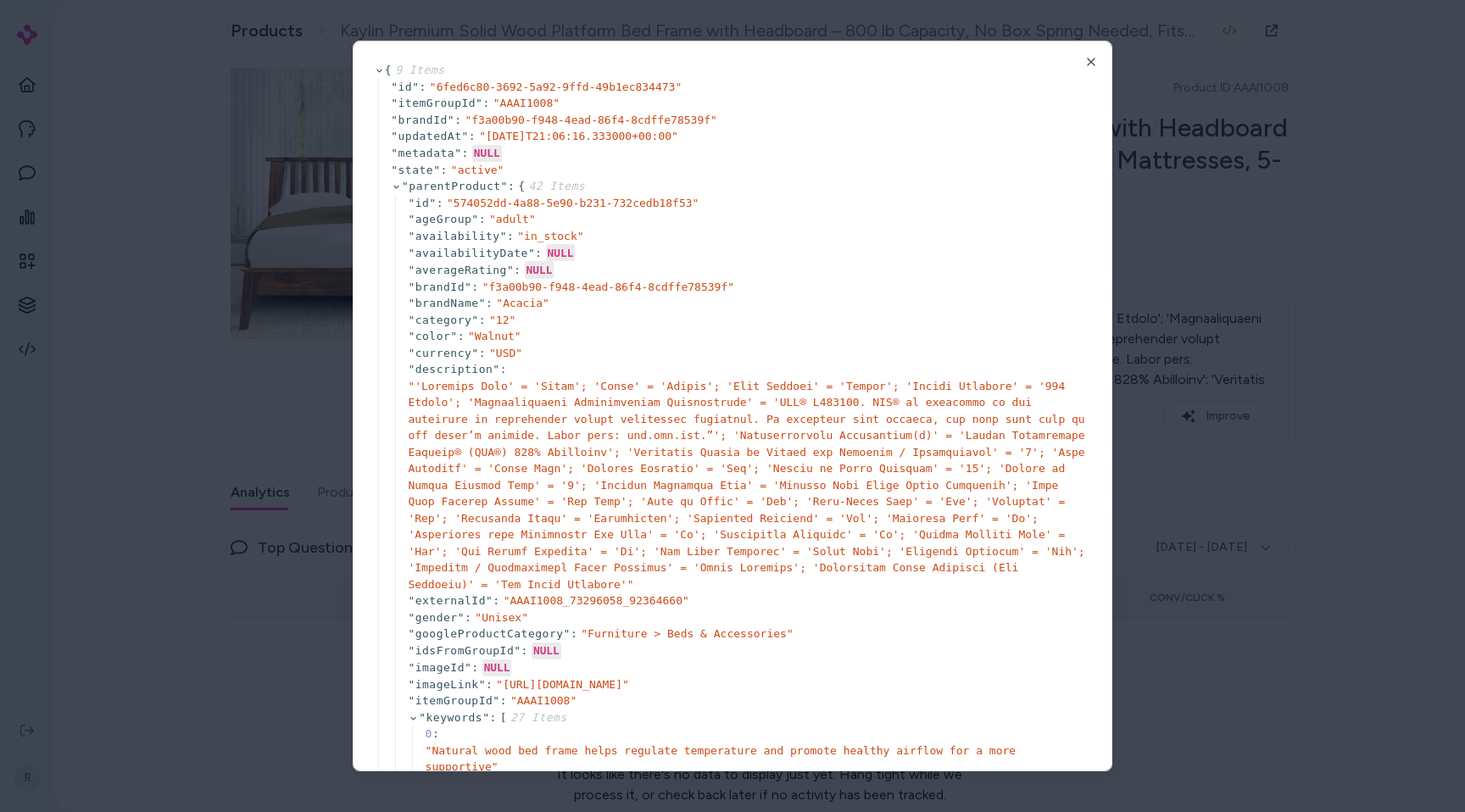
click at [1226, 54] on div at bounding box center [732, 406] width 1465 height 812
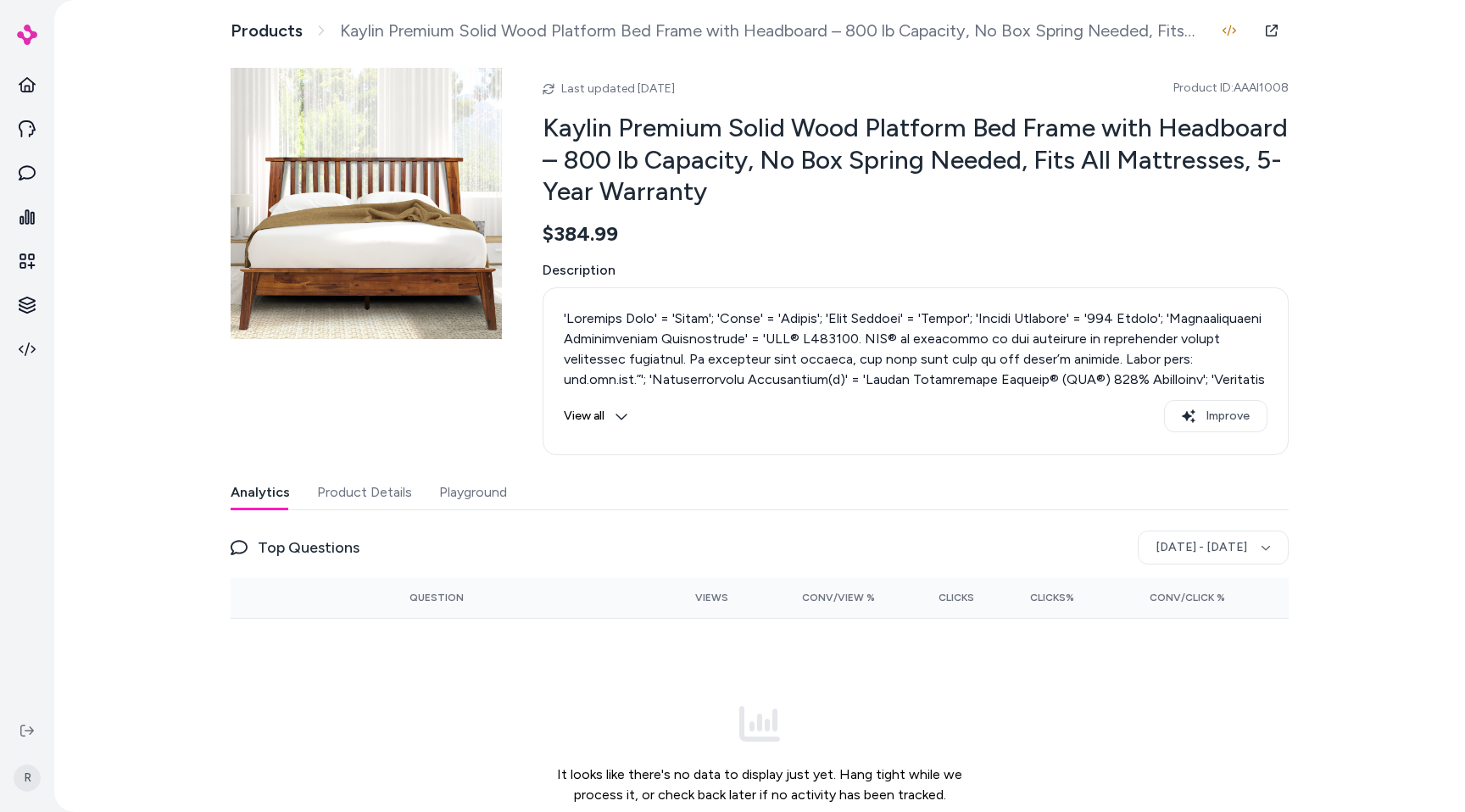
click at [1373, 111] on div "Products Kaylin Premium Solid Wood Platform Bed Frame with Headboard – 800 lb C…" at bounding box center [760, 406] width 1411 height 812
click at [599, 72] on div "Last updated Aug 24, 2025 Product ID: AAAI1008 Kaylin Premium Solid Wood Platfo…" at bounding box center [916, 261] width 746 height 387
click at [340, 501] on button "Product Details" at bounding box center [365, 492] width 95 height 34
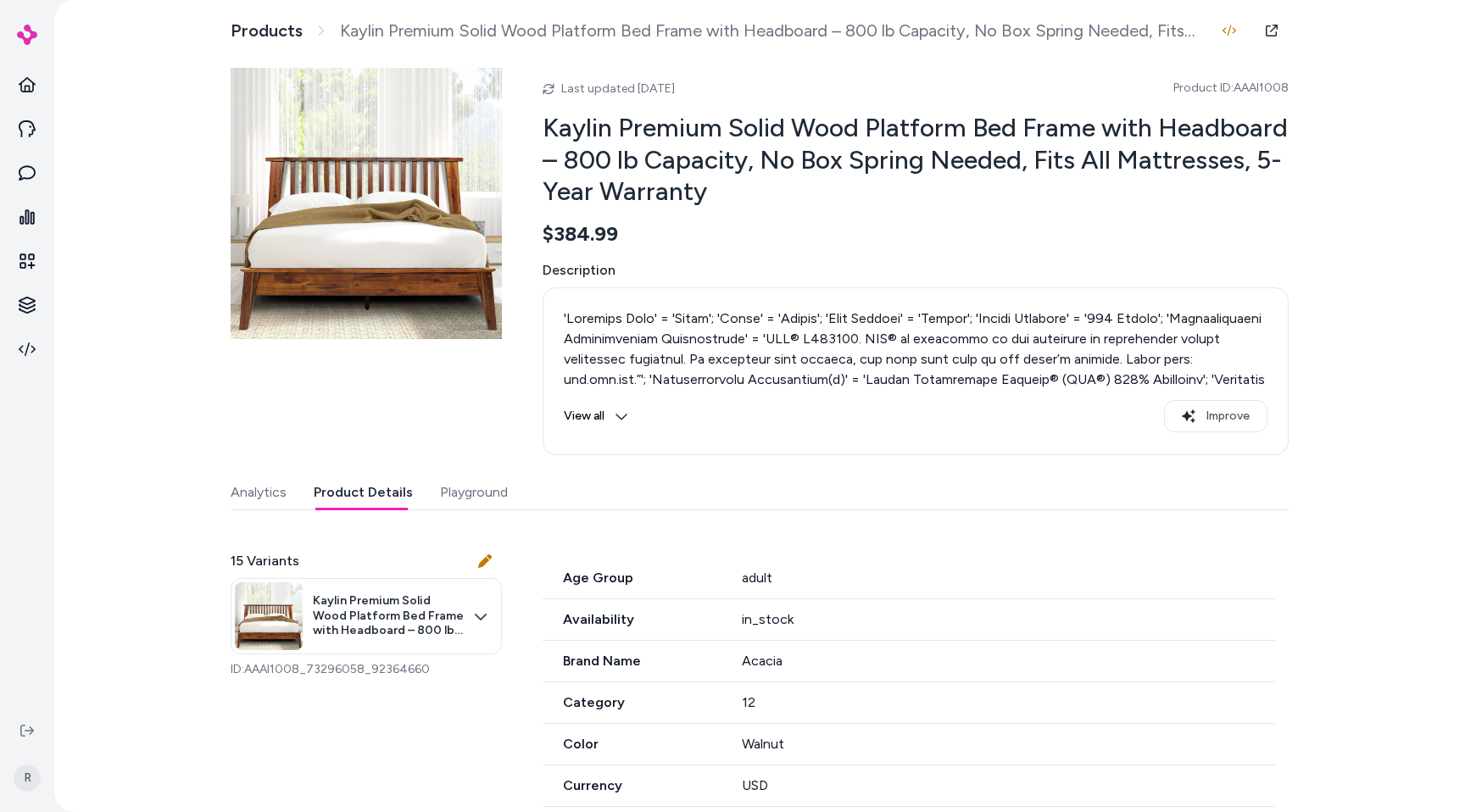
click at [469, 291] on img at bounding box center [366, 204] width 271 height 271
click at [594, 419] on button "View all" at bounding box center [596, 416] width 65 height 32
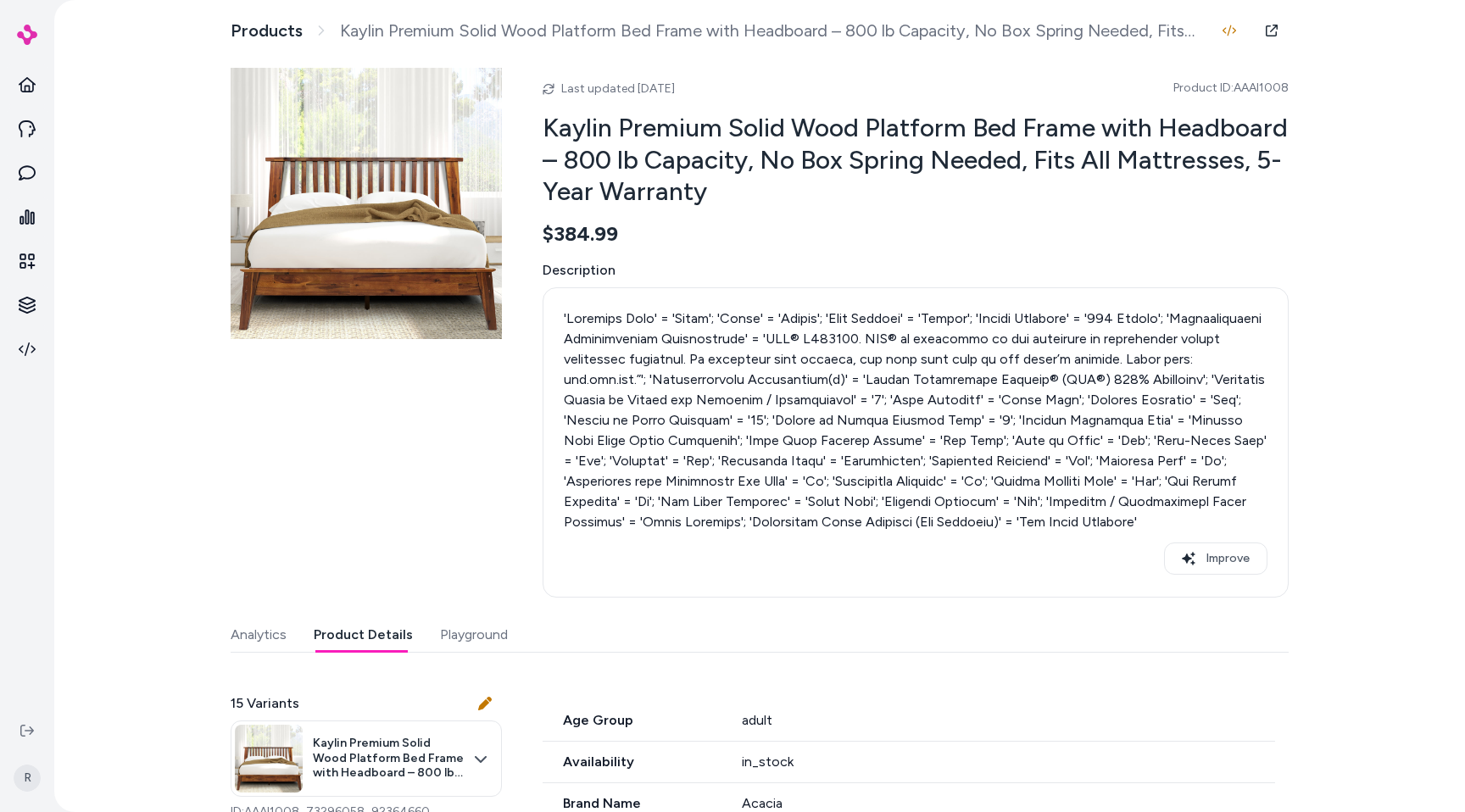
click at [524, 402] on div "Last updated Aug 24, 2025 Product ID: AAAI1008 Kaylin Premium Solid Wood Platfo…" at bounding box center [760, 333] width 1058 height 530
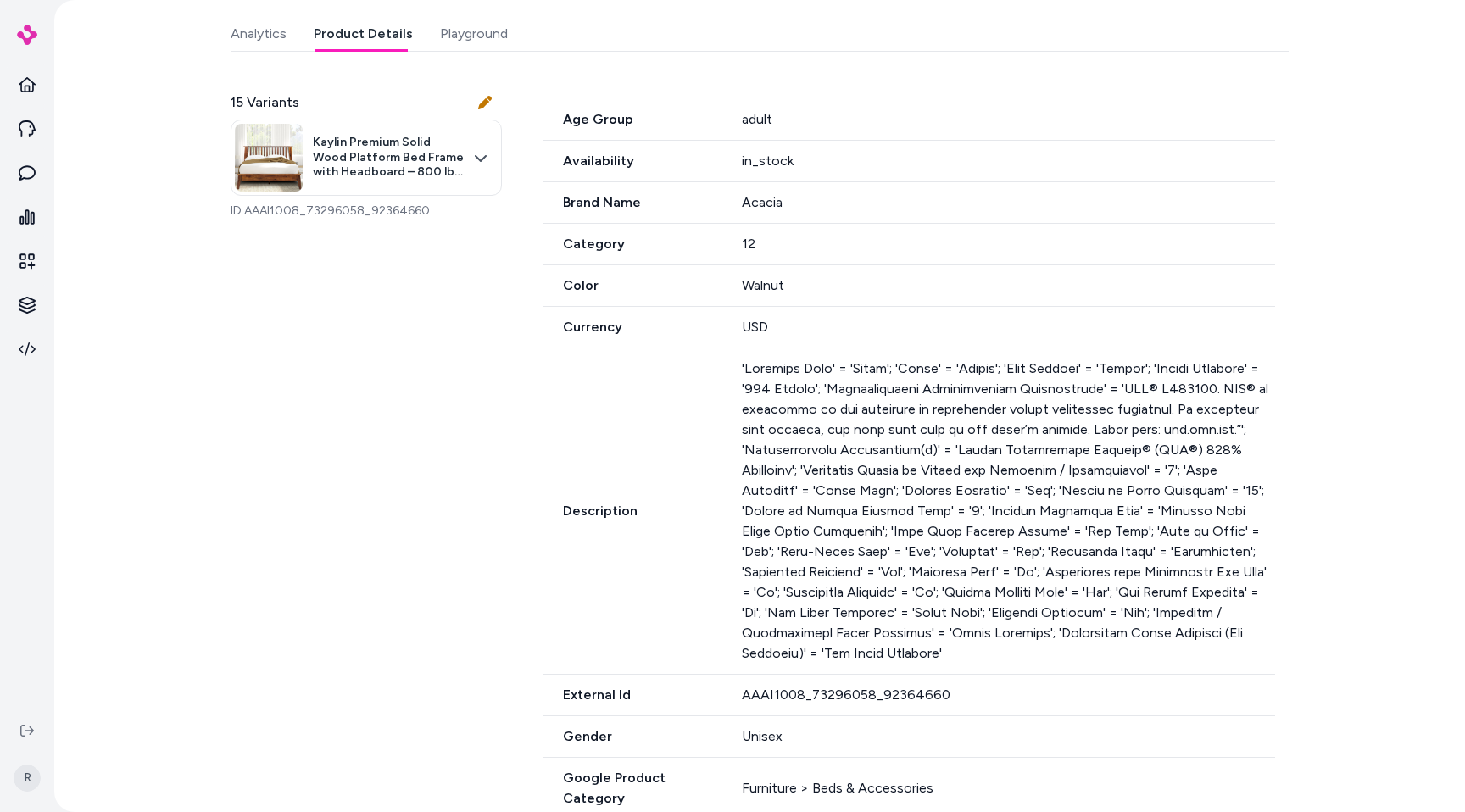
scroll to position [606, 0]
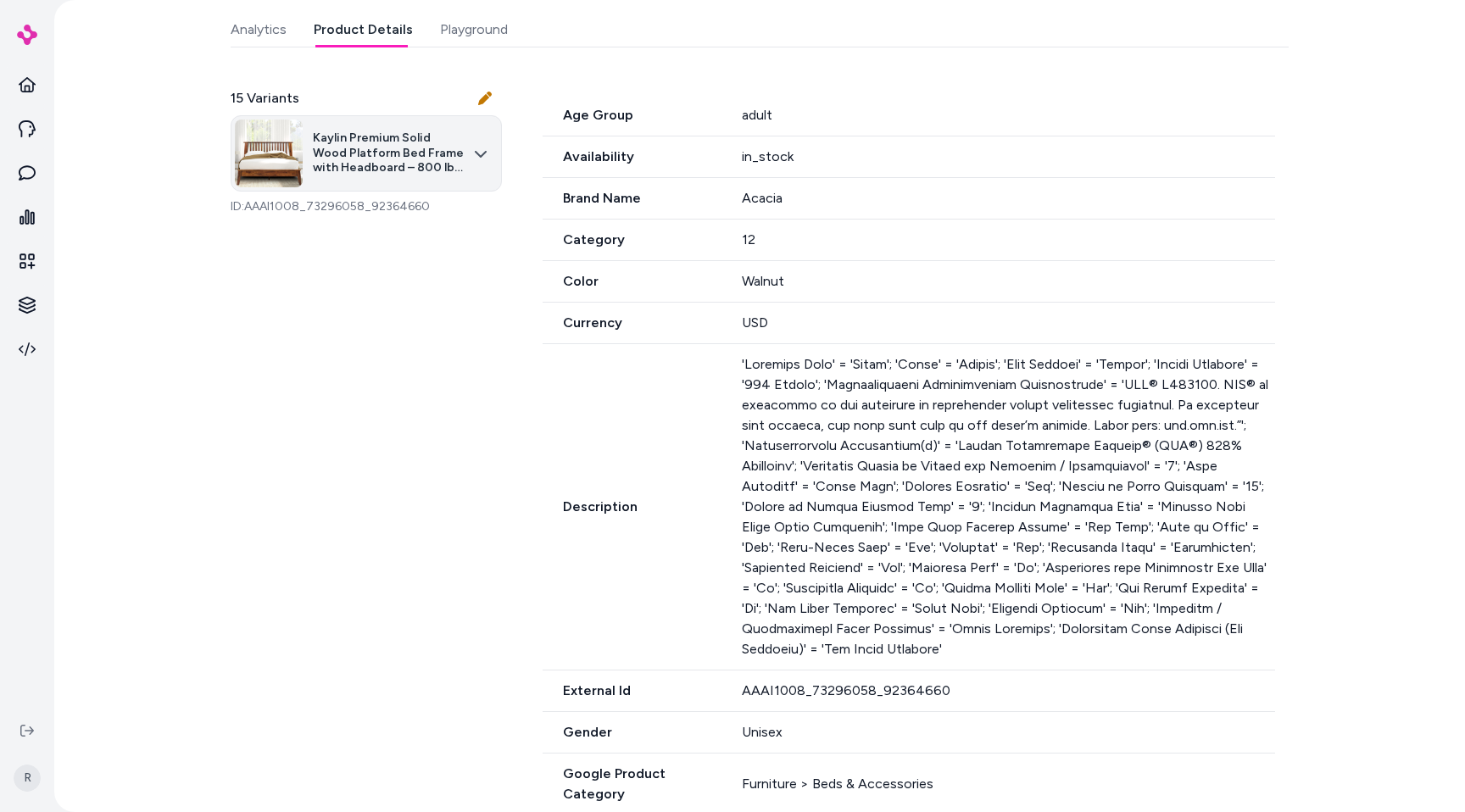
click at [486, 156] on html "R Products Kaylin Premium Solid Wood Platform Bed Frame with Headboard – 800 lb…" at bounding box center [732, 406] width 1465 height 812
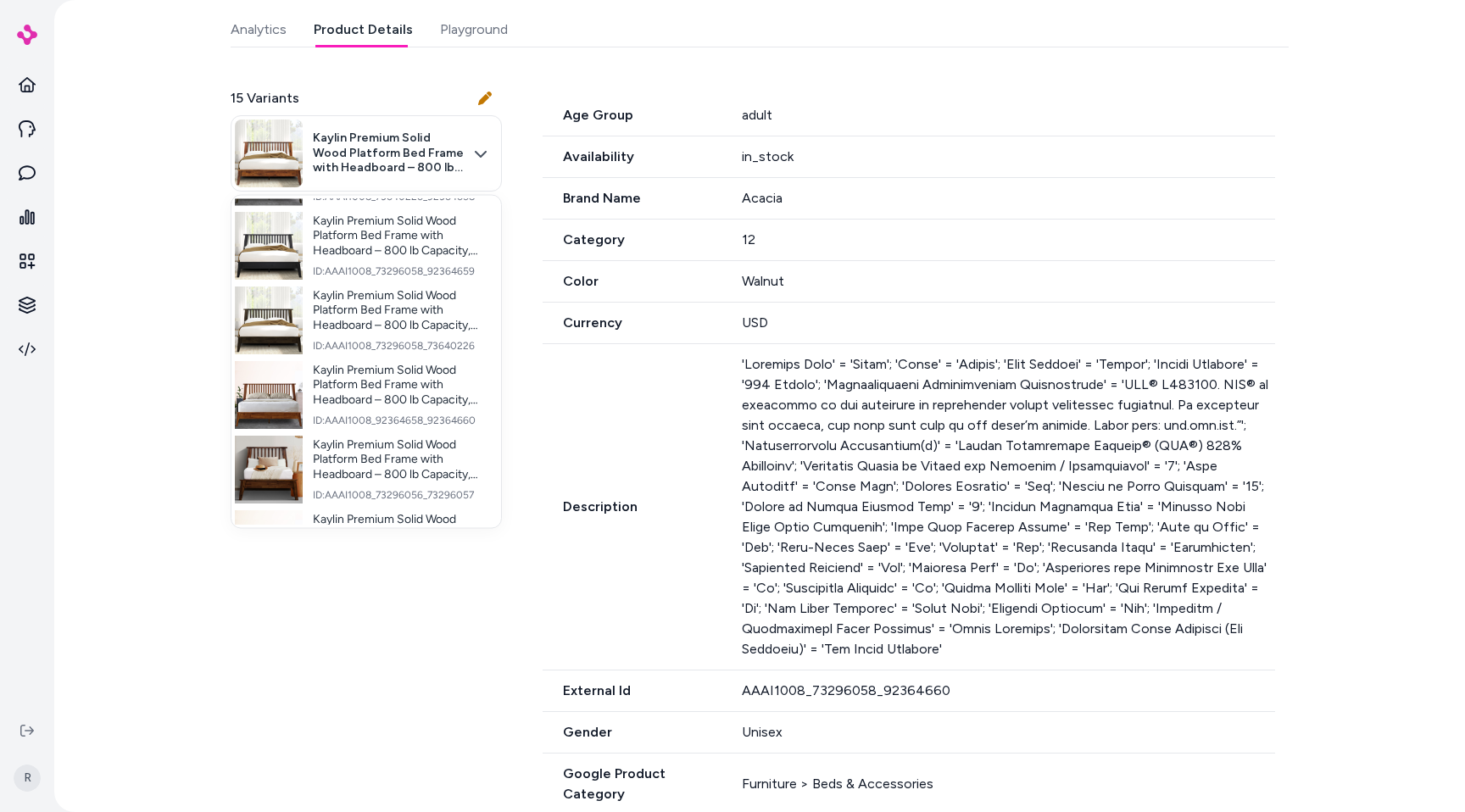
scroll to position [794, 0]
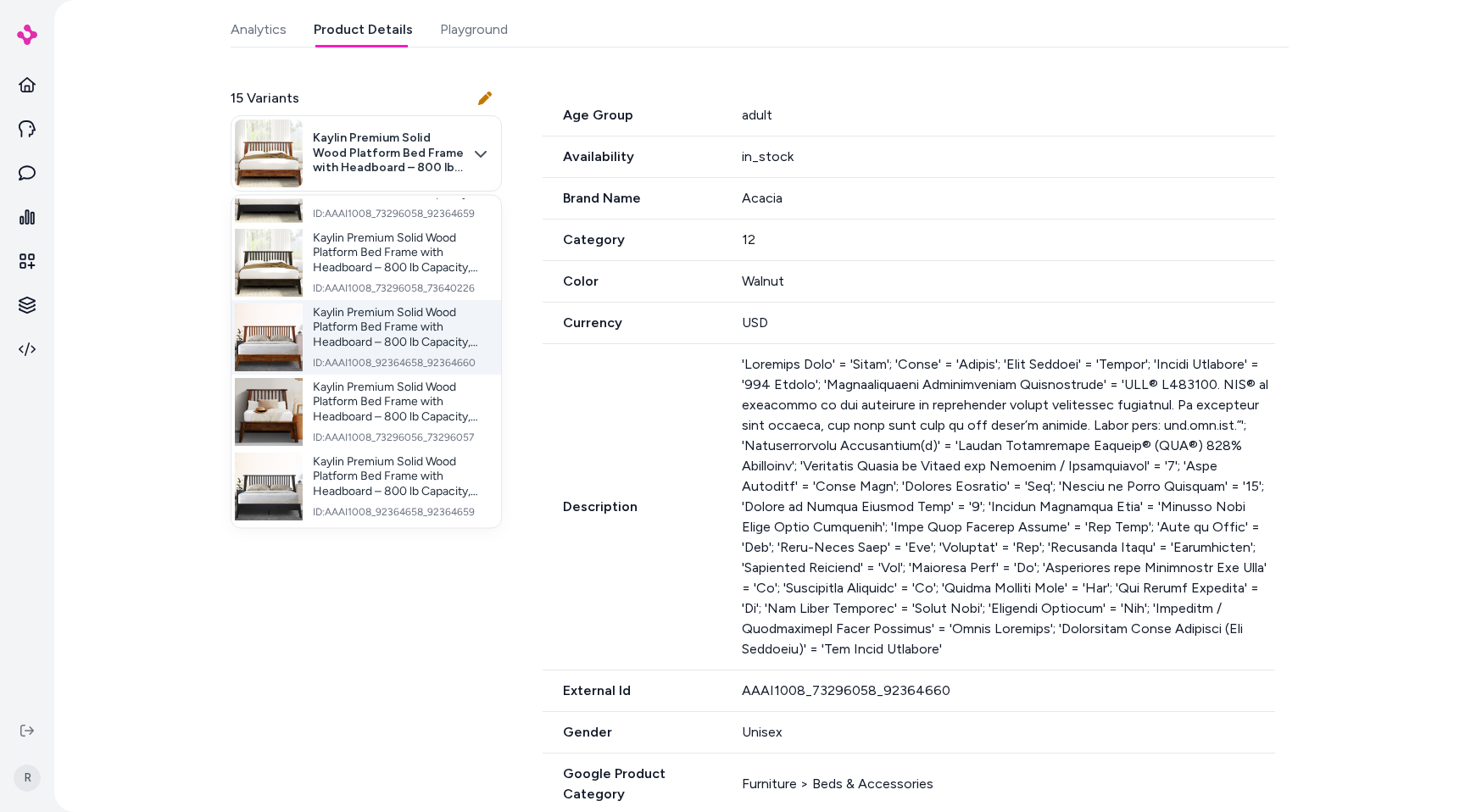
click at [419, 327] on span "Kaylin Premium Solid Wood Platform Bed Frame with Headboard – 800 lb Capacity, …" at bounding box center [400, 327] width 175 height 45
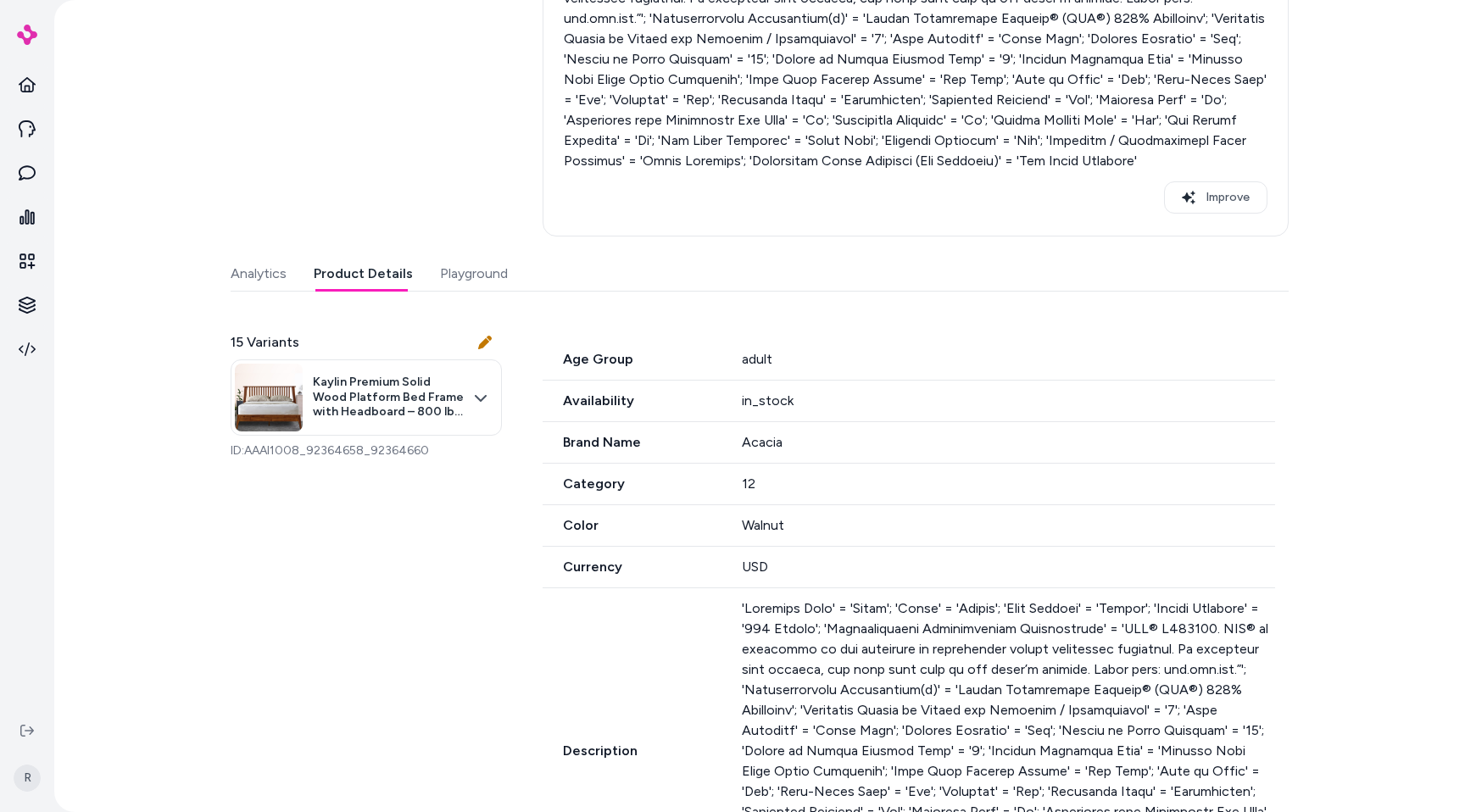
scroll to position [177, 0]
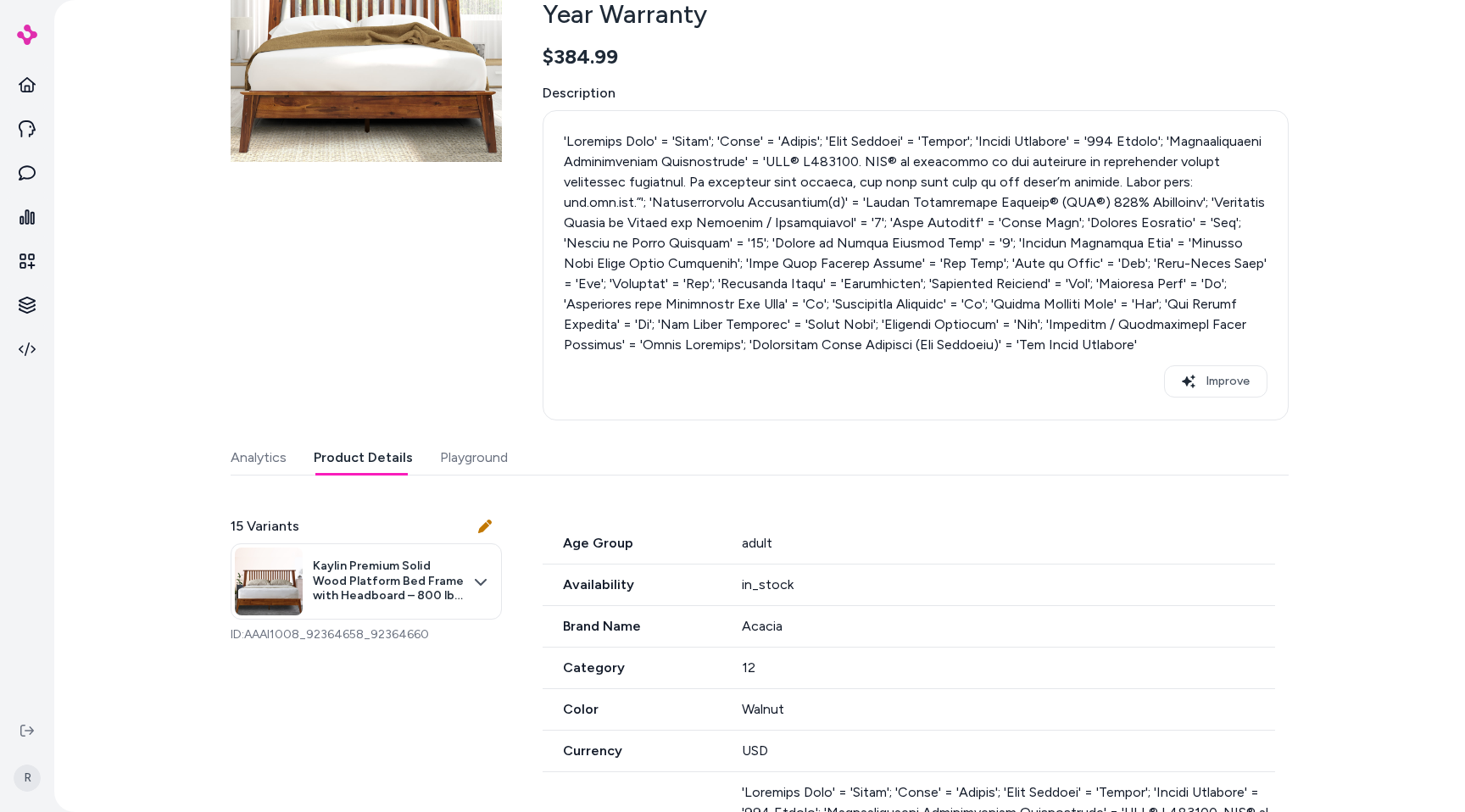
click at [574, 460] on div "Analytics Product Details Playground" at bounding box center [760, 458] width 1058 height 35
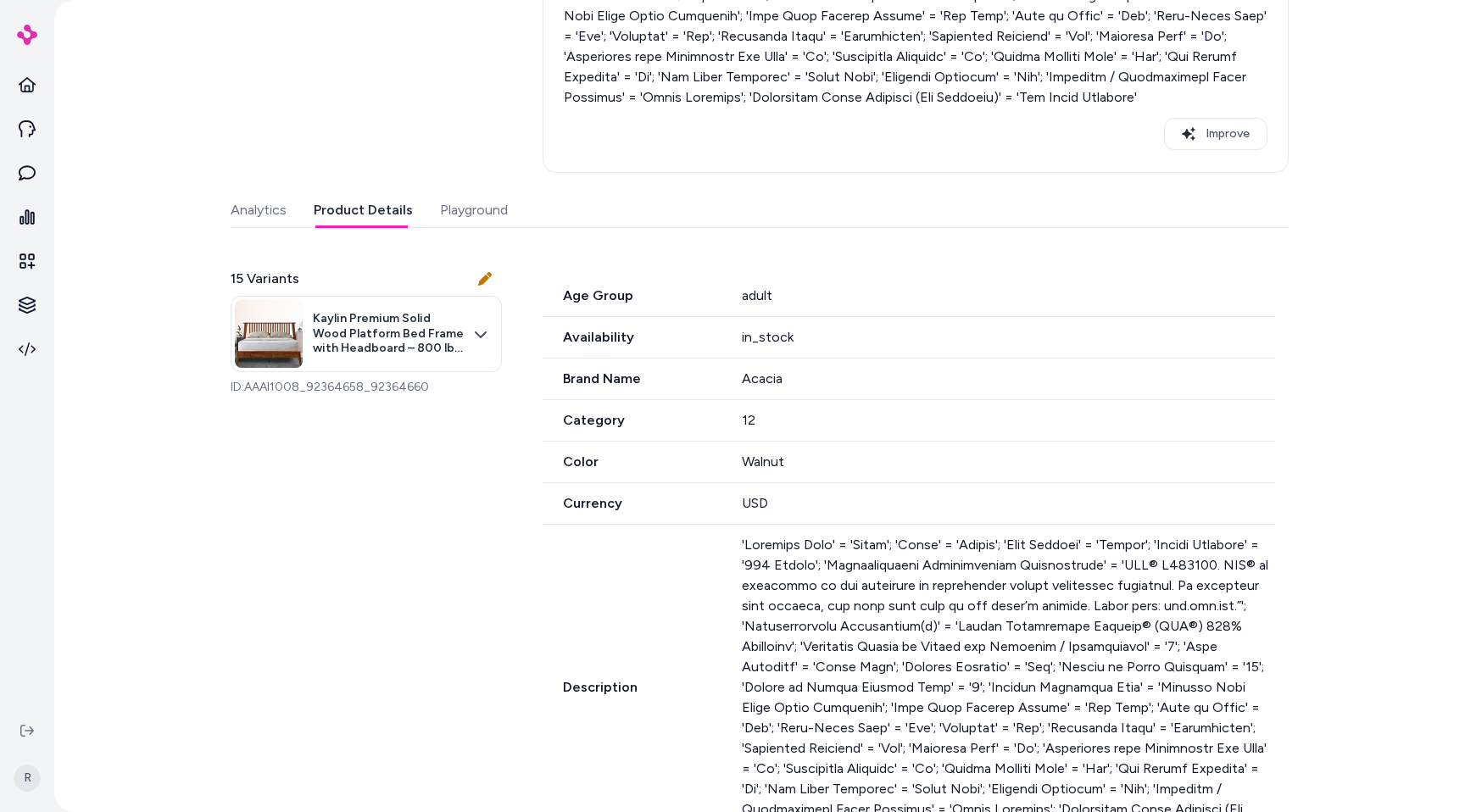
scroll to position [429, 0]
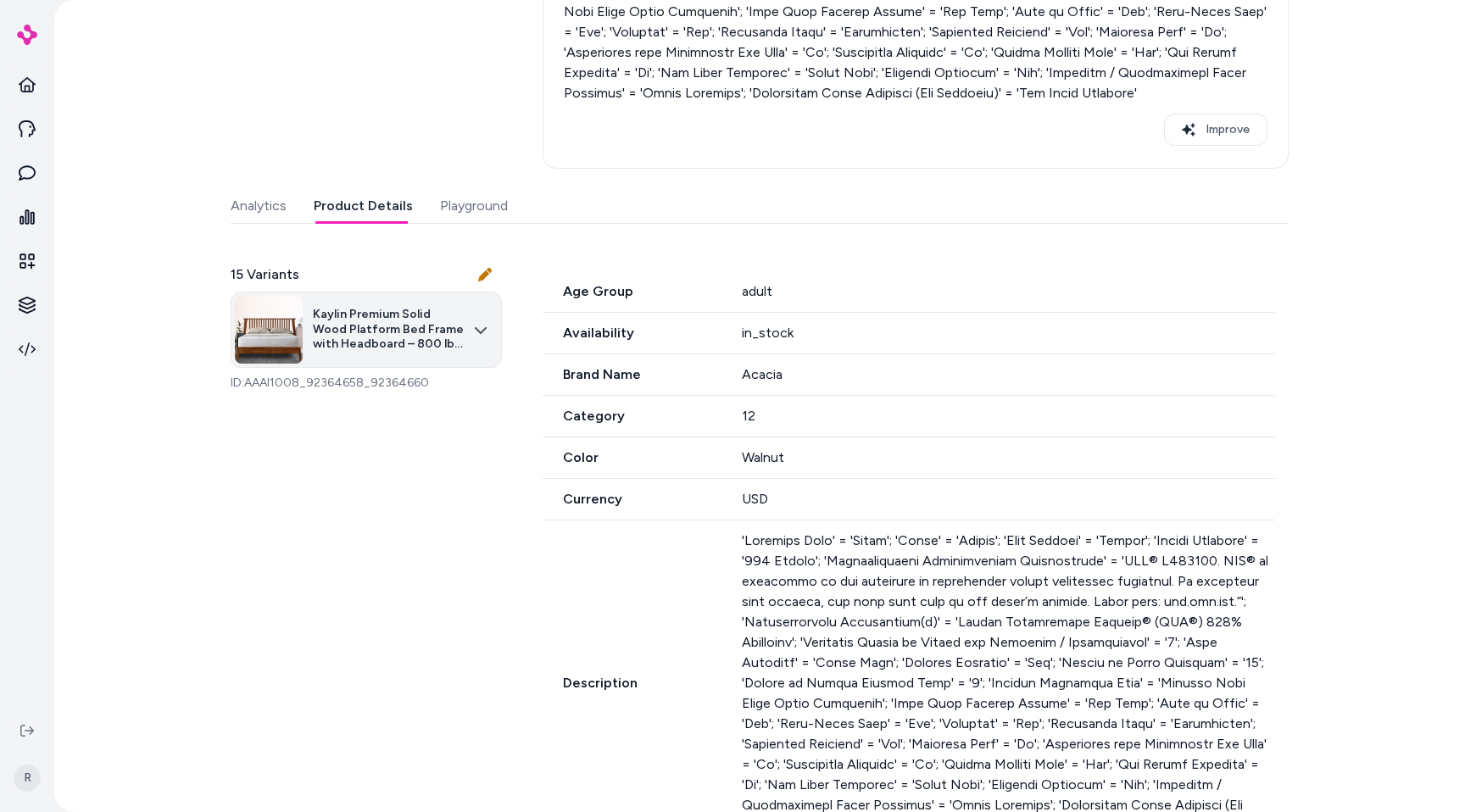
click at [488, 334] on html "R Products Kaylin Premium Solid Wood Platform Bed Frame with Headboard – 800 lb…" at bounding box center [732, 406] width 1465 height 812
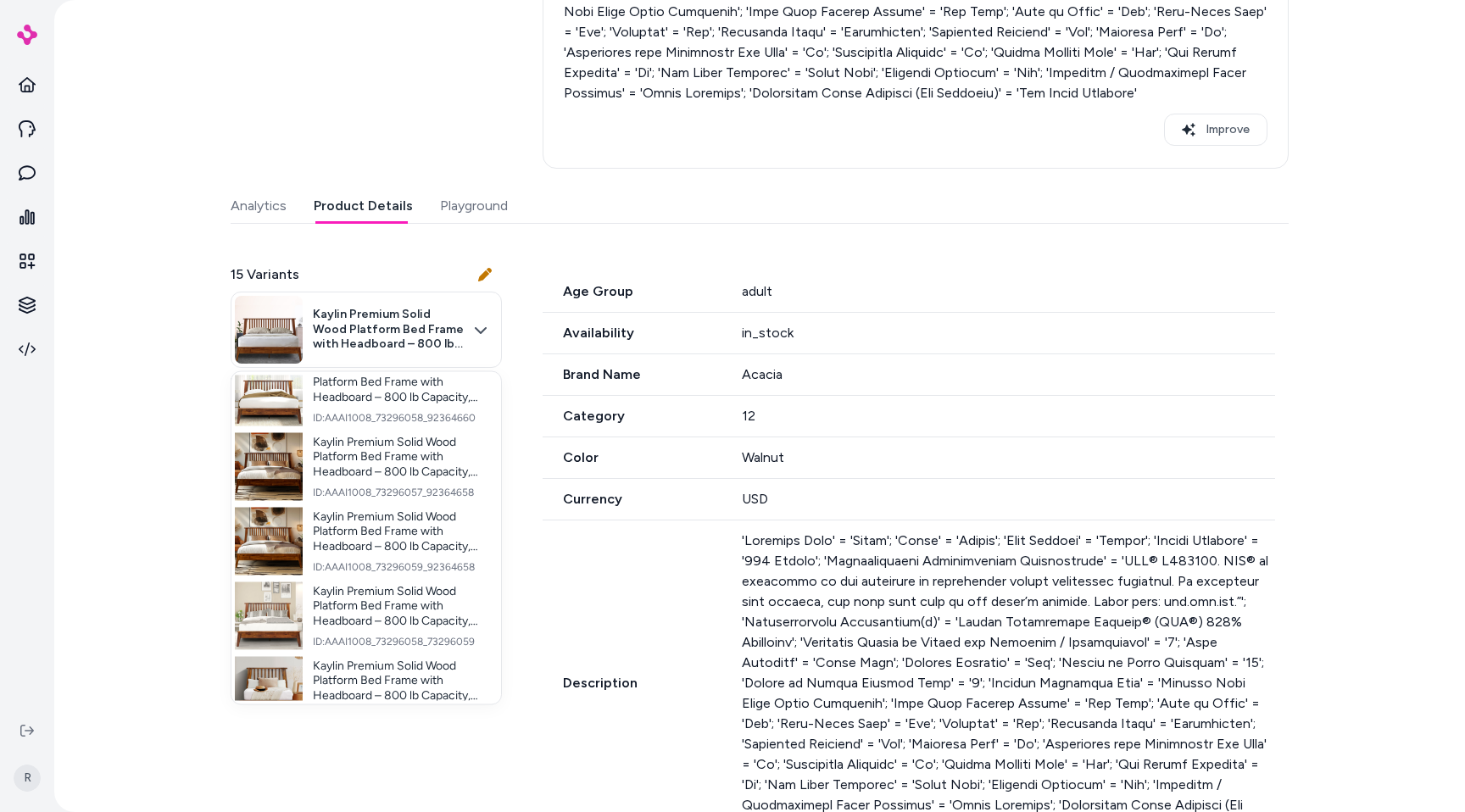
scroll to position [0, 0]
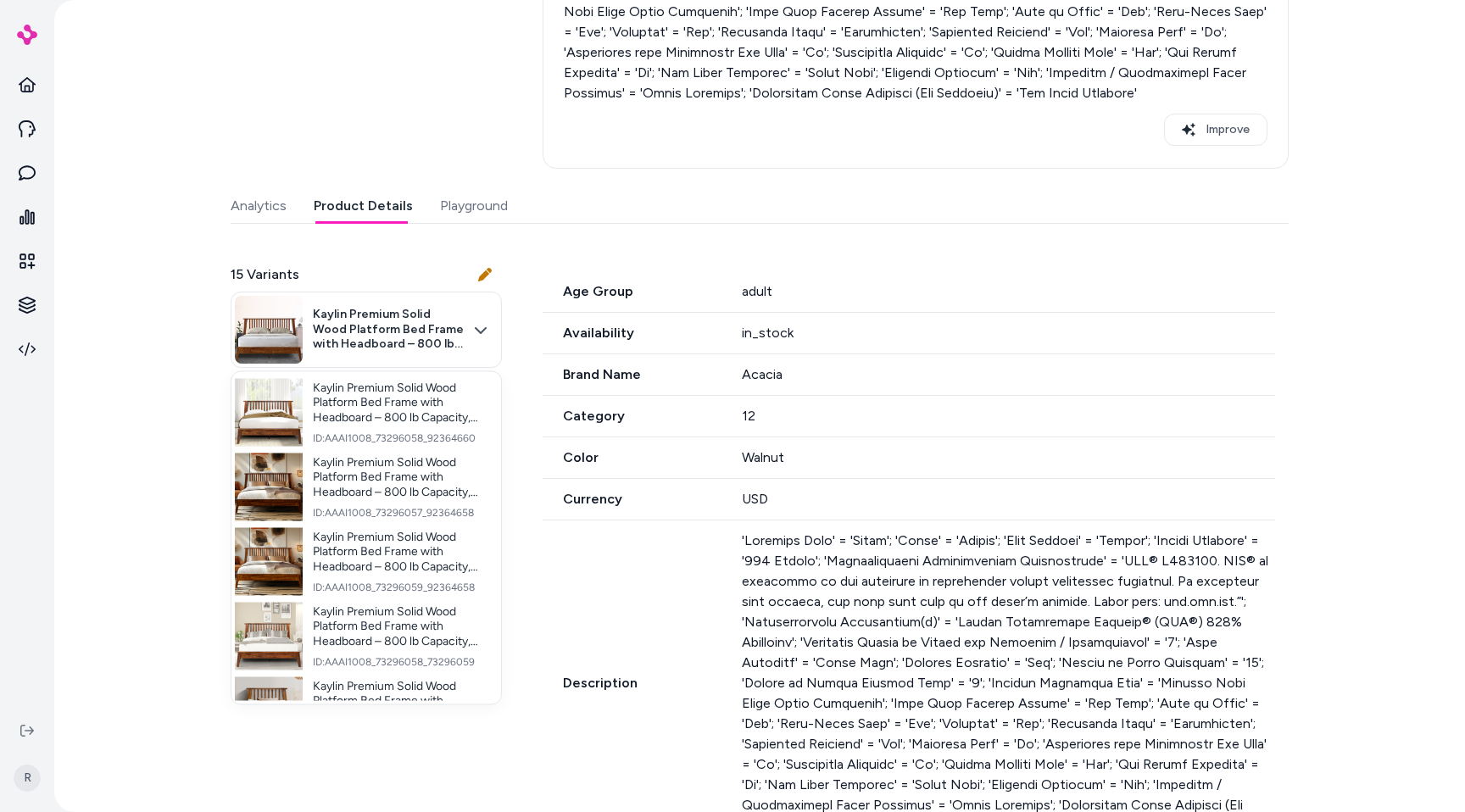
click at [524, 400] on html "R Products Kaylin Premium Solid Wood Platform Bed Frame with Headboard – 800 lb…" at bounding box center [732, 406] width 1465 height 812
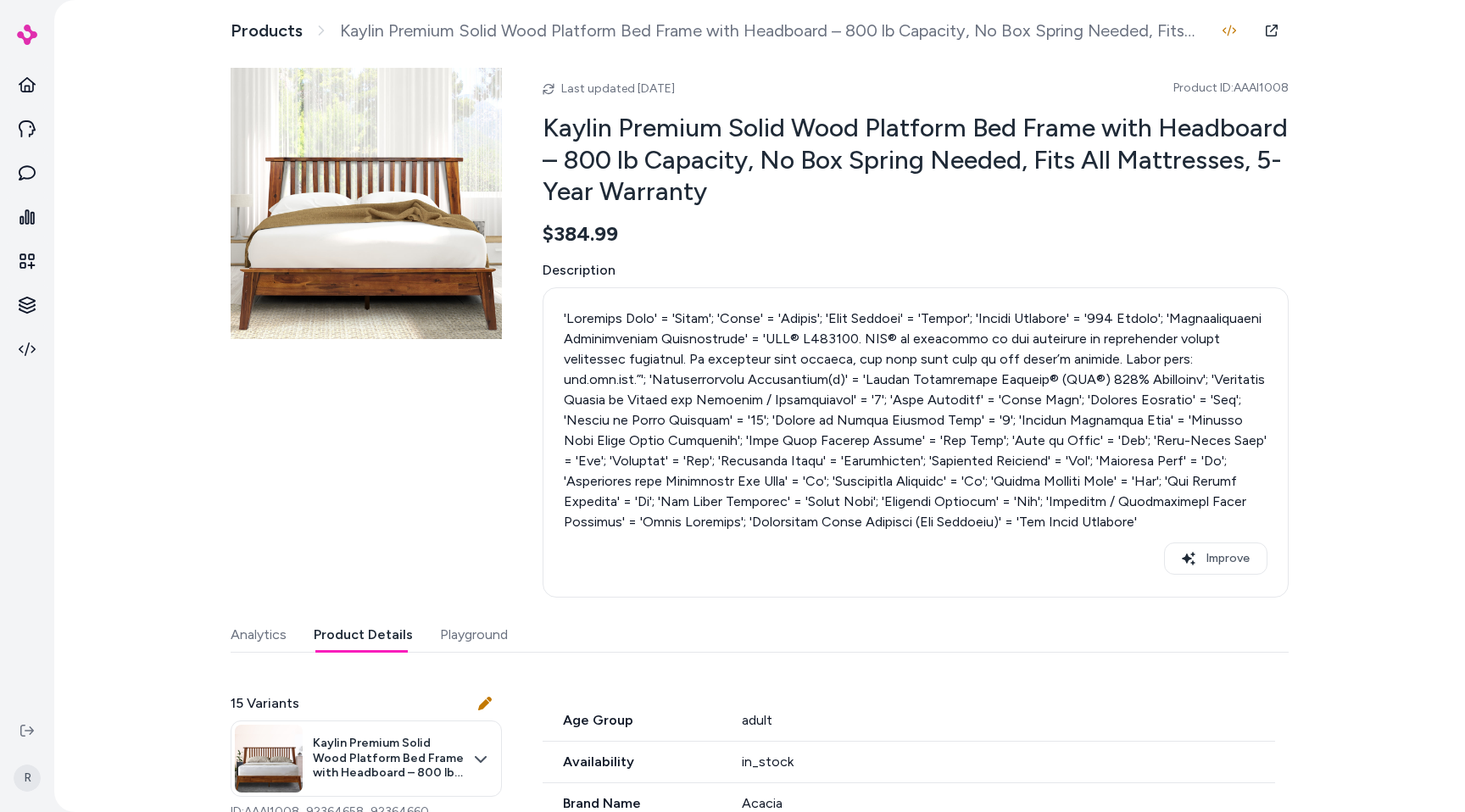
click at [263, 37] on html "R Products Kaylin Premium Solid Wood Platform Bed Frame with Headboard – 800 lb…" at bounding box center [732, 406] width 1465 height 812
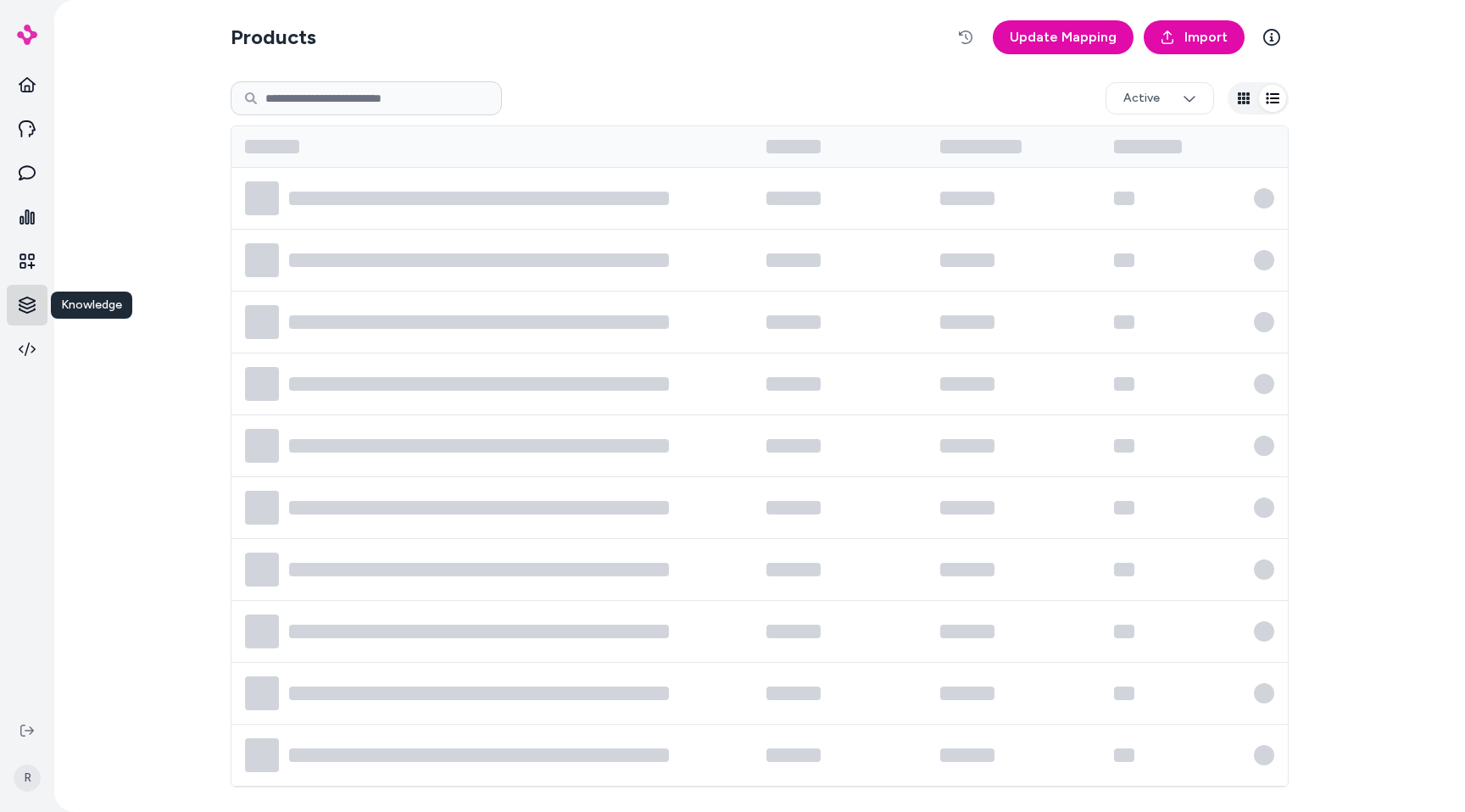
click at [14, 307] on html "Knowledge Knowledge R Products Update Mapping Import Active" at bounding box center [732, 406] width 1465 height 812
click at [123, 306] on link "Products" at bounding box center [118, 304] width 123 height 31
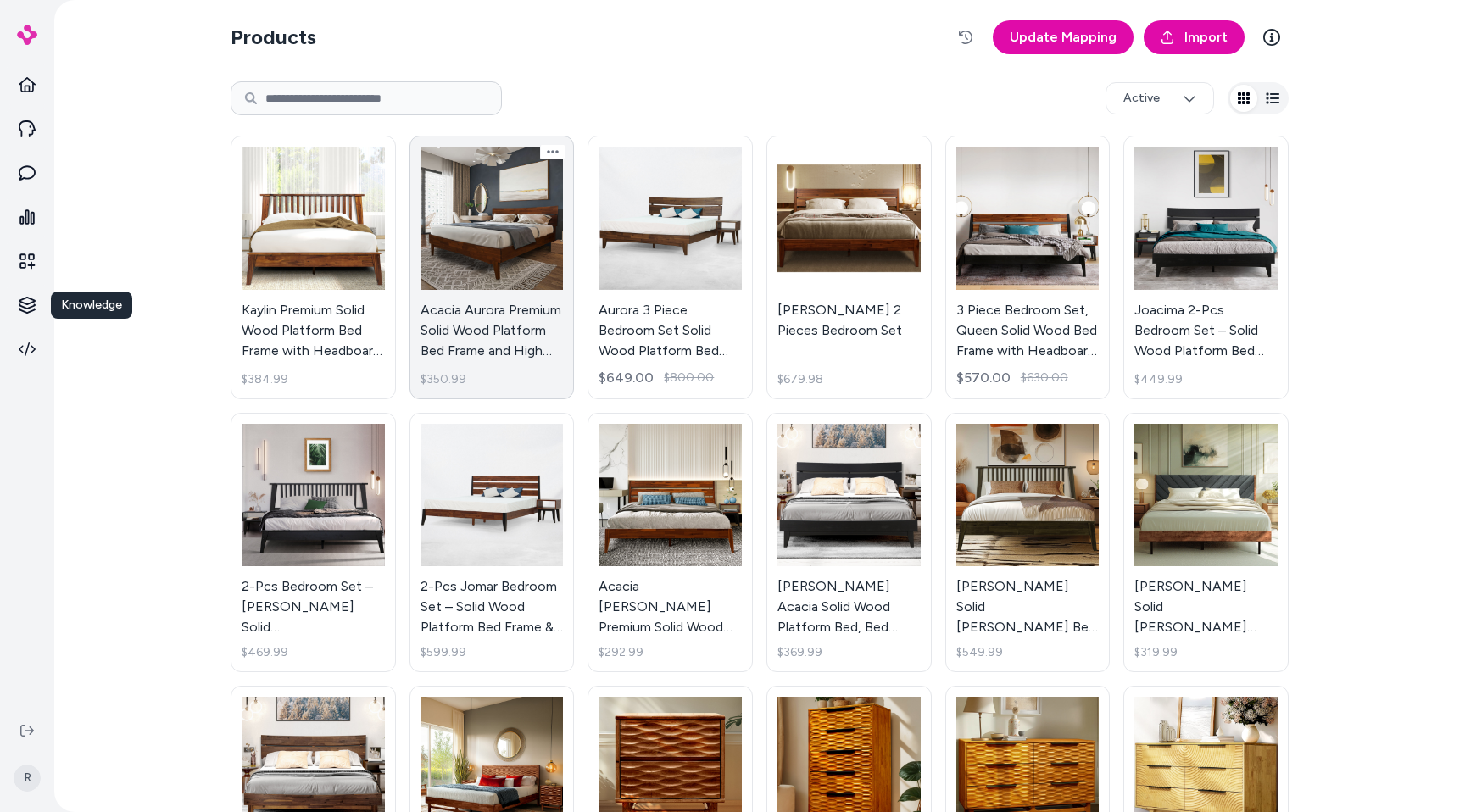
click at [529, 247] on link "Acacia Aurora Premium Solid Wood Platform Bed Frame and High Headboard, King Be…" at bounding box center [491, 267] width 165 height 264
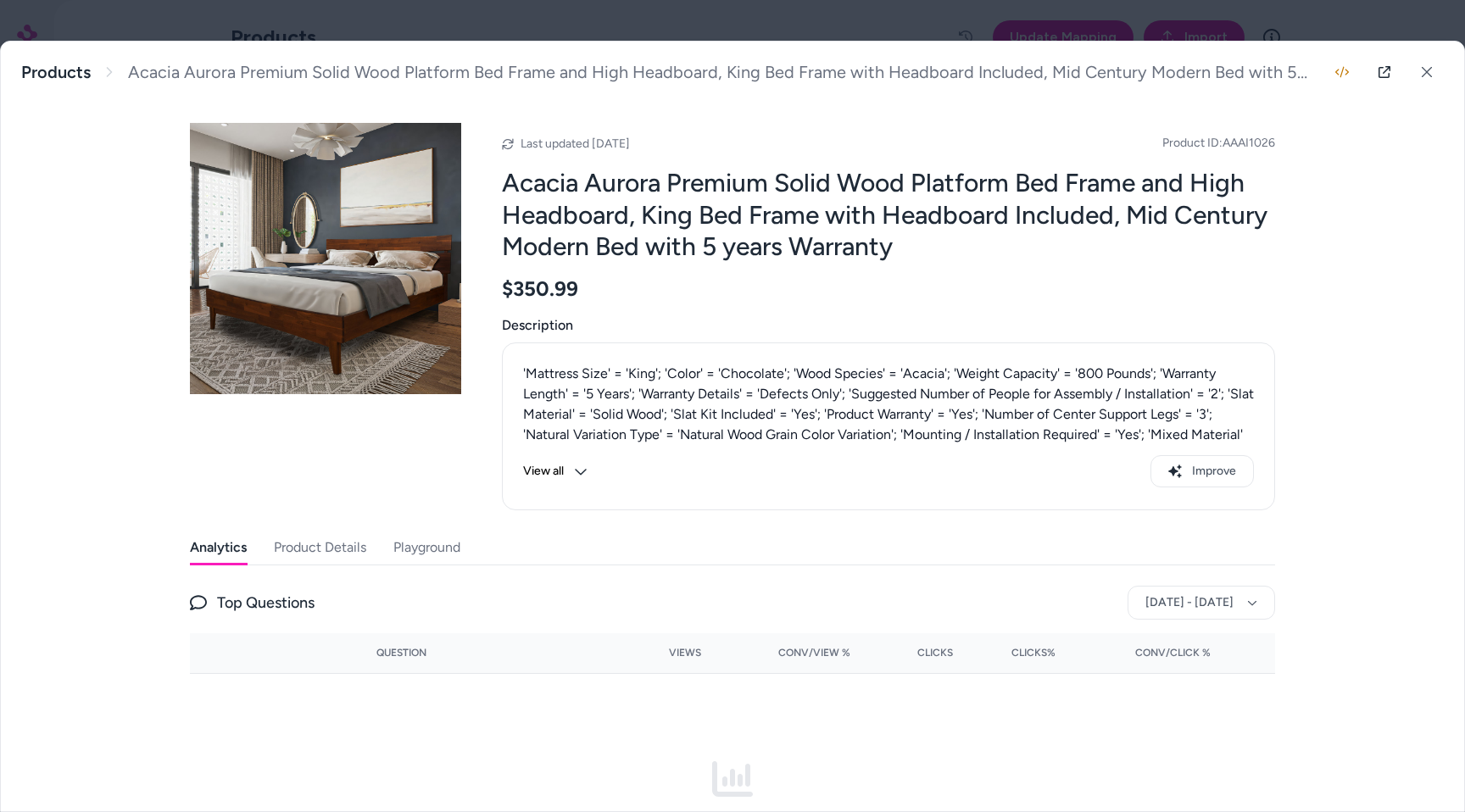
scroll to position [161, 0]
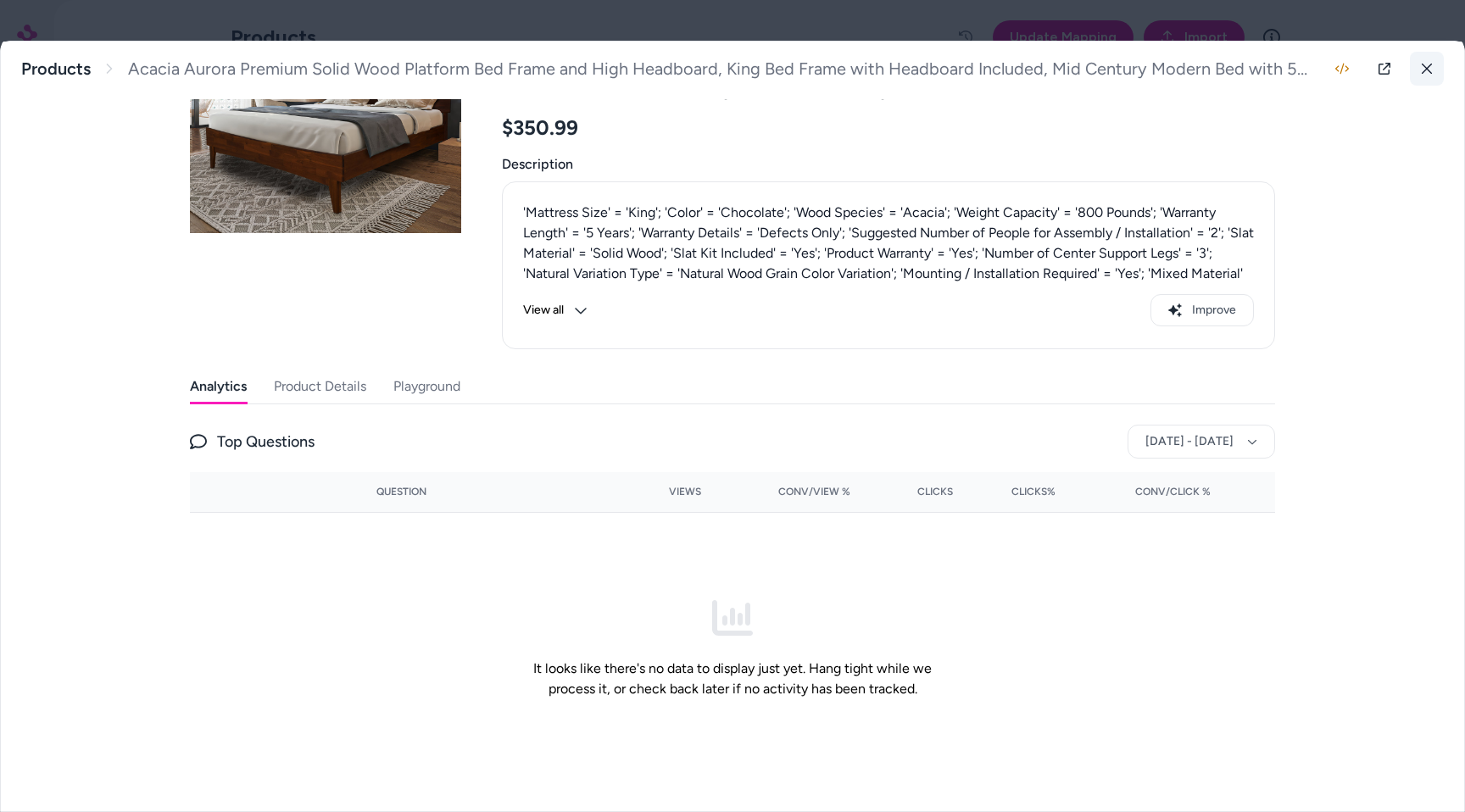
click at [1426, 70] on icon at bounding box center [1427, 69] width 10 height 10
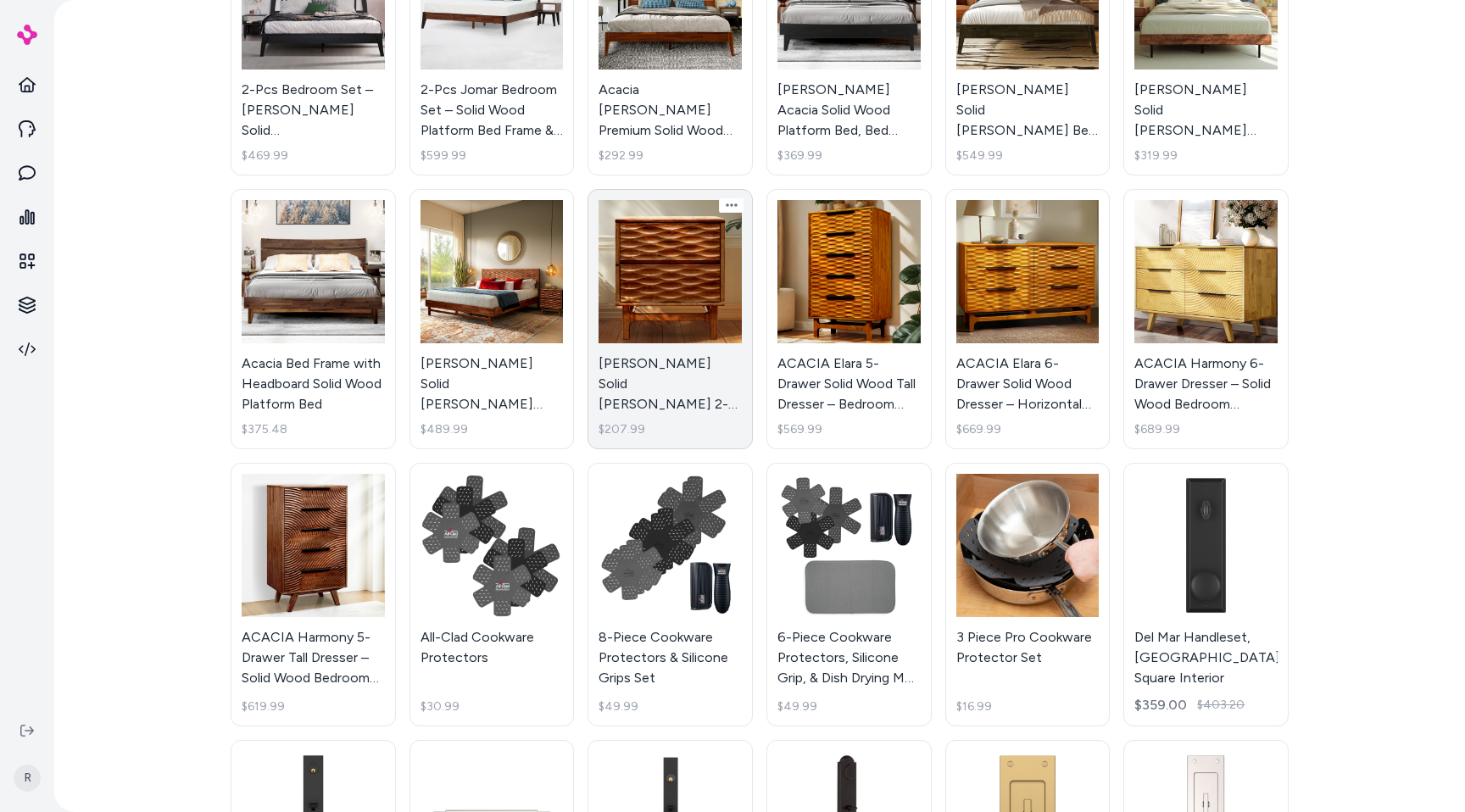
scroll to position [501, 0]
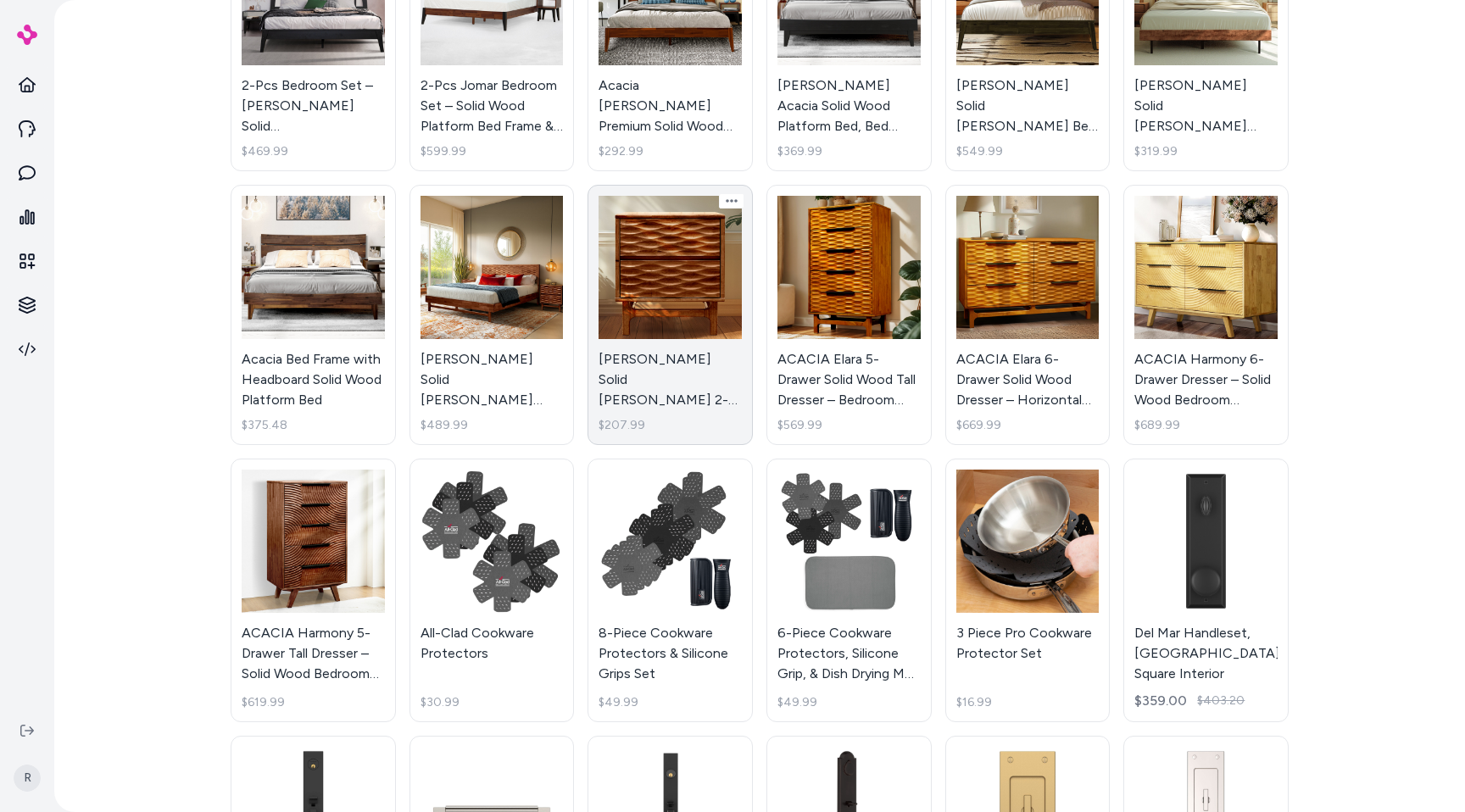
click at [698, 371] on link "Gerrell Elara Solid Wood 2-Drawer Nightstand with Sculpted Front – Mid-Century …" at bounding box center [670, 315] width 165 height 260
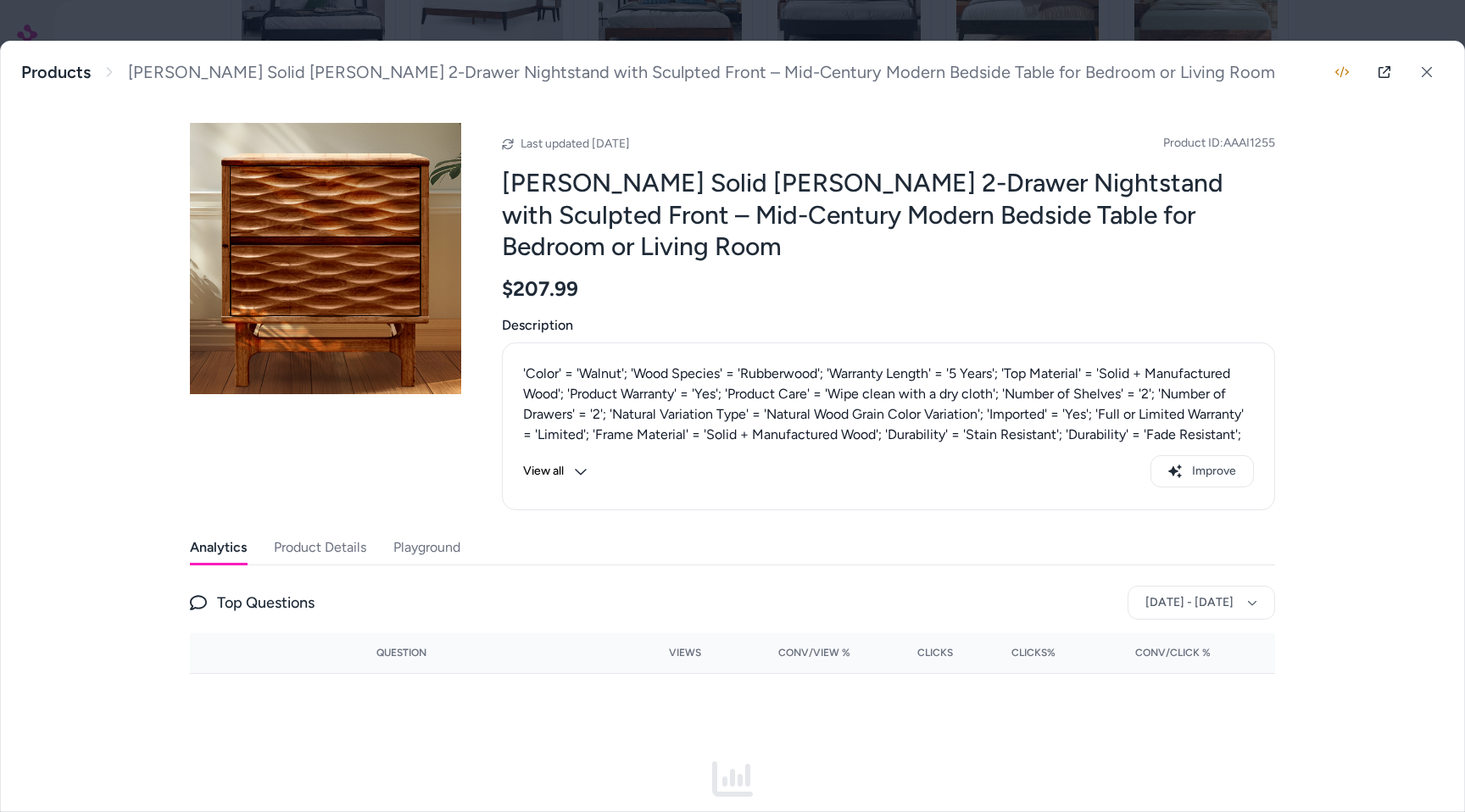
scroll to position [128, 0]
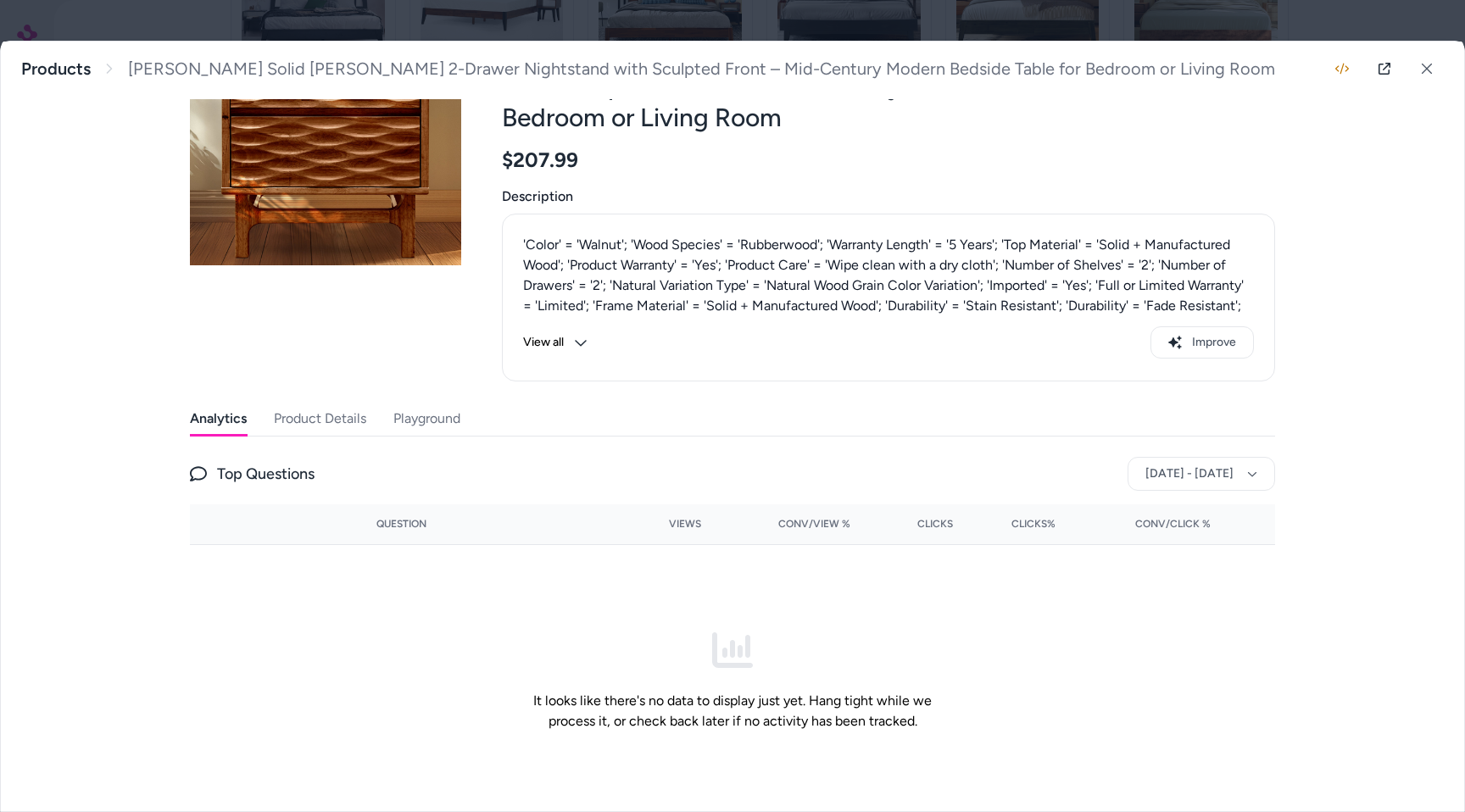
click at [302, 402] on button "Product Details" at bounding box center [320, 419] width 93 height 34
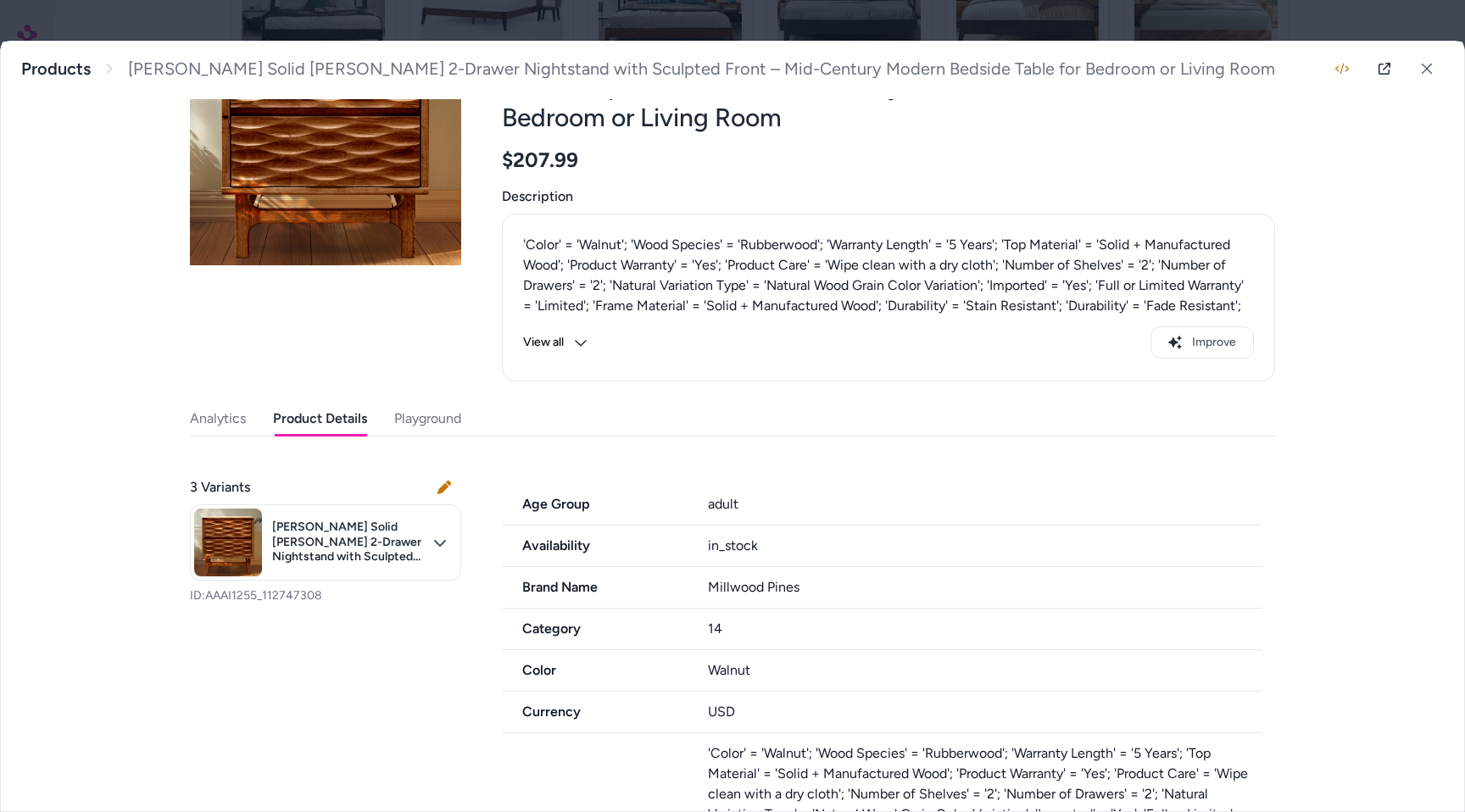
click at [405, 402] on button "Playground" at bounding box center [427, 419] width 67 height 34
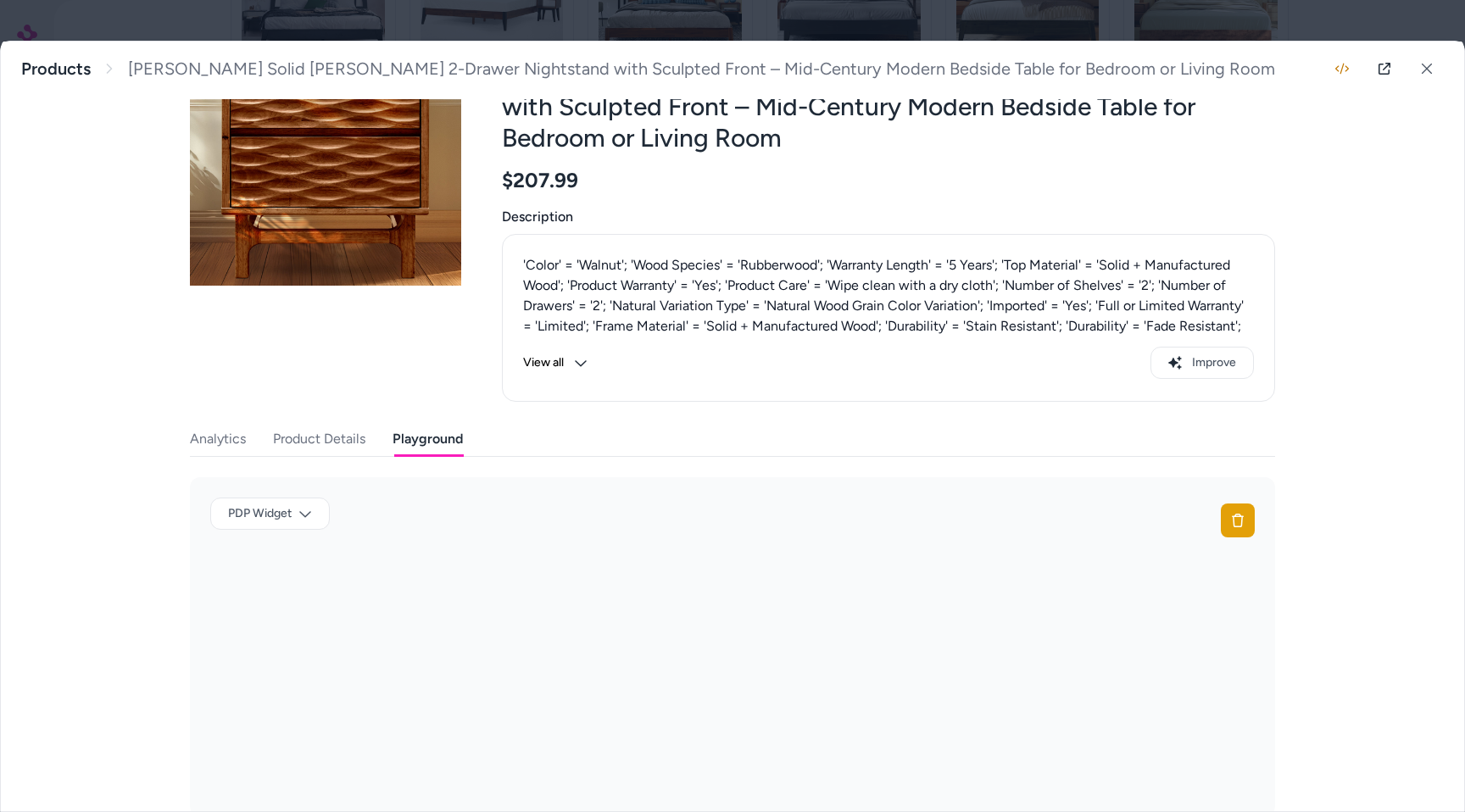
click at [240, 422] on button "Analytics" at bounding box center [218, 439] width 56 height 34
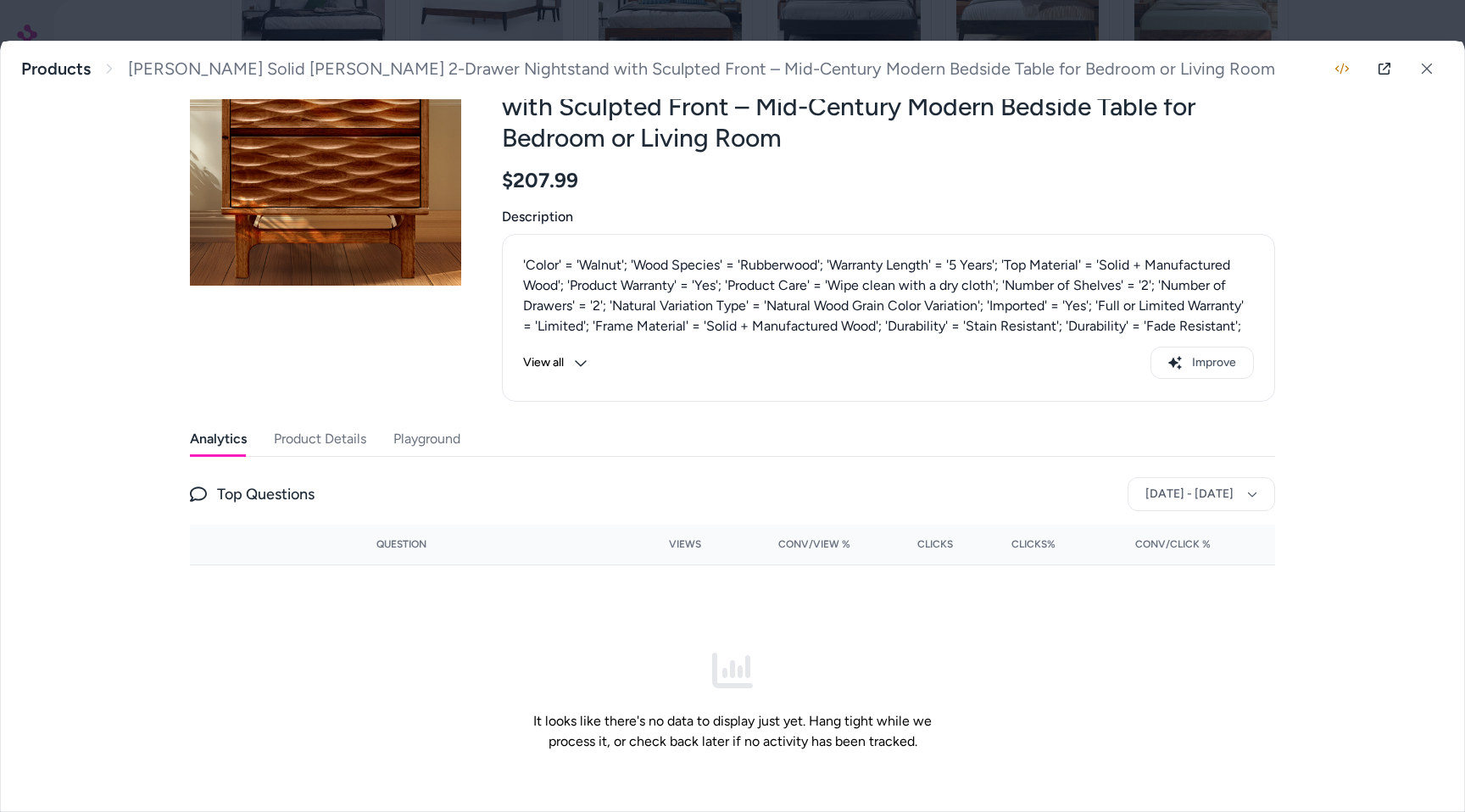
click at [399, 422] on button "Playground" at bounding box center [427, 439] width 67 height 34
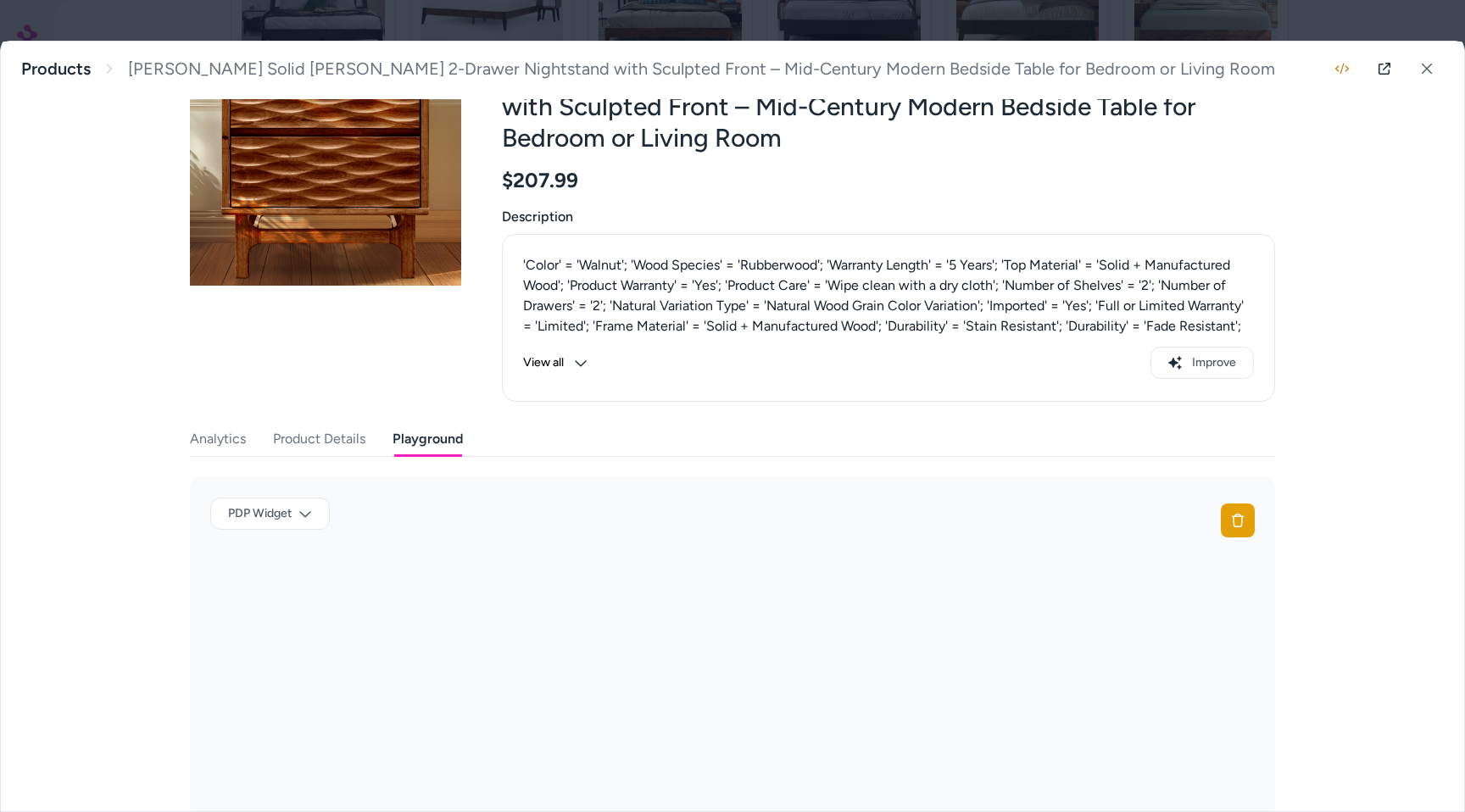
click at [351, 422] on button "Product Details" at bounding box center [319, 439] width 93 height 34
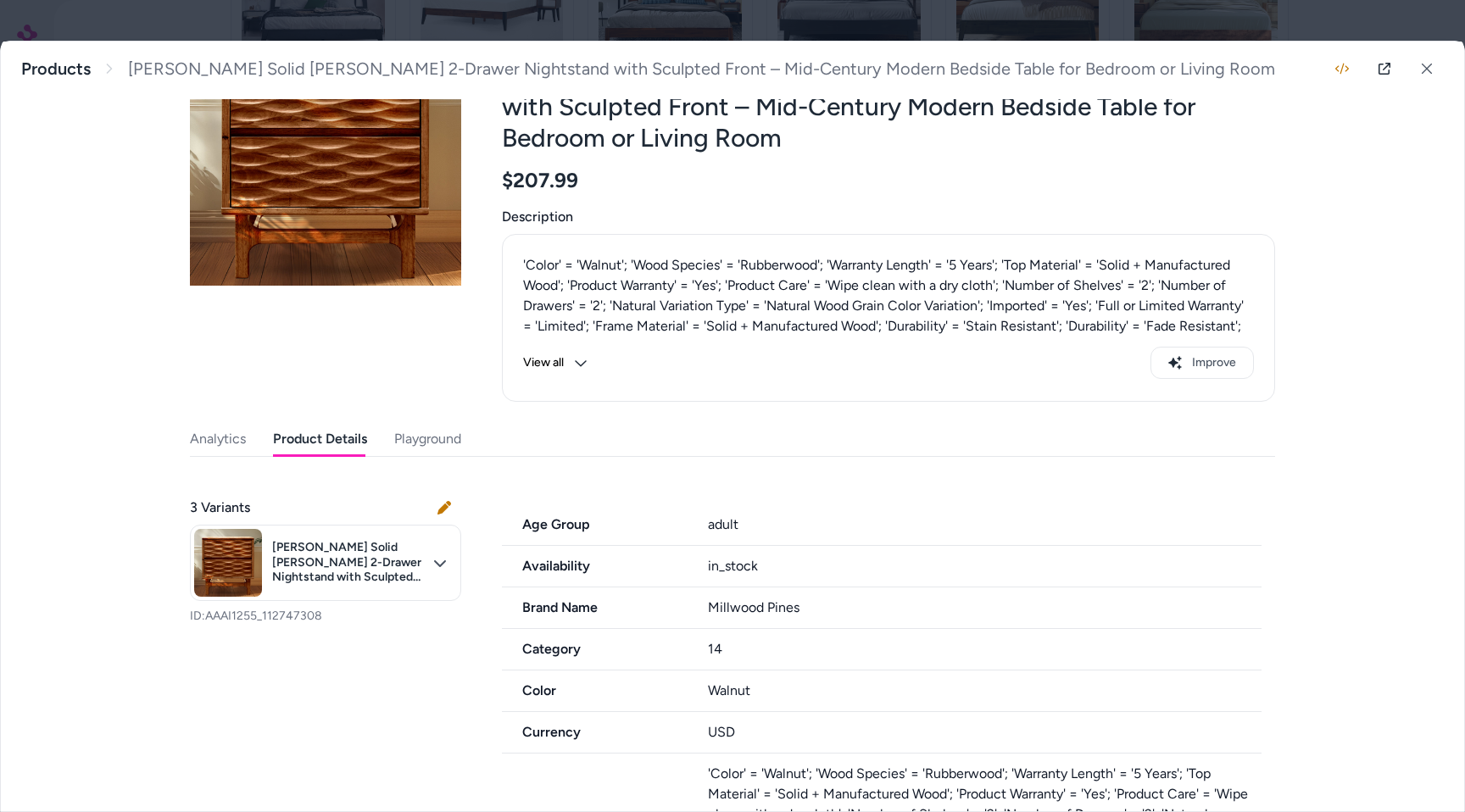
click at [249, 422] on div "Analytics Product Details Playground" at bounding box center [732, 440] width 1085 height 35
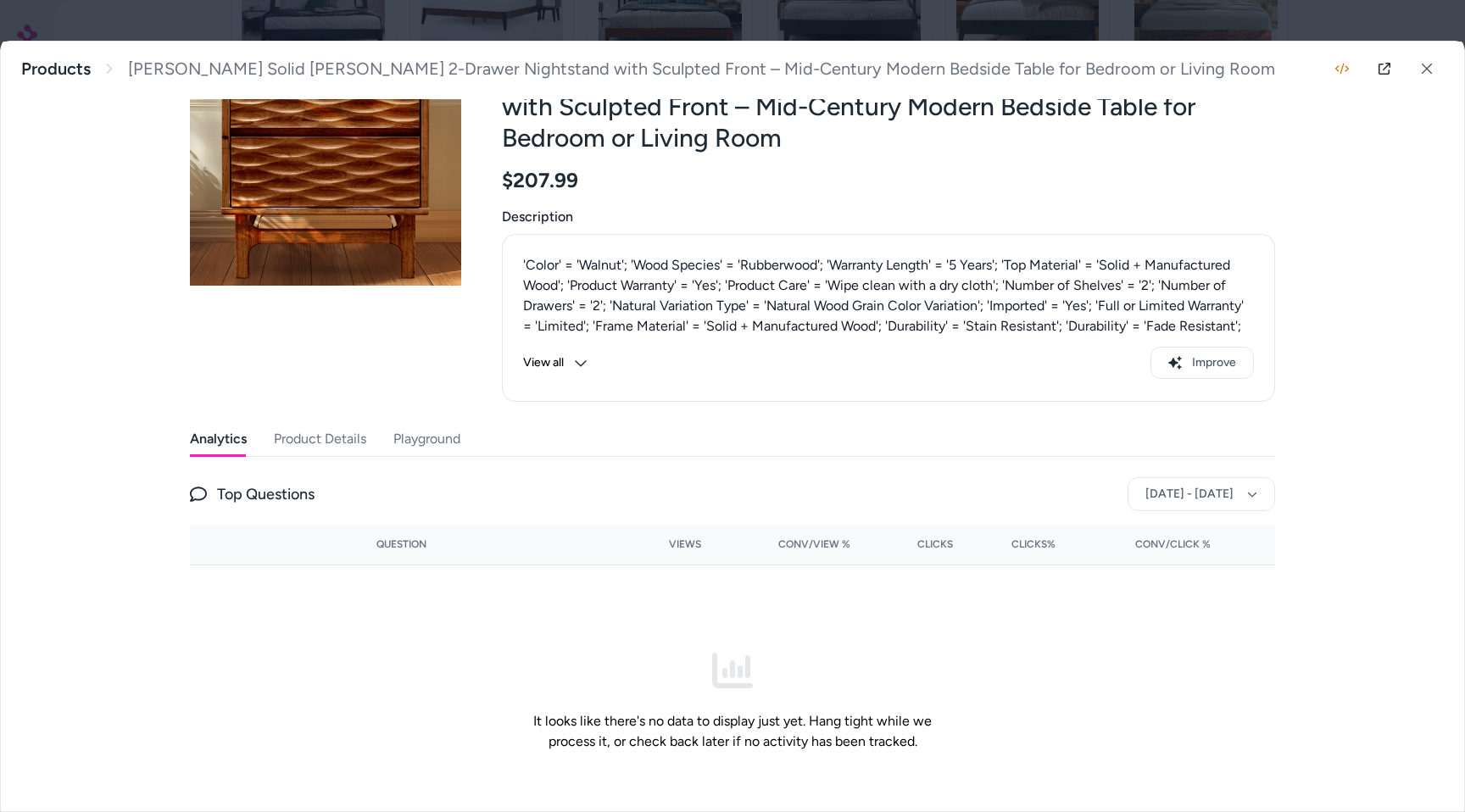
click at [229, 422] on button "Analytics" at bounding box center [218, 439] width 57 height 34
click at [301, 422] on button "Product Details" at bounding box center [320, 439] width 93 height 34
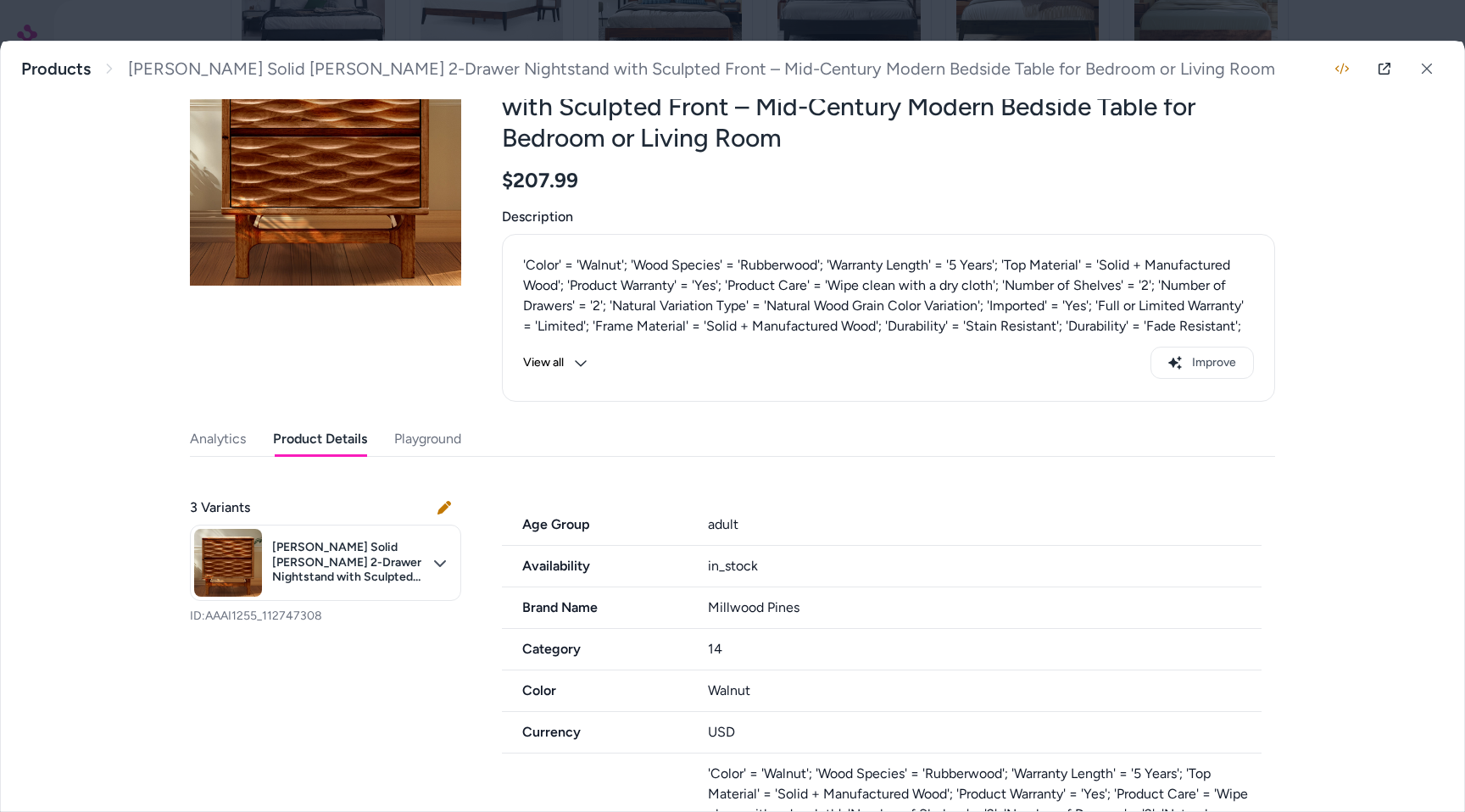
click at [385, 422] on div "Analytics Product Details Playground" at bounding box center [732, 440] width 1085 height 35
click at [425, 422] on button "Playground" at bounding box center [427, 439] width 67 height 34
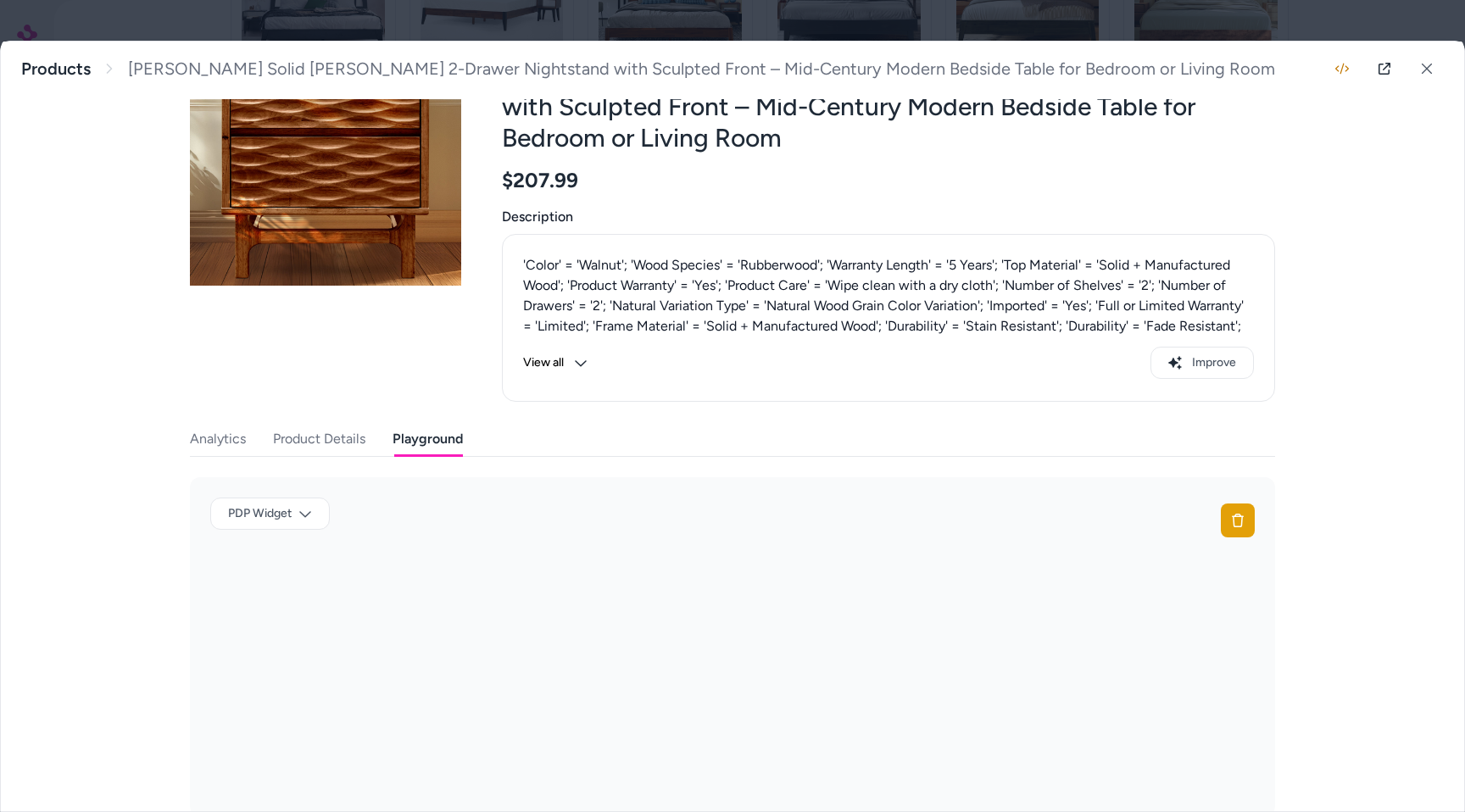
scroll to position [0, 0]
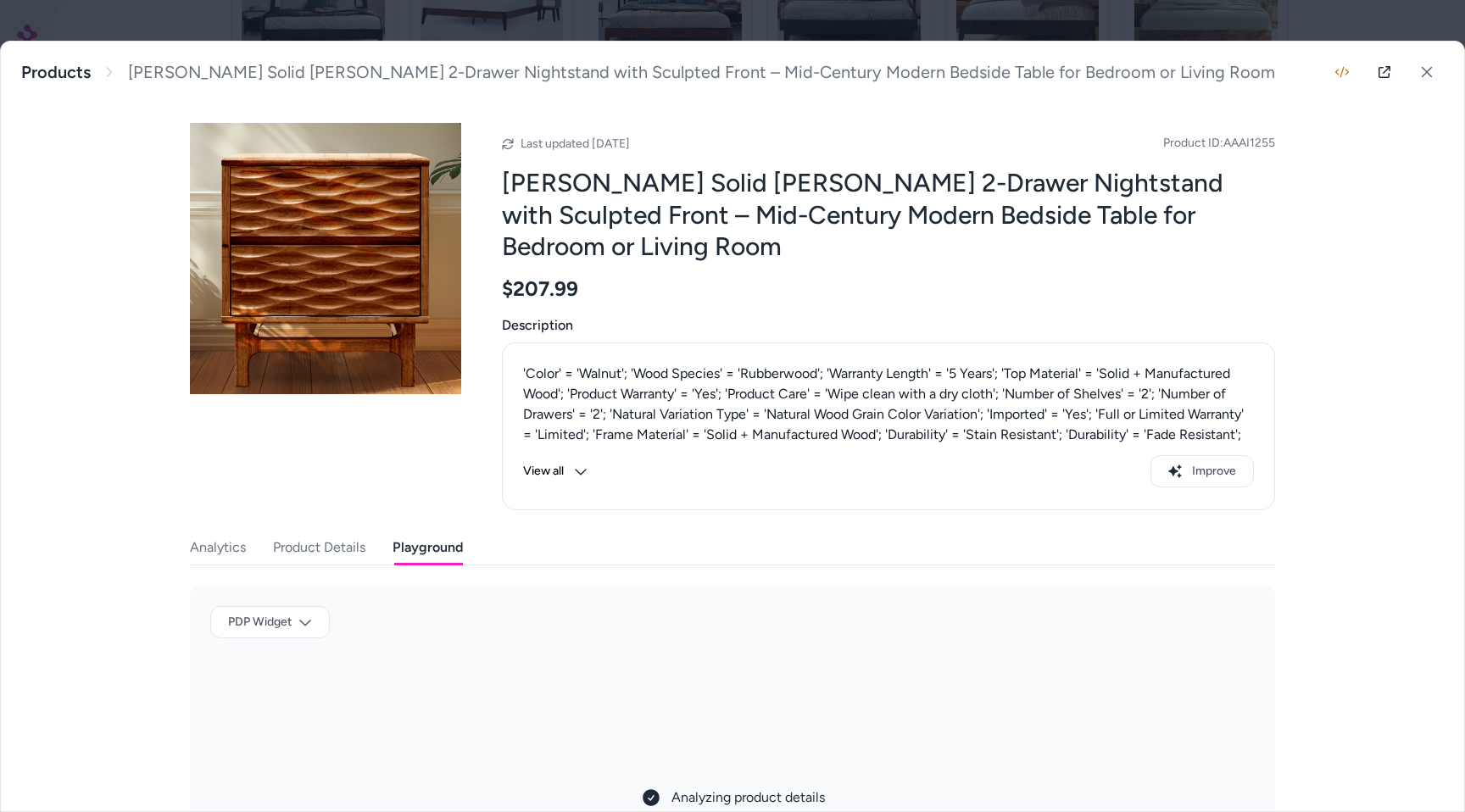
click at [491, 304] on div "Last updated Aug 24, 2025 Product ID: AAAI1255 Gerrell Elara Solid Wood 2-Drawe…" at bounding box center [732, 316] width 1085 height 387
click at [496, 24] on div at bounding box center [732, 406] width 1465 height 812
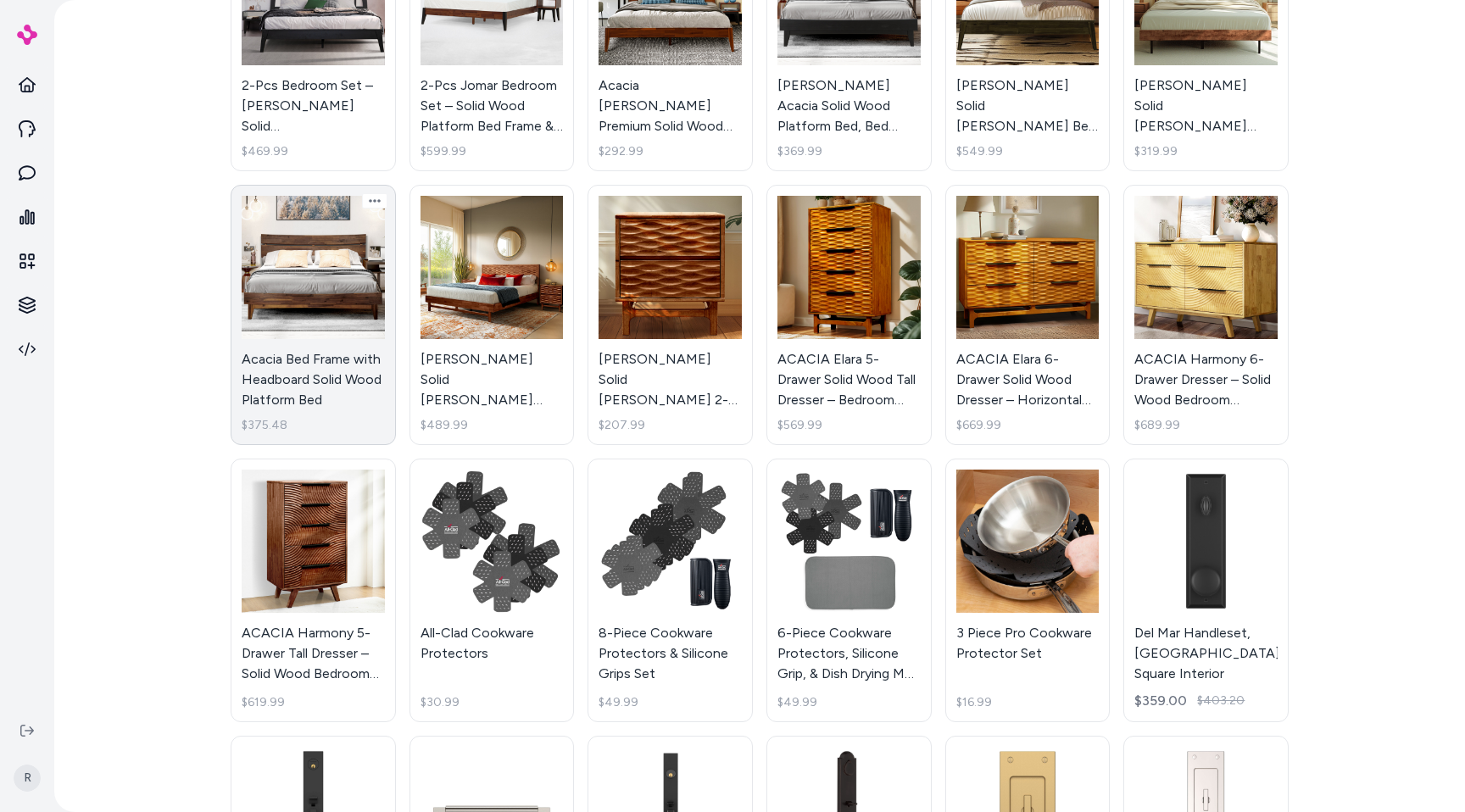
click at [318, 296] on link "Acacia Bed Frame with Headboard Solid Wood Platform Bed $375.48" at bounding box center [313, 315] width 165 height 260
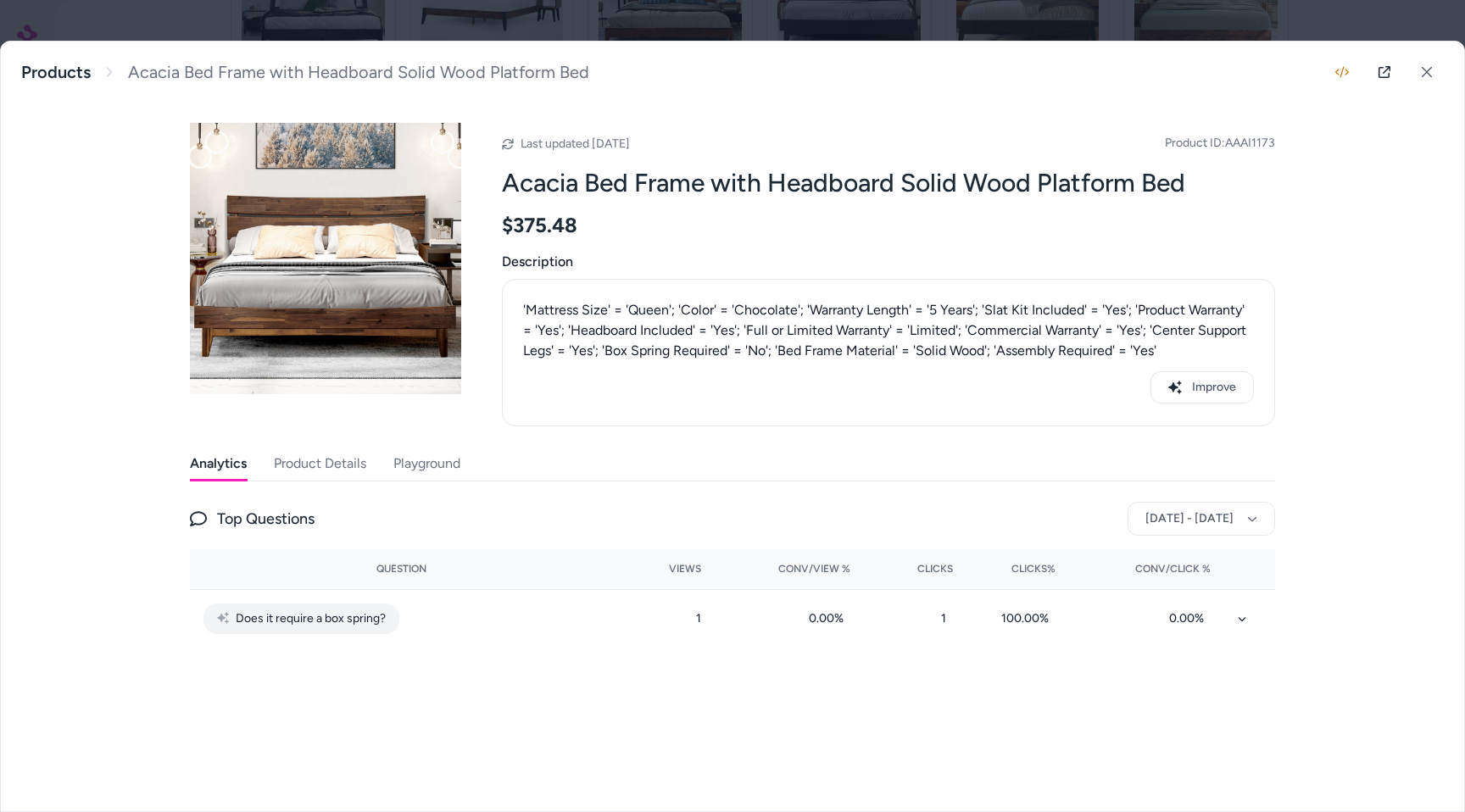
click at [490, 20] on div at bounding box center [732, 406] width 1465 height 812
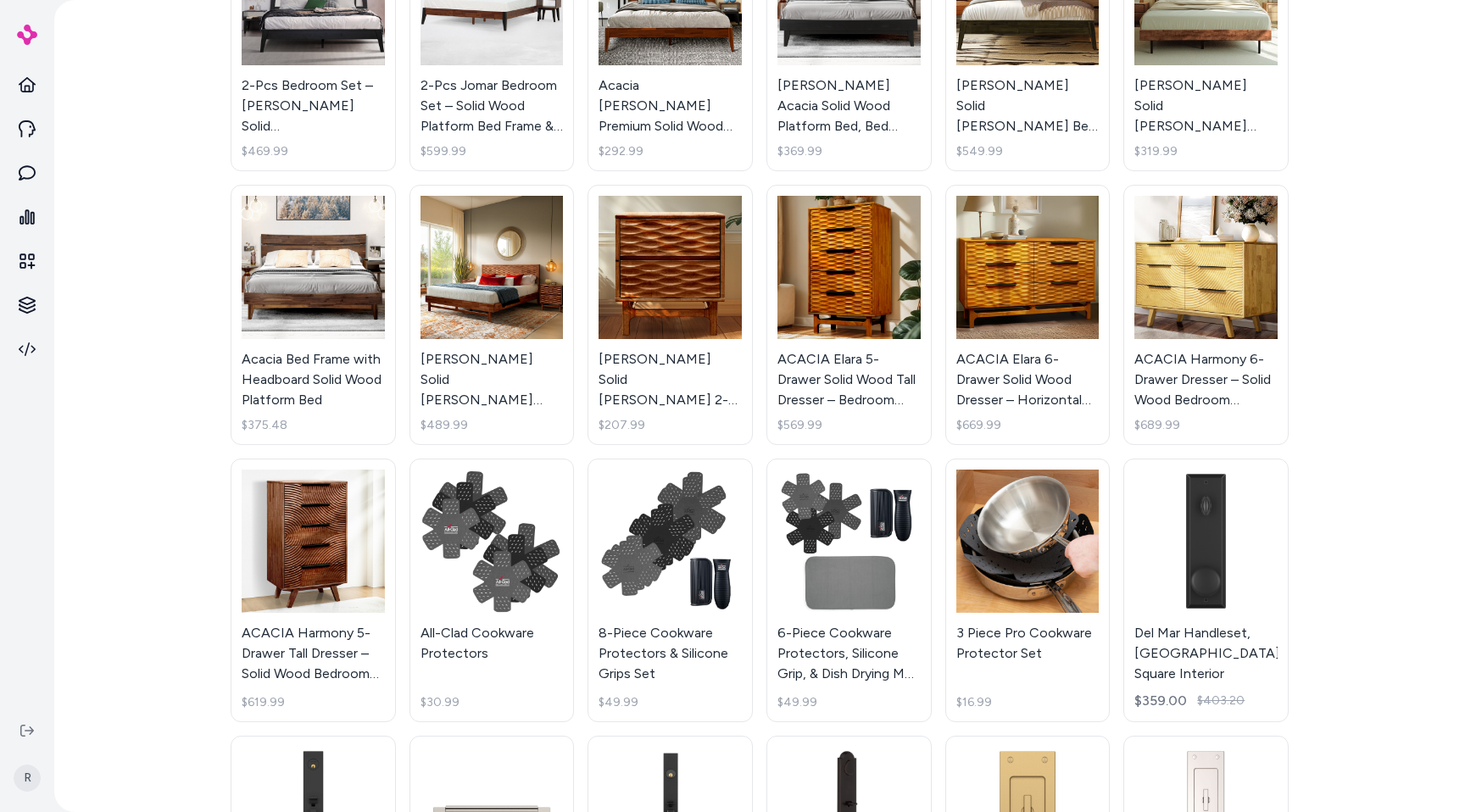
click at [173, 118] on div "Products Update Mapping Import Active Kaylin Premium Solid Wood Platform Bed Fr…" at bounding box center [760, 406] width 1411 height 812
click at [29, 165] on icon at bounding box center [26, 172] width 17 height 15
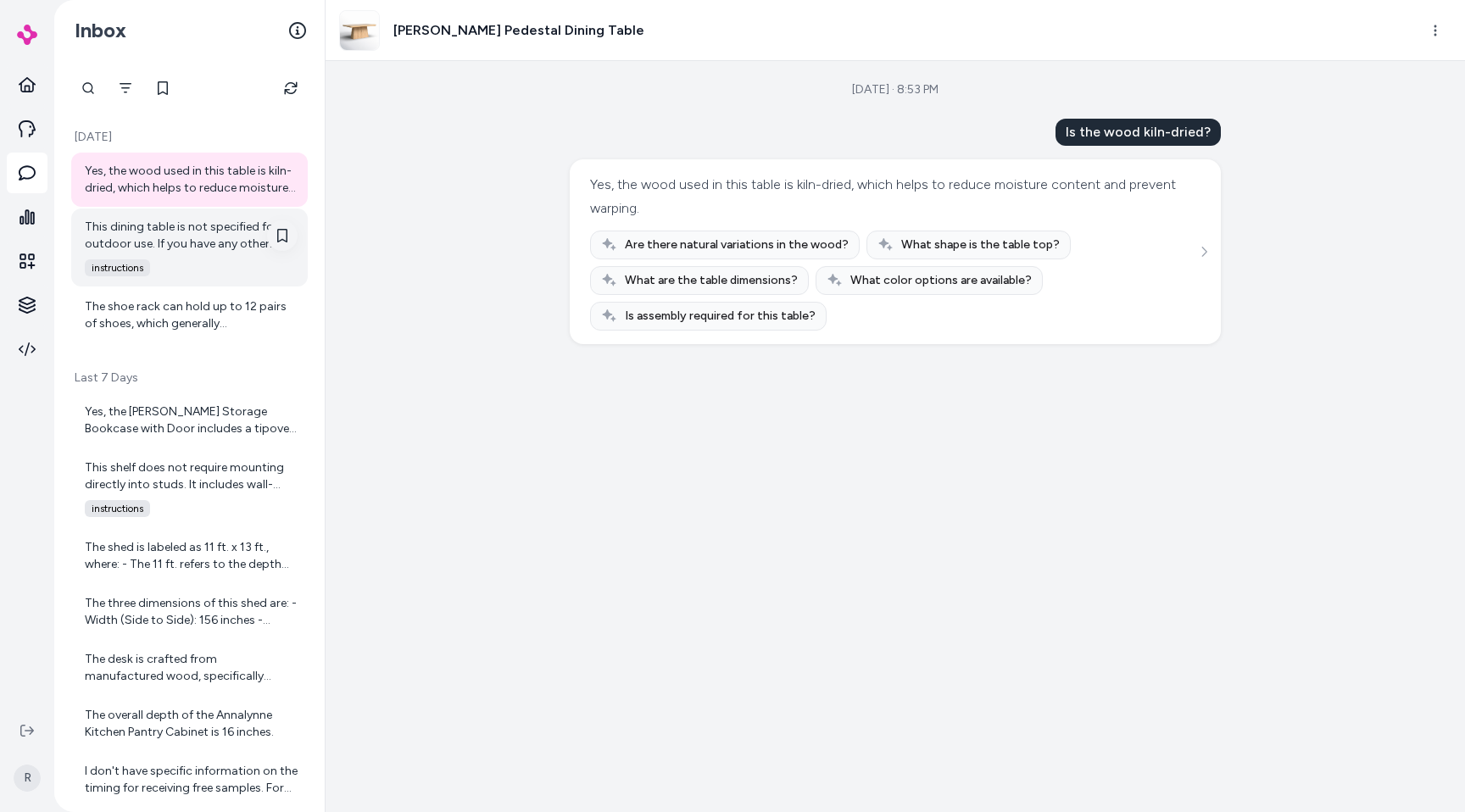
click at [281, 225] on button at bounding box center [282, 235] width 31 height 31
click at [240, 171] on div "Yes, the wood used in this table is kiln-dried, which helps to reduce moisture …" at bounding box center [191, 179] width 212 height 34
click at [282, 253] on div at bounding box center [282, 259] width 31 height 78
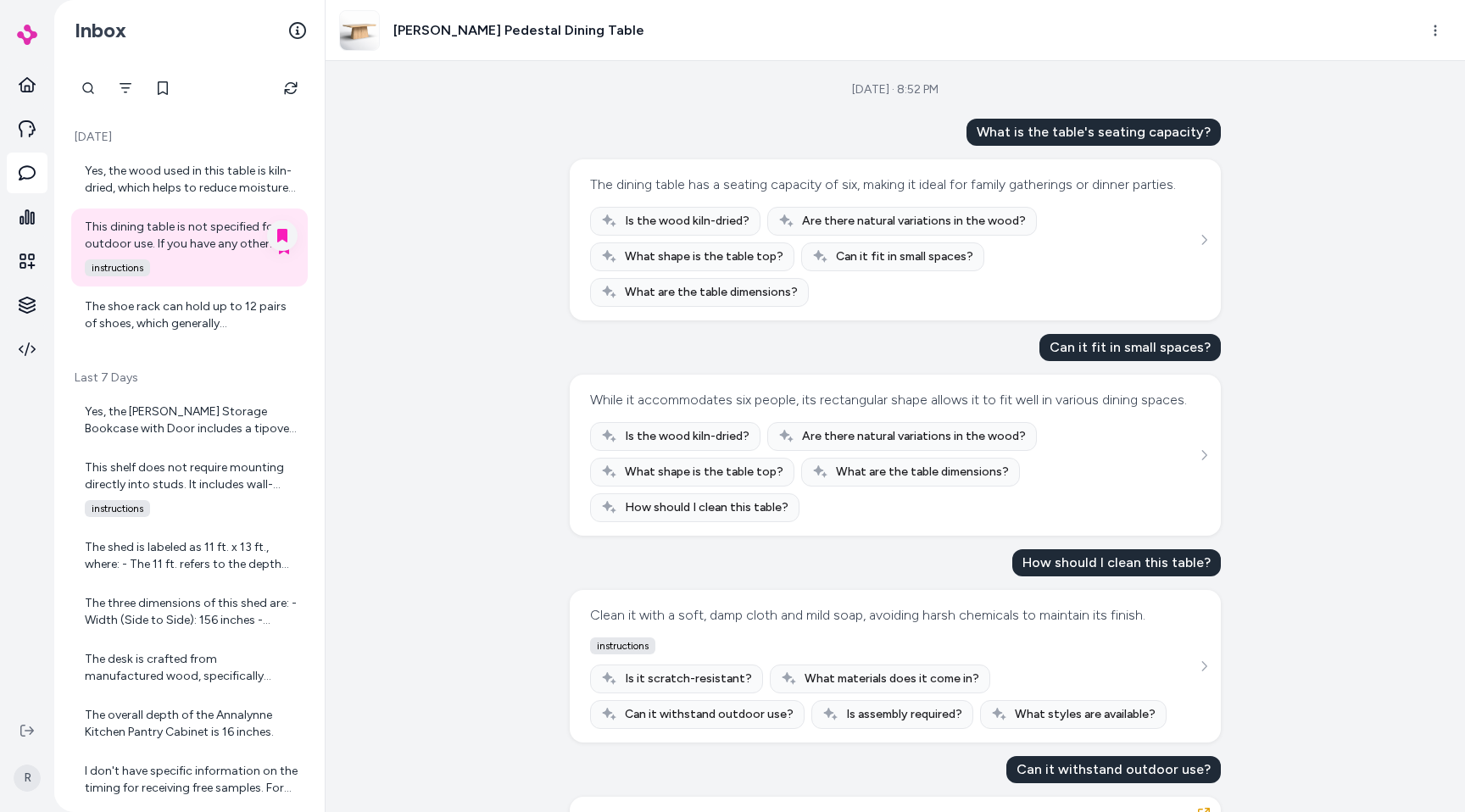
click at [283, 240] on icon at bounding box center [282, 236] width 14 height 14
click at [148, 326] on div "The shoe rack can hold up to 12 pairs of shoes, which generally accommodates a …" at bounding box center [191, 315] width 212 height 34
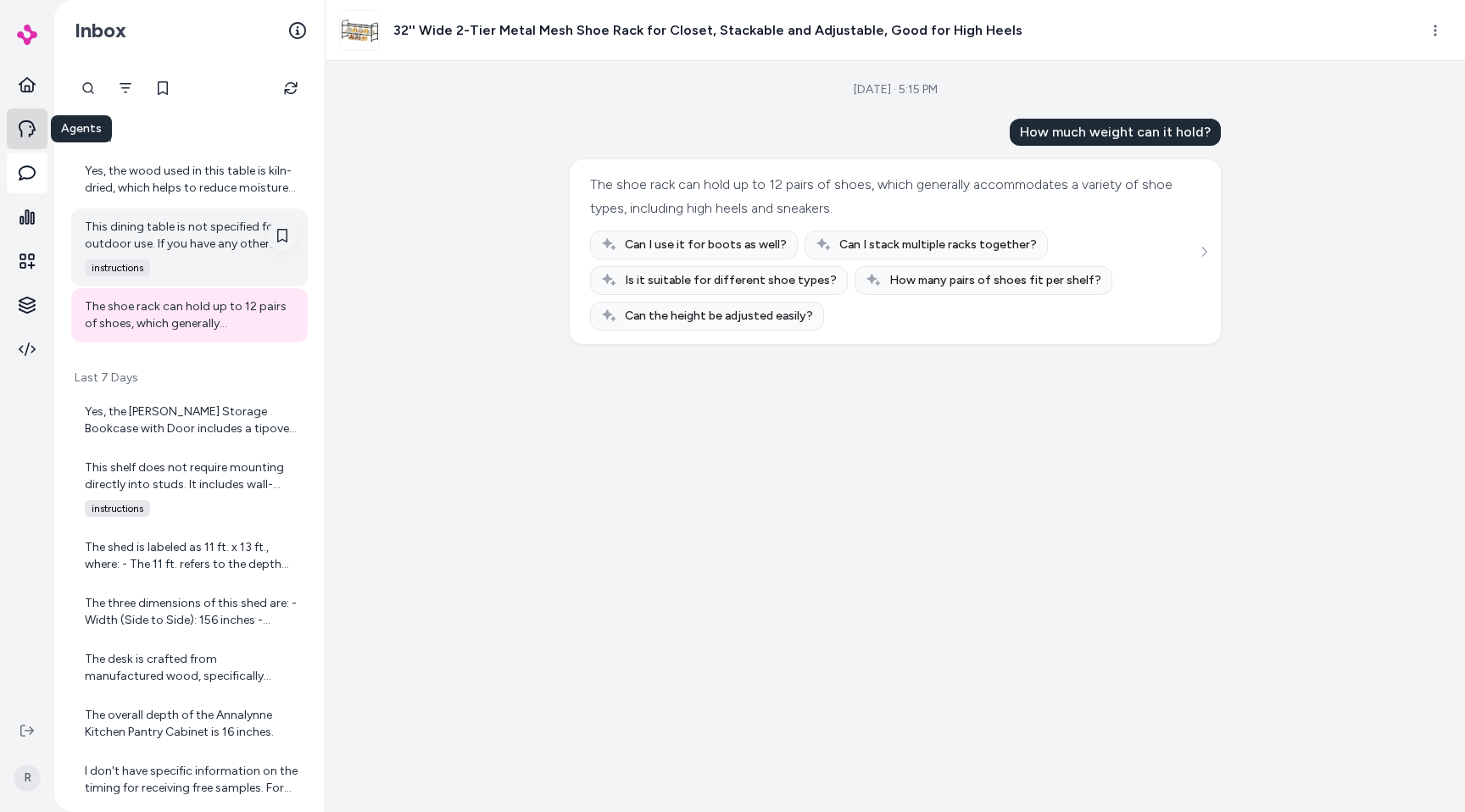
click at [10, 128] on link at bounding box center [27, 128] width 41 height 41
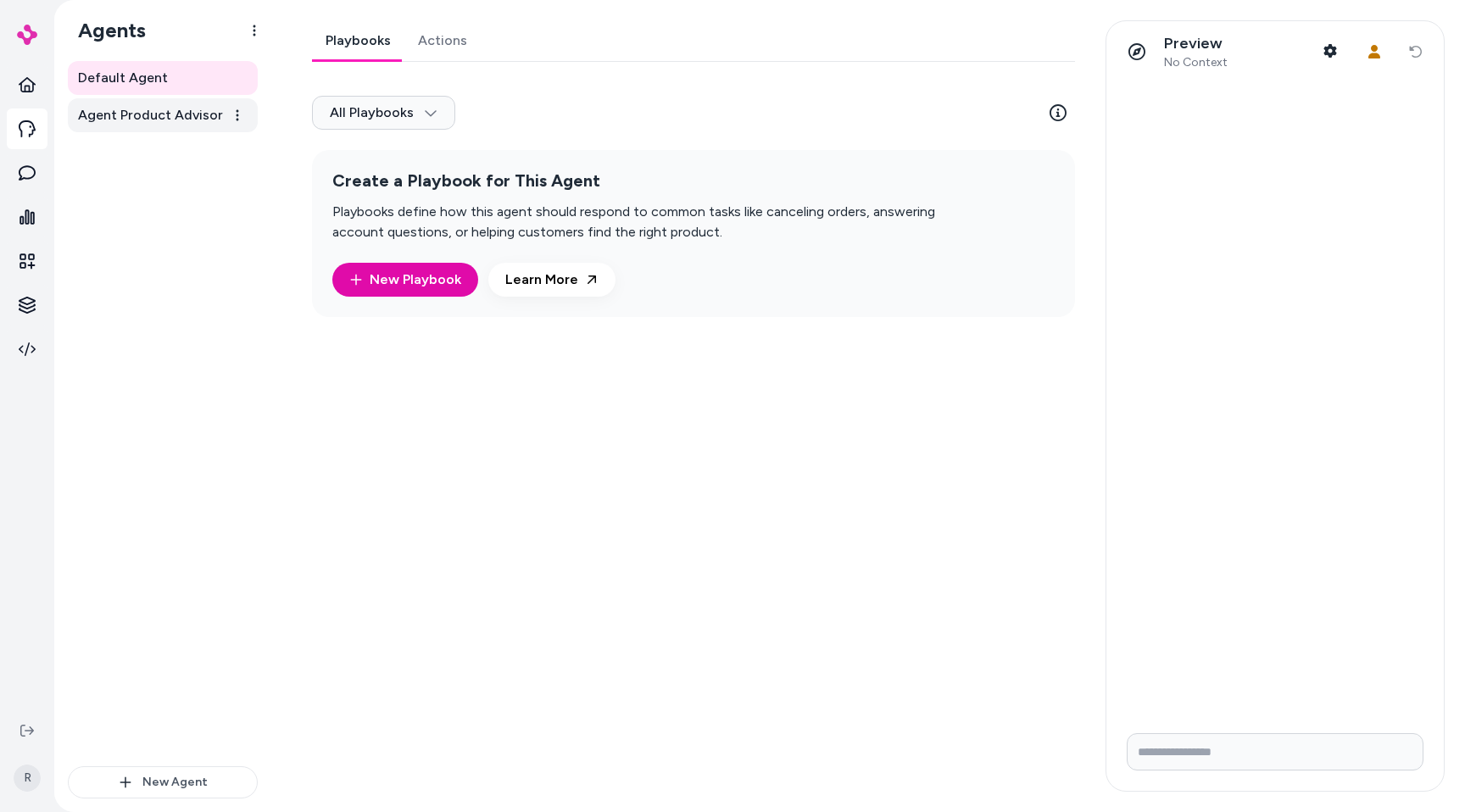
click at [177, 107] on span "Agent Product Advisor" at bounding box center [150, 115] width 145 height 20
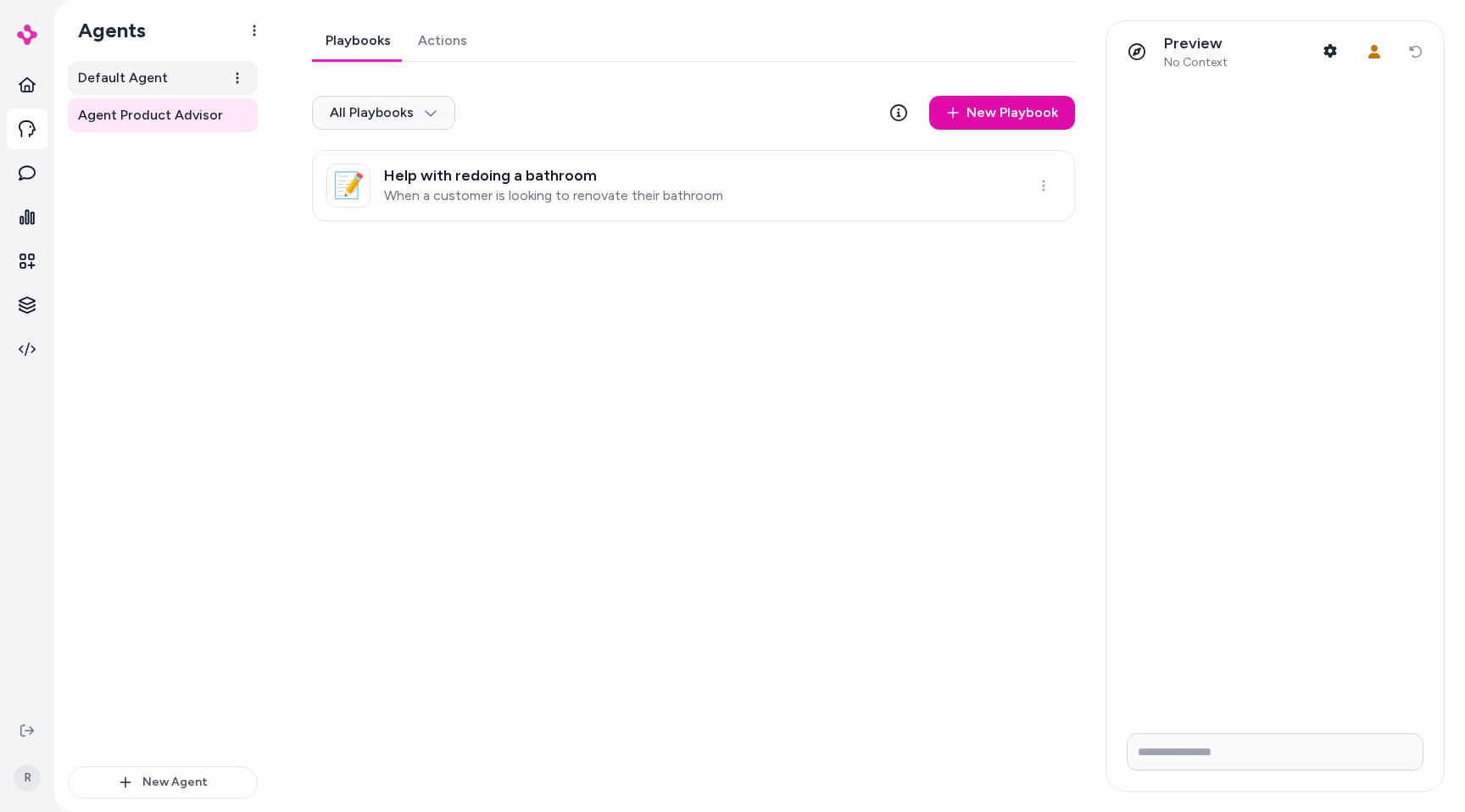
click at [159, 85] on span "Default Agent" at bounding box center [122, 78] width 90 height 20
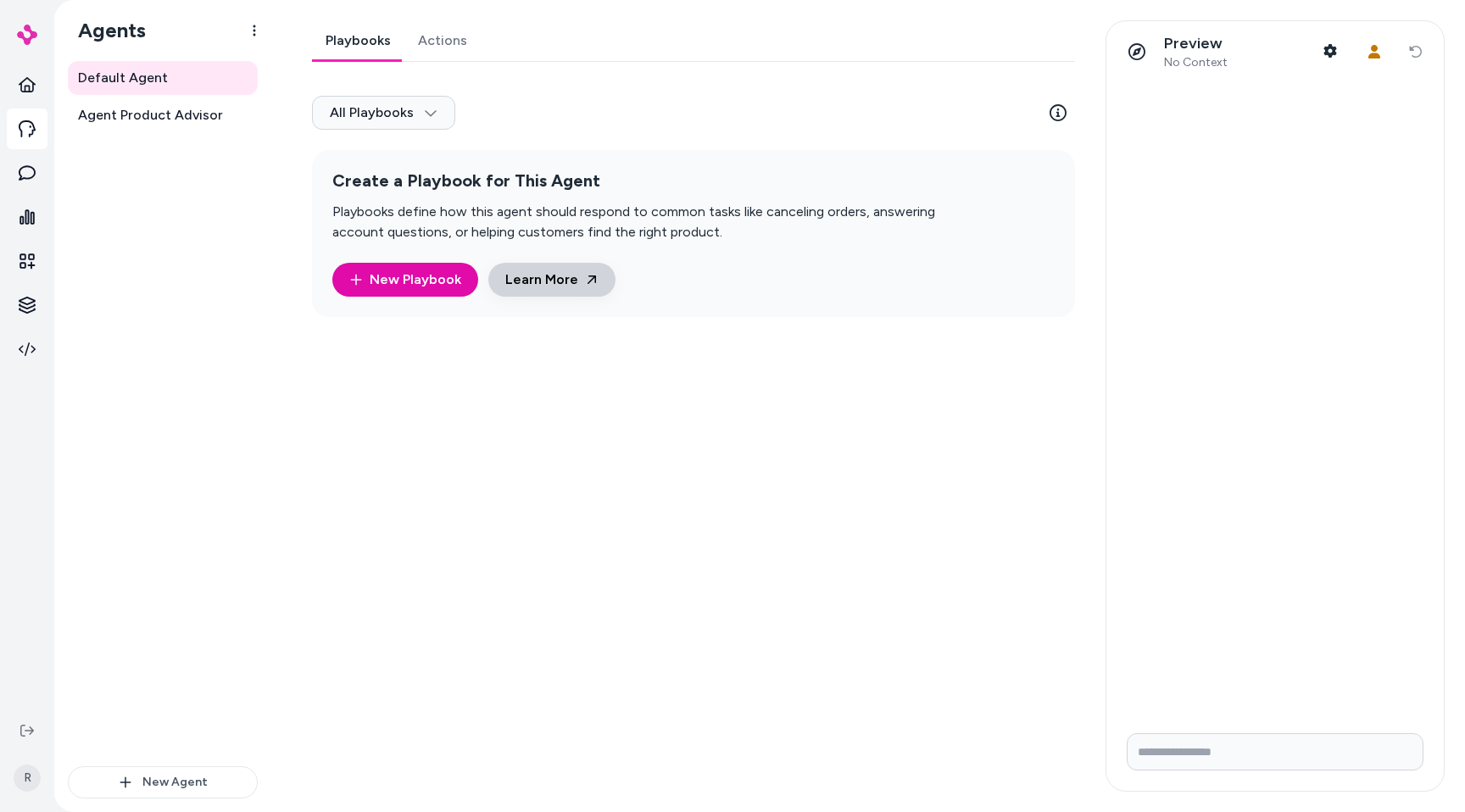
click at [523, 273] on link "Learn More" at bounding box center [552, 280] width 127 height 34
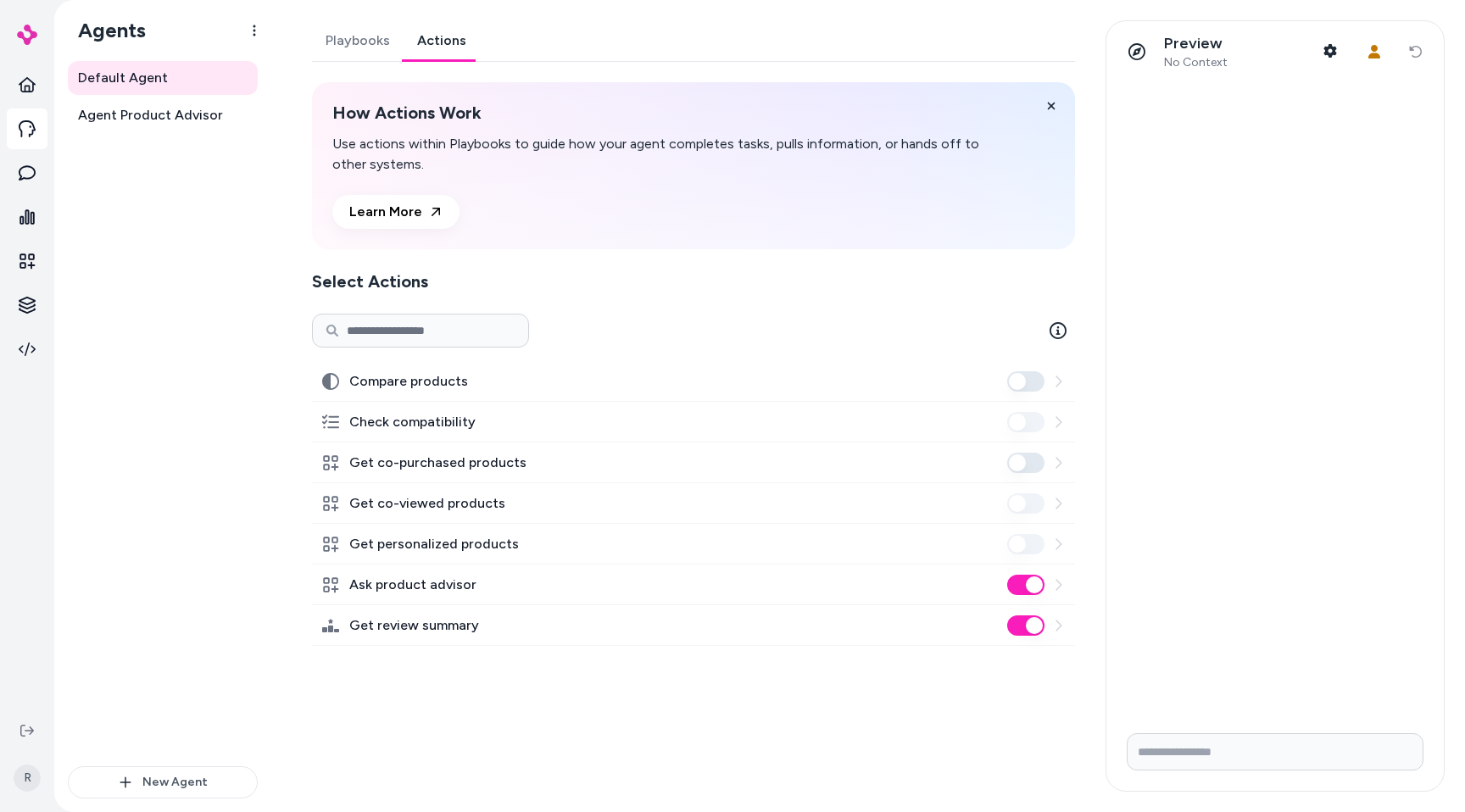
click at [436, 35] on link "Actions" at bounding box center [441, 40] width 76 height 41
click at [433, 380] on label "Compare products" at bounding box center [409, 381] width 119 height 20
click at [1007, 380] on button "Compare products" at bounding box center [1025, 381] width 38 height 20
click at [1061, 383] on icon at bounding box center [1059, 382] width 14 height 14
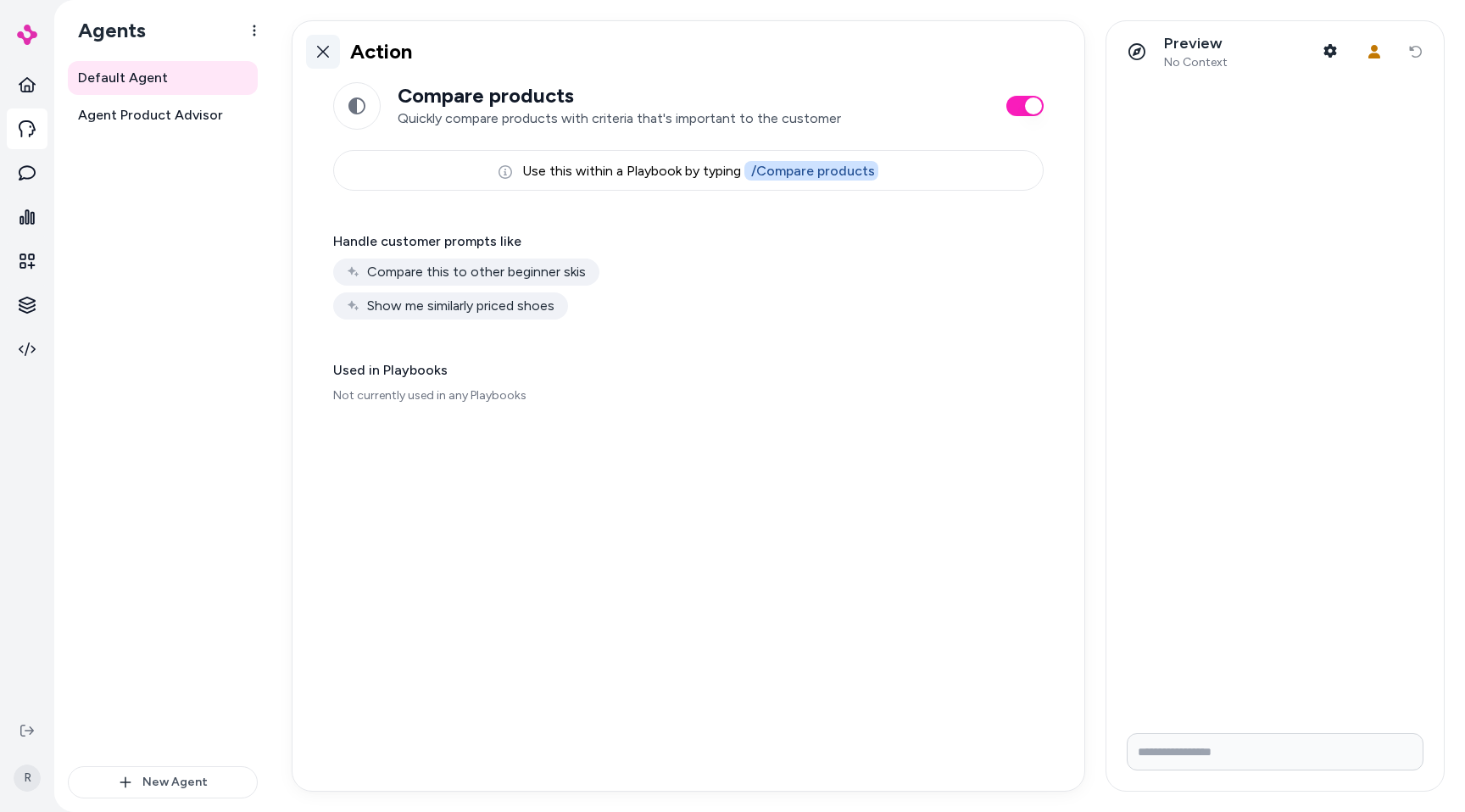
click at [322, 50] on icon at bounding box center [323, 52] width 12 height 12
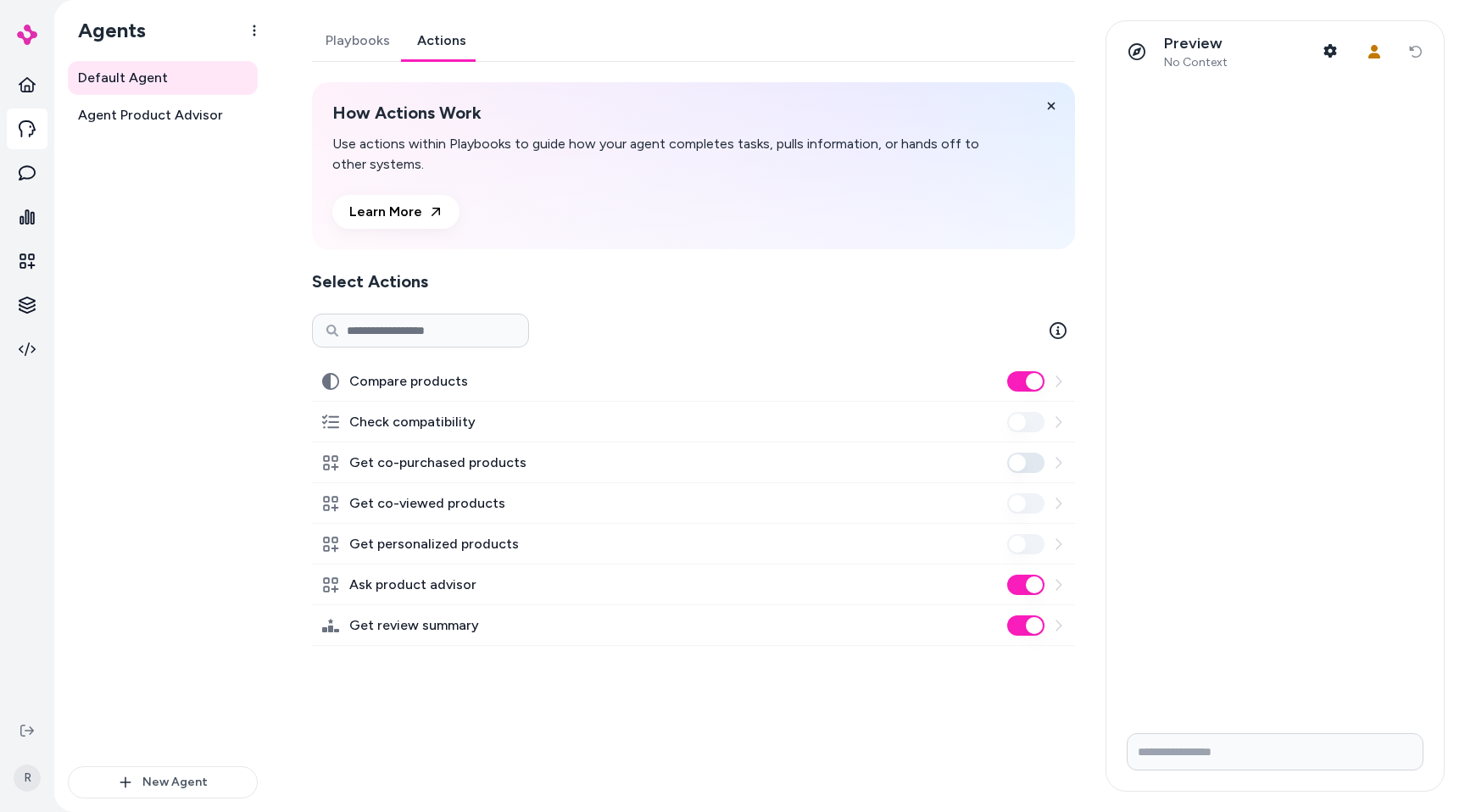
click at [944, 375] on div "Compare products" at bounding box center [693, 381] width 763 height 41
click at [1028, 380] on button "Compare products" at bounding box center [1025, 381] width 38 height 20
click at [1063, 585] on icon at bounding box center [1059, 585] width 14 height 14
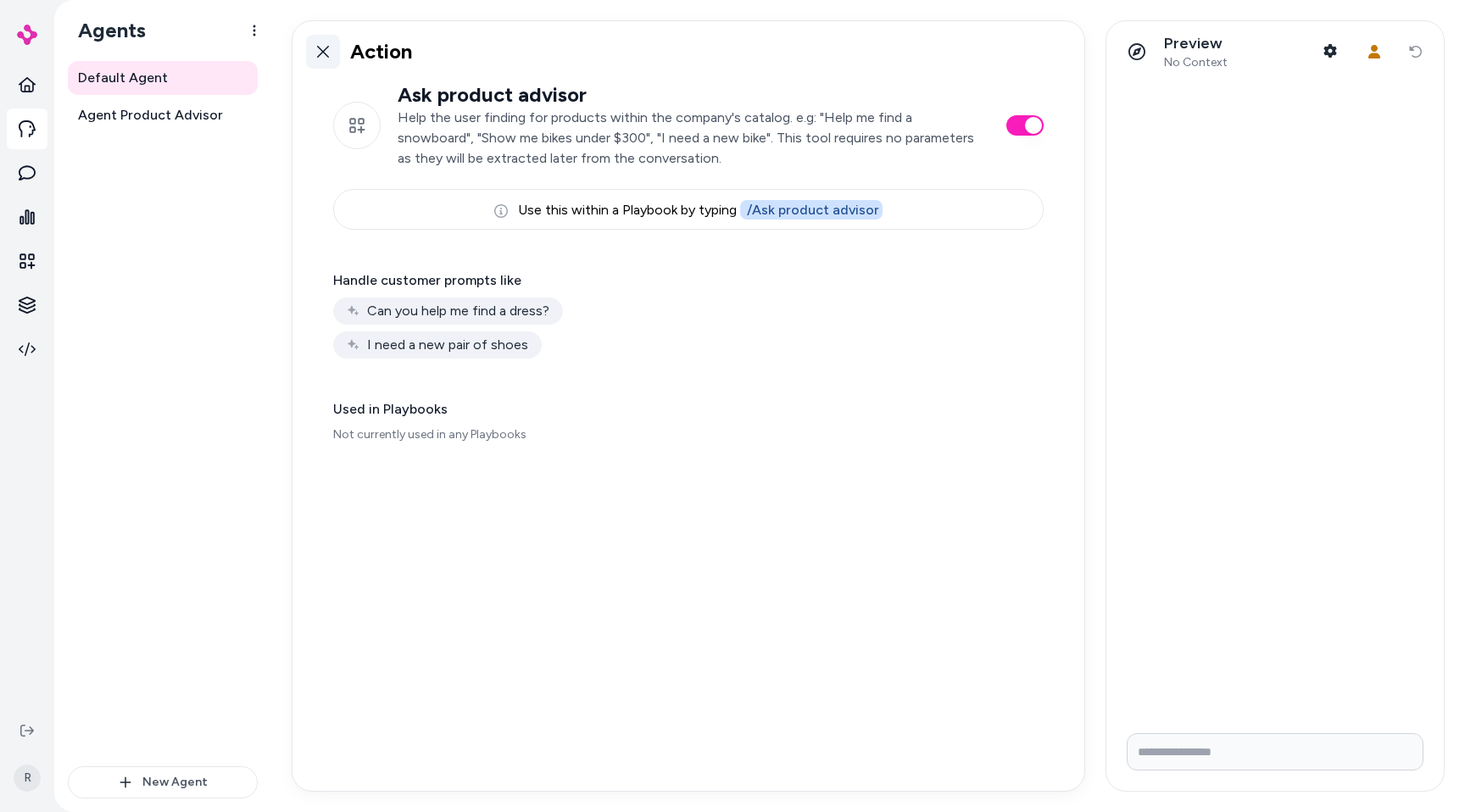
click at [324, 60] on link at bounding box center [323, 52] width 34 height 34
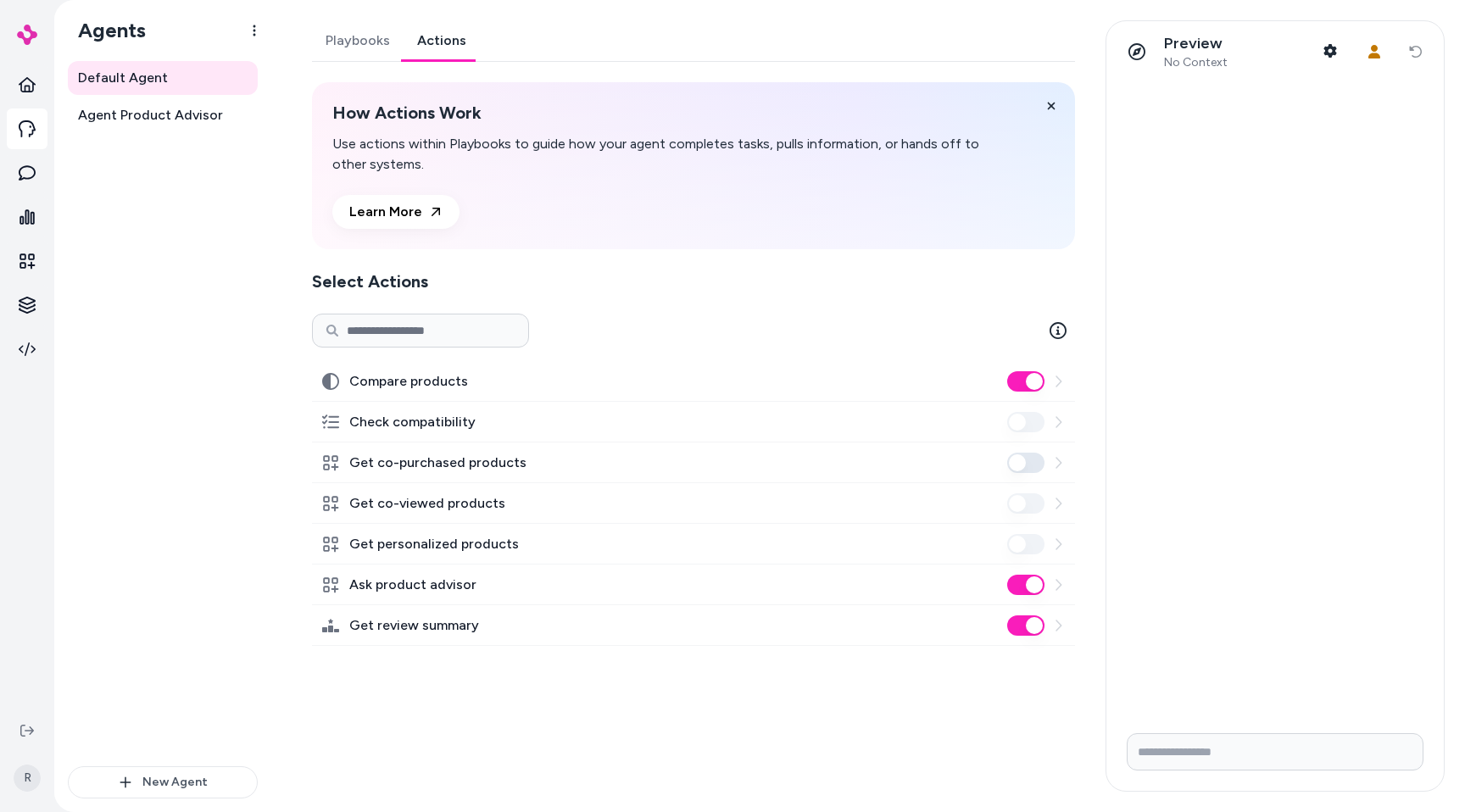
click at [527, 704] on div "Playbooks Actions How Actions Work Use actions within Playbooks to guide how yo…" at bounding box center [689, 406] width 794 height 772
click at [357, 44] on link "Playbooks" at bounding box center [358, 40] width 92 height 41
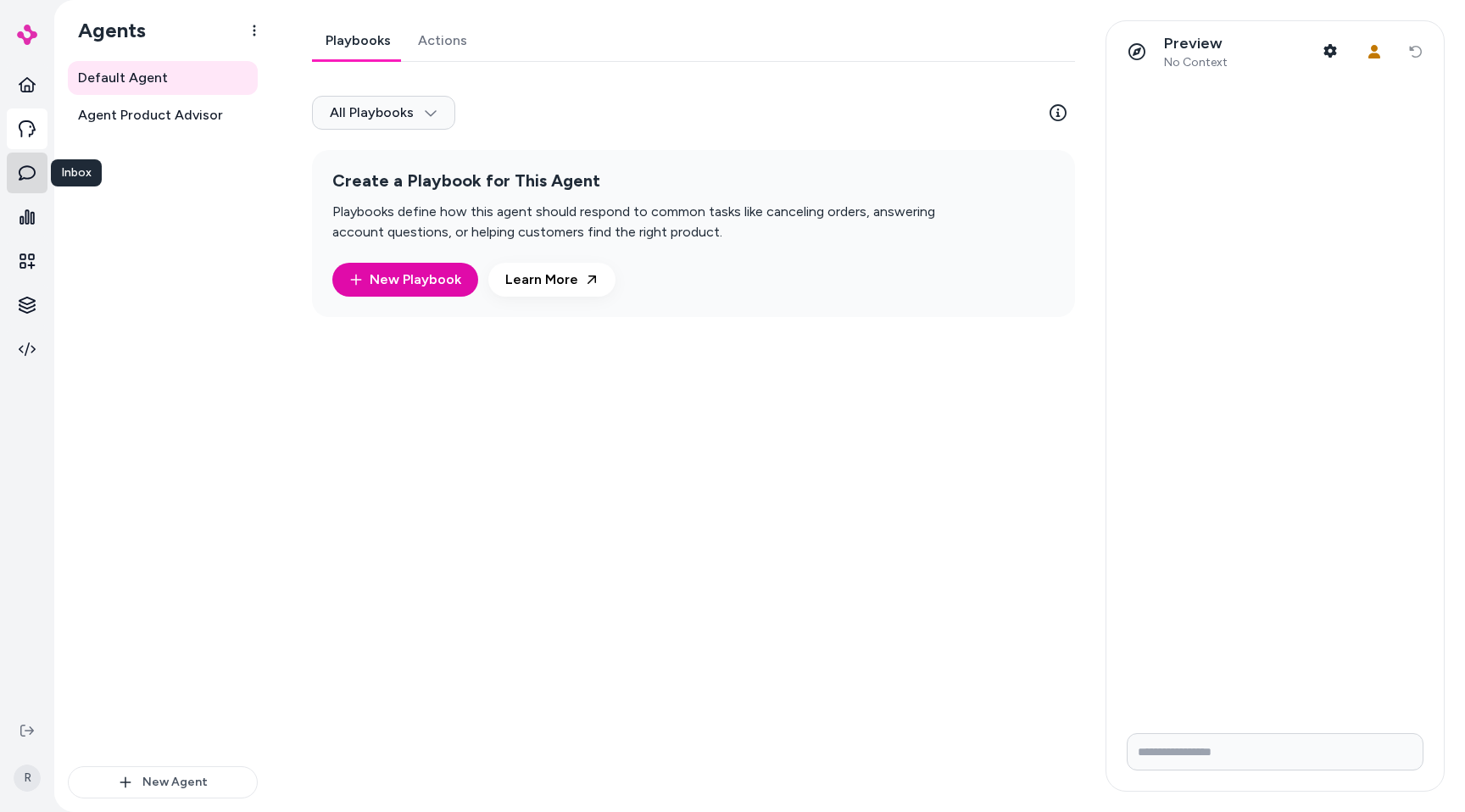
click at [35, 183] on link at bounding box center [27, 173] width 41 height 41
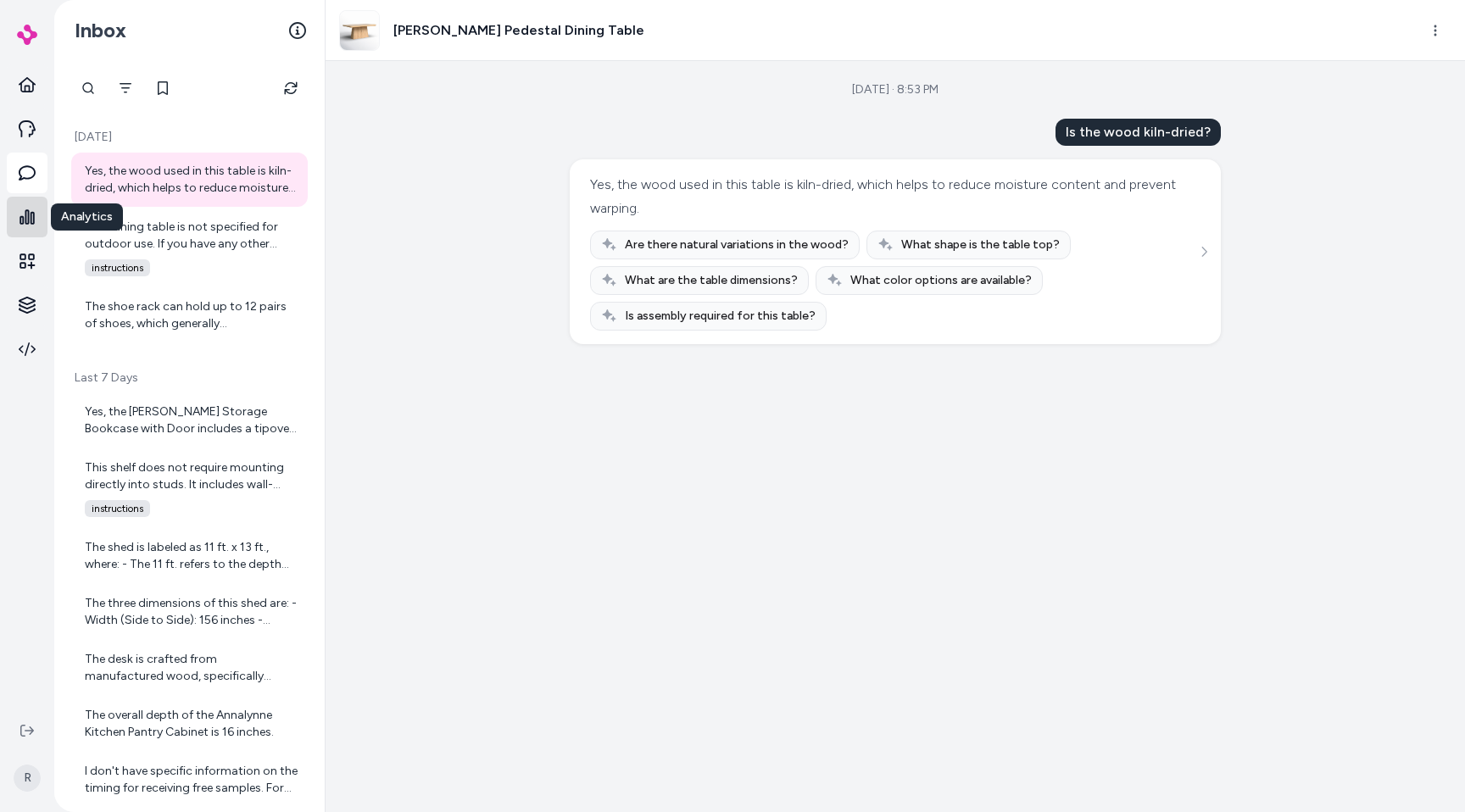
click at [37, 204] on link at bounding box center [27, 217] width 41 height 41
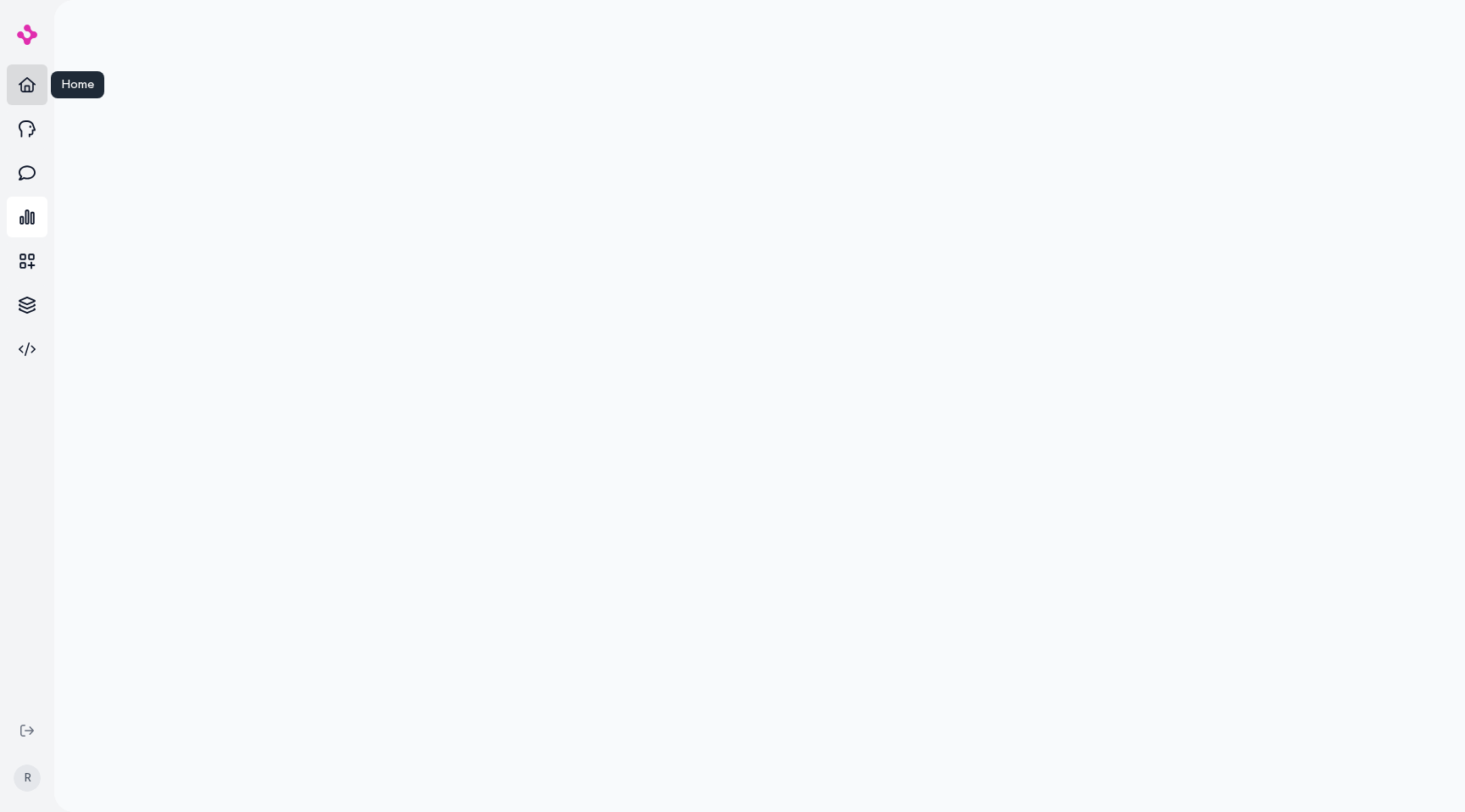
click at [19, 86] on icon at bounding box center [26, 84] width 17 height 17
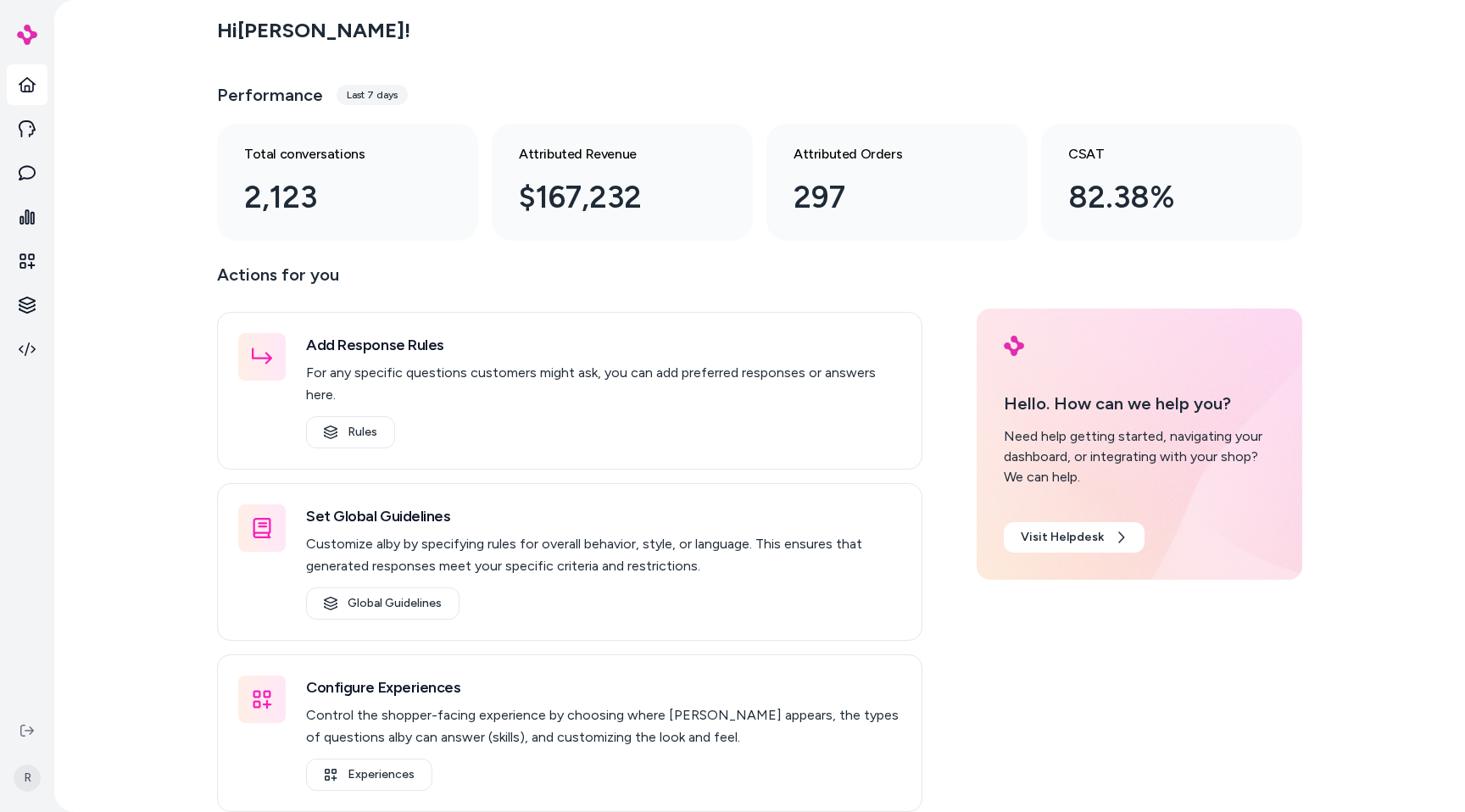
click at [26, 42] on img at bounding box center [26, 34] width 20 height 20
click at [33, 258] on icon at bounding box center [26, 260] width 15 height 15
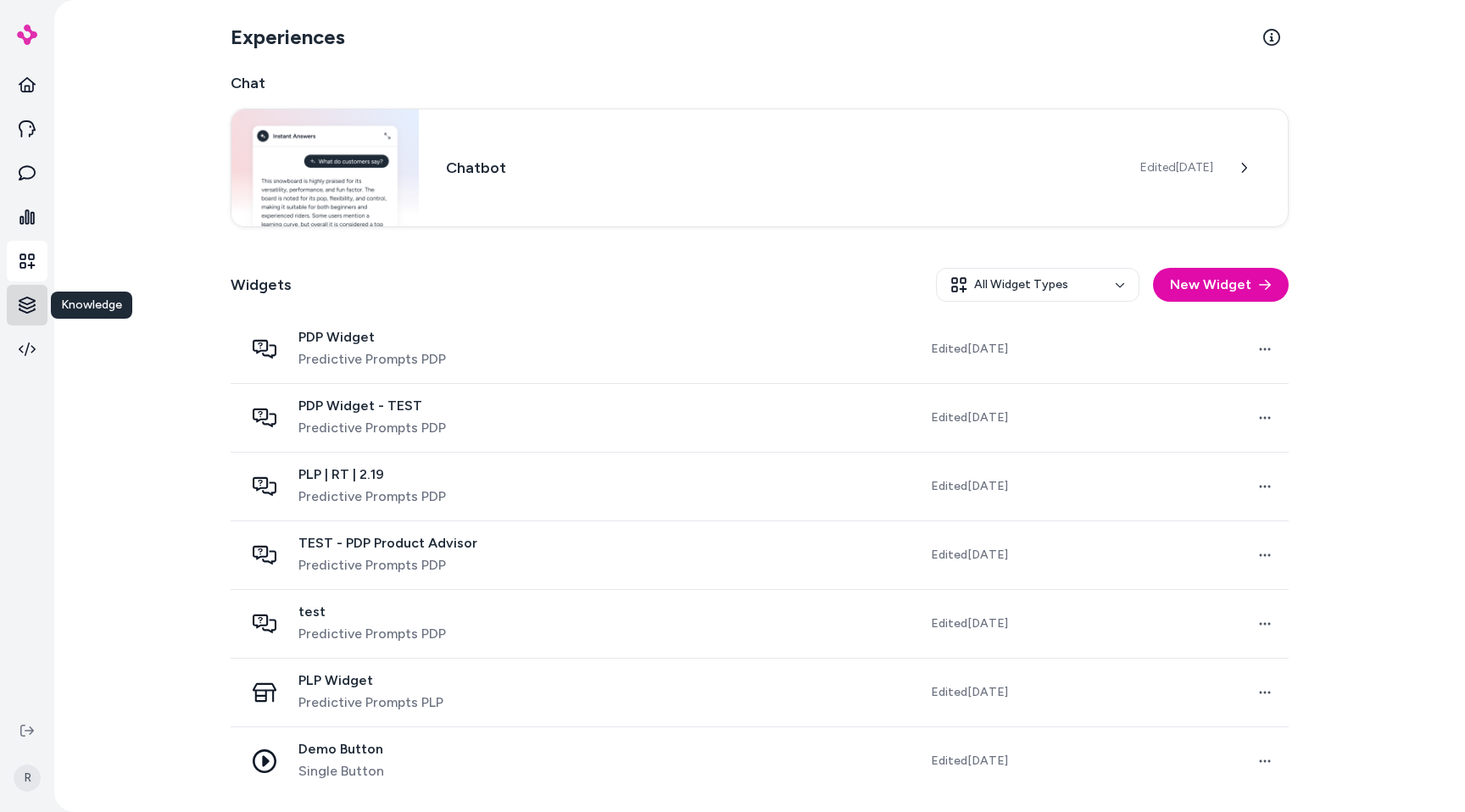
click at [31, 315] on html "Knowledge Knowledge R Experiences Chat Chatbot Edited Jul 29, 2025 Widgets All …" at bounding box center [732, 406] width 1465 height 812
click at [31, 341] on html "R Experiences Chat Chatbot Edited Jul 29, 2025 Widgets All Widget Types New Wid…" at bounding box center [732, 406] width 1465 height 812
click at [31, 341] on icon at bounding box center [26, 349] width 17 height 17
